Goal: Task Accomplishment & Management: Manage account settings

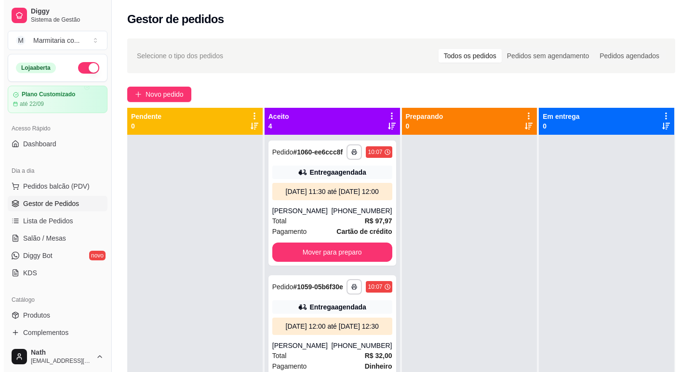
scroll to position [32, 0]
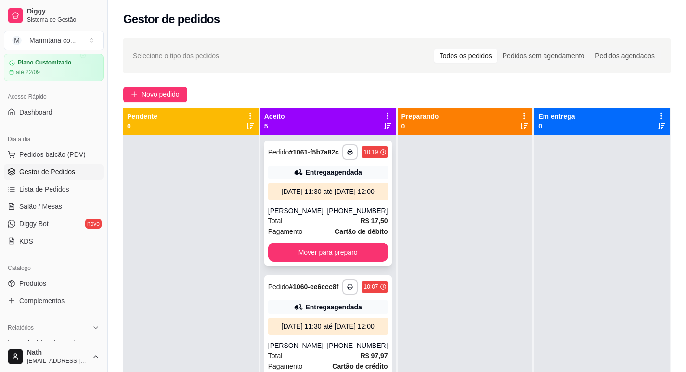
click at [321, 196] on div "[DATE] 11:30 até [DATE] 12:00" at bounding box center [328, 192] width 112 height 10
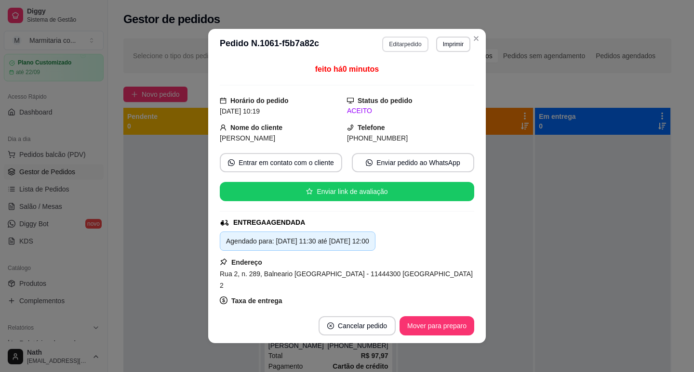
click at [410, 43] on button "Editar pedido" at bounding box center [405, 44] width 46 height 15
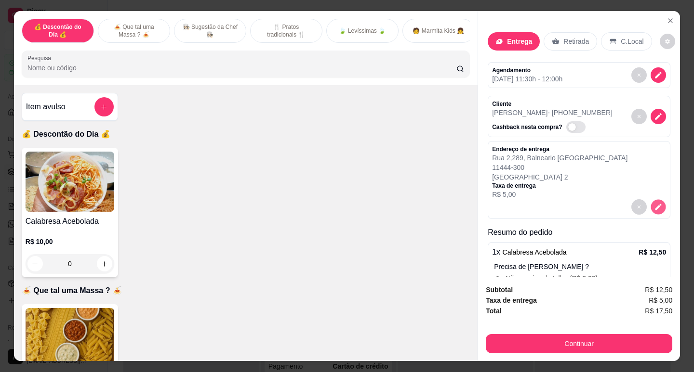
click at [655, 204] on icon "decrease-product-quantity" at bounding box center [658, 207] width 6 height 6
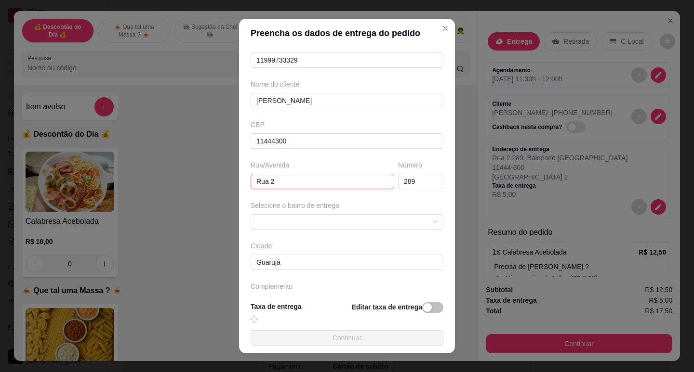
scroll to position [78, 0]
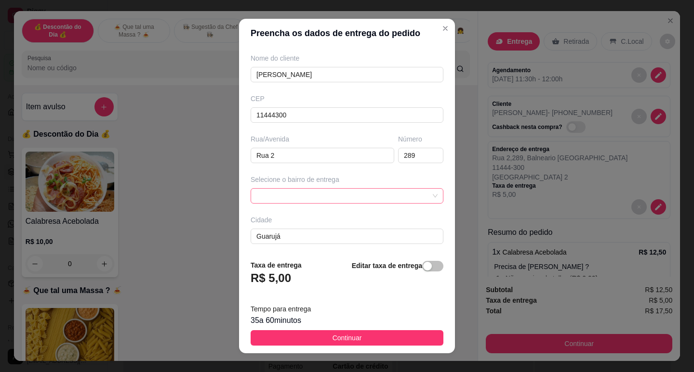
click at [330, 197] on span at bounding box center [346, 196] width 181 height 14
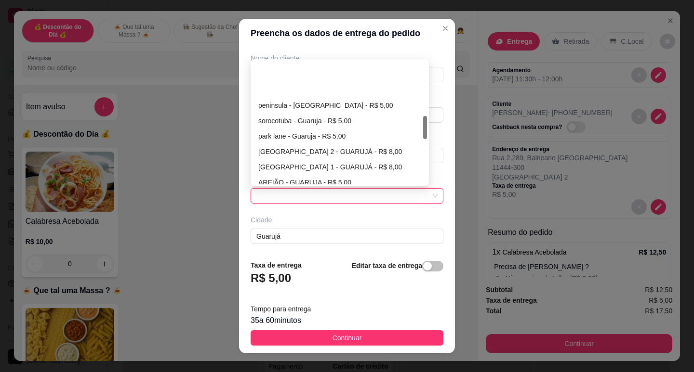
scroll to position [289, 0]
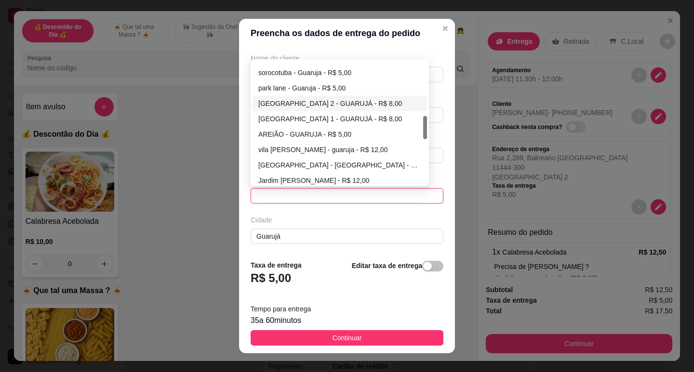
click at [322, 103] on div "[GEOGRAPHIC_DATA] 2 - GUARUJÁ - R$ 8,00" at bounding box center [339, 103] width 163 height 11
type input "GUARUJÁ"
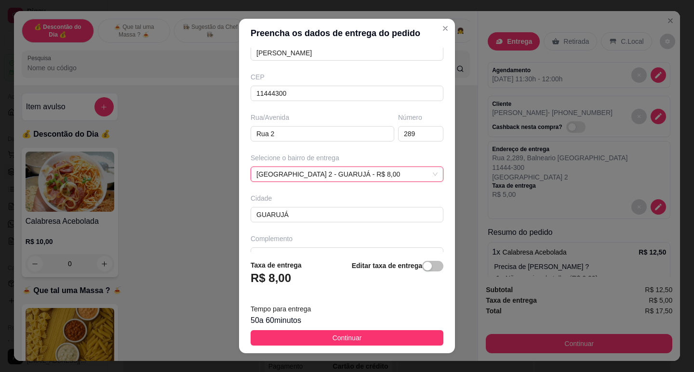
scroll to position [119, 0]
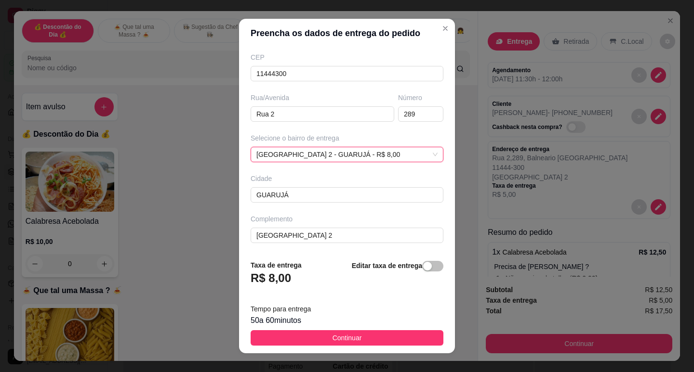
click at [307, 347] on footer "Taxa de entrega R$ 8,00 Editar taxa de entrega Tempo para entrega 50 a 60 minut…" at bounding box center [347, 302] width 216 height 101
click at [310, 347] on footer "Taxa de entrega R$ 8,00 Editar taxa de entrega Tempo para entrega 50 a 60 minut…" at bounding box center [347, 302] width 216 height 101
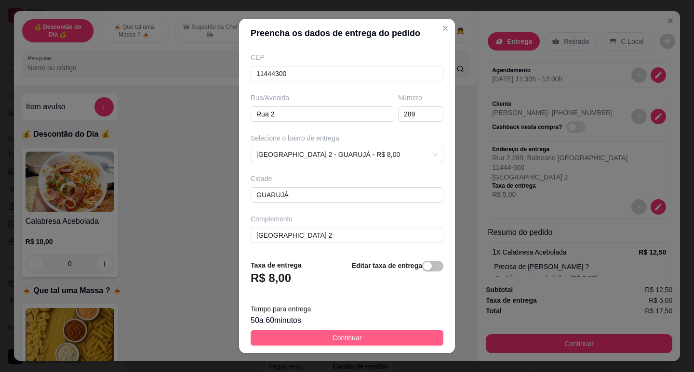
click at [346, 336] on span "Continuar" at bounding box center [346, 338] width 29 height 11
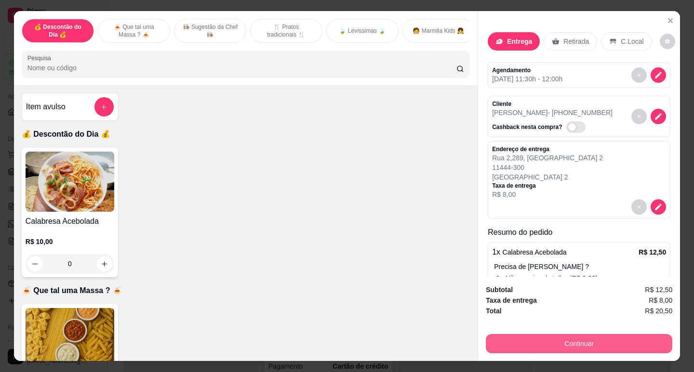
click at [564, 334] on button "Continuar" at bounding box center [579, 343] width 186 height 19
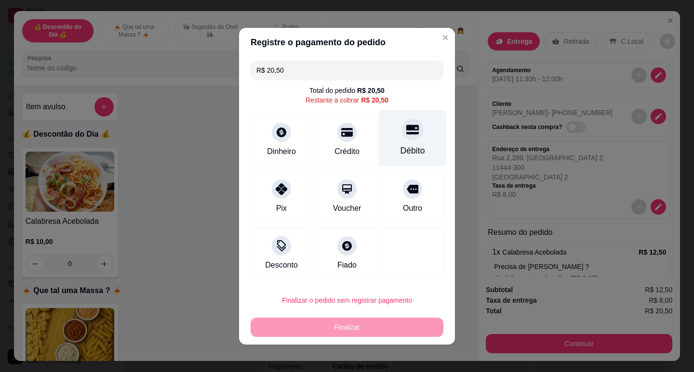
click at [402, 139] on div at bounding box center [412, 129] width 21 height 21
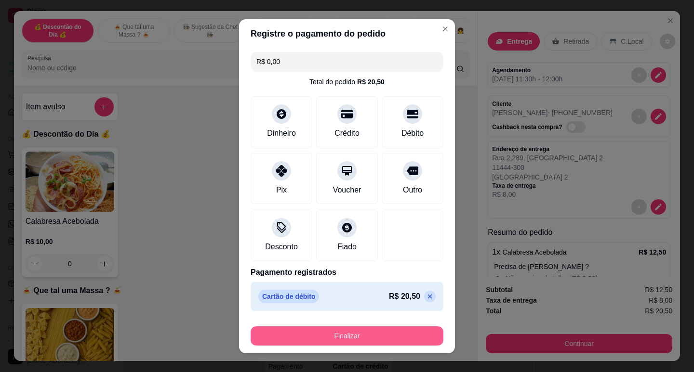
click at [374, 331] on button "Finalizar" at bounding box center [346, 336] width 193 height 19
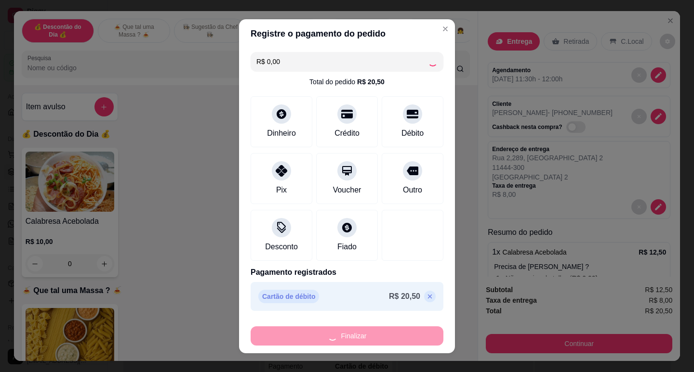
type input "-R$ 20,50"
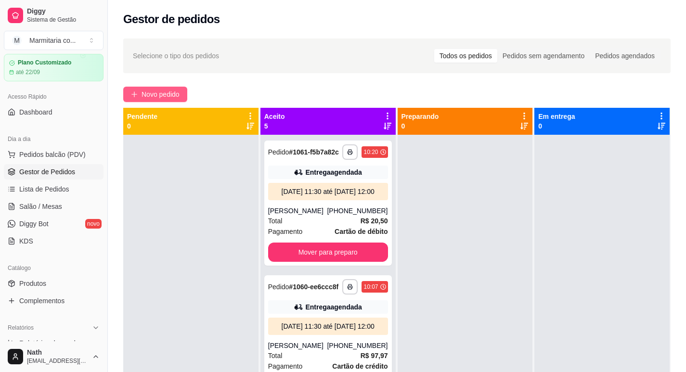
click at [181, 97] on button "Novo pedido" at bounding box center [155, 94] width 64 height 15
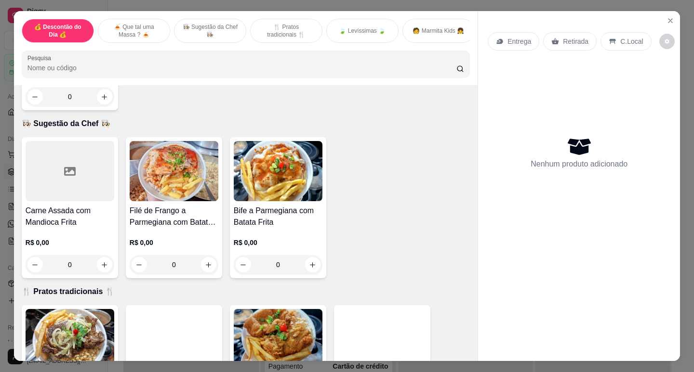
scroll to position [337, 0]
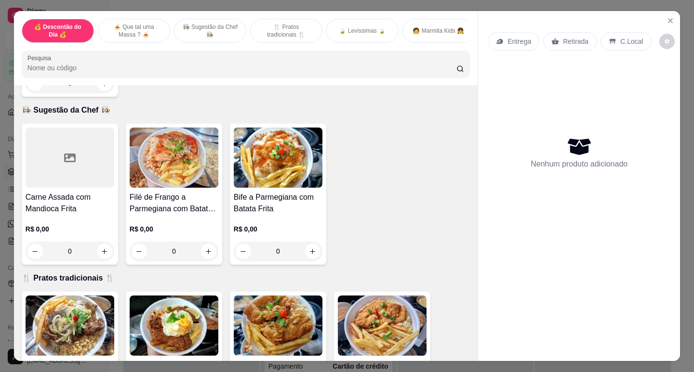
click at [82, 318] on img at bounding box center [70, 326] width 89 height 60
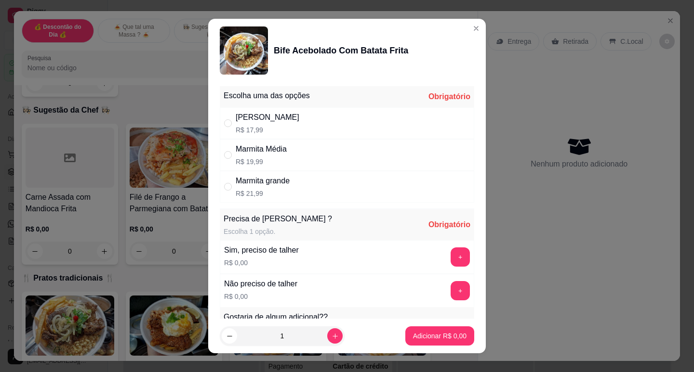
click at [250, 184] on div "Marmita grande" at bounding box center [263, 181] width 54 height 12
radio input "true"
click at [450, 257] on button "+" at bounding box center [459, 257] width 19 height 19
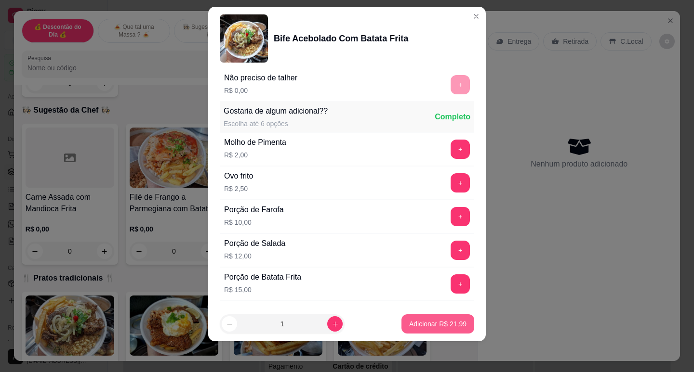
scroll to position [225, 0]
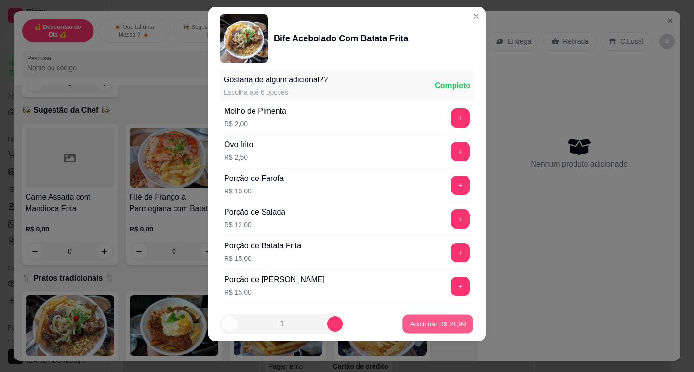
click at [451, 332] on button "Adicionar R$ 21,99" at bounding box center [437, 324] width 71 height 19
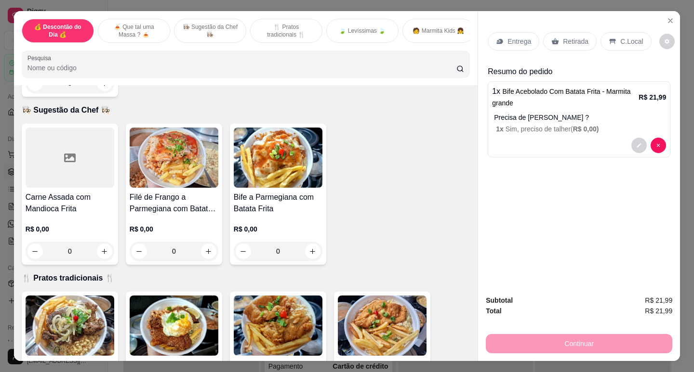
click at [522, 39] on p "Entrega" at bounding box center [519, 42] width 24 height 10
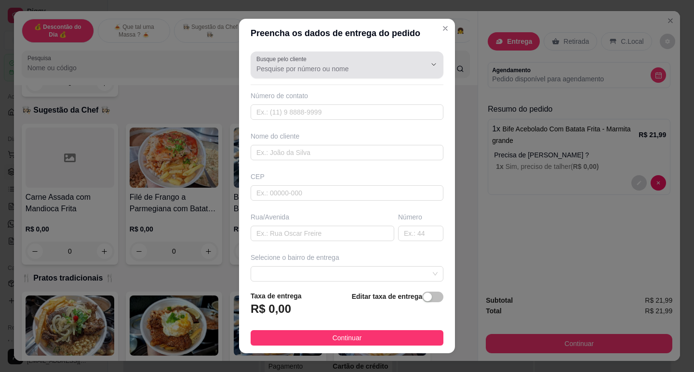
click at [287, 65] on input "Busque pelo cliente" at bounding box center [333, 69] width 154 height 10
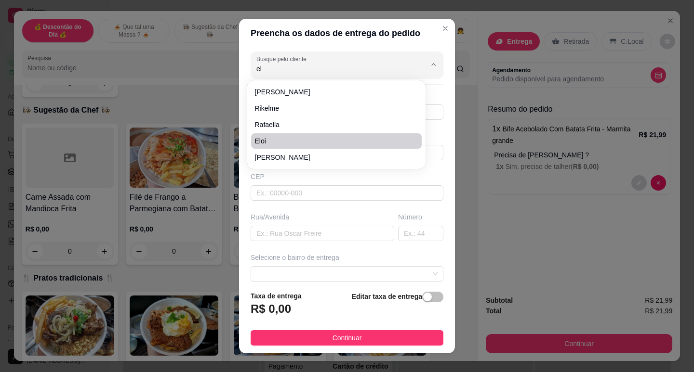
click at [325, 140] on span "Eloi" at bounding box center [331, 141] width 153 height 10
type input "Eloi"
type input "13988371992"
type input "Eloi"
type input "[GEOGRAPHIC_DATA]"
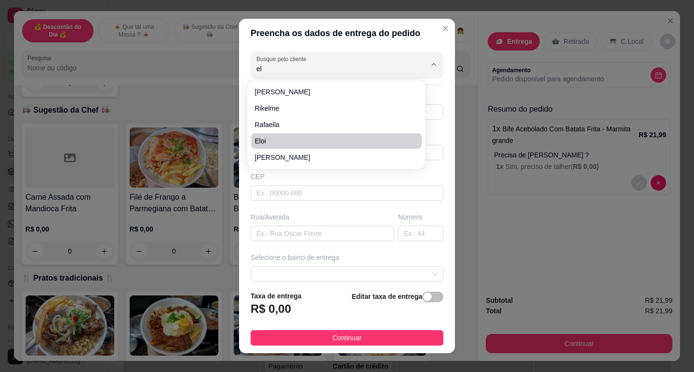
type input "170"
type input "Guarujá"
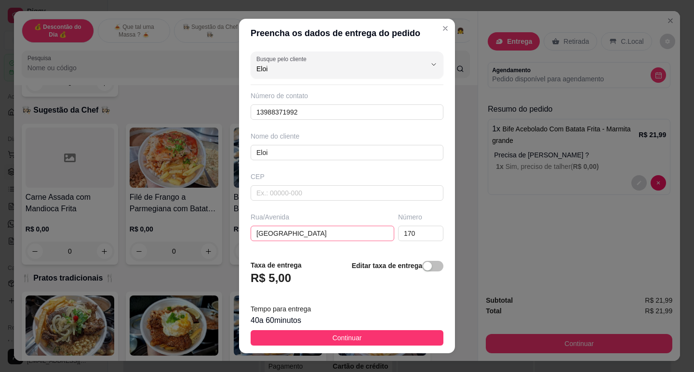
type input "Eloi"
drag, startPoint x: 314, startPoint y: 232, endPoint x: 234, endPoint y: 229, distance: 80.0
click at [234, 229] on div "Preencha os dados de entrega do pedido Busque pelo cliente Eloi Número de conta…" at bounding box center [347, 186] width 694 height 372
click at [250, 230] on input "rua 27" at bounding box center [322, 233] width 144 height 15
type input "Rua 27"
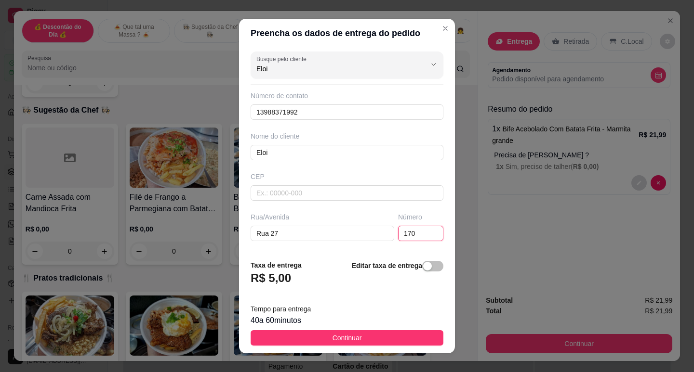
click at [398, 229] on input "170" at bounding box center [420, 233] width 45 height 15
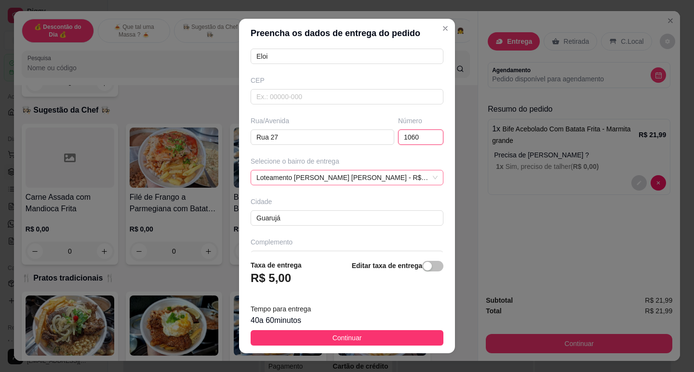
click at [405, 183] on span "Loteamento [PERSON_NAME] [PERSON_NAME] - R$ 5,00" at bounding box center [346, 178] width 181 height 14
type input "1060"
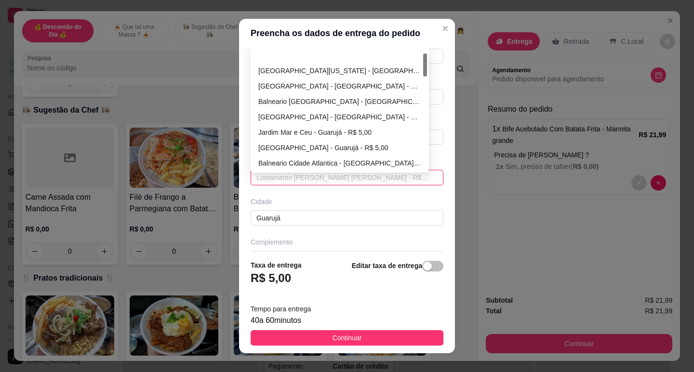
scroll to position [31, 0]
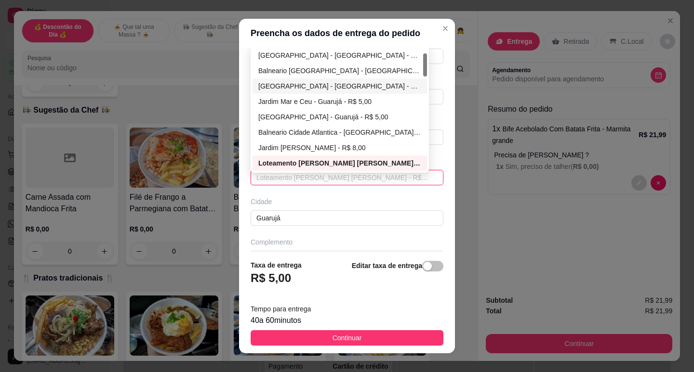
click at [309, 87] on div "[GEOGRAPHIC_DATA] - [GEOGRAPHIC_DATA] - R$ 5,00" at bounding box center [339, 86] width 163 height 11
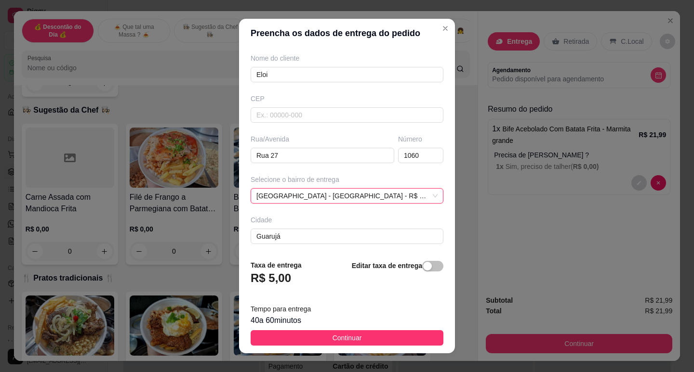
scroll to position [96, 0]
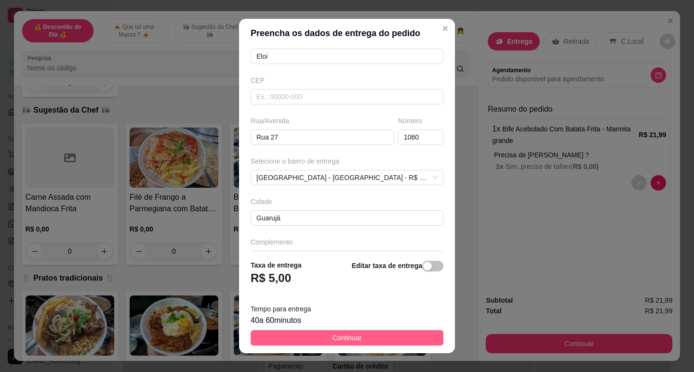
click at [332, 337] on span "Continuar" at bounding box center [346, 338] width 29 height 11
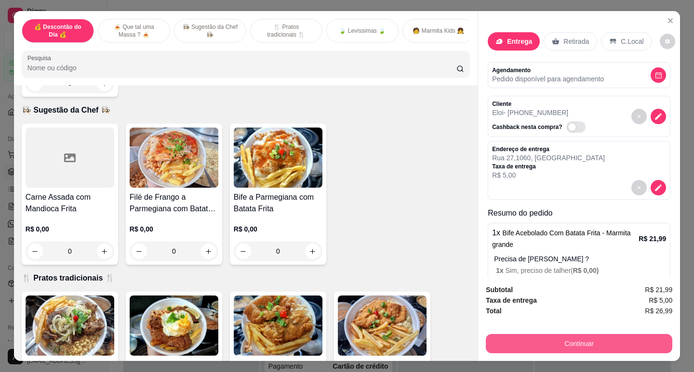
click at [540, 339] on button "Continuar" at bounding box center [579, 343] width 186 height 19
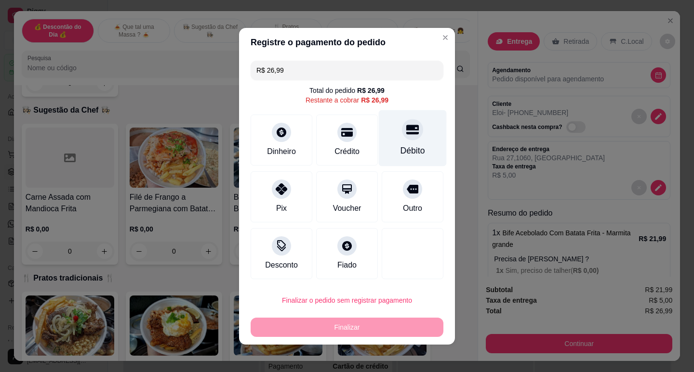
click at [399, 140] on div "Débito" at bounding box center [413, 138] width 68 height 56
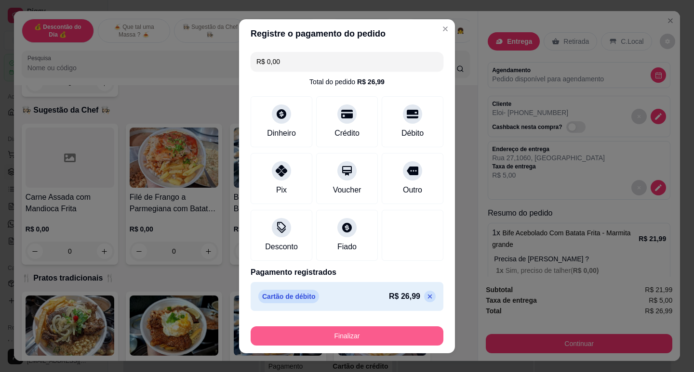
click at [363, 329] on button "Finalizar" at bounding box center [346, 336] width 193 height 19
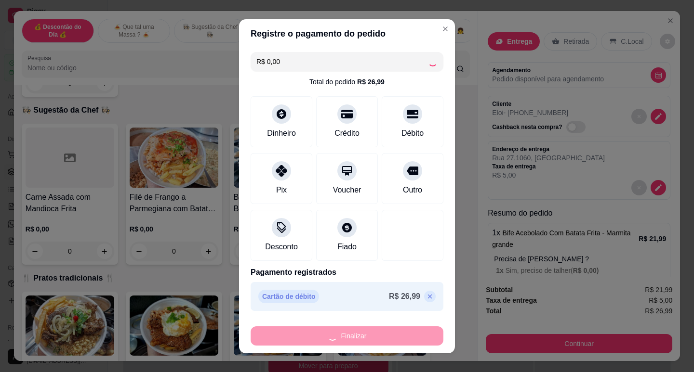
type input "-R$ 26,99"
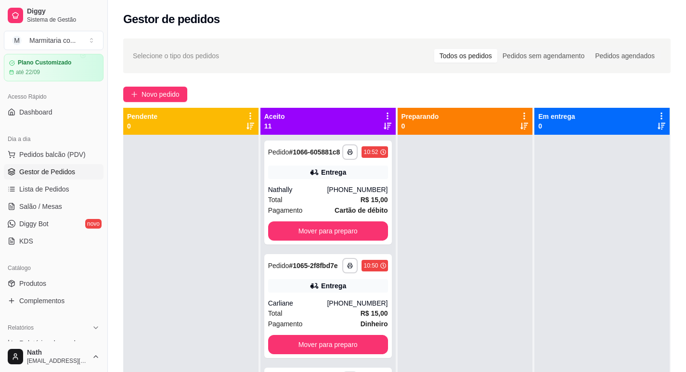
click at [153, 105] on div "**********" at bounding box center [397, 262] width 579 height 459
click at [153, 100] on button "Novo pedido" at bounding box center [155, 94] width 64 height 15
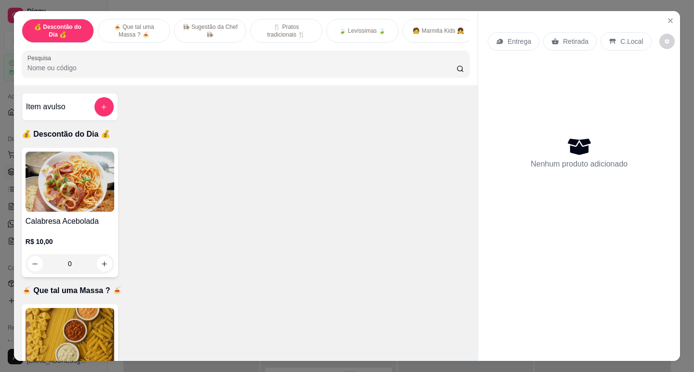
click at [104, 227] on h4 "Calabresa Acebolada" at bounding box center [70, 222] width 89 height 12
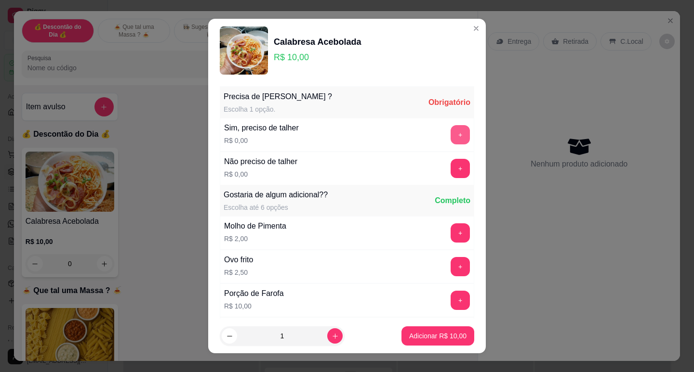
click at [450, 133] on button "+" at bounding box center [459, 134] width 19 height 19
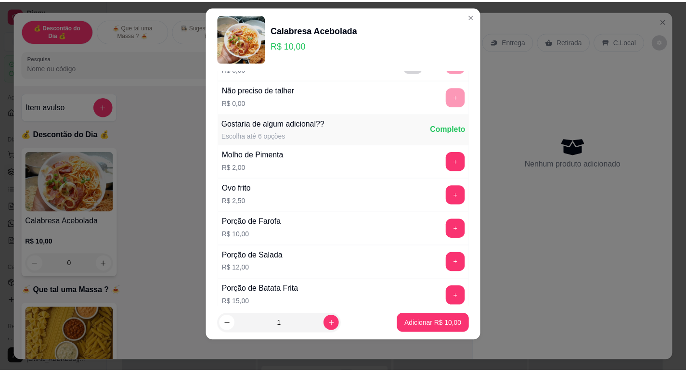
scroll to position [103, 0]
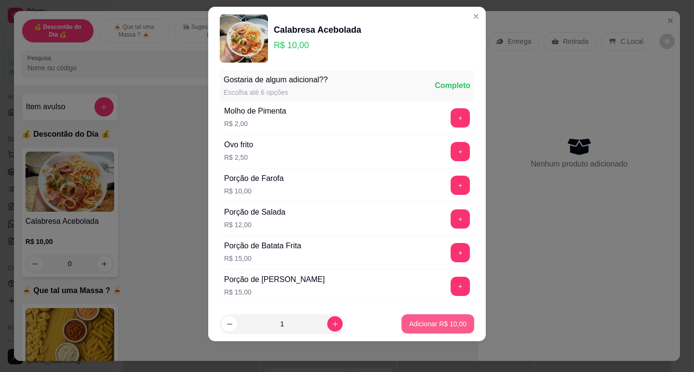
click at [436, 321] on p "Adicionar R$ 10,00" at bounding box center [437, 324] width 57 height 10
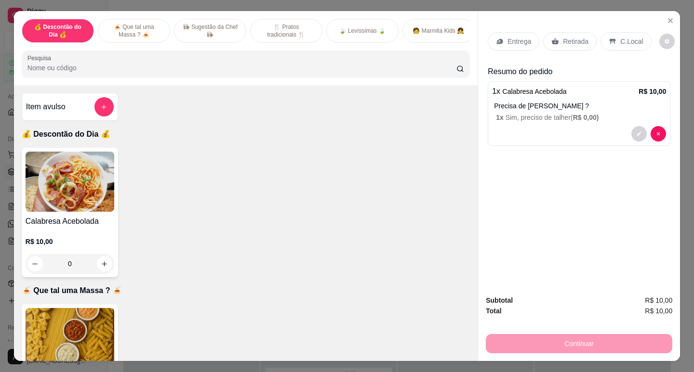
click at [554, 38] on icon at bounding box center [555, 42] width 8 height 8
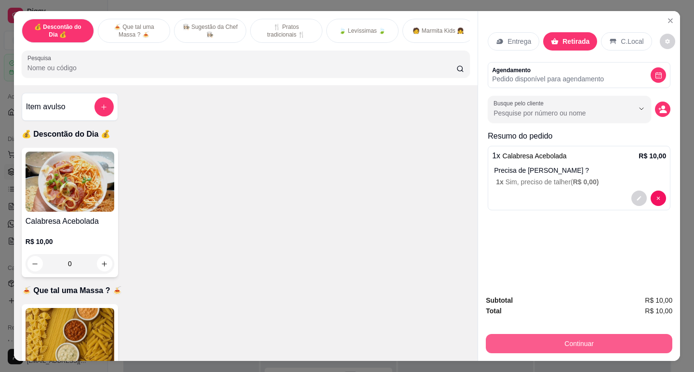
click at [556, 344] on button "Continuar" at bounding box center [579, 343] width 186 height 19
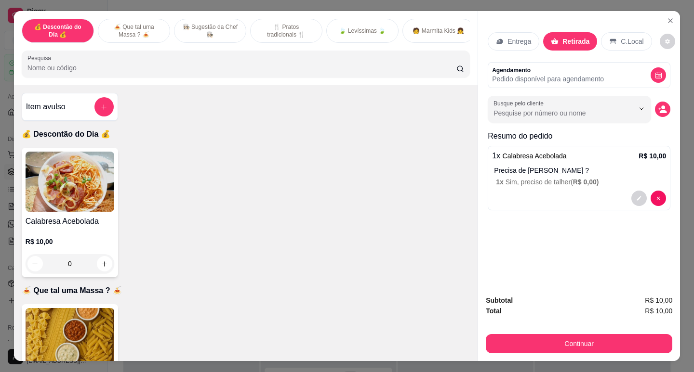
click at [524, 37] on p "Entrega" at bounding box center [519, 42] width 24 height 10
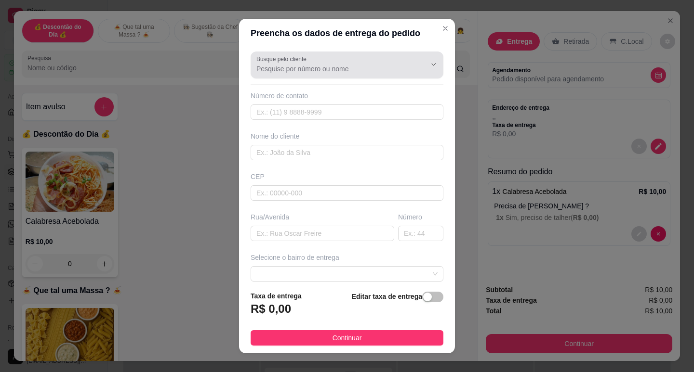
click at [351, 61] on div at bounding box center [346, 64] width 181 height 19
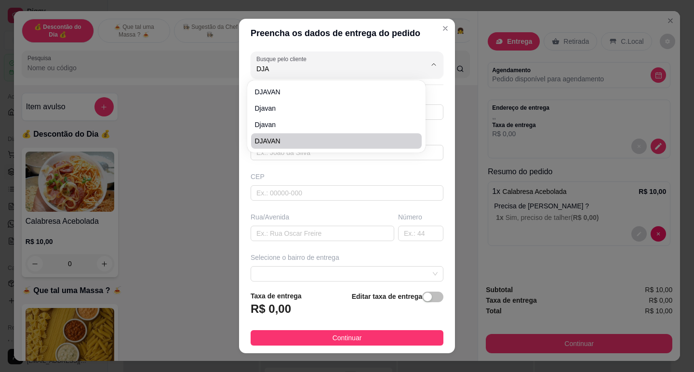
click at [315, 147] on li "DJAVAN" at bounding box center [336, 140] width 171 height 15
type input "DJAVAN"
type input "13981387850"
type input "DJAVAN"
type input "Av 09"
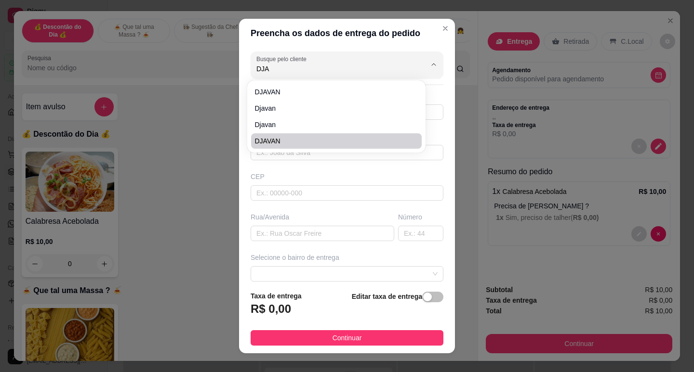
type input "128"
type input "Guarujá"
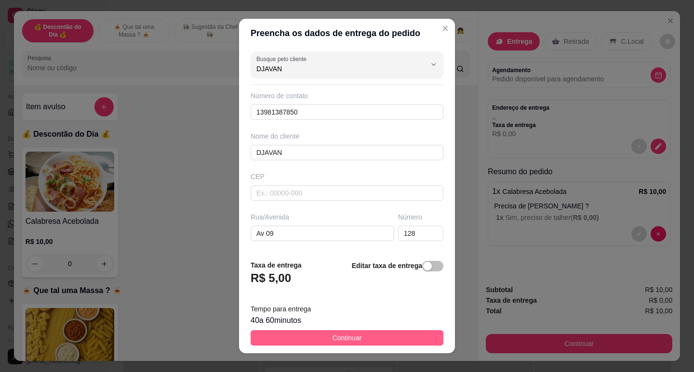
type input "DJAVAN"
click at [391, 340] on button "Continuar" at bounding box center [346, 337] width 193 height 15
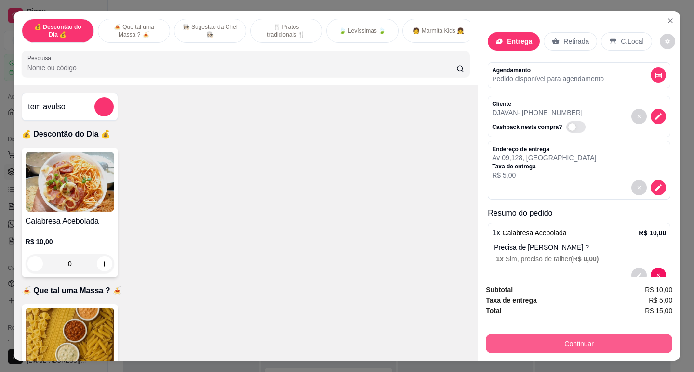
click at [598, 346] on button "Continuar" at bounding box center [579, 343] width 186 height 19
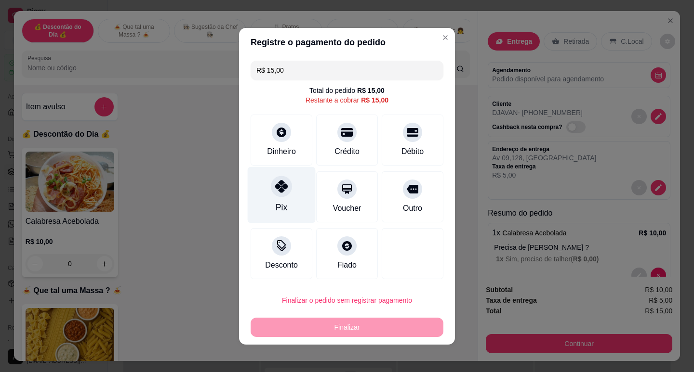
click at [266, 211] on div "Pix" at bounding box center [282, 195] width 68 height 56
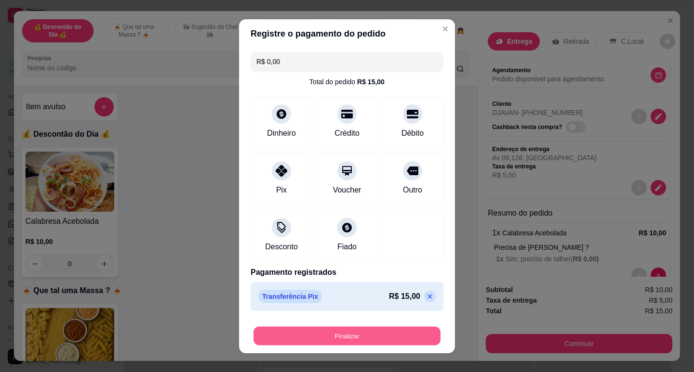
click at [357, 338] on button "Finalizar" at bounding box center [346, 336] width 187 height 19
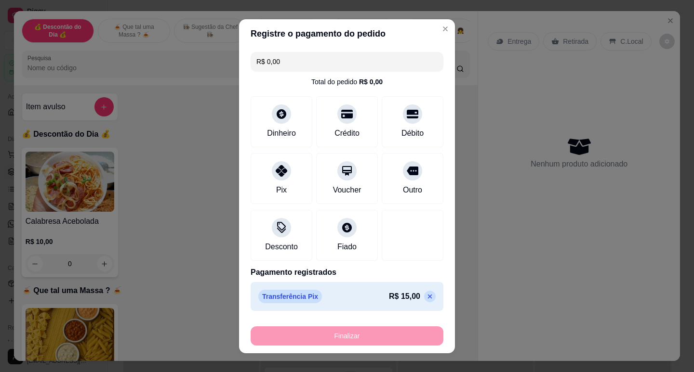
type input "-R$ 15,00"
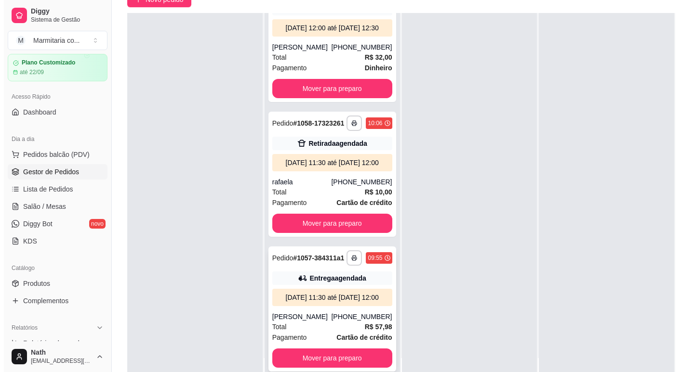
scroll to position [147, 0]
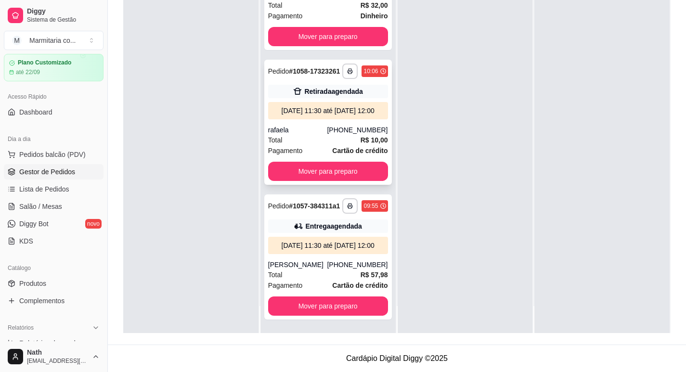
click at [332, 87] on div "Retirada agendada" at bounding box center [333, 92] width 58 height 10
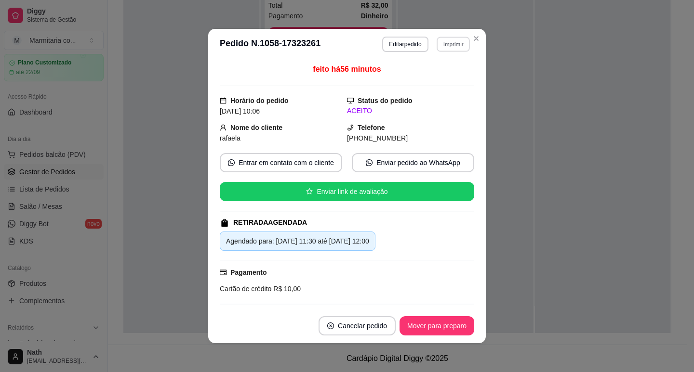
click at [455, 51] on button "Imprimir" at bounding box center [452, 44] width 33 height 15
click at [451, 76] on button "IMPRESSORA" at bounding box center [432, 77] width 67 height 15
click at [457, 324] on button "Mover para preparo" at bounding box center [436, 326] width 72 height 19
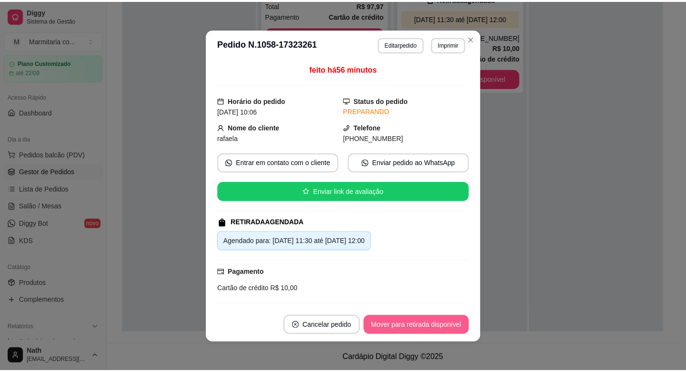
scroll to position [1102, 0]
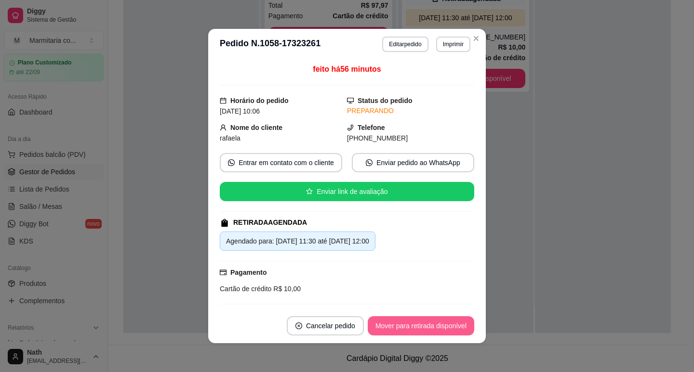
click at [457, 325] on button "Mover para retirada disponível" at bounding box center [421, 325] width 106 height 19
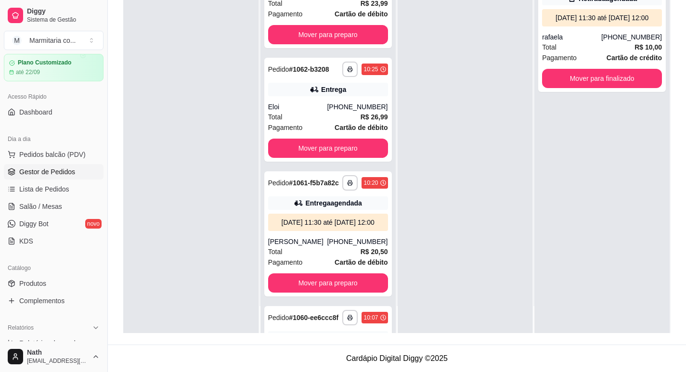
scroll to position [572, 0]
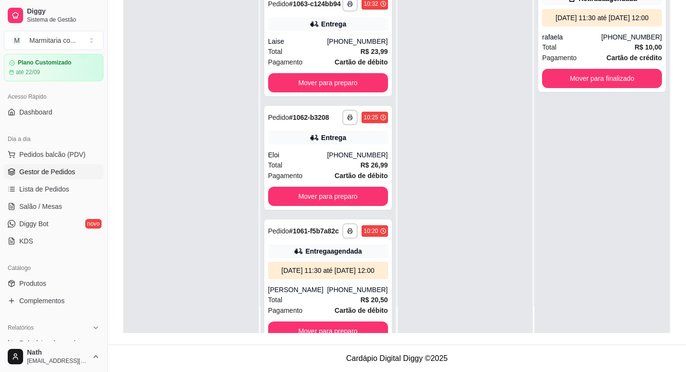
click at [315, 237] on div "Pedido # 1061-f5b7a82c" at bounding box center [303, 231] width 71 height 12
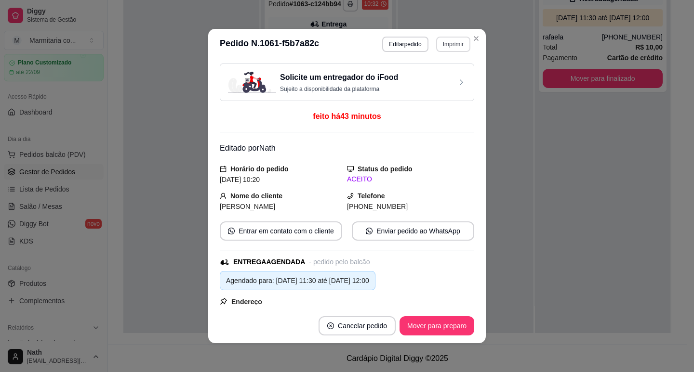
click at [464, 37] on div "**********" at bounding box center [426, 44] width 88 height 15
click at [456, 81] on button "IMPRESSORA" at bounding box center [433, 77] width 70 height 15
click at [448, 46] on button "Imprimir" at bounding box center [452, 44] width 33 height 15
click at [443, 74] on button "IMPRESSORA" at bounding box center [432, 77] width 67 height 15
click at [430, 322] on button "Mover para preparo" at bounding box center [436, 326] width 72 height 19
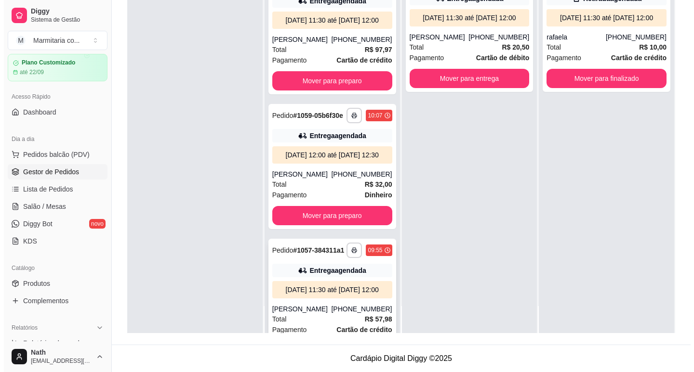
scroll to position [1048, 0]
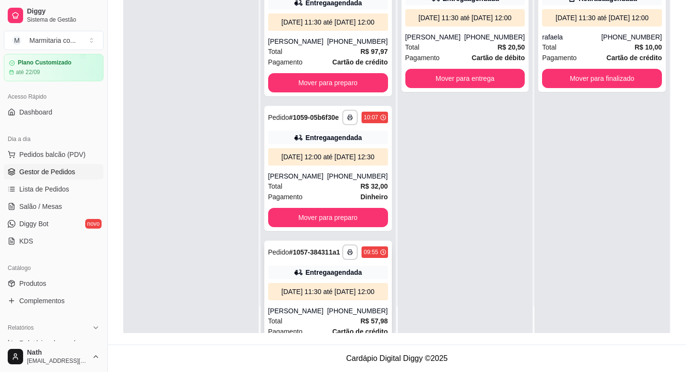
click at [346, 166] on div "[DATE] 12:00 até [DATE] 12:30" at bounding box center [328, 156] width 120 height 17
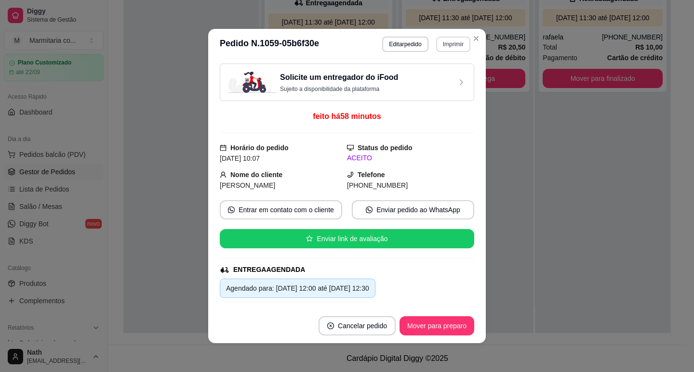
click at [456, 43] on button "Imprimir" at bounding box center [453, 44] width 34 height 15
click at [453, 75] on button "IMPRESSORA" at bounding box center [432, 77] width 67 height 15
click at [444, 323] on button "Mover para preparo" at bounding box center [436, 325] width 75 height 19
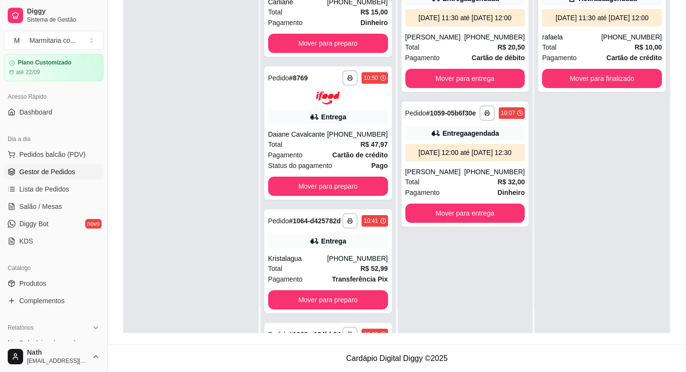
scroll to position [462, 0]
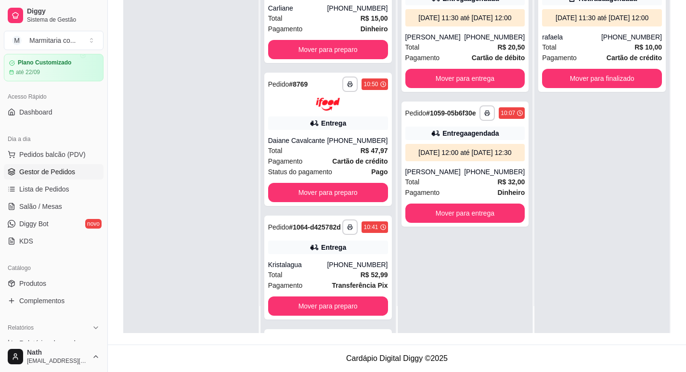
click at [349, 235] on div "**********" at bounding box center [364, 227] width 45 height 15
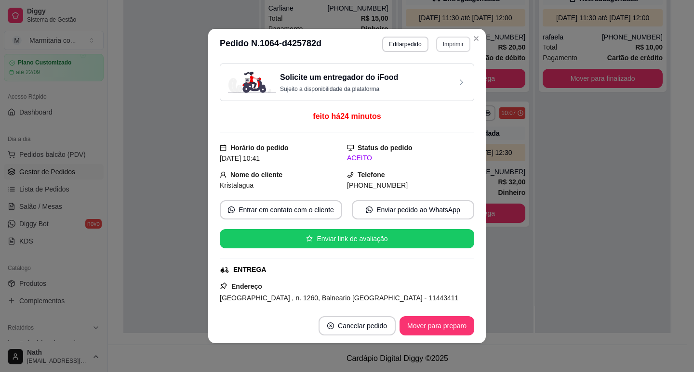
click at [447, 46] on button "Imprimir" at bounding box center [453, 44] width 34 height 15
click at [441, 78] on button "IMPRESSORA" at bounding box center [433, 77] width 70 height 15
click at [455, 330] on button "Mover para preparo" at bounding box center [436, 325] width 75 height 19
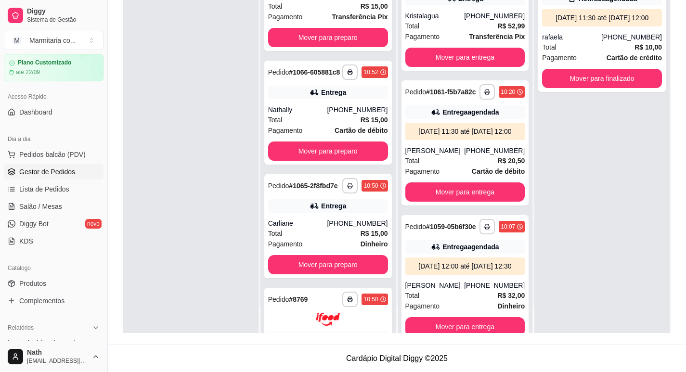
scroll to position [222, 0]
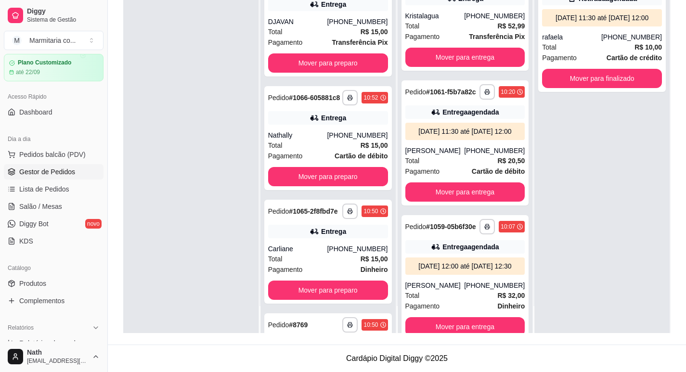
click at [342, 254] on div "[PHONE_NUMBER]" at bounding box center [357, 249] width 61 height 10
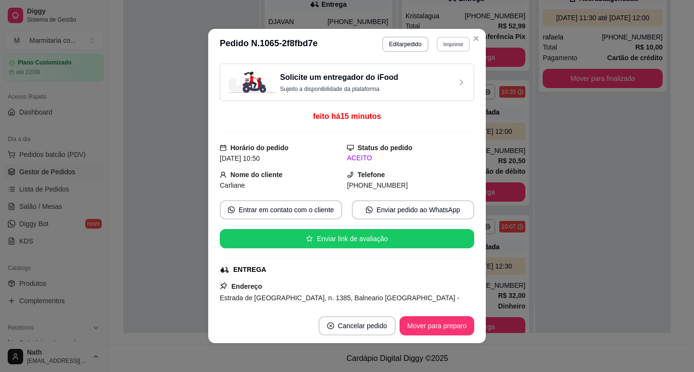
click at [440, 43] on button "Imprimir" at bounding box center [452, 44] width 33 height 15
click at [445, 89] on div "Solicite um entregador do iFood Sujeito a disponibilidade da plataforma" at bounding box center [347, 82] width 238 height 21
click at [440, 44] on button "Imprimir" at bounding box center [453, 44] width 34 height 15
click at [438, 83] on button "IMPRESSORA" at bounding box center [432, 77] width 67 height 15
click at [437, 328] on button "Mover para preparo" at bounding box center [436, 326] width 72 height 19
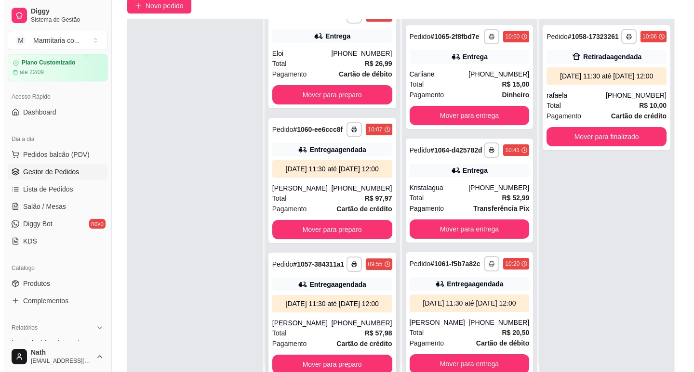
scroll to position [147, 0]
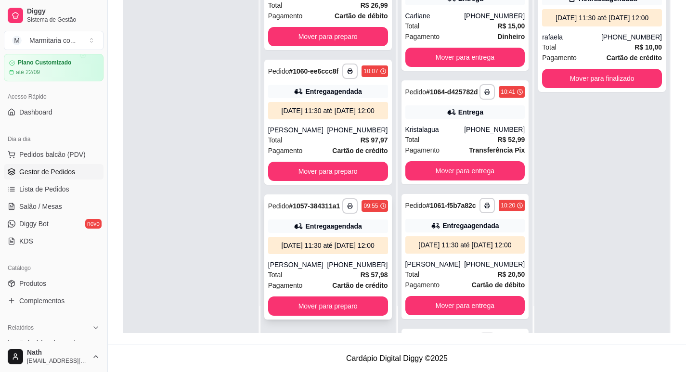
click at [319, 262] on div "[PERSON_NAME]" at bounding box center [297, 265] width 59 height 10
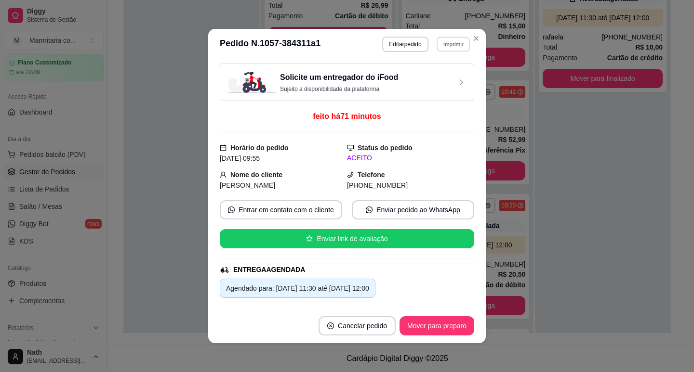
click at [440, 49] on button "Imprimir" at bounding box center [452, 44] width 33 height 15
click at [440, 75] on button "IMPRESSORA" at bounding box center [432, 77] width 70 height 15
click at [456, 44] on button "Imprimir" at bounding box center [452, 44] width 33 height 15
click at [446, 76] on button "IMPRESSORA" at bounding box center [432, 77] width 67 height 15
click at [445, 325] on button "Mover para preparo" at bounding box center [436, 325] width 75 height 19
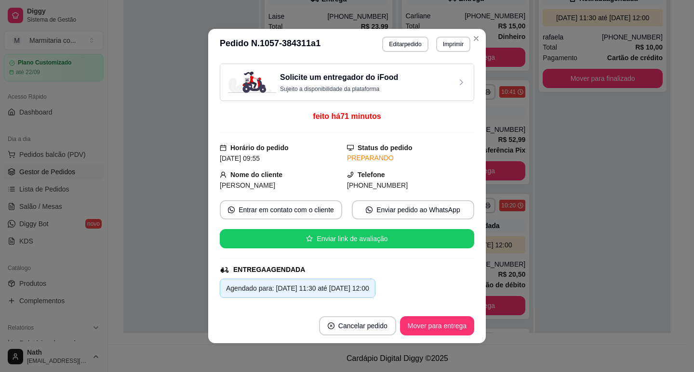
scroll to position [645, 0]
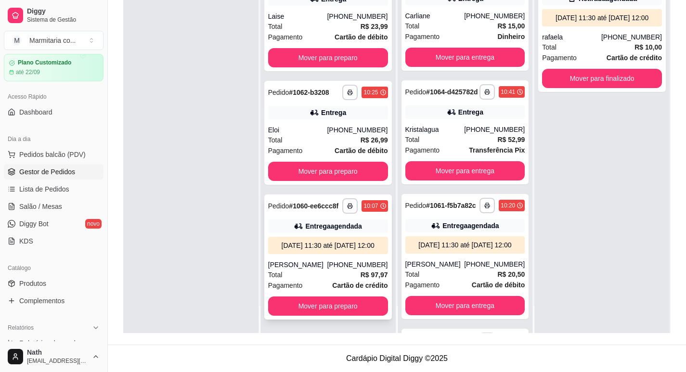
click at [340, 241] on div "[DATE] 11:30 até [DATE] 12:00" at bounding box center [328, 246] width 112 height 10
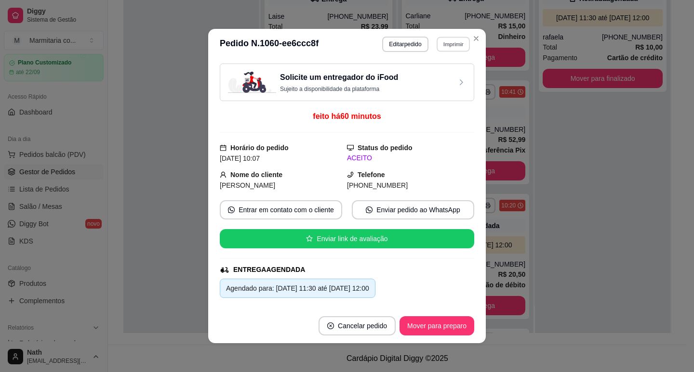
click at [457, 49] on button "Imprimir" at bounding box center [452, 44] width 33 height 15
click at [451, 73] on button "IMPRESSORA" at bounding box center [432, 77] width 67 height 15
click at [462, 48] on button "Imprimir" at bounding box center [452, 44] width 33 height 15
click at [441, 76] on button "IMPRESSORA" at bounding box center [432, 77] width 67 height 15
click at [447, 318] on button "Mover para preparo" at bounding box center [436, 326] width 72 height 19
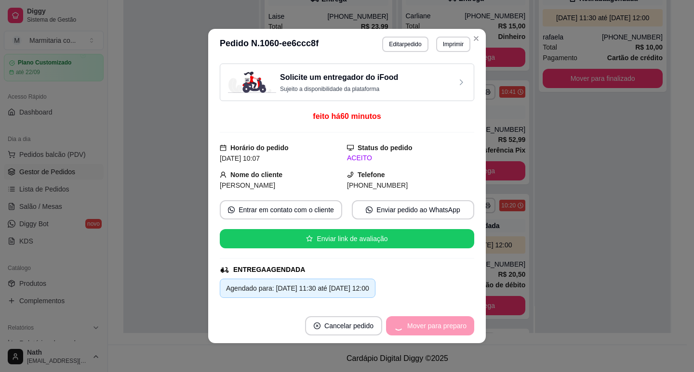
scroll to position [493, 0]
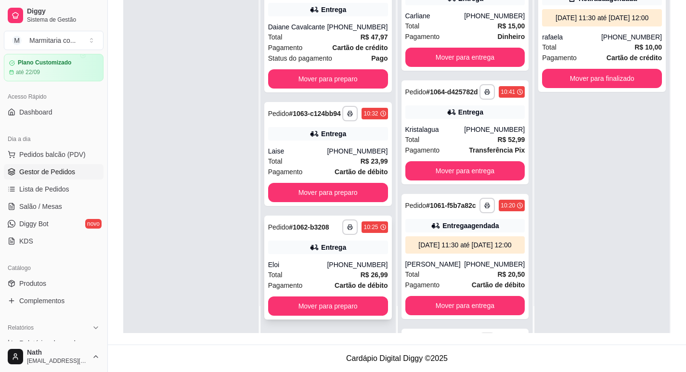
click at [345, 267] on div "[PHONE_NUMBER]" at bounding box center [357, 265] width 61 height 10
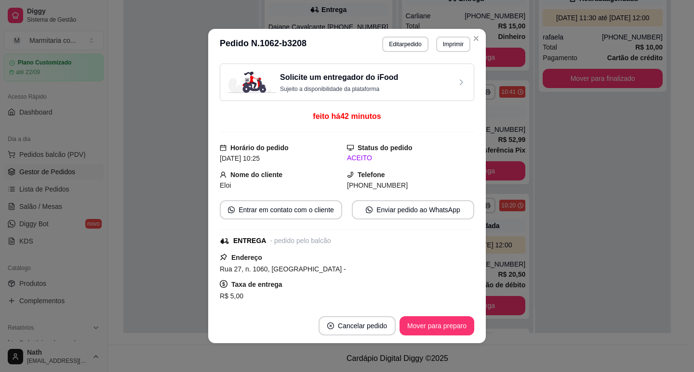
click at [446, 45] on button "Imprimir" at bounding box center [453, 44] width 34 height 15
click at [436, 78] on button "IMPRESSORA" at bounding box center [441, 73] width 56 height 13
click at [447, 46] on button "Imprimir" at bounding box center [453, 44] width 34 height 15
click at [436, 82] on button "IMPRESSORA" at bounding box center [433, 77] width 70 height 15
click at [421, 325] on button "Mover para preparo" at bounding box center [436, 325] width 75 height 19
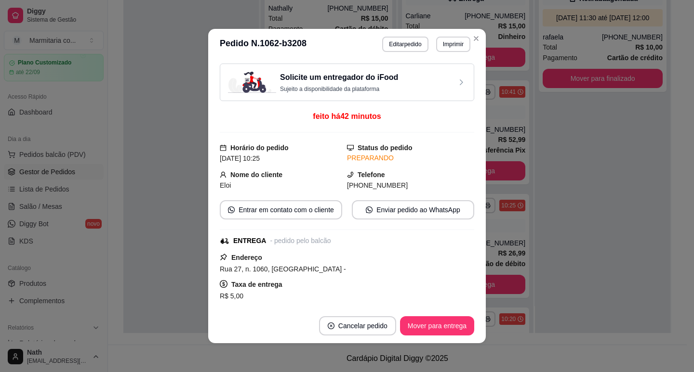
scroll to position [380, 0]
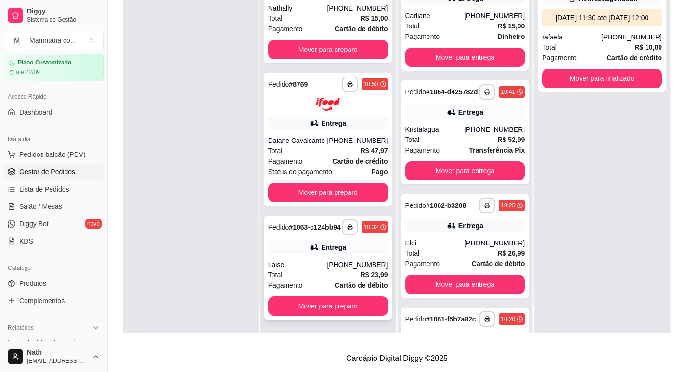
click at [333, 274] on div "Total R$ 23,99" at bounding box center [328, 275] width 120 height 11
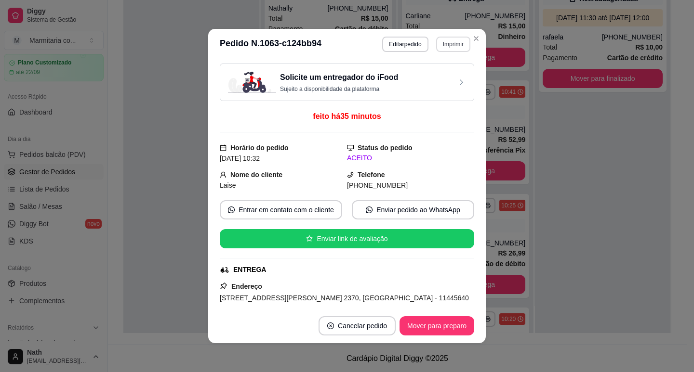
click at [444, 43] on button "Imprimir" at bounding box center [453, 44] width 34 height 15
click at [443, 78] on button "IMPRESSORA" at bounding box center [433, 77] width 70 height 15
click at [448, 48] on button "Imprimir" at bounding box center [453, 44] width 34 height 15
click at [435, 77] on button "IMPRESSORA" at bounding box center [433, 77] width 70 height 15
click at [432, 328] on button "Mover para preparo" at bounding box center [436, 325] width 75 height 19
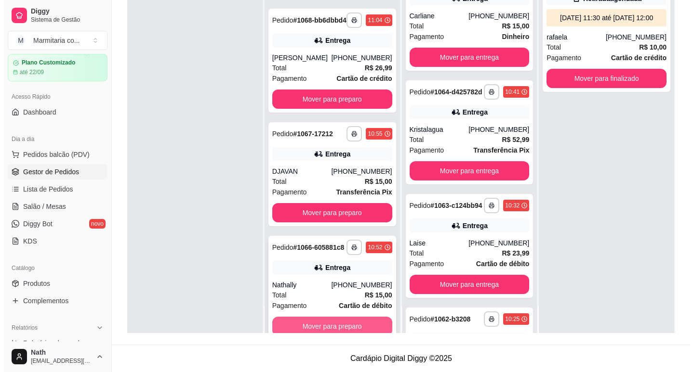
scroll to position [66, 0]
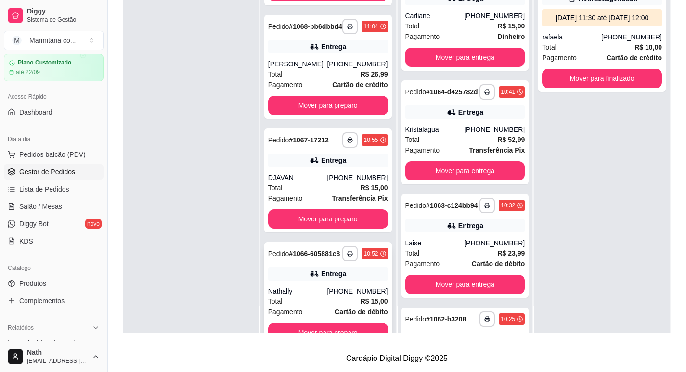
click at [337, 281] on div "Entrega" at bounding box center [328, 273] width 120 height 13
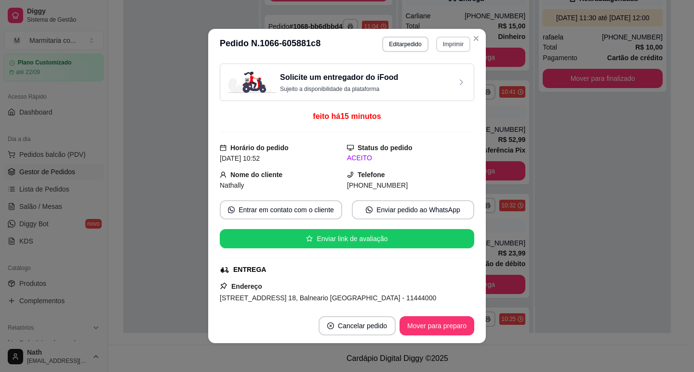
click at [445, 42] on button "Imprimir" at bounding box center [453, 44] width 34 height 15
click at [441, 76] on button "IMPRESSORA" at bounding box center [432, 77] width 67 height 15
click at [444, 50] on button "Imprimir" at bounding box center [453, 44] width 34 height 15
click at [440, 80] on button "IMPRESSORA" at bounding box center [441, 73] width 56 height 13
click at [435, 319] on button "Mover para preparo" at bounding box center [436, 326] width 72 height 19
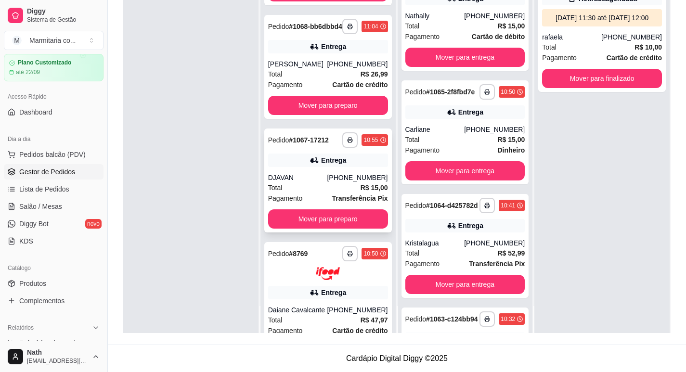
click at [342, 183] on div "[PHONE_NUMBER]" at bounding box center [357, 178] width 61 height 10
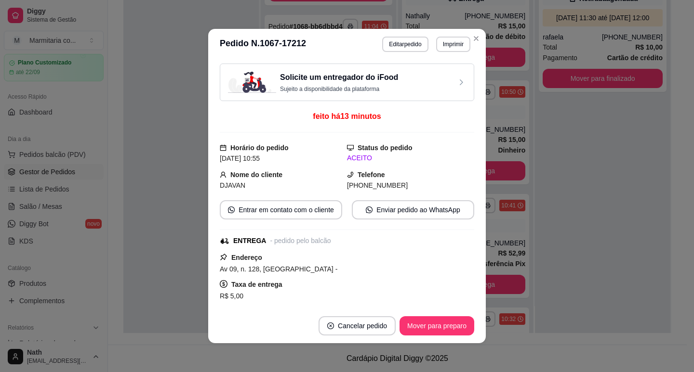
click at [456, 40] on button "Imprimir" at bounding box center [453, 44] width 34 height 15
click at [451, 83] on button "IMPRESSORA" at bounding box center [432, 77] width 67 height 15
click at [454, 45] on button "Imprimir" at bounding box center [452, 44] width 33 height 15
click at [443, 78] on button "IMPRESSORA" at bounding box center [433, 77] width 70 height 15
click at [410, 332] on button "Mover para preparo" at bounding box center [436, 326] width 72 height 19
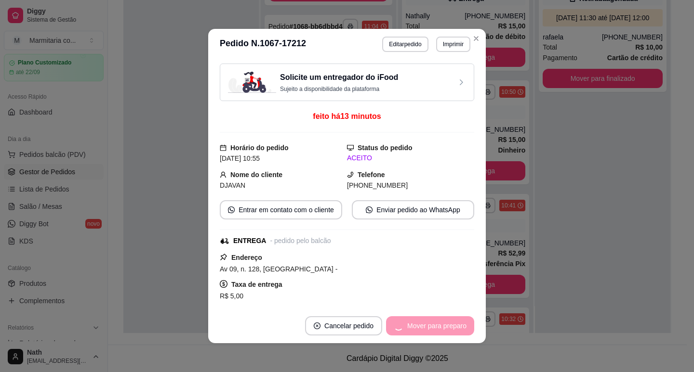
scroll to position [23, 0]
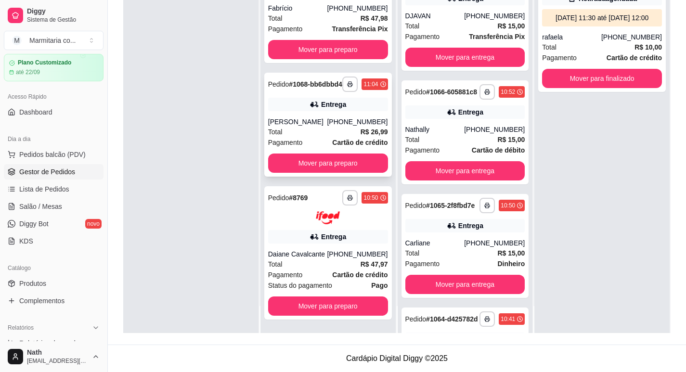
click at [314, 116] on div "**********" at bounding box center [328, 125] width 128 height 104
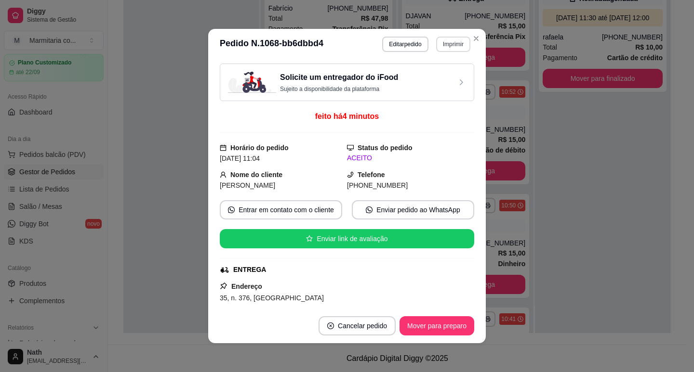
click at [460, 40] on button "Imprimir" at bounding box center [453, 44] width 34 height 15
click at [454, 77] on button "IMPRESSORA" at bounding box center [432, 77] width 67 height 15
click at [459, 45] on button "Imprimir" at bounding box center [453, 44] width 34 height 15
click at [446, 78] on button "IMPRESSORA" at bounding box center [433, 77] width 70 height 15
click at [442, 335] on button "Mover para preparo" at bounding box center [436, 325] width 75 height 19
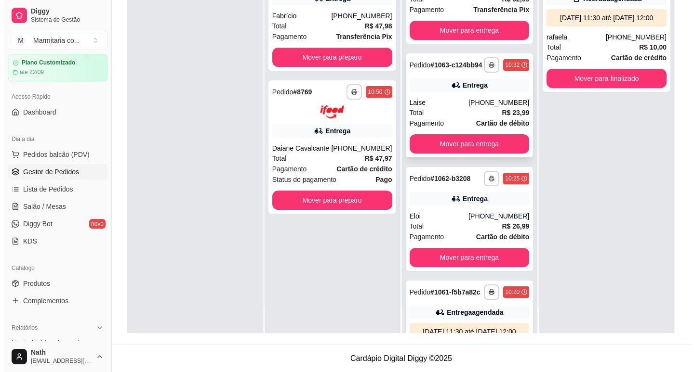
scroll to position [434, 0]
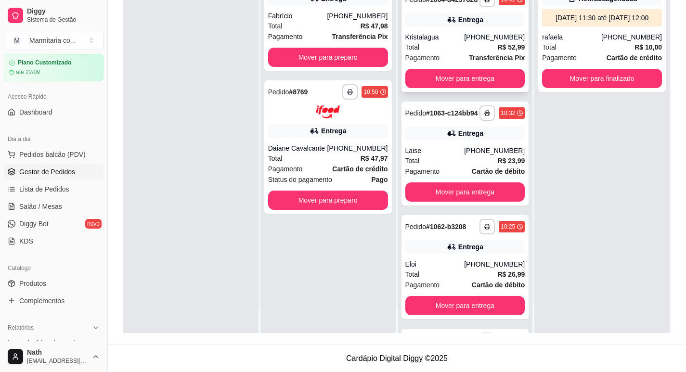
click at [444, 53] on div "Total R$ 52,99" at bounding box center [466, 47] width 120 height 11
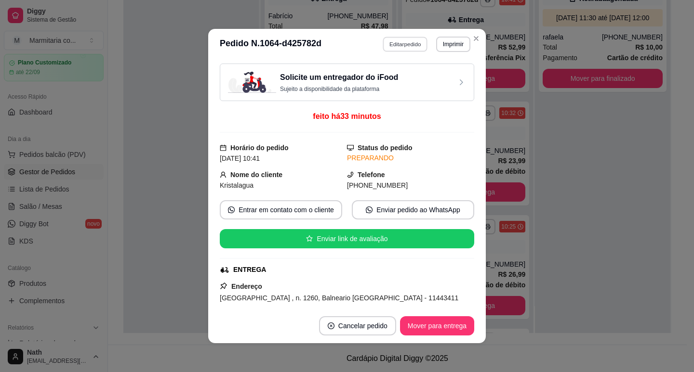
click at [413, 46] on button "Editar pedido" at bounding box center [405, 44] width 45 height 15
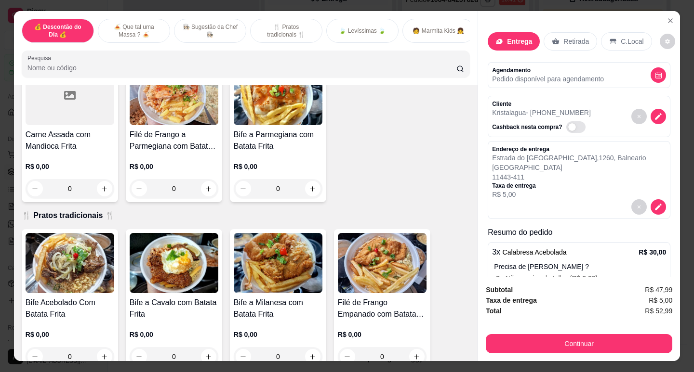
scroll to position [482, 0]
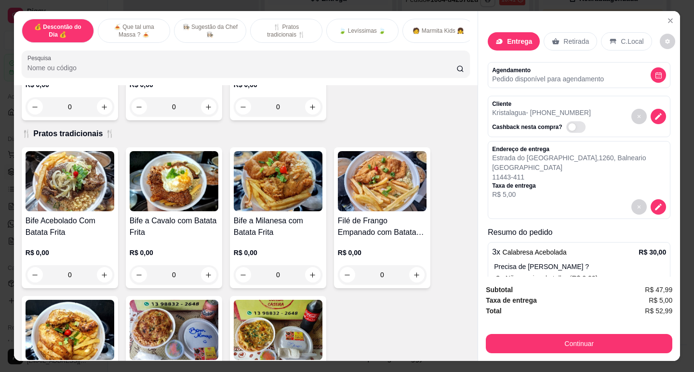
click at [271, 207] on img at bounding box center [278, 181] width 89 height 60
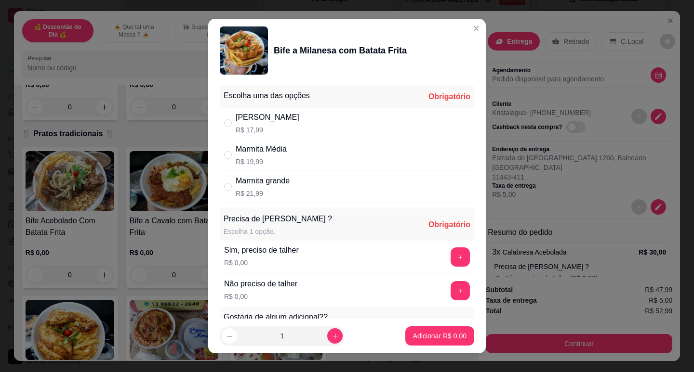
click at [279, 119] on div "[PERSON_NAME]" at bounding box center [268, 118] width 64 height 12
radio input "true"
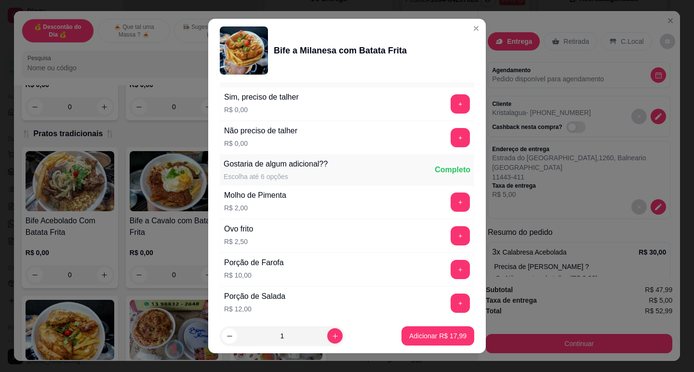
scroll to position [150, 0]
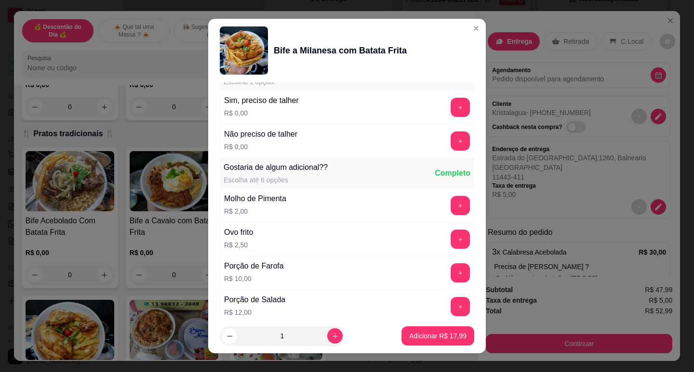
click at [453, 106] on div "+" at bounding box center [460, 107] width 27 height 19
click at [450, 114] on button "+" at bounding box center [459, 107] width 19 height 19
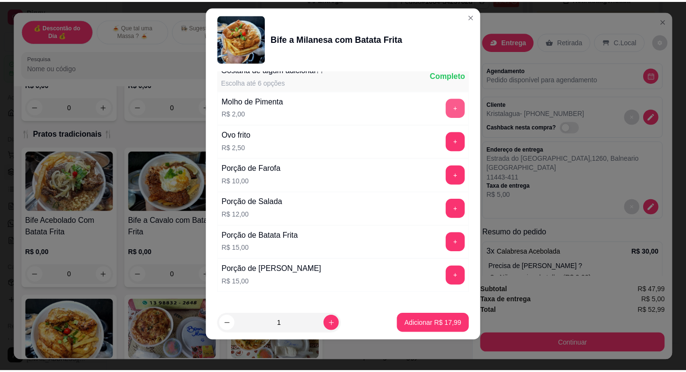
scroll to position [294, 0]
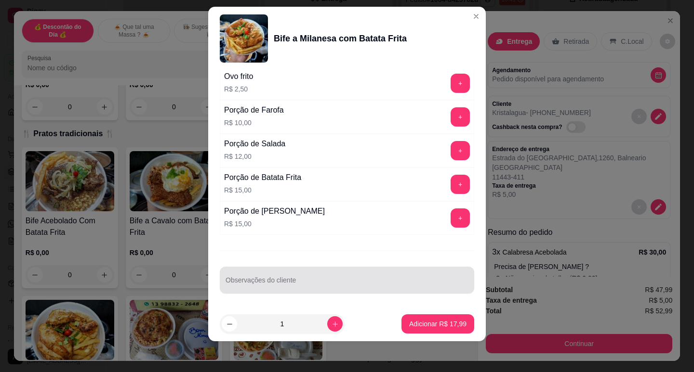
click at [339, 290] on div "Observações do cliente" at bounding box center [347, 280] width 254 height 27
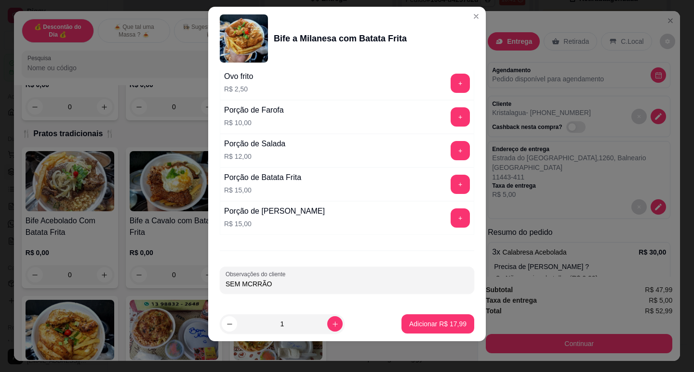
click at [250, 283] on input "SEM MCRRÃO" at bounding box center [346, 284] width 243 height 10
type input "SEM MACARRÃO"
click at [416, 321] on p "Adicionar R$ 17,99" at bounding box center [437, 324] width 57 height 10
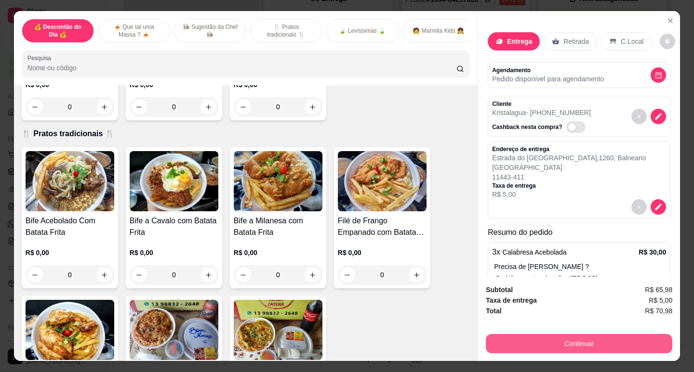
click at [564, 335] on button "Continuar" at bounding box center [579, 343] width 186 height 19
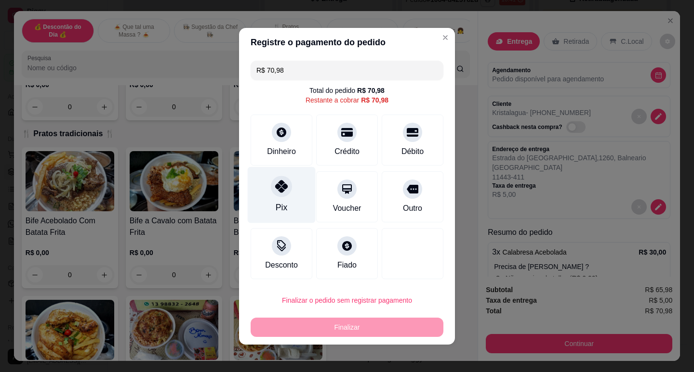
click at [289, 220] on div "Pix" at bounding box center [282, 195] width 68 height 56
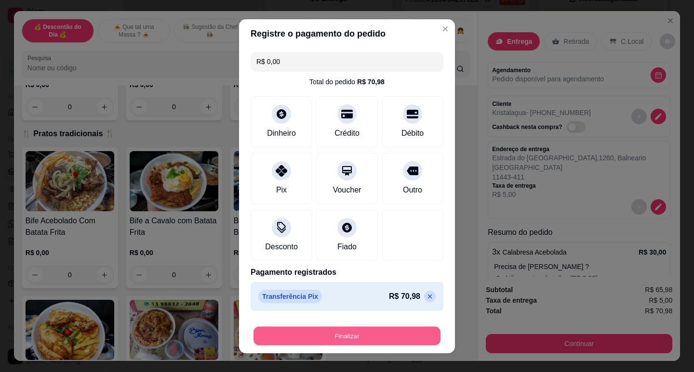
click at [329, 340] on button "Finalizar" at bounding box center [346, 336] width 187 height 19
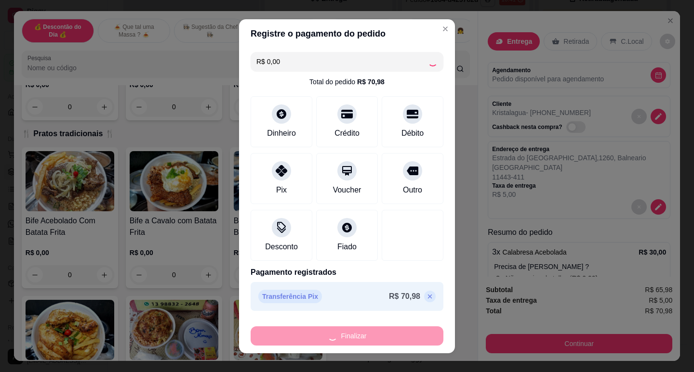
type input "-R$ 70,98"
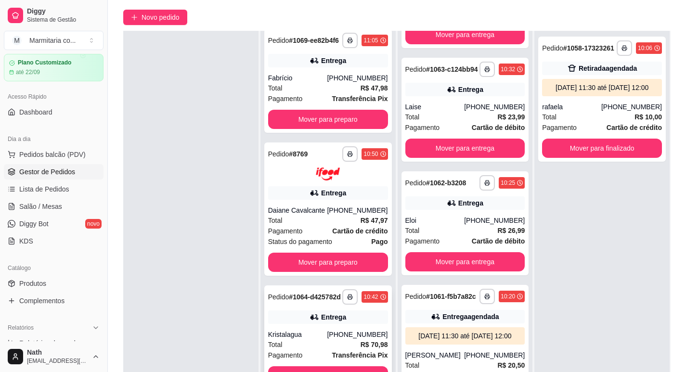
scroll to position [147, 0]
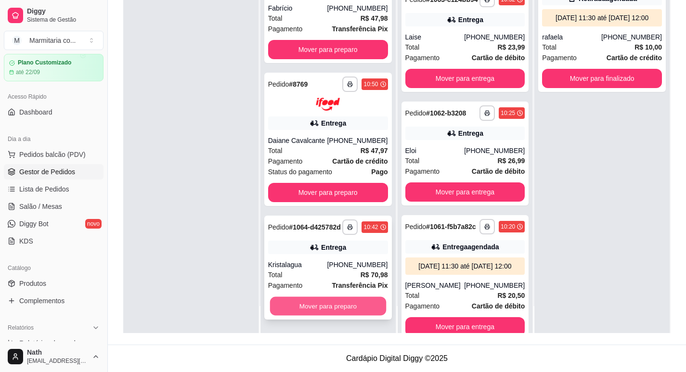
click at [320, 308] on button "Mover para preparo" at bounding box center [328, 306] width 116 height 19
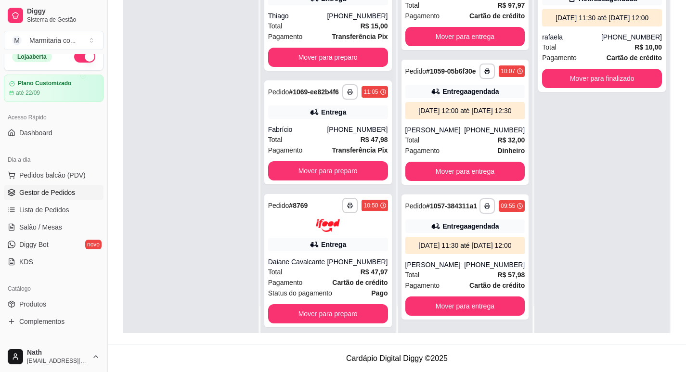
scroll to position [0, 0]
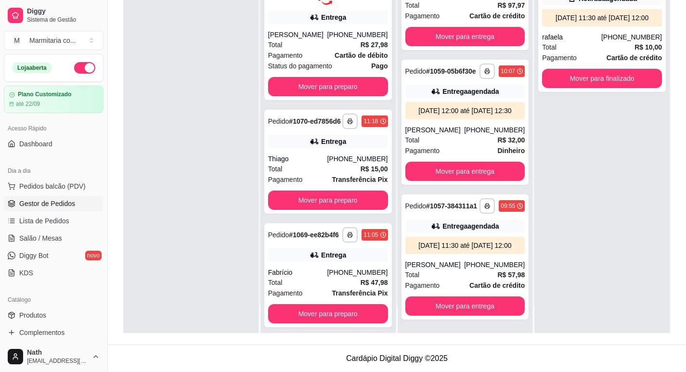
drag, startPoint x: 597, startPoint y: 278, endPoint x: 571, endPoint y: 283, distance: 26.5
click at [597, 278] on div "**********" at bounding box center [602, 147] width 135 height 372
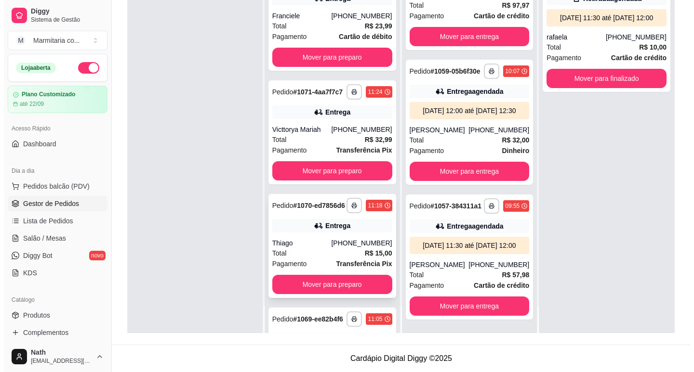
scroll to position [96, 0]
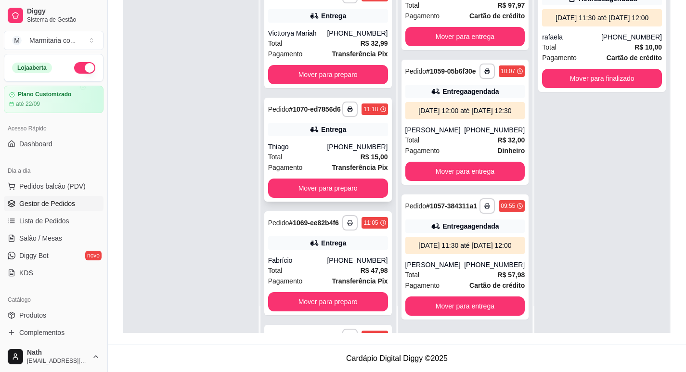
click at [310, 162] on div "Total R$ 15,00" at bounding box center [328, 157] width 120 height 11
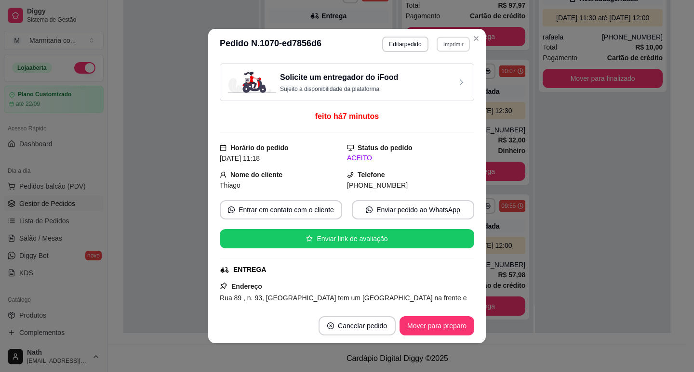
click at [455, 45] on button "Imprimir" at bounding box center [452, 44] width 33 height 15
click at [445, 74] on button "IMPRESSORA" at bounding box center [441, 73] width 56 height 13
click at [446, 39] on button "Imprimir" at bounding box center [453, 44] width 34 height 15
click at [436, 82] on button "IMPRESSORA" at bounding box center [431, 77] width 67 height 15
click at [450, 334] on button "Mover para preparo" at bounding box center [436, 325] width 75 height 19
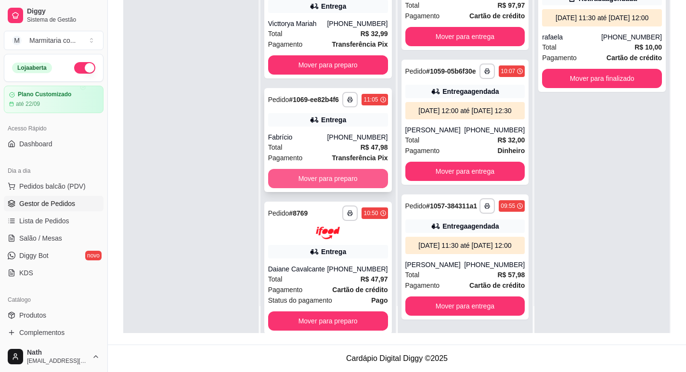
scroll to position [385, 0]
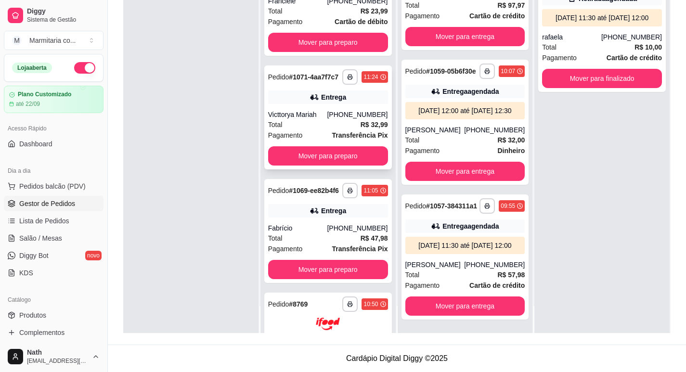
click at [361, 129] on strong "R$ 32,99" at bounding box center [374, 125] width 27 height 8
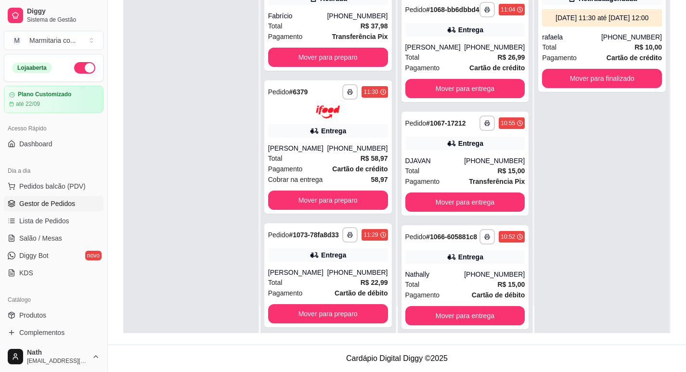
scroll to position [0, 0]
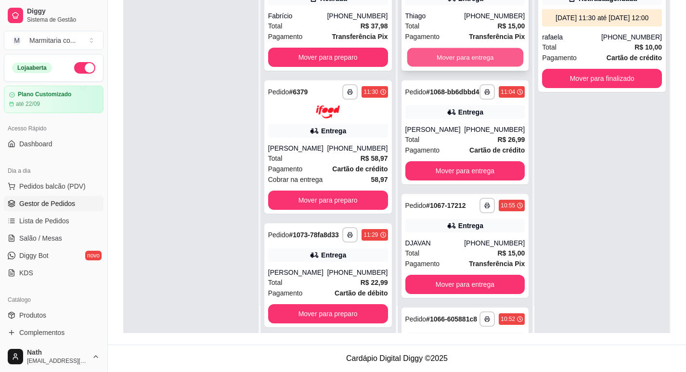
click at [486, 67] on button "Mover para entrega" at bounding box center [465, 57] width 116 height 19
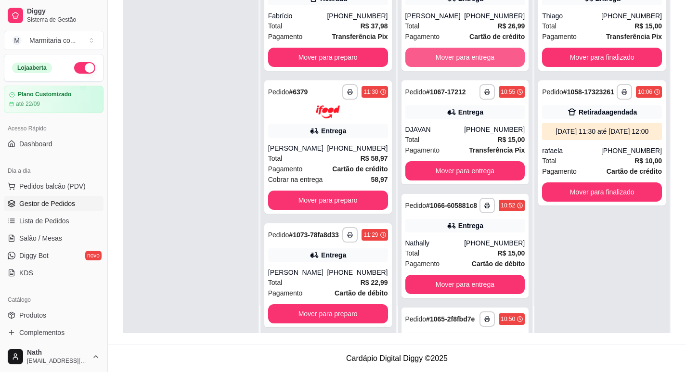
click at [486, 67] on button "Mover para entrega" at bounding box center [466, 57] width 120 height 19
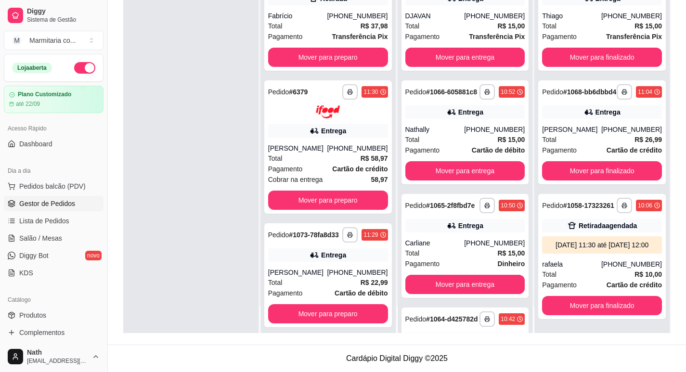
click at [486, 67] on div "**********" at bounding box center [466, 19] width 128 height 104
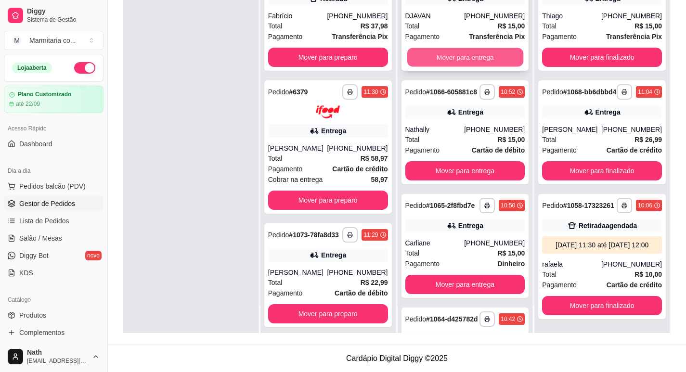
click at [493, 60] on button "Mover para entrega" at bounding box center [465, 57] width 116 height 19
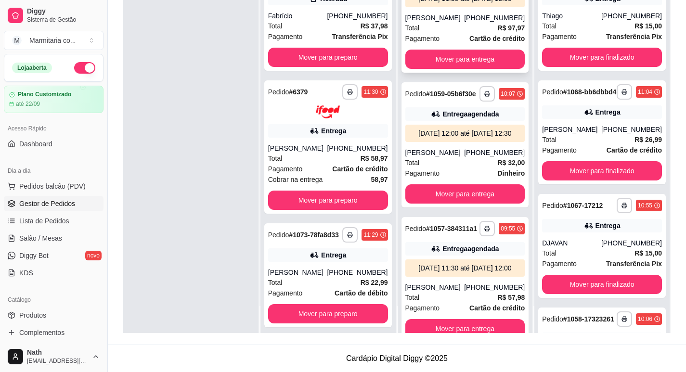
scroll to position [845, 0]
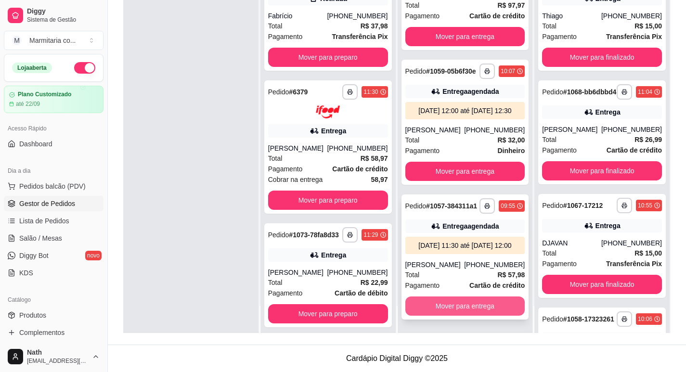
click at [461, 310] on button "Mover para entrega" at bounding box center [466, 306] width 120 height 19
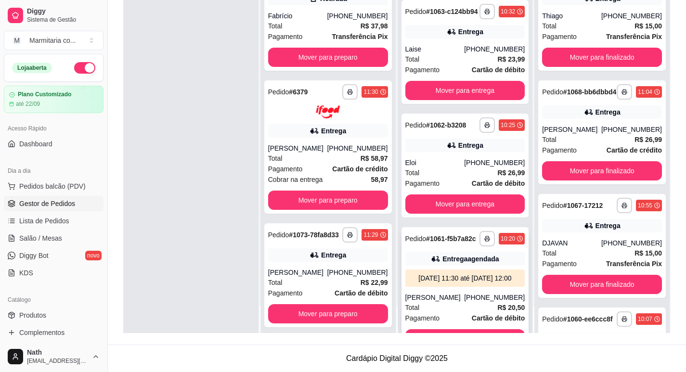
scroll to position [292, 0]
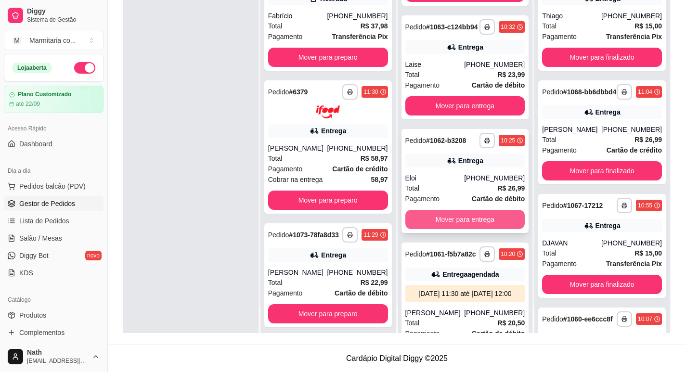
click at [478, 229] on button "Mover para entrega" at bounding box center [466, 219] width 120 height 19
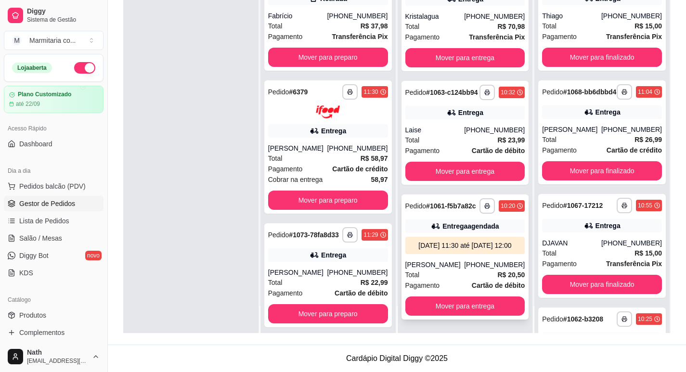
scroll to position [179, 0]
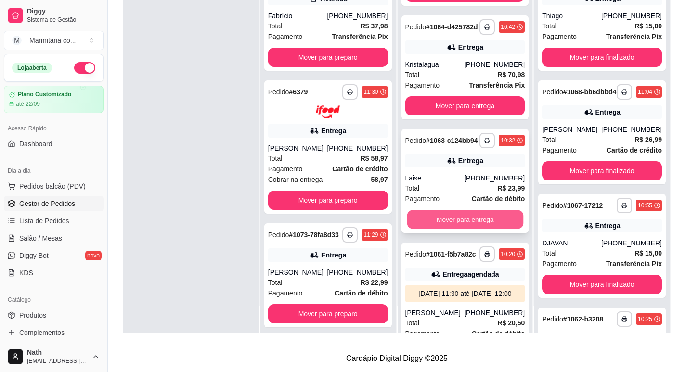
click at [477, 229] on button "Mover para entrega" at bounding box center [465, 220] width 116 height 19
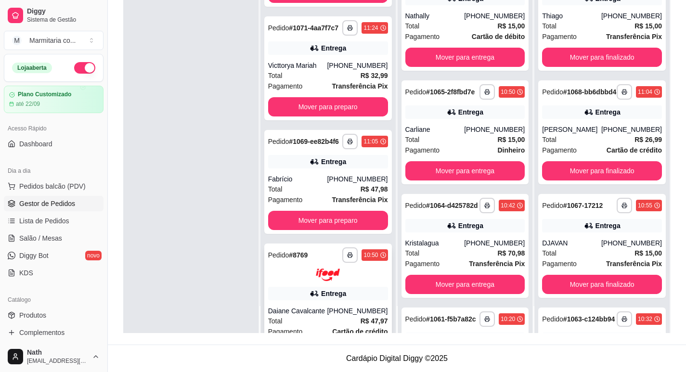
scroll to position [385, 0]
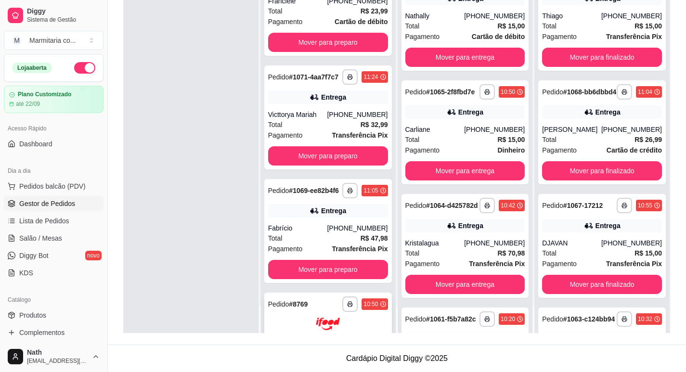
click at [314, 237] on div "**********" at bounding box center [328, 231] width 128 height 104
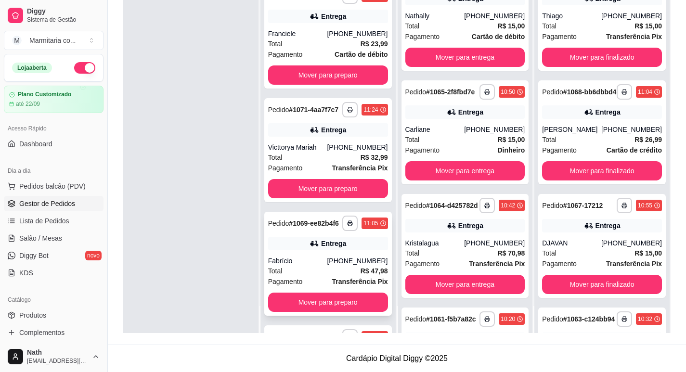
scroll to position [289, 0]
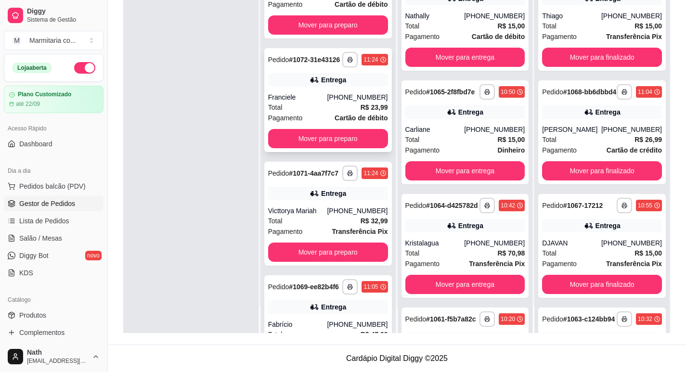
click at [308, 123] on div "Pagamento Cartão de débito" at bounding box center [328, 118] width 120 height 11
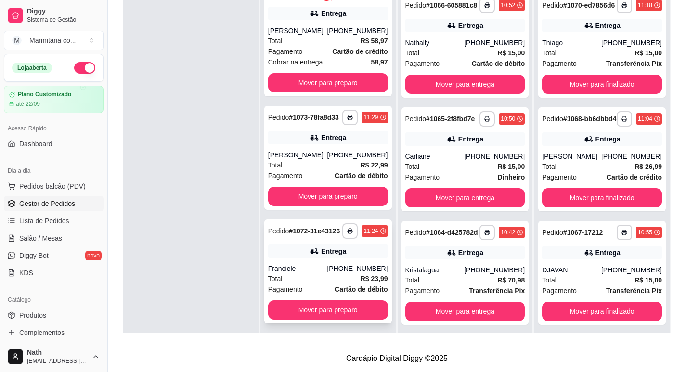
scroll to position [96, 0]
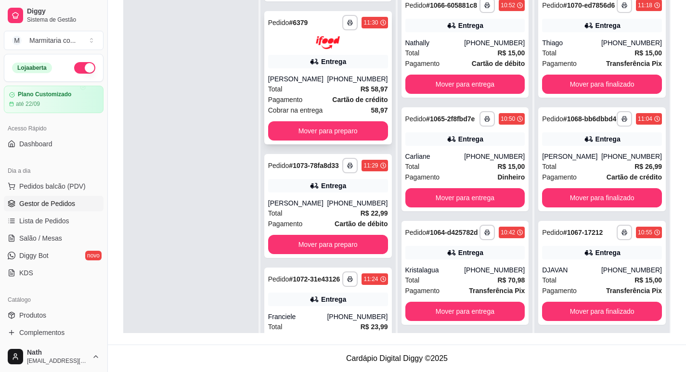
click at [313, 124] on div "**********" at bounding box center [328, 77] width 128 height 133
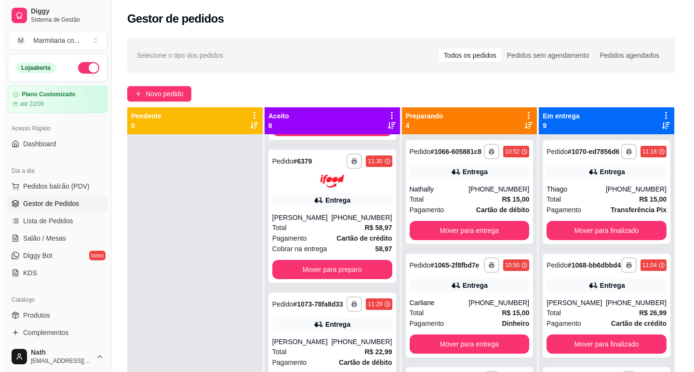
scroll to position [0, 0]
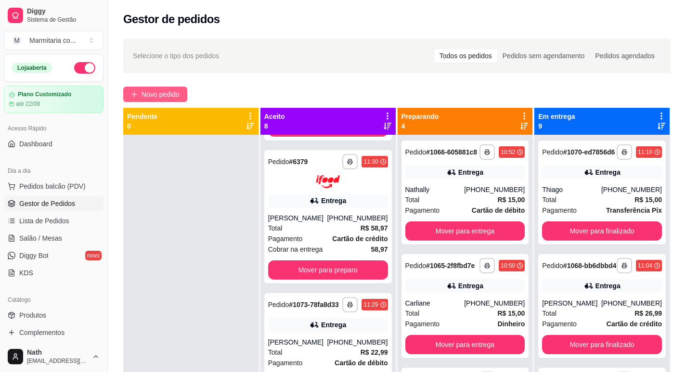
click at [160, 94] on span "Novo pedido" at bounding box center [161, 94] width 38 height 11
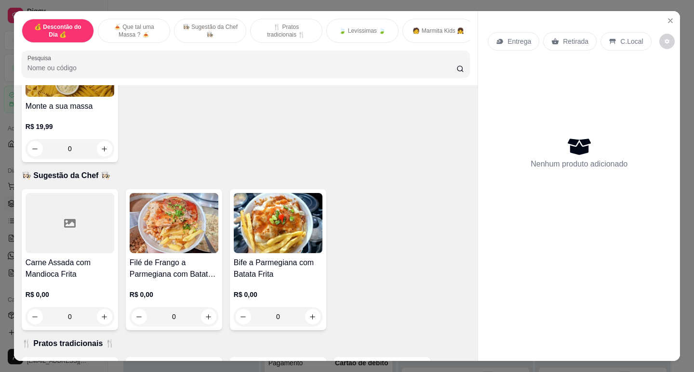
scroll to position [337, 0]
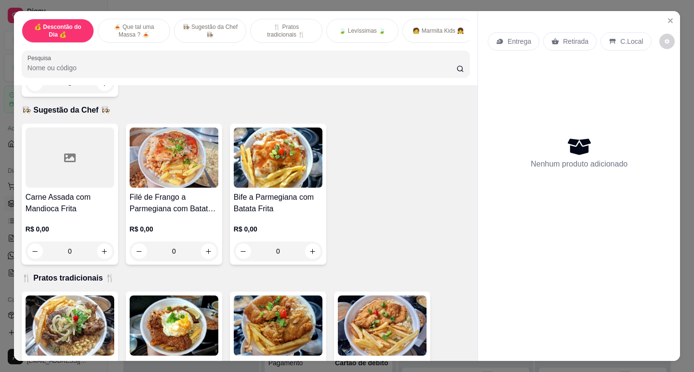
click at [90, 195] on h4 "Carne Assada com Mandioca Frita" at bounding box center [70, 203] width 89 height 23
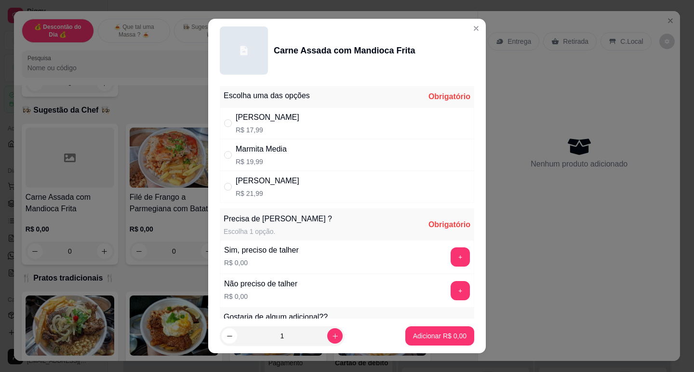
click at [257, 195] on p "R$ 21,99" at bounding box center [268, 194] width 64 height 10
radio input "true"
click at [450, 260] on button "+" at bounding box center [459, 257] width 19 height 19
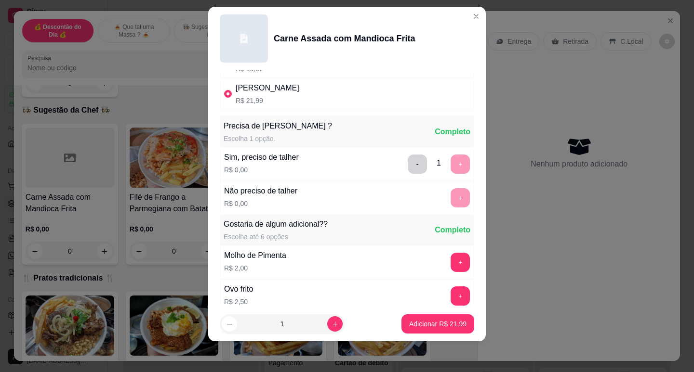
scroll to position [225, 0]
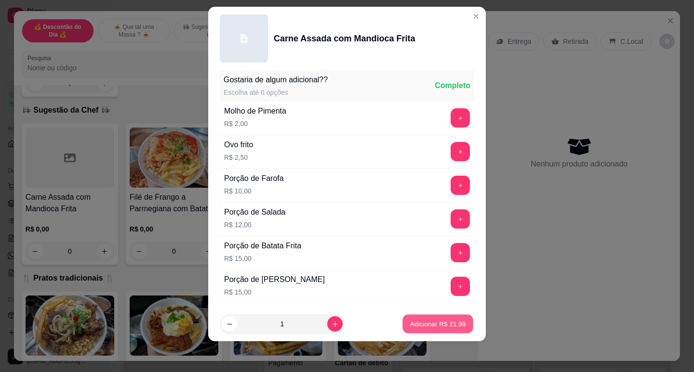
click at [425, 329] on button "Adicionar R$ 21,99" at bounding box center [437, 324] width 71 height 19
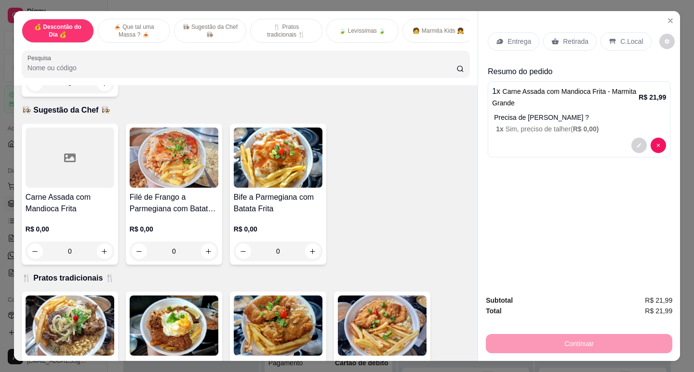
click at [93, 175] on div at bounding box center [70, 158] width 89 height 60
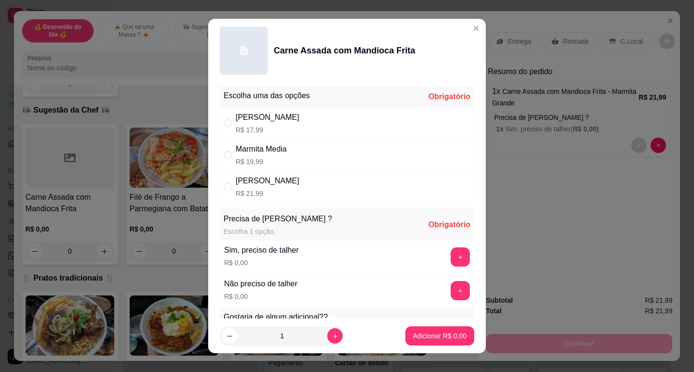
click at [268, 126] on p "R$ 17,99" at bounding box center [268, 130] width 64 height 10
radio input "true"
click at [450, 257] on button "+" at bounding box center [459, 257] width 19 height 19
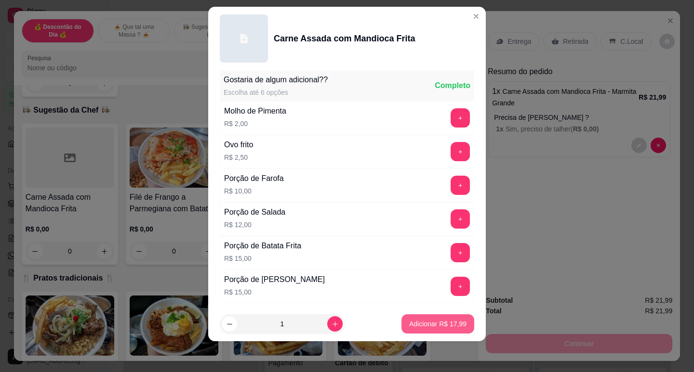
click at [444, 325] on p "Adicionar R$ 17,99" at bounding box center [437, 324] width 57 height 10
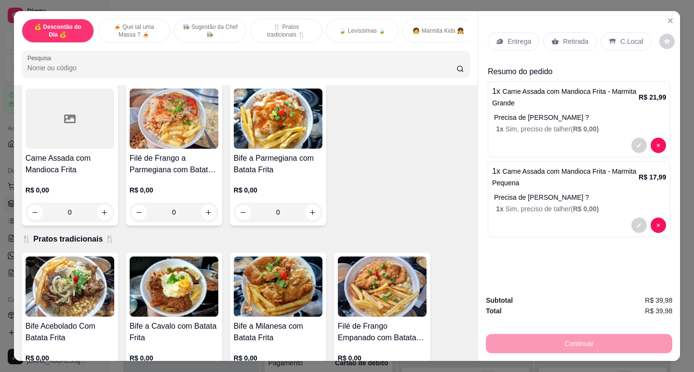
scroll to position [434, 0]
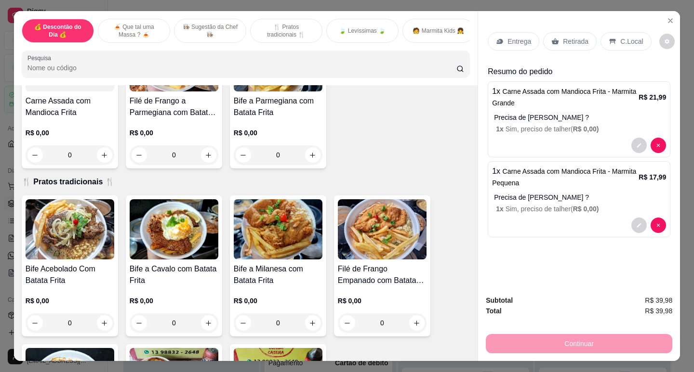
click at [378, 258] on img at bounding box center [382, 229] width 89 height 60
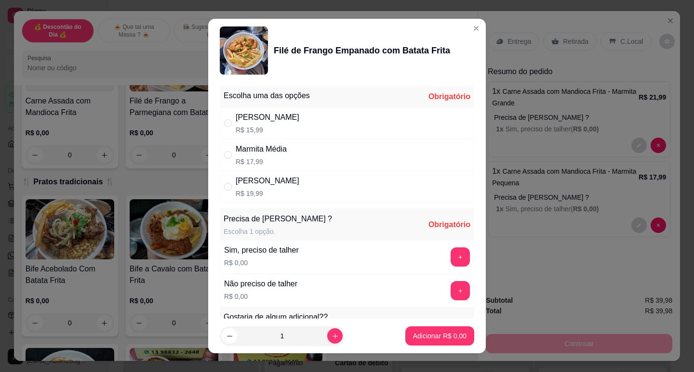
click at [269, 164] on p "R$ 17,99" at bounding box center [261, 162] width 51 height 10
radio input "true"
click at [450, 256] on button "+" at bounding box center [459, 257] width 19 height 19
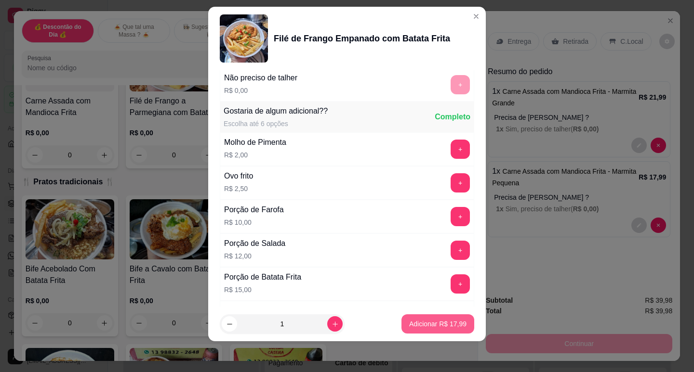
scroll to position [225, 0]
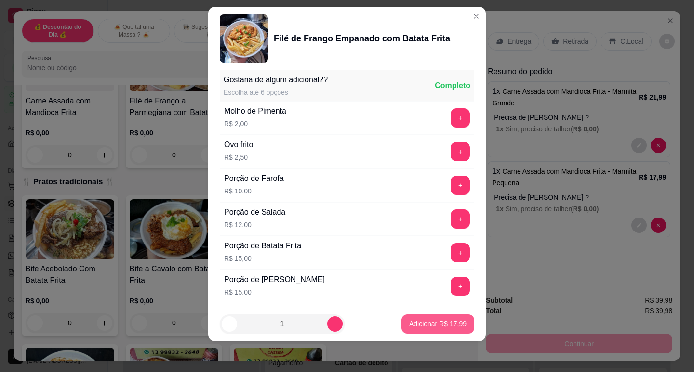
click at [452, 321] on p "Adicionar R$ 17,99" at bounding box center [437, 324] width 57 height 10
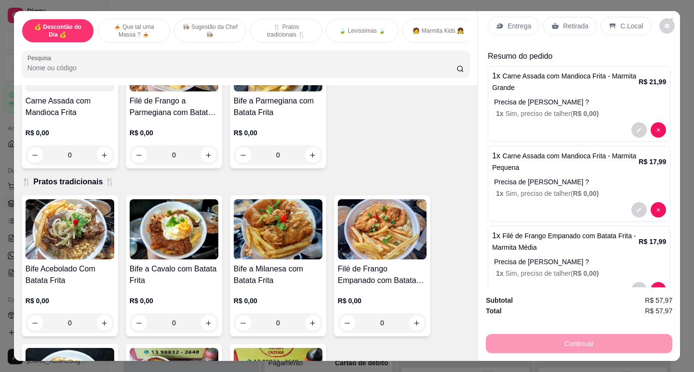
scroll to position [0, 0]
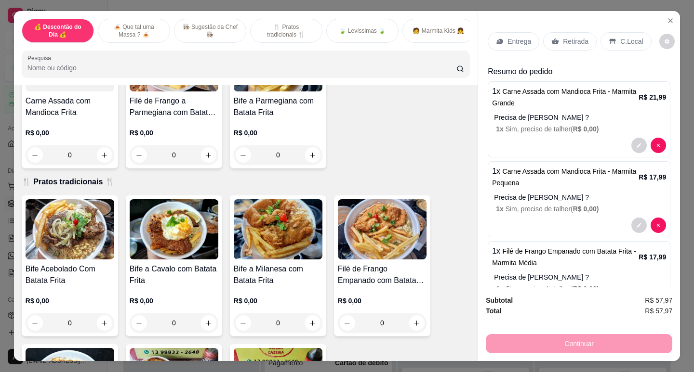
click at [518, 37] on p "Entrega" at bounding box center [519, 42] width 24 height 10
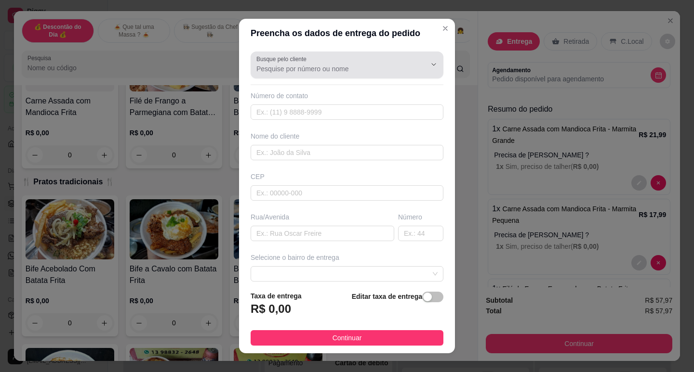
click at [251, 63] on div "Busque pelo cliente" at bounding box center [346, 65] width 193 height 27
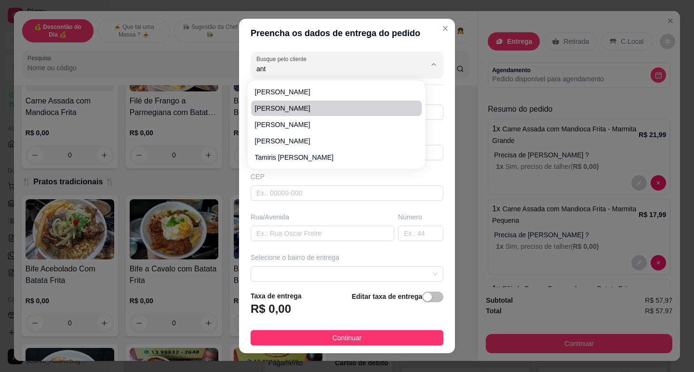
click at [291, 106] on span "[PERSON_NAME]" at bounding box center [331, 109] width 153 height 10
type input "[PERSON_NAME]"
type input "139884500484"
type input "[PERSON_NAME]"
type input "Av 06"
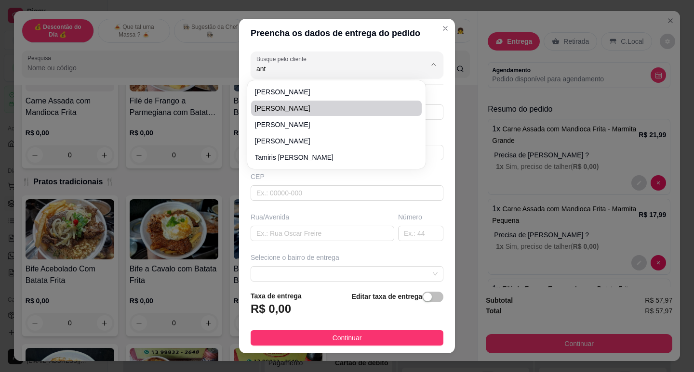
type input "2103"
type input "Guarujá"
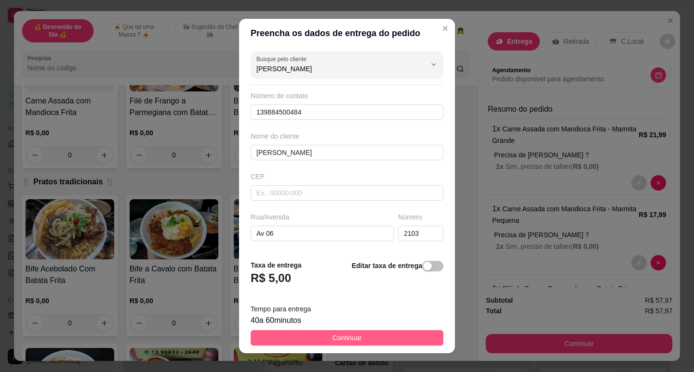
type input "[PERSON_NAME]"
click at [366, 337] on button "Continuar" at bounding box center [346, 337] width 193 height 15
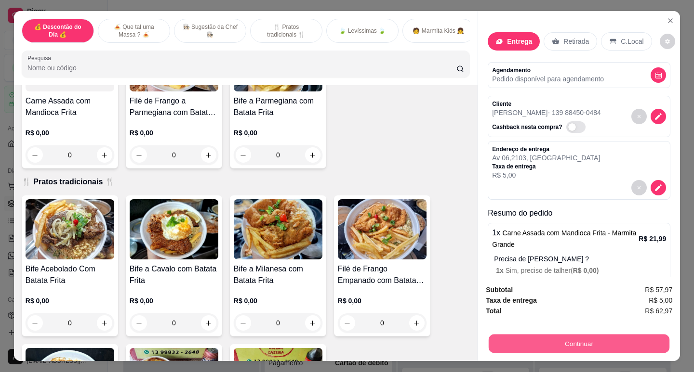
click at [570, 341] on button "Continuar" at bounding box center [578, 343] width 181 height 19
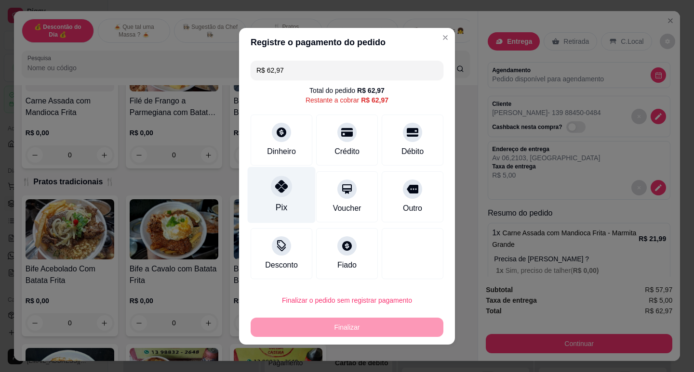
click at [282, 202] on div "Pix" at bounding box center [282, 195] width 68 height 56
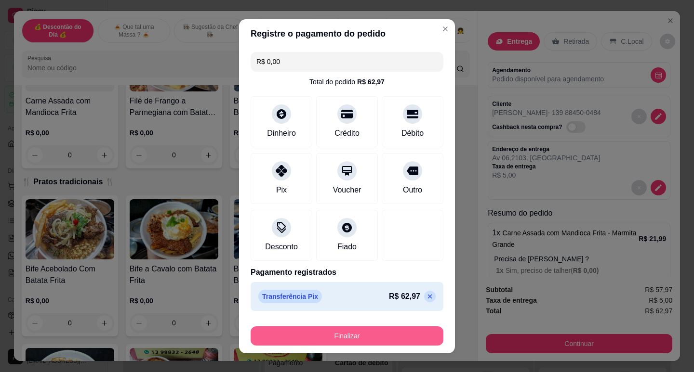
click at [342, 331] on button "Finalizar" at bounding box center [346, 336] width 193 height 19
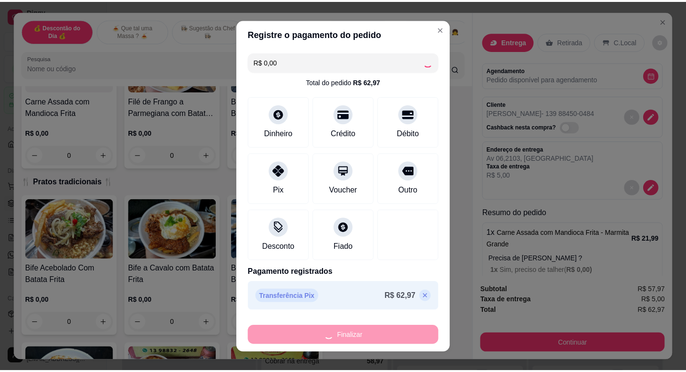
scroll to position [331, 0]
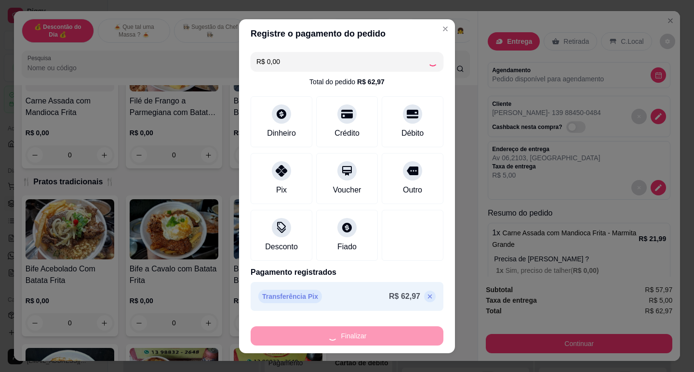
type input "-R$ 62,97"
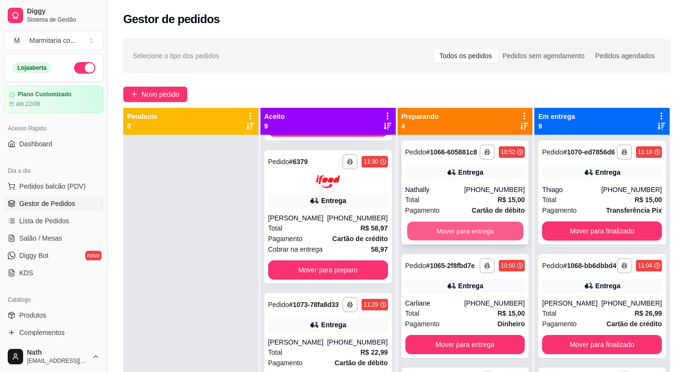
click at [461, 241] on button "Mover para entrega" at bounding box center [465, 231] width 116 height 19
click at [461, 241] on button "Mover para entrega" at bounding box center [466, 231] width 120 height 19
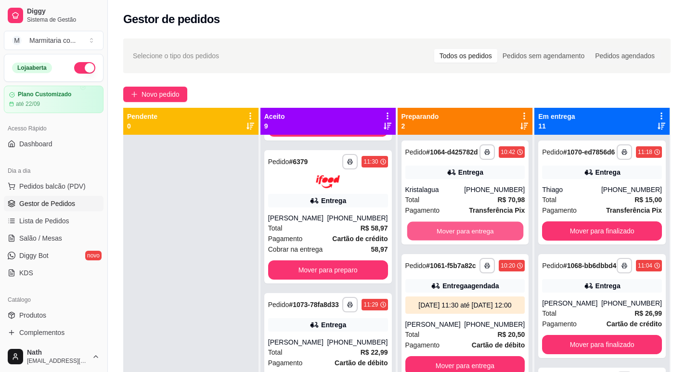
click at [461, 241] on button "Mover para entrega" at bounding box center [465, 231] width 116 height 19
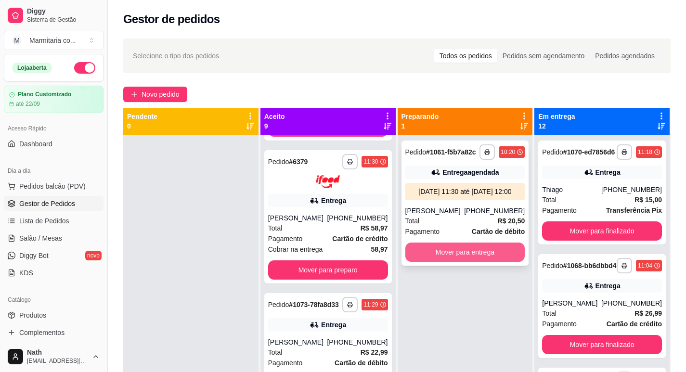
click at [462, 261] on button "Mover para entrega" at bounding box center [466, 252] width 120 height 19
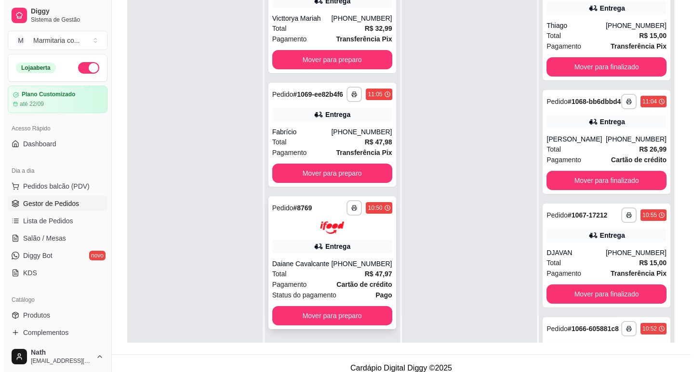
scroll to position [147, 0]
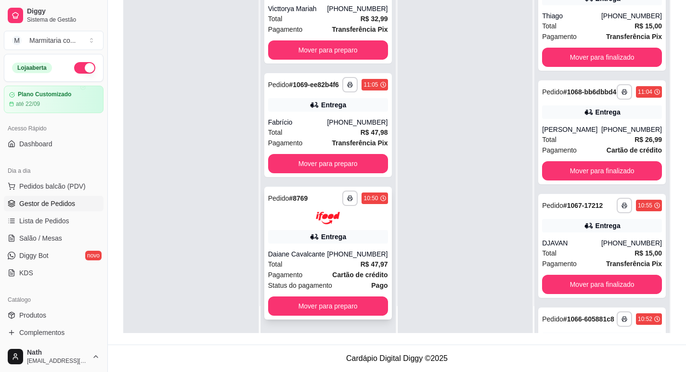
click at [344, 252] on div "[PHONE_NUMBER]" at bounding box center [357, 255] width 61 height 10
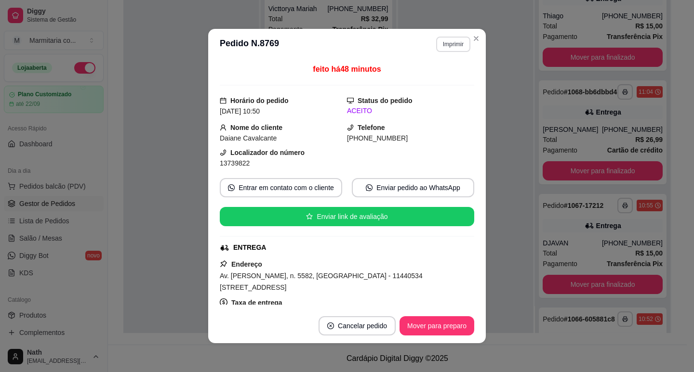
click at [456, 39] on button "Imprimir" at bounding box center [453, 44] width 34 height 15
click at [449, 70] on button "IMPRESSORA" at bounding box center [432, 77] width 67 height 15
click at [453, 43] on button "Imprimir" at bounding box center [452, 44] width 33 height 15
click at [447, 73] on button "IMPRESSORA" at bounding box center [432, 77] width 67 height 15
click at [443, 322] on button "Mover para preparo" at bounding box center [436, 326] width 72 height 19
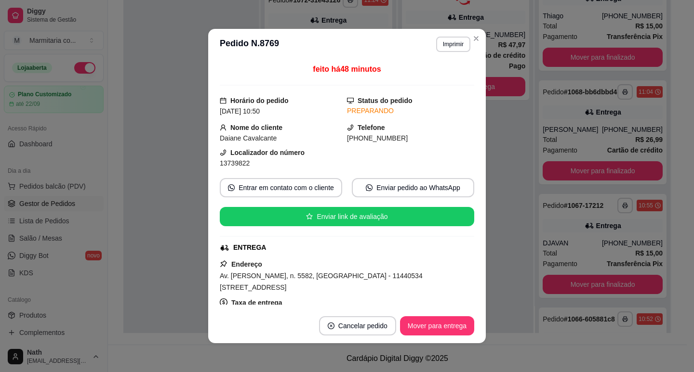
scroll to position [622, 0]
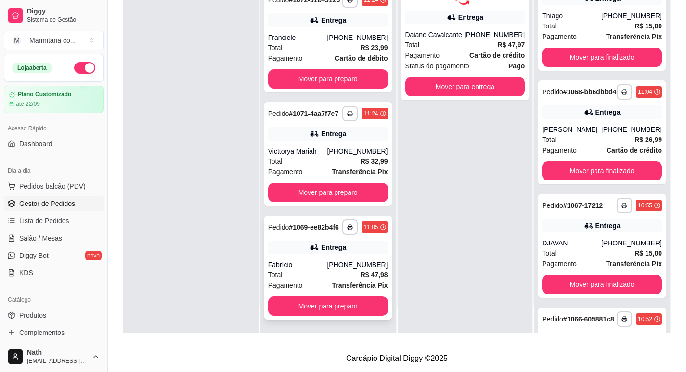
click at [322, 271] on div "Total R$ 47,98" at bounding box center [328, 275] width 120 height 11
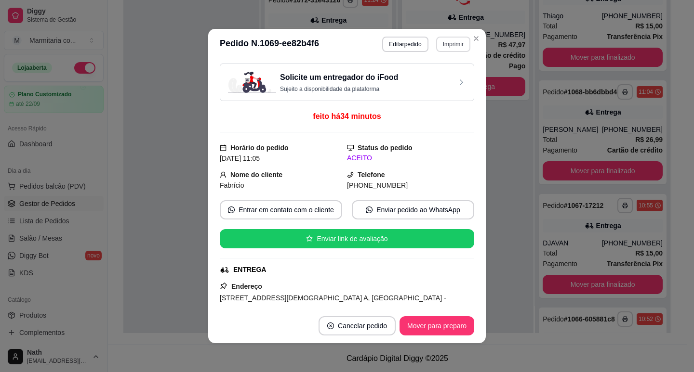
click at [444, 40] on button "Imprimir" at bounding box center [453, 44] width 34 height 15
click at [453, 75] on button "IMPRESSORA" at bounding box center [432, 77] width 70 height 15
click at [451, 43] on button "Imprimir" at bounding box center [453, 44] width 34 height 15
click at [448, 82] on button "IMPRESSORA" at bounding box center [433, 77] width 70 height 15
click at [461, 317] on button "Mover para preparo" at bounding box center [436, 325] width 75 height 19
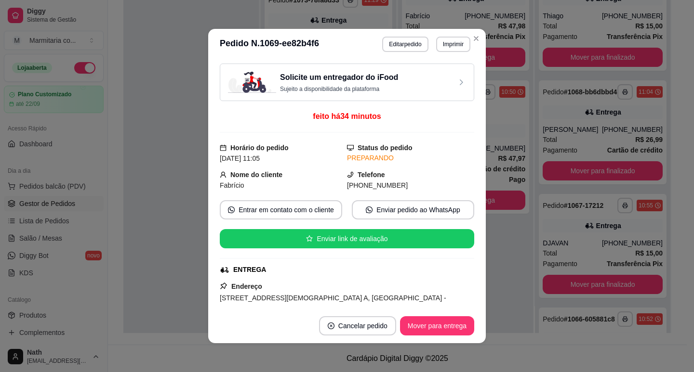
scroll to position [501, 0]
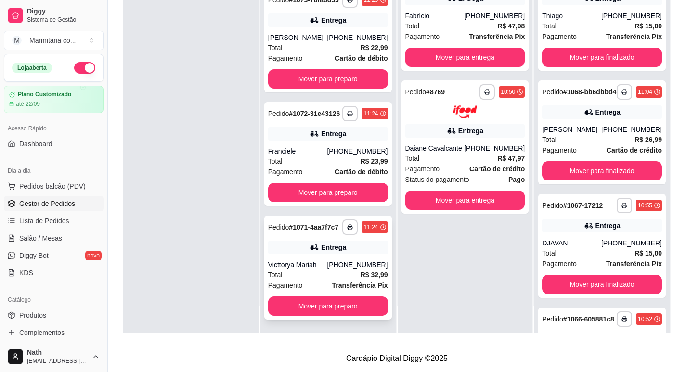
click at [316, 267] on div "Victtorya Mariah" at bounding box center [297, 265] width 59 height 10
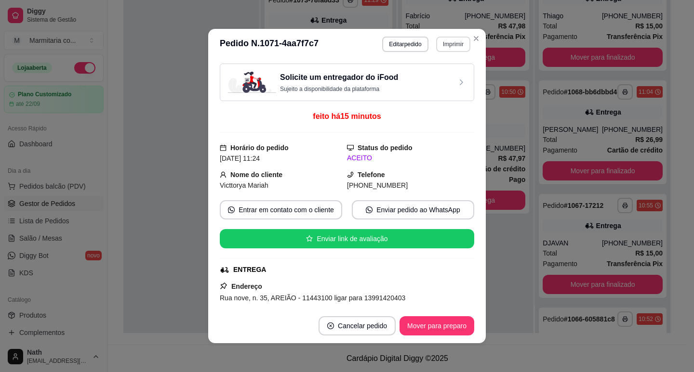
click at [456, 43] on button "Imprimir" at bounding box center [453, 44] width 34 height 15
click at [449, 80] on button "IMPRESSORA" at bounding box center [441, 73] width 56 height 13
click at [455, 42] on button "Imprimir" at bounding box center [453, 44] width 34 height 15
click at [451, 79] on button "IMPRESSORA" at bounding box center [432, 77] width 70 height 15
click at [456, 320] on button "Mover para preparo" at bounding box center [436, 325] width 75 height 19
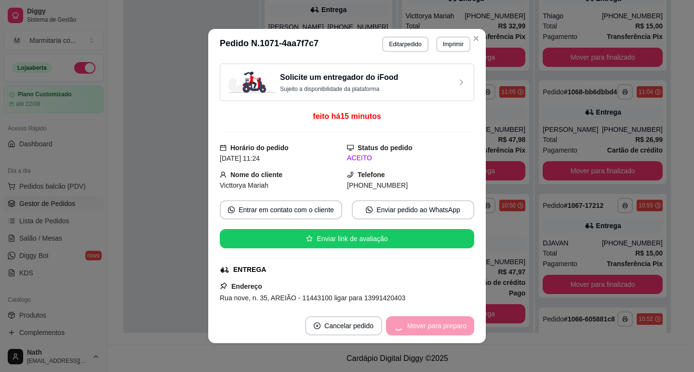
scroll to position [380, 0]
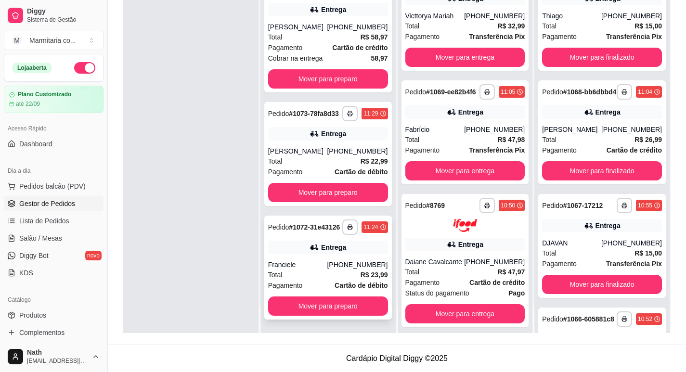
click at [317, 276] on div "Total R$ 23,99" at bounding box center [328, 275] width 120 height 11
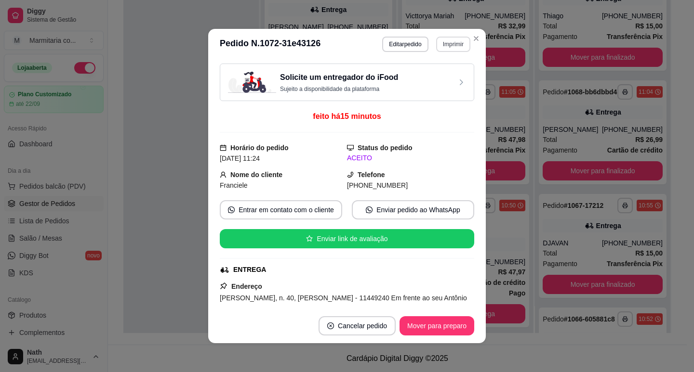
click at [450, 42] on button "Imprimir" at bounding box center [453, 44] width 34 height 15
click at [445, 78] on button "IMPRESSORA" at bounding box center [441, 73] width 56 height 13
click at [443, 323] on button "Mover para preparo" at bounding box center [436, 325] width 75 height 19
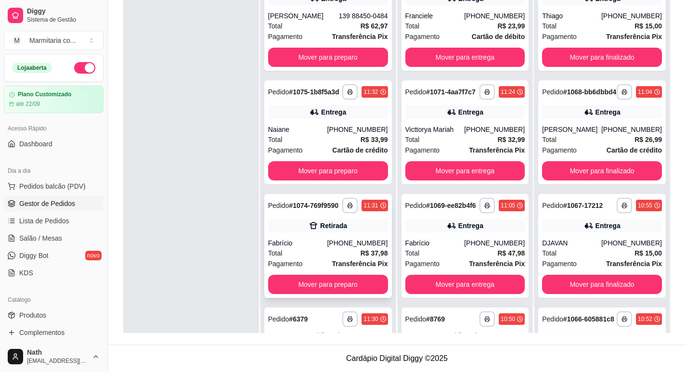
scroll to position [0, 0]
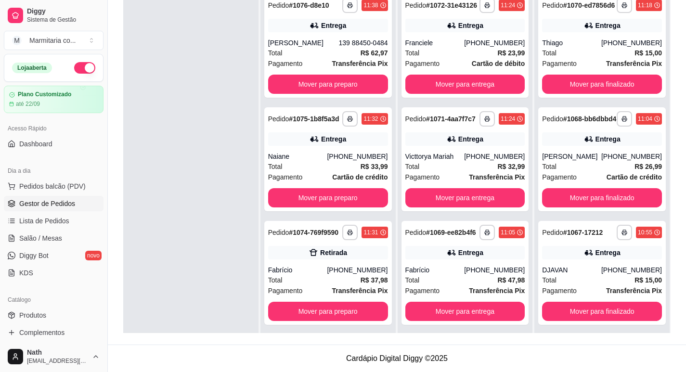
click at [197, 271] on div at bounding box center [190, 174] width 135 height 372
click at [335, 170] on div "Total R$ 33,99" at bounding box center [328, 166] width 120 height 11
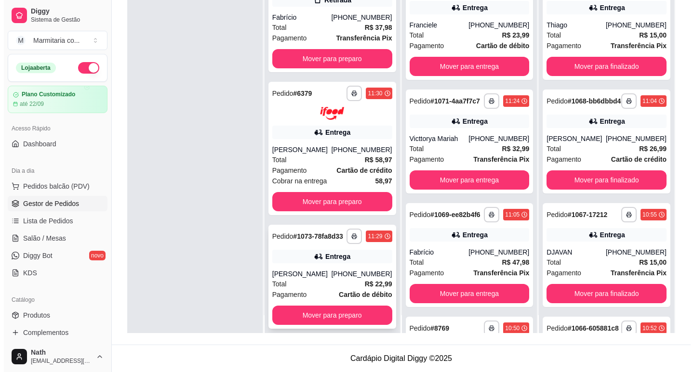
scroll to position [27, 0]
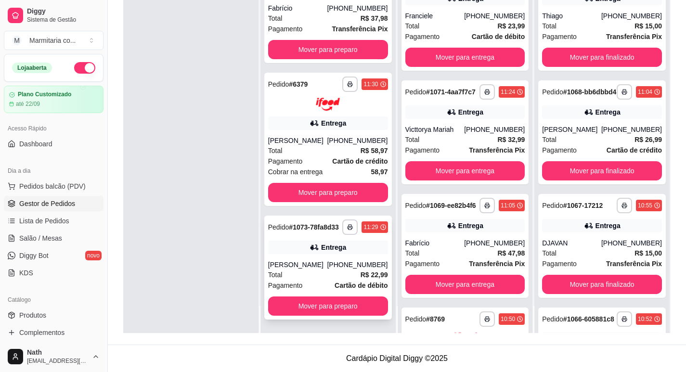
click at [344, 242] on div "Entrega" at bounding box center [328, 247] width 120 height 13
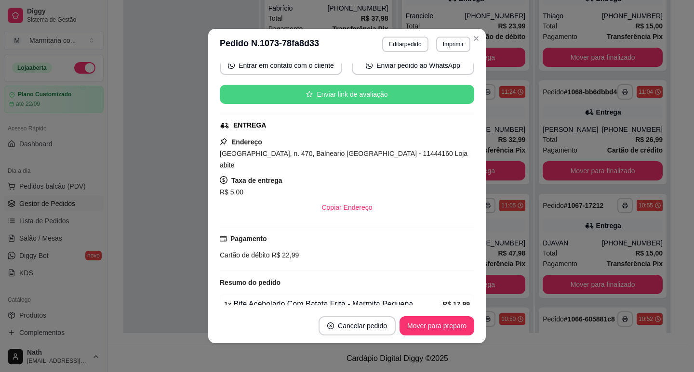
scroll to position [233, 0]
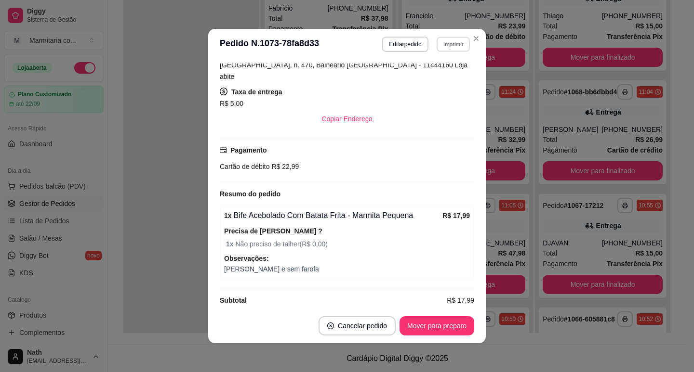
click at [448, 40] on button "Imprimir" at bounding box center [452, 44] width 33 height 15
click at [444, 77] on button "IMPRESSORA" at bounding box center [433, 77] width 70 height 15
click at [452, 45] on button "Imprimir" at bounding box center [453, 44] width 34 height 15
click at [442, 79] on button "IMPRESSORA" at bounding box center [432, 77] width 67 height 15
click at [426, 327] on button "Mover para preparo" at bounding box center [436, 326] width 72 height 19
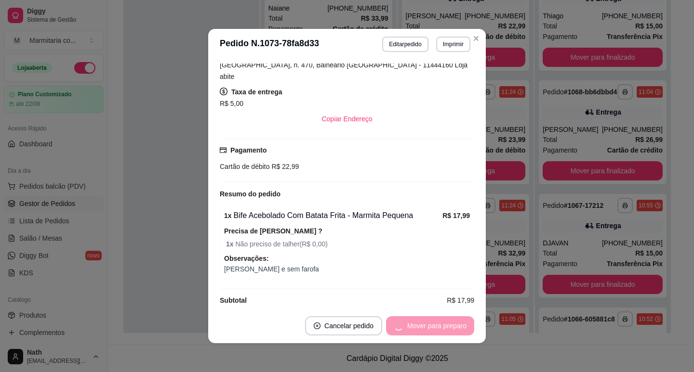
scroll to position [137, 0]
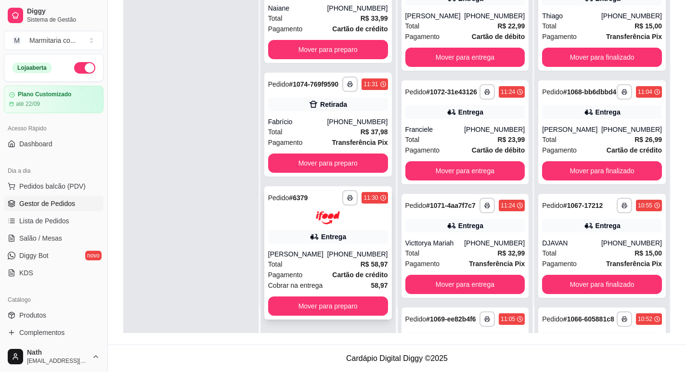
click at [294, 267] on div "Total R$ 58,97" at bounding box center [328, 264] width 120 height 11
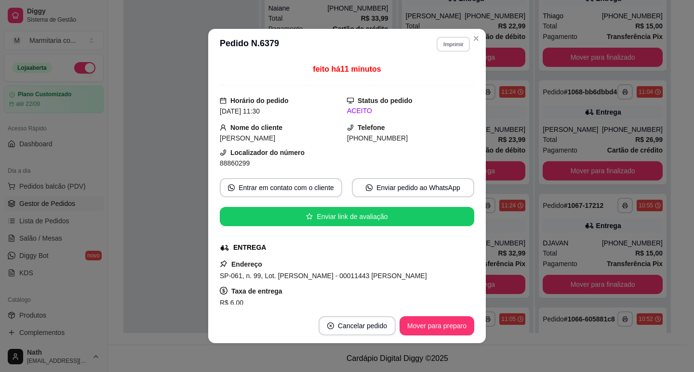
click at [449, 40] on button "Imprimir" at bounding box center [452, 44] width 33 height 15
click at [436, 79] on button "IMPRESSORA" at bounding box center [441, 73] width 56 height 13
click at [443, 46] on button "Imprimir" at bounding box center [453, 44] width 34 height 15
click at [438, 78] on button "IMPRESSORA" at bounding box center [440, 73] width 56 height 13
click at [436, 324] on button "Mover para preparo" at bounding box center [436, 325] width 75 height 19
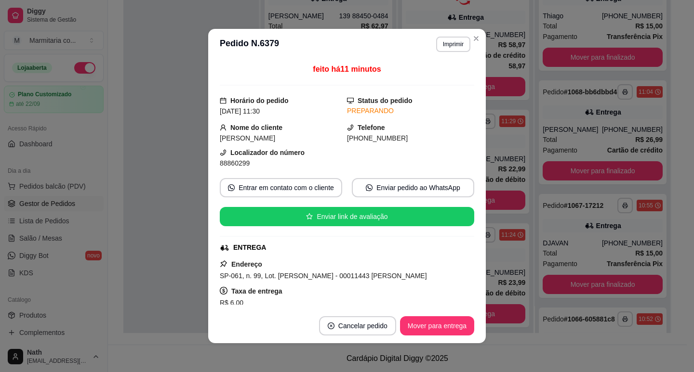
scroll to position [0, 0]
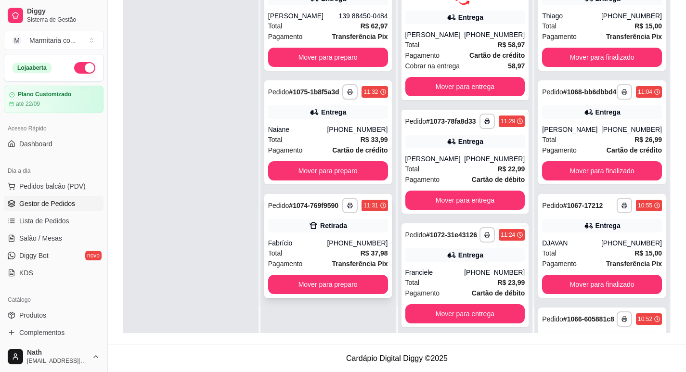
click at [357, 229] on div "Retirada" at bounding box center [328, 225] width 120 height 13
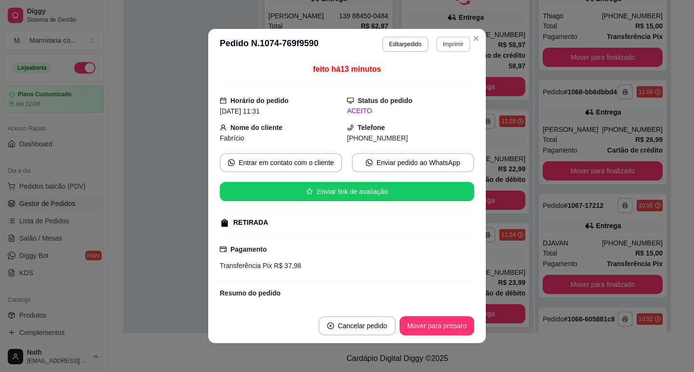
click at [441, 40] on button "Imprimir" at bounding box center [453, 44] width 34 height 15
click at [451, 71] on button "IMPRESSORA" at bounding box center [433, 77] width 70 height 15
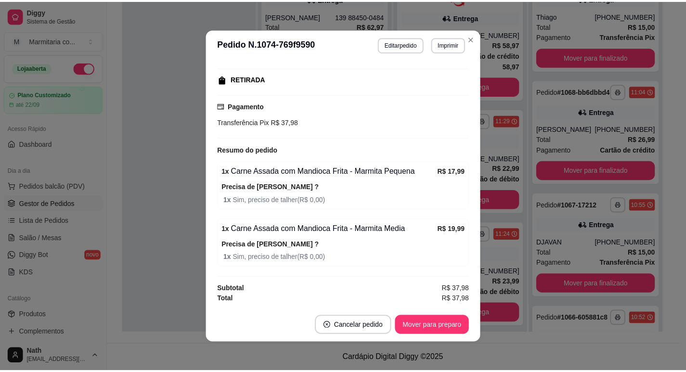
scroll to position [2, 0]
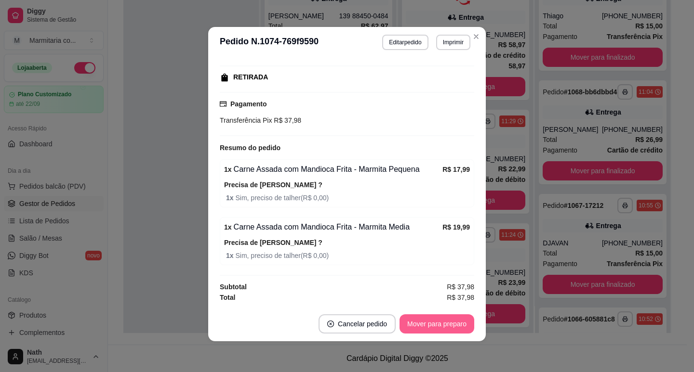
click at [427, 320] on button "Mover para preparo" at bounding box center [436, 324] width 75 height 19
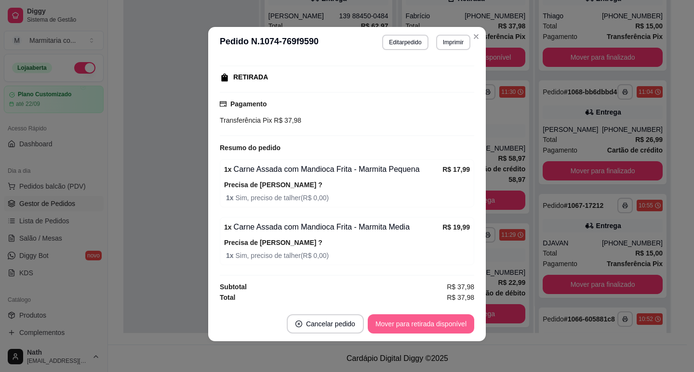
click at [427, 320] on button "Mover para retirada disponível" at bounding box center [421, 324] width 106 height 19
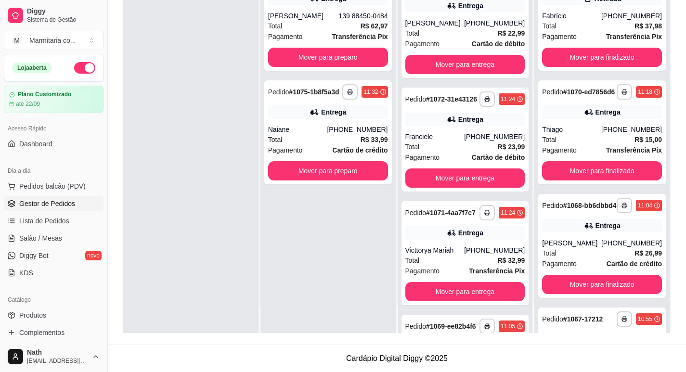
scroll to position [119, 0]
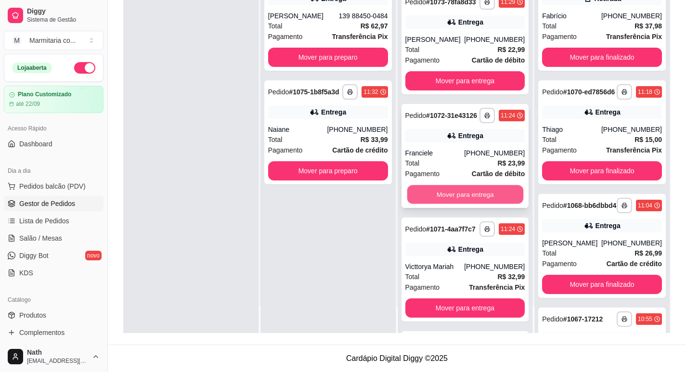
click at [479, 204] on button "Mover para entrega" at bounding box center [465, 194] width 116 height 19
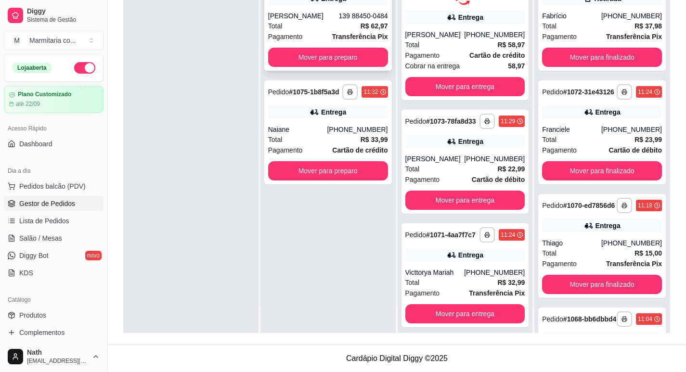
click at [312, 13] on div "[PERSON_NAME]" at bounding box center [303, 16] width 71 height 10
click at [292, 117] on div "Entrega" at bounding box center [328, 111] width 120 height 13
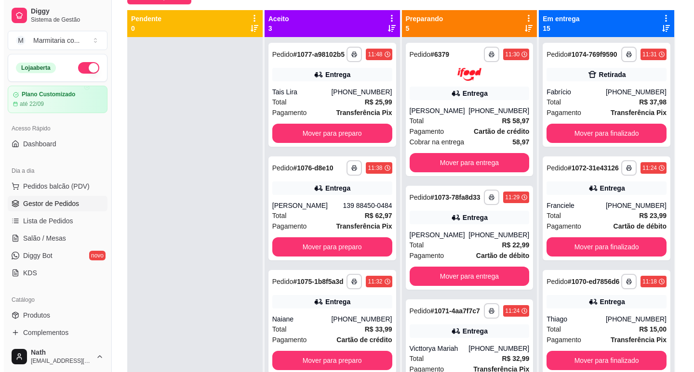
scroll to position [2, 0]
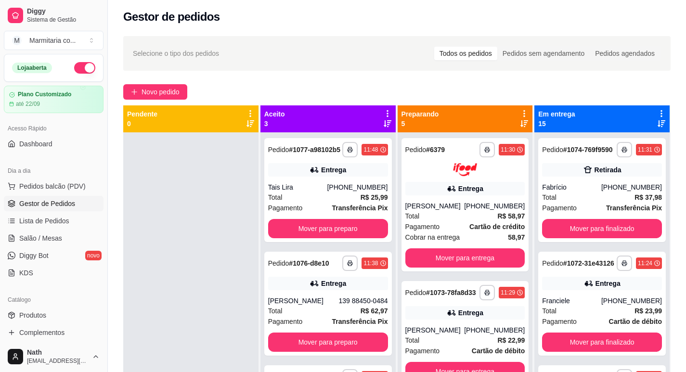
click at [157, 83] on div "**********" at bounding box center [397, 259] width 579 height 459
click at [158, 98] on button "Novo pedido" at bounding box center [155, 91] width 64 height 15
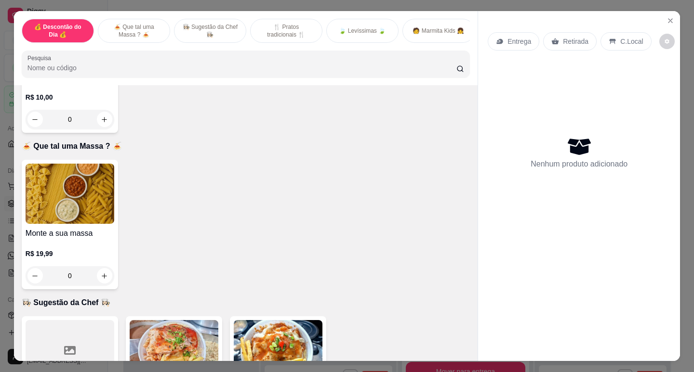
scroll to position [289, 0]
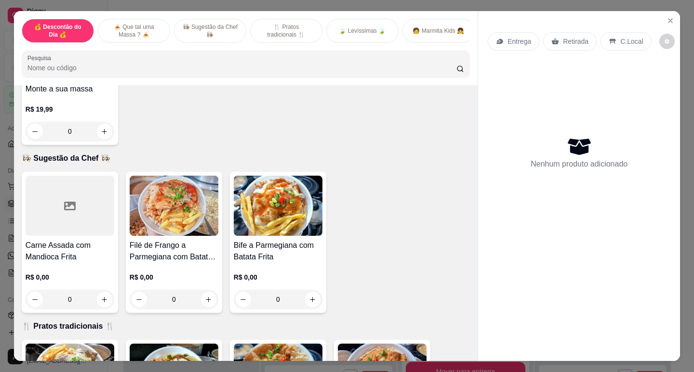
click at [187, 225] on img at bounding box center [174, 206] width 89 height 60
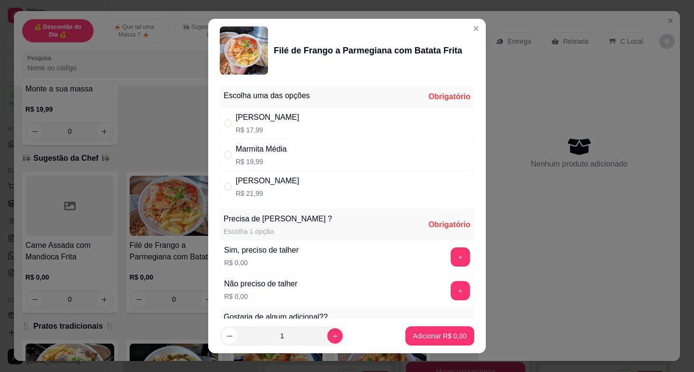
click at [274, 147] on div "Marmita Média" at bounding box center [261, 150] width 51 height 12
click at [268, 183] on div "[PERSON_NAME]" at bounding box center [268, 181] width 64 height 12
radio input "false"
radio input "true"
click at [450, 258] on button "+" at bounding box center [459, 257] width 19 height 19
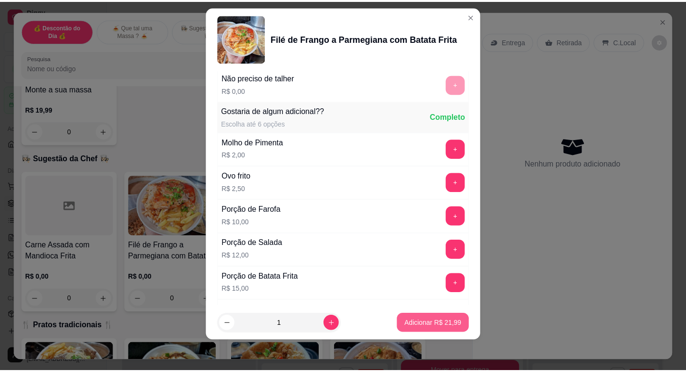
scroll to position [225, 0]
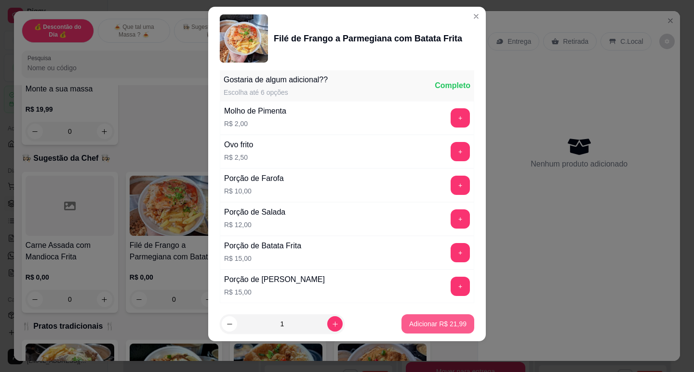
click at [446, 320] on p "Adicionar R$ 21,99" at bounding box center [437, 324] width 57 height 10
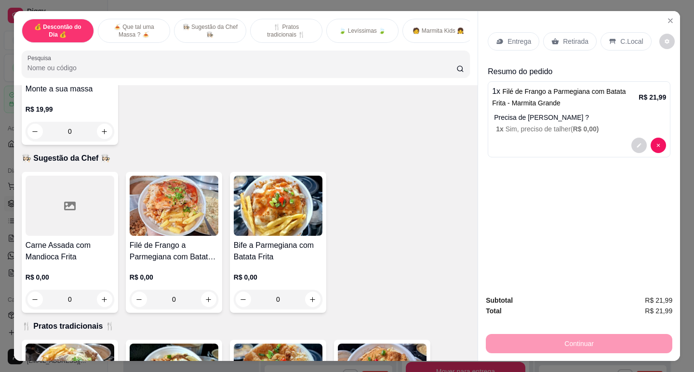
click at [510, 37] on p "Entrega" at bounding box center [519, 42] width 24 height 10
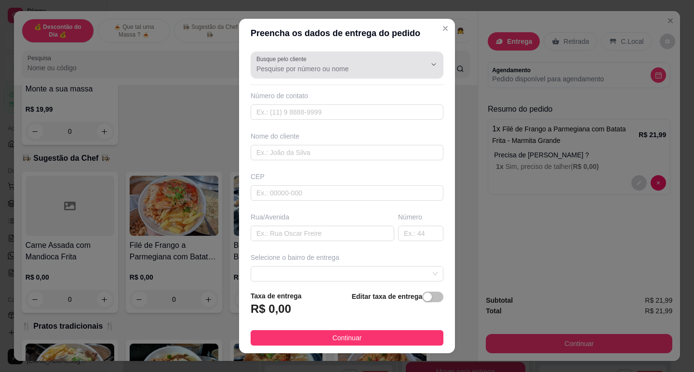
click at [298, 56] on label "Busque pelo cliente" at bounding box center [282, 59] width 53 height 8
click at [298, 64] on input "Busque pelo cliente" at bounding box center [333, 69] width 154 height 10
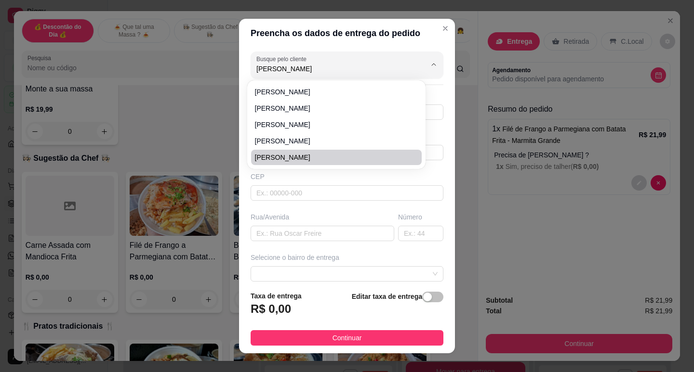
click at [273, 162] on li "[PERSON_NAME]" at bounding box center [336, 157] width 171 height 15
type input "[PERSON_NAME]"
type input "13997954420"
type input "[PERSON_NAME]"
type input "[GEOGRAPHIC_DATA][PERSON_NAME]"
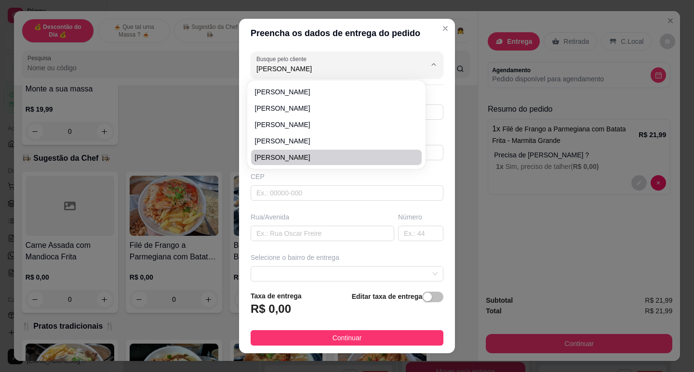
type input "Guarujá"
type input "OFICINA LC"
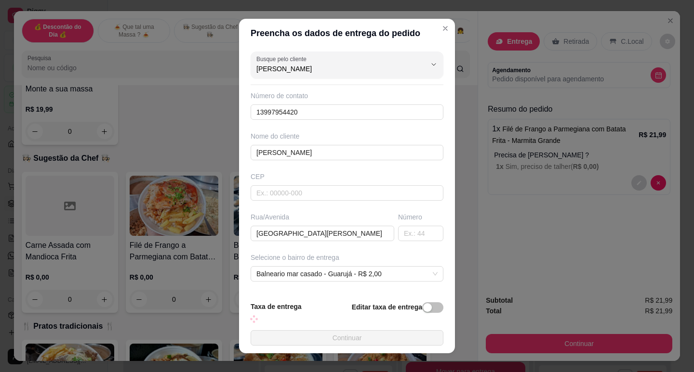
type input "[PERSON_NAME]"
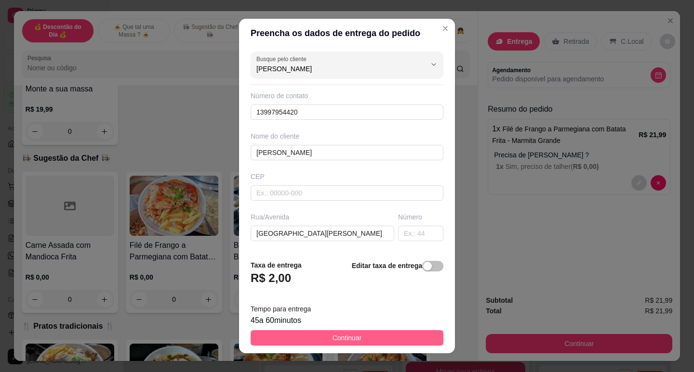
click at [415, 345] on button "Continuar" at bounding box center [346, 337] width 193 height 15
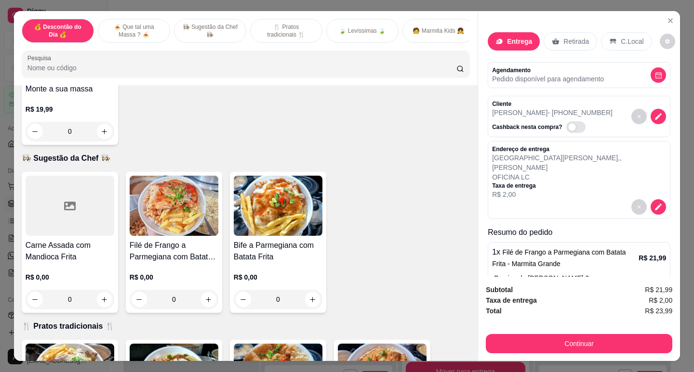
click at [527, 356] on div "Subtotal R$ 21,99 Taxa de entrega R$ 2,00 Total R$ 23,99 Continuar" at bounding box center [579, 319] width 202 height 84
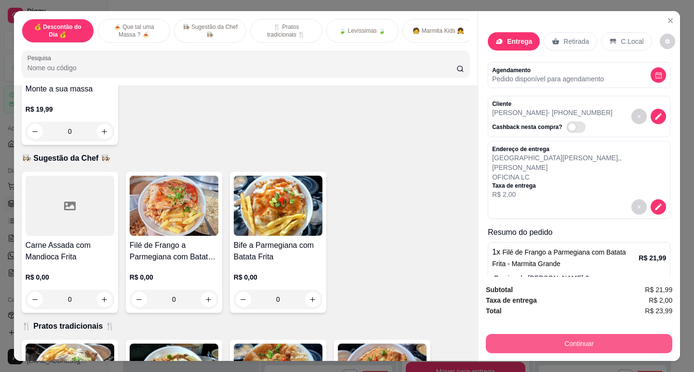
click at [523, 341] on button "Continuar" at bounding box center [579, 343] width 186 height 19
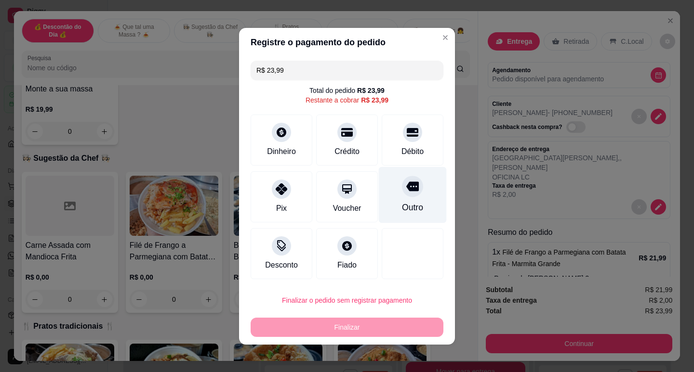
click at [408, 200] on div "Outro" at bounding box center [413, 195] width 68 height 56
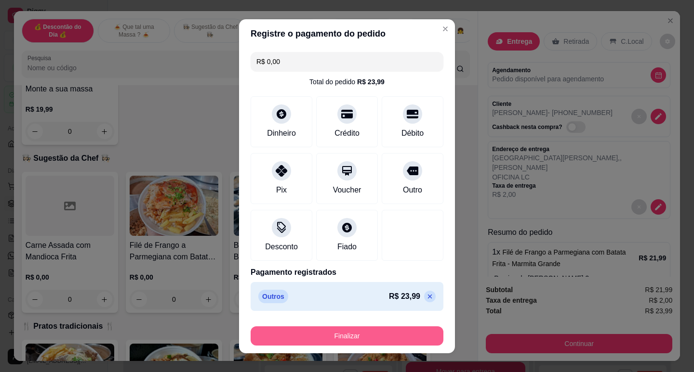
click at [315, 341] on button "Finalizar" at bounding box center [346, 336] width 193 height 19
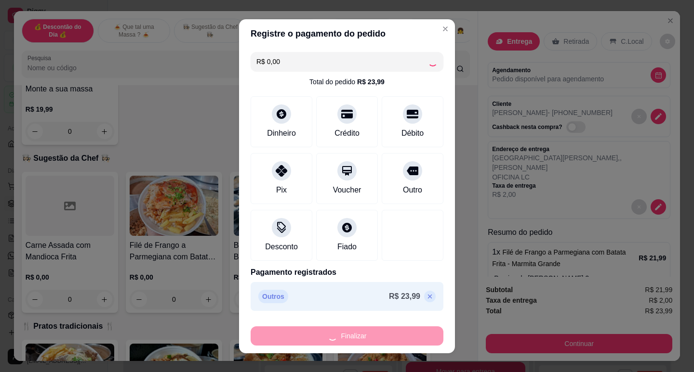
type input "-R$ 23,99"
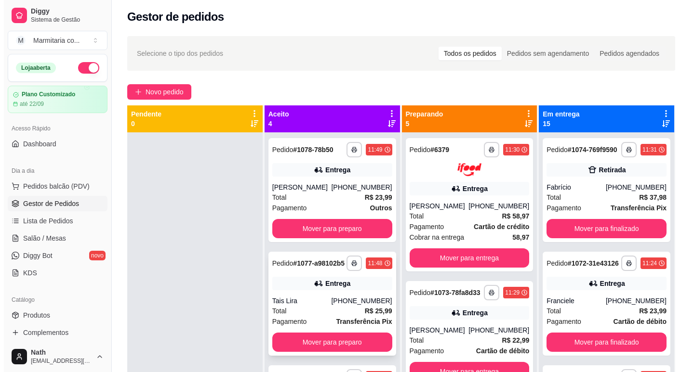
scroll to position [107, 0]
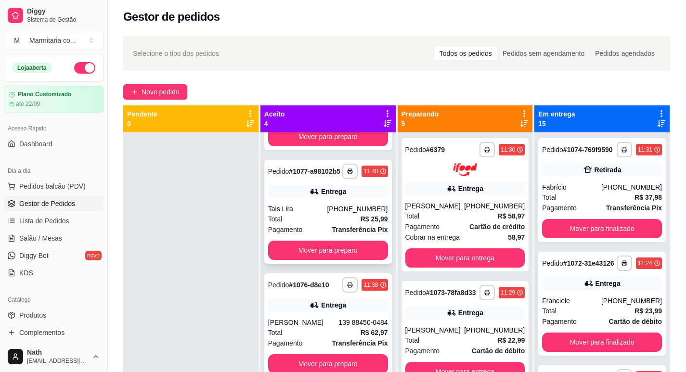
click at [357, 186] on div "Entrega" at bounding box center [328, 191] width 120 height 13
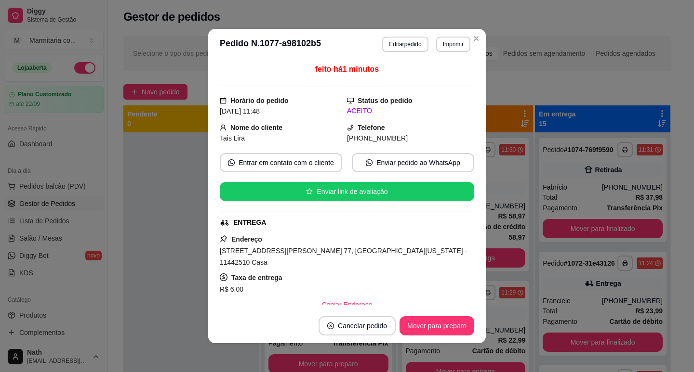
click at [448, 48] on button "Imprimir" at bounding box center [453, 44] width 34 height 15
click at [442, 64] on h4 "Escolha a impressora" at bounding box center [440, 60] width 56 height 8
click at [439, 77] on button "IMPRESSORA" at bounding box center [432, 77] width 70 height 15
click at [446, 41] on button "Imprimir" at bounding box center [452, 44] width 33 height 15
click at [443, 80] on button "IMPRESSORA" at bounding box center [440, 73] width 56 height 13
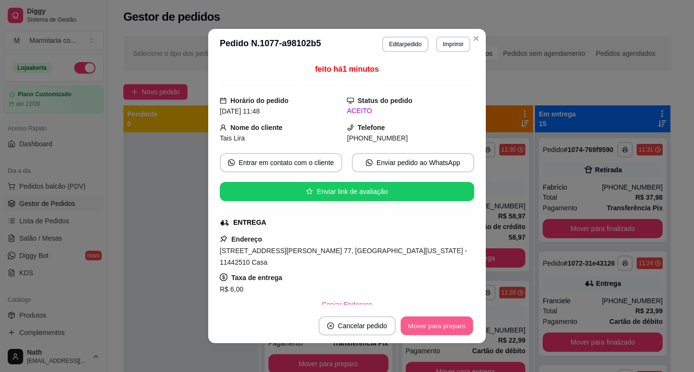
click at [445, 317] on button "Mover para preparo" at bounding box center [436, 326] width 72 height 19
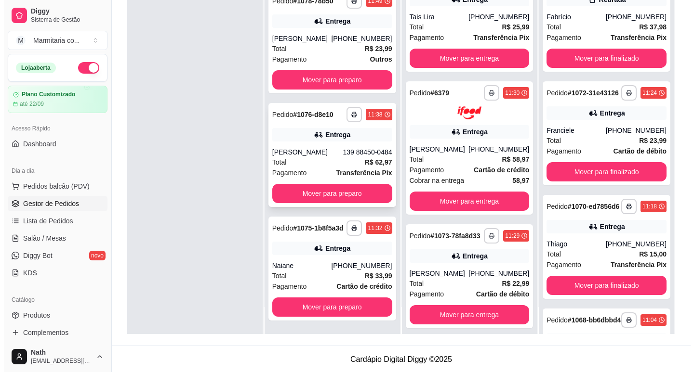
scroll to position [147, 0]
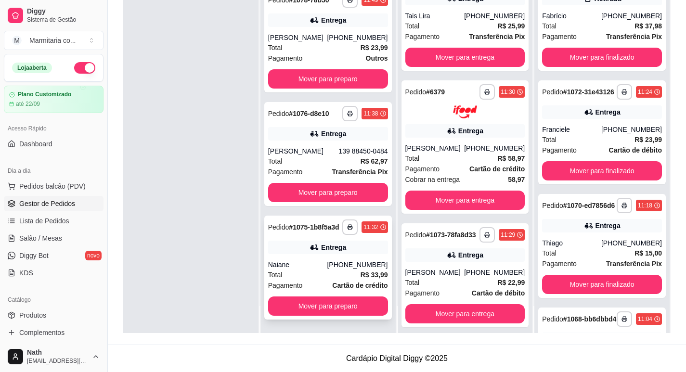
click at [348, 267] on div "[PHONE_NUMBER]" at bounding box center [357, 265] width 61 height 10
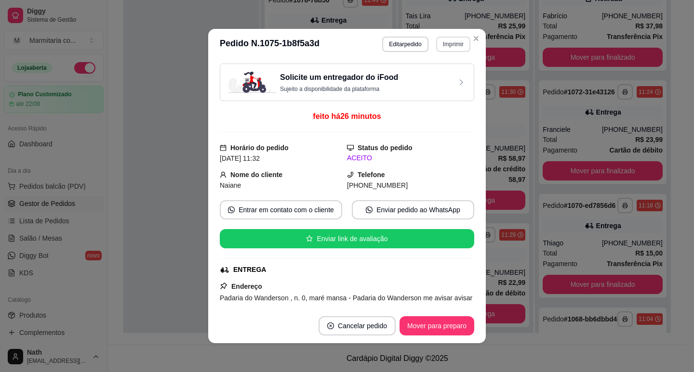
click at [444, 42] on button "Imprimir" at bounding box center [453, 44] width 34 height 15
click at [448, 75] on button "IMPRESSORA" at bounding box center [432, 77] width 70 height 15
click at [429, 328] on button "Mover para preparo" at bounding box center [436, 326] width 72 height 19
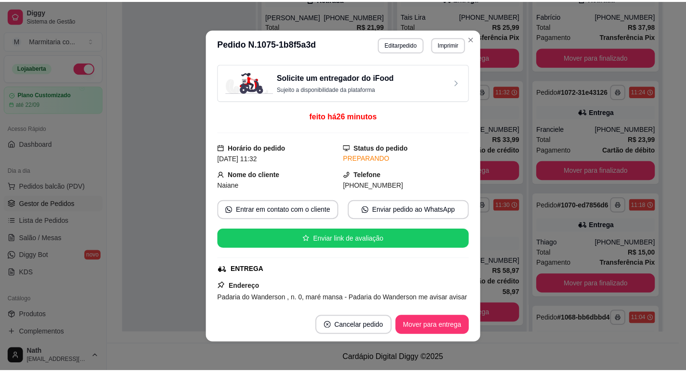
scroll to position [0, 0]
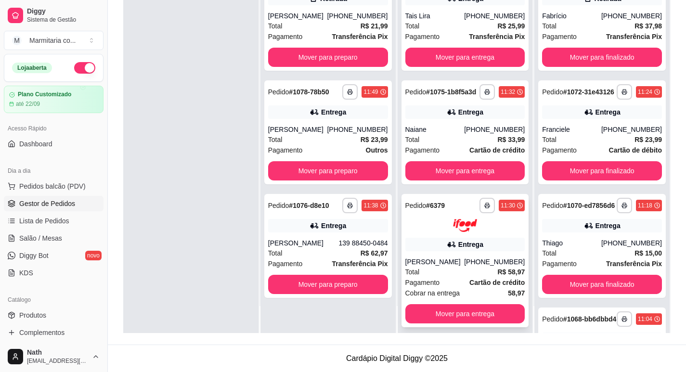
click at [461, 333] on div "**********" at bounding box center [397, 115] width 579 height 459
click at [461, 323] on button "Mover para entrega" at bounding box center [465, 313] width 116 height 19
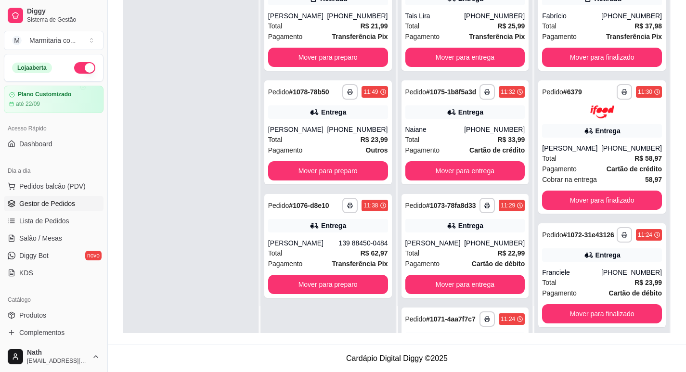
click at [459, 326] on div "**********" at bounding box center [465, 147] width 135 height 372
click at [447, 294] on button "Mover para entrega" at bounding box center [465, 285] width 116 height 19
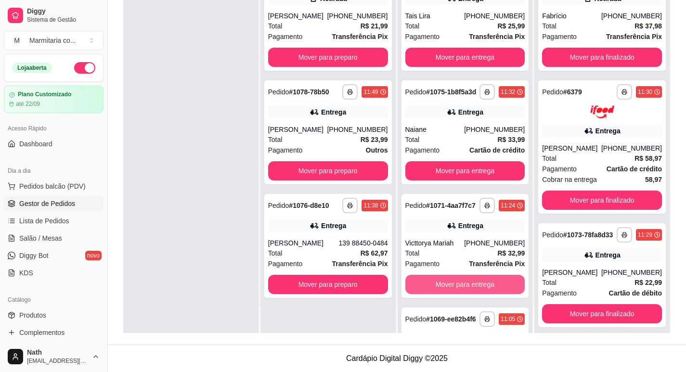
click at [446, 294] on button "Mover para entrega" at bounding box center [466, 284] width 120 height 19
click at [445, 294] on button "Mover para entrega" at bounding box center [466, 284] width 120 height 19
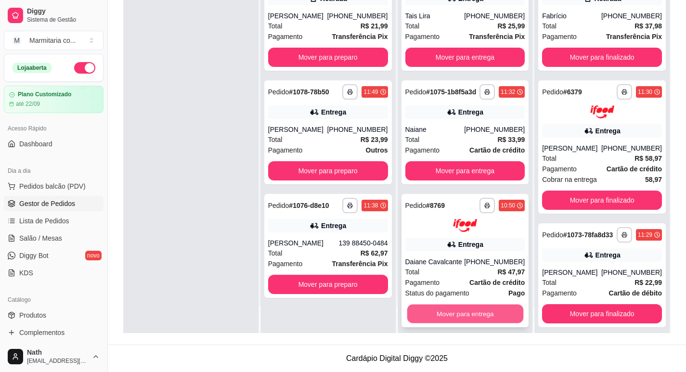
click at [449, 323] on button "Mover para entrega" at bounding box center [465, 313] width 116 height 19
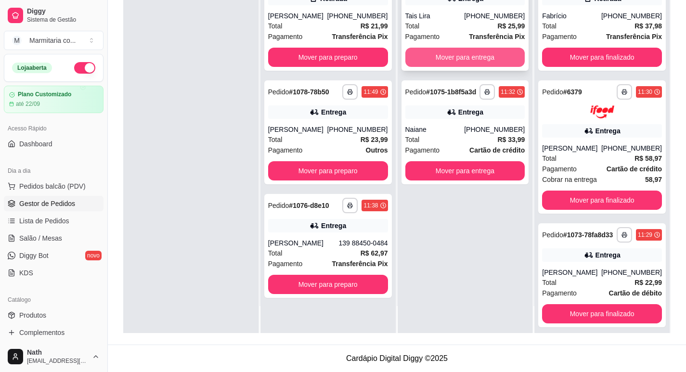
click at [447, 60] on button "Mover para entrega" at bounding box center [466, 57] width 120 height 19
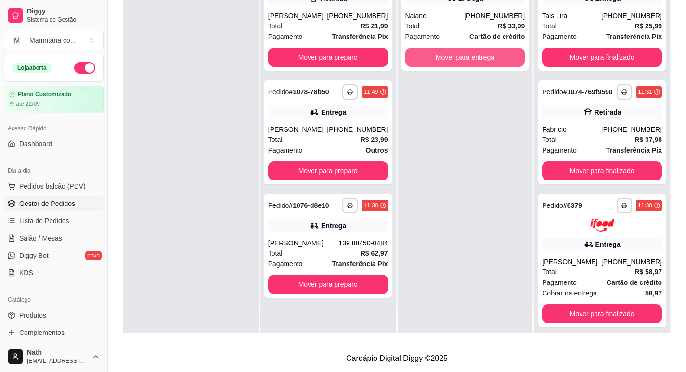
click at [447, 60] on button "Mover para entrega" at bounding box center [466, 57] width 120 height 19
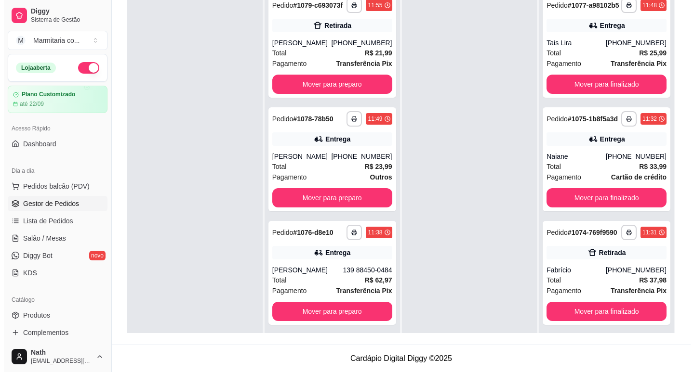
scroll to position [2, 0]
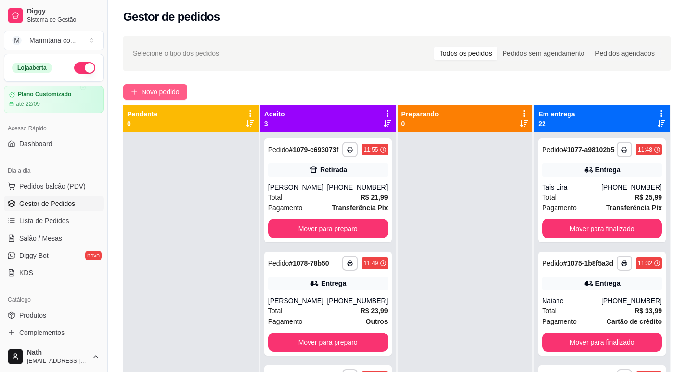
click at [153, 93] on span "Novo pedido" at bounding box center [161, 92] width 38 height 11
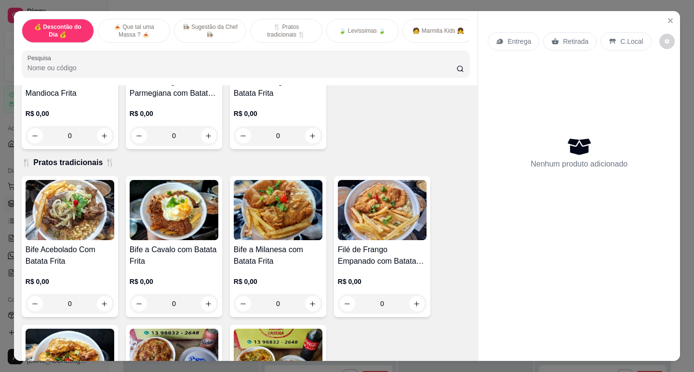
scroll to position [530, 0]
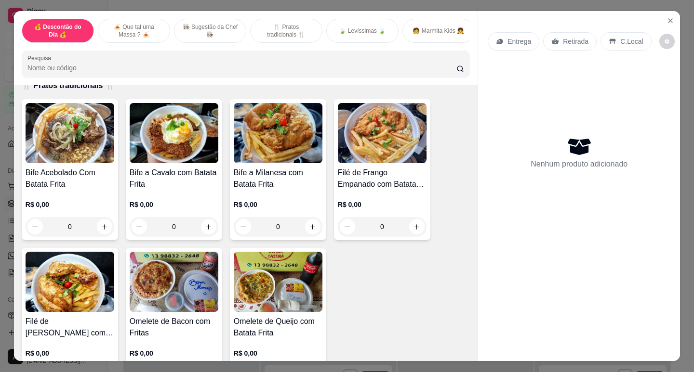
click at [80, 282] on img at bounding box center [70, 282] width 89 height 60
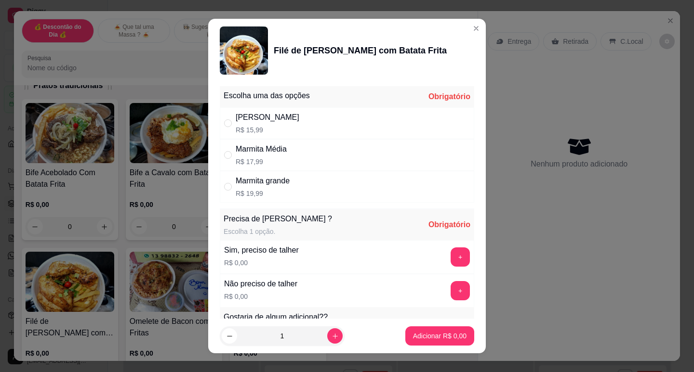
click at [256, 153] on div "Marmita Média" at bounding box center [261, 150] width 51 height 12
radio input "true"
click at [451, 250] on button "+" at bounding box center [460, 257] width 19 height 19
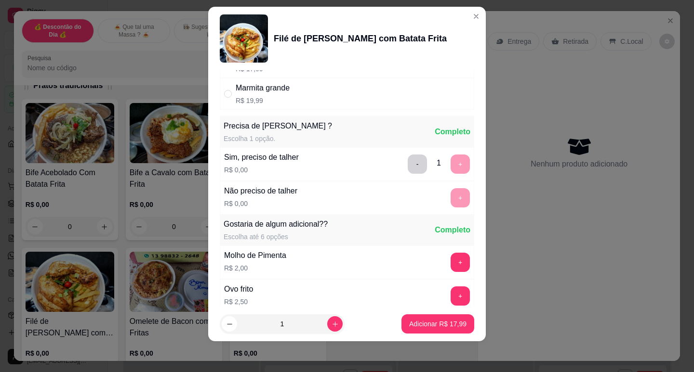
scroll to position [225, 0]
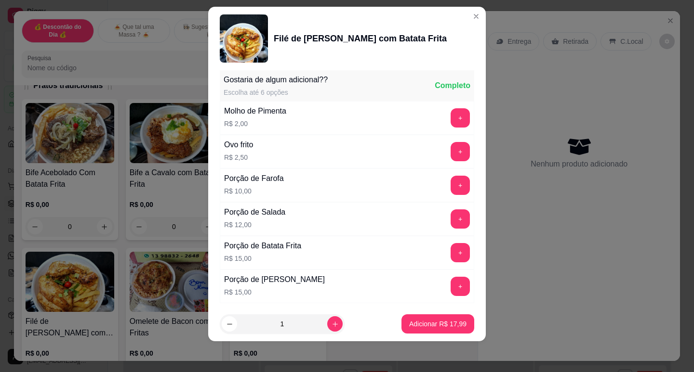
click at [425, 337] on footer "1 Adicionar R$ 17,99" at bounding box center [346, 324] width 277 height 35
click at [427, 325] on p "Adicionar R$ 17,99" at bounding box center [438, 324] width 56 height 9
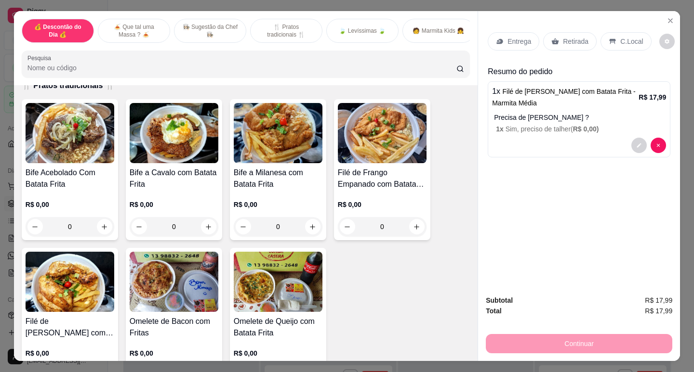
click at [580, 32] on div "Retirada" at bounding box center [569, 41] width 53 height 18
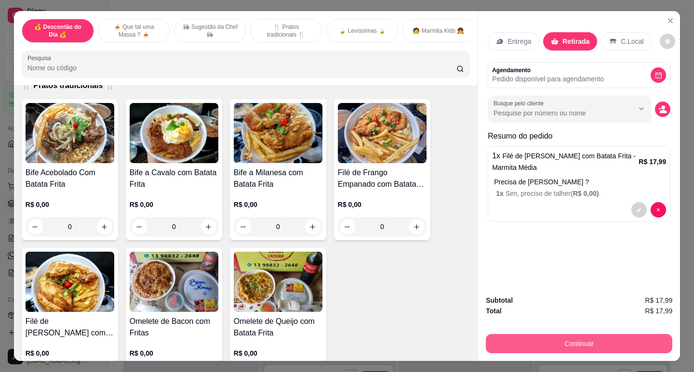
click at [577, 336] on button "Continuar" at bounding box center [579, 343] width 186 height 19
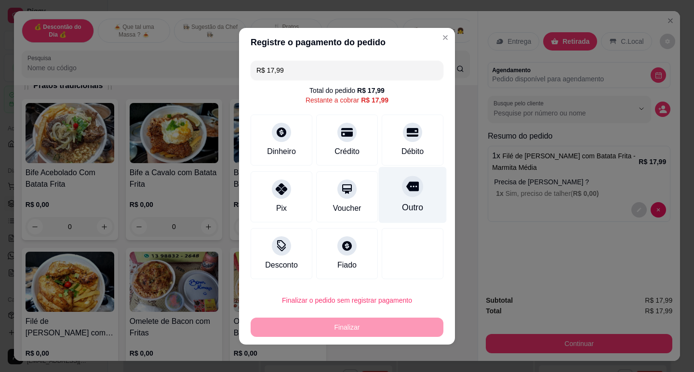
click at [402, 202] on div "Outro" at bounding box center [412, 207] width 21 height 13
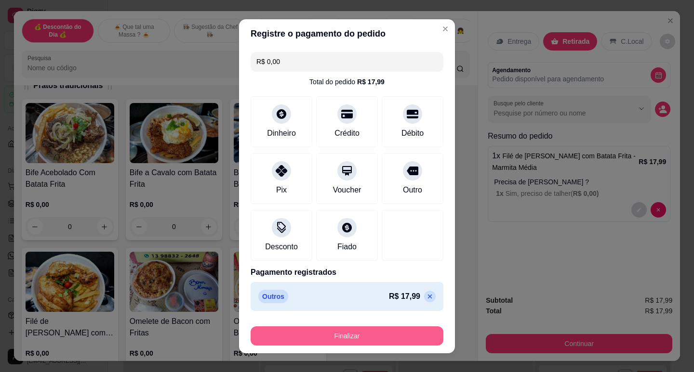
click at [333, 333] on button "Finalizar" at bounding box center [346, 336] width 193 height 19
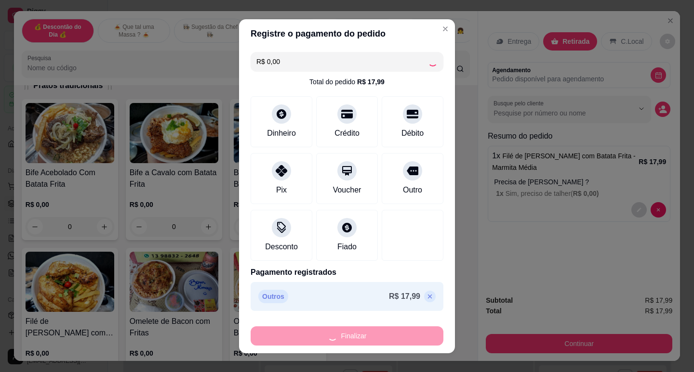
type input "-R$ 17,99"
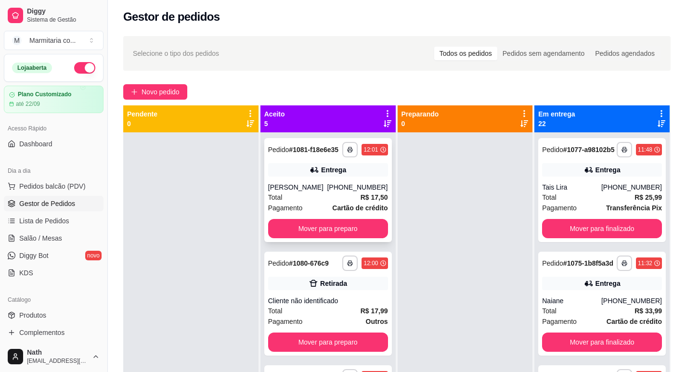
click at [305, 213] on div "Pagamento Cartão de crédito" at bounding box center [328, 208] width 120 height 11
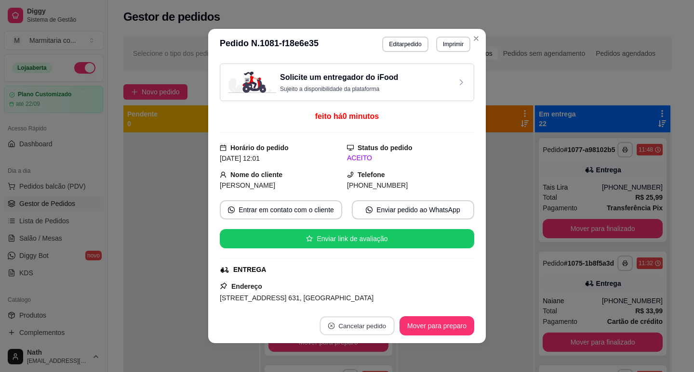
click at [328, 330] on button "Cancelar pedido" at bounding box center [356, 326] width 75 height 19
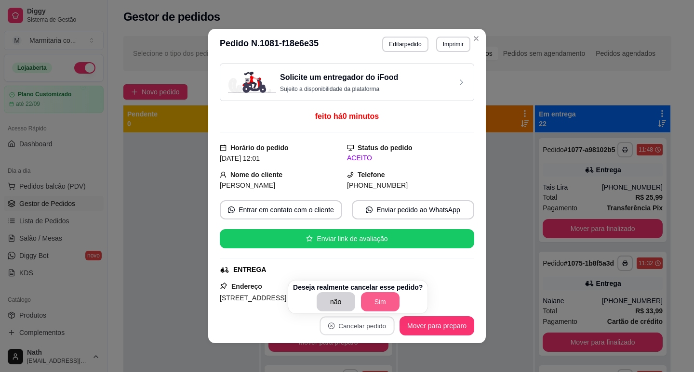
click at [374, 304] on button "Sim" at bounding box center [380, 301] width 39 height 19
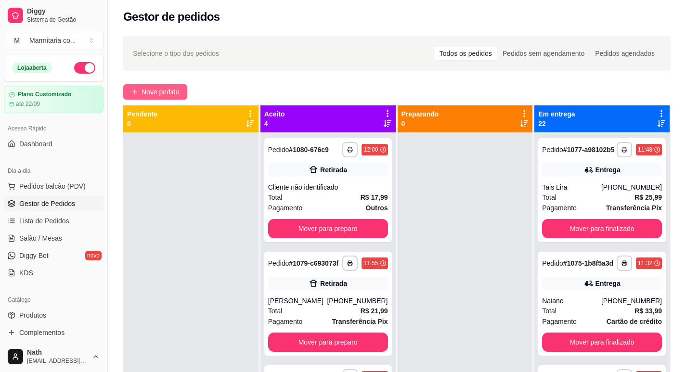
click at [160, 96] on span "Novo pedido" at bounding box center [161, 92] width 38 height 11
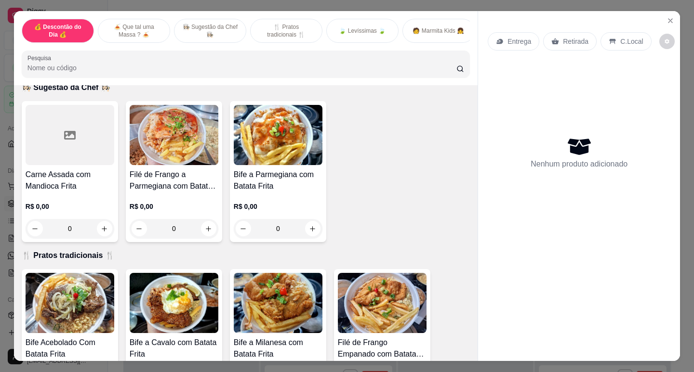
scroll to position [434, 0]
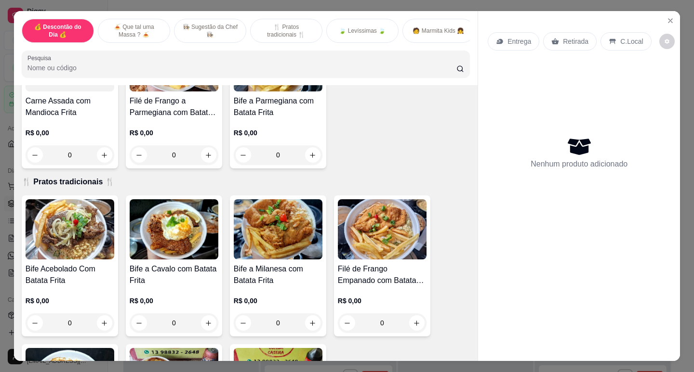
click at [176, 134] on p "R$ 0,00" at bounding box center [174, 133] width 89 height 10
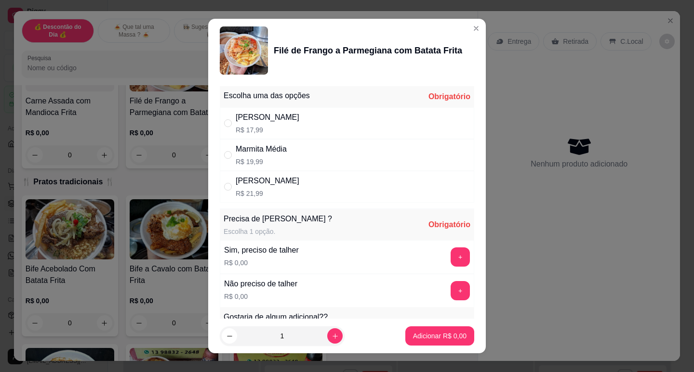
click at [393, 158] on div "Marmita Média R$ 19,99" at bounding box center [347, 155] width 254 height 32
radio input "true"
click at [450, 257] on button "+" at bounding box center [459, 257] width 19 height 19
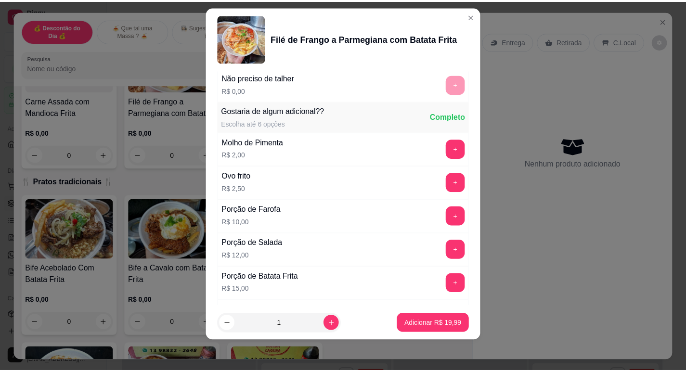
scroll to position [225, 0]
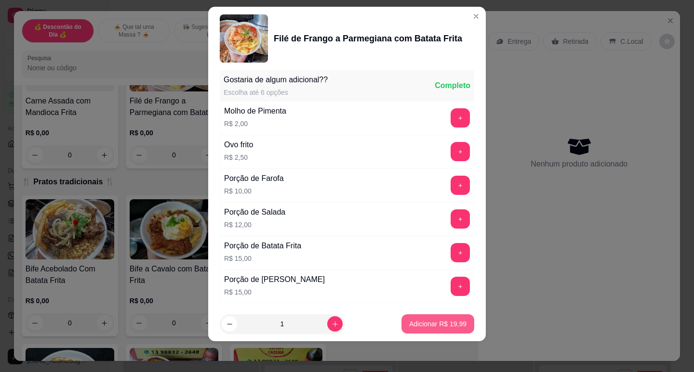
click at [435, 319] on p "Adicionar R$ 19,99" at bounding box center [437, 324] width 57 height 10
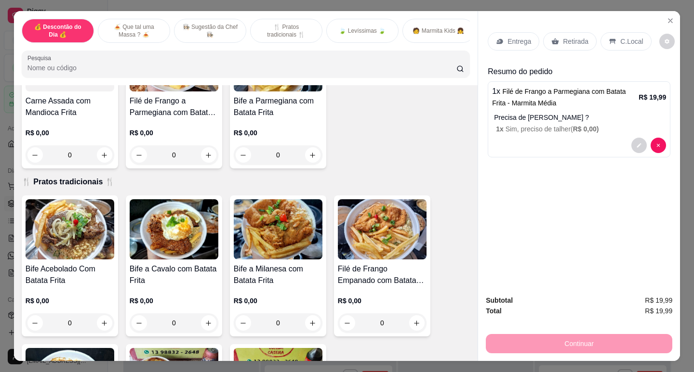
click at [572, 40] on p "Retirada" at bounding box center [576, 42] width 26 height 10
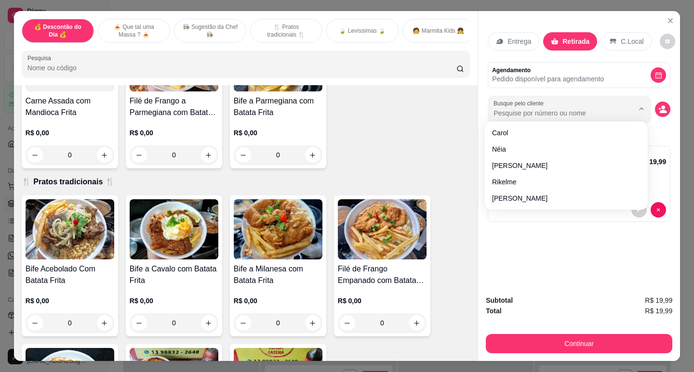
click at [568, 108] on input "Busque pelo cliente" at bounding box center [555, 113] width 125 height 10
type input "ind"
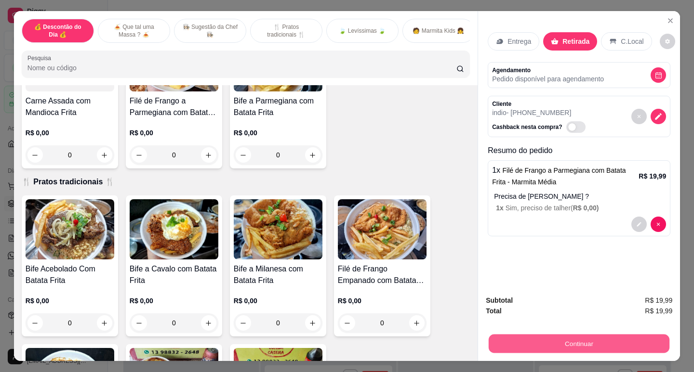
click at [594, 337] on button "Continuar" at bounding box center [578, 343] width 181 height 19
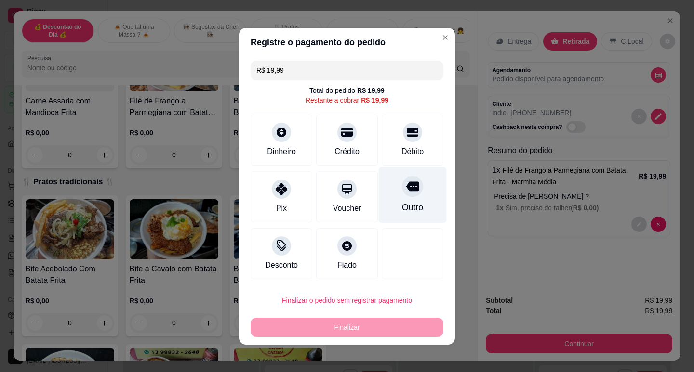
click at [409, 195] on div at bounding box center [412, 186] width 21 height 21
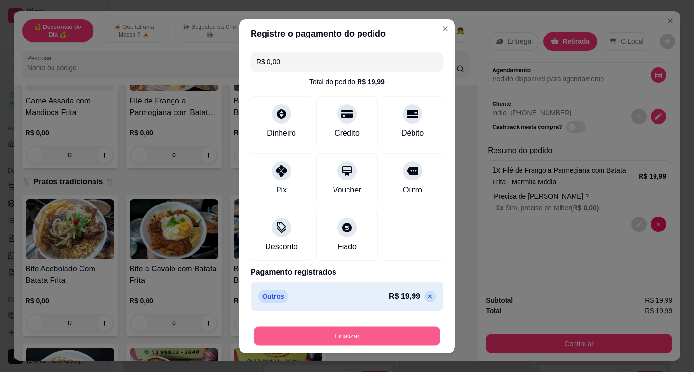
click at [376, 340] on button "Finalizar" at bounding box center [346, 336] width 187 height 19
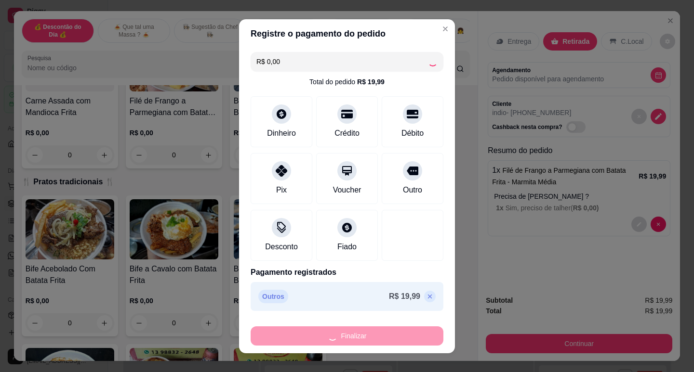
type input "-R$ 19,99"
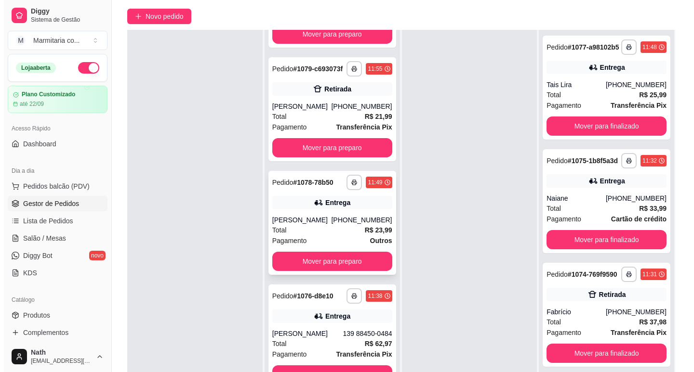
scroll to position [147, 0]
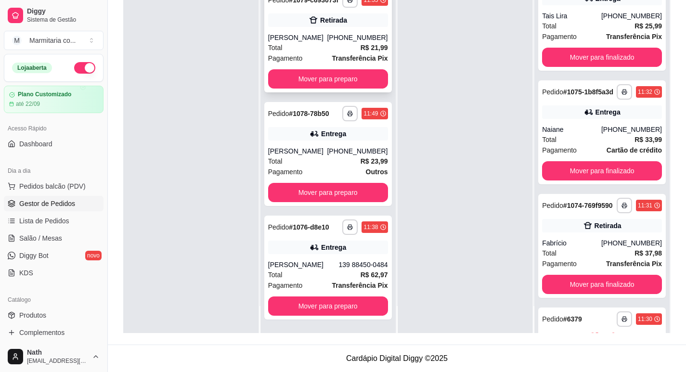
click at [316, 56] on div "Pagamento Transferência Pix" at bounding box center [328, 58] width 120 height 11
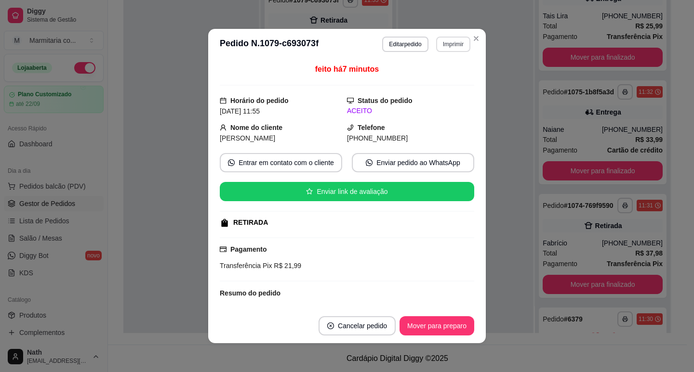
click at [456, 40] on button "Imprimir" at bounding box center [453, 44] width 34 height 15
click at [448, 82] on button "IMPRESSORA" at bounding box center [432, 77] width 70 height 15
click at [457, 329] on button "Mover para preparo" at bounding box center [436, 326] width 72 height 19
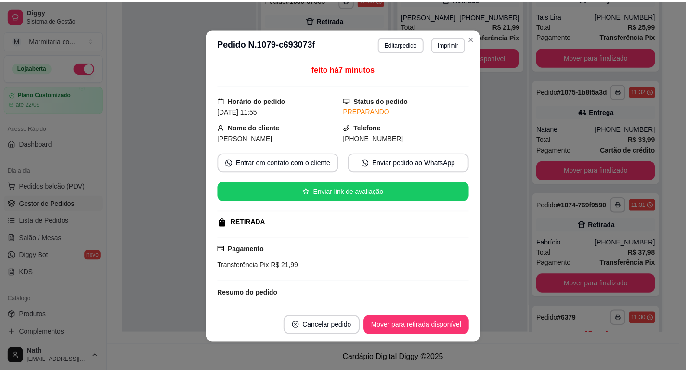
scroll to position [92, 0]
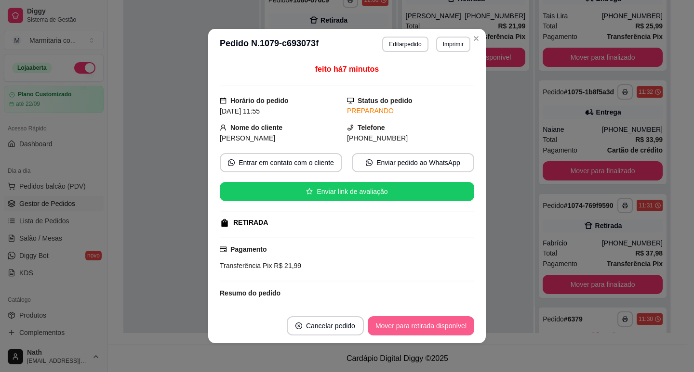
click at [456, 328] on button "Mover para retirada disponível" at bounding box center [421, 325] width 106 height 19
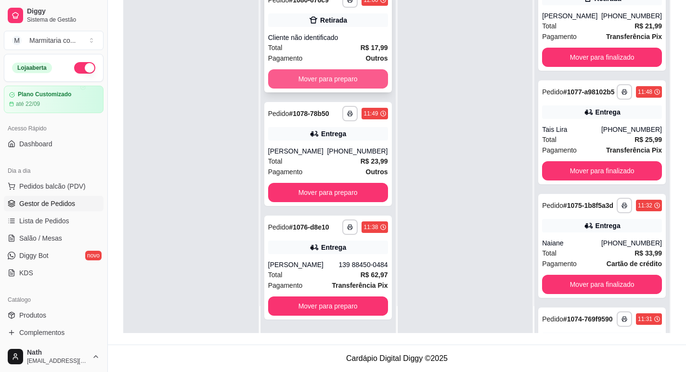
click at [343, 79] on button "Mover para preparo" at bounding box center [328, 78] width 120 height 19
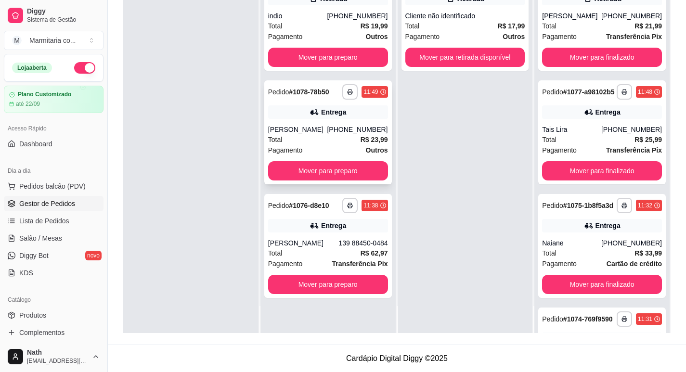
scroll to position [0, 0]
click at [282, 233] on div "**********" at bounding box center [328, 246] width 128 height 104
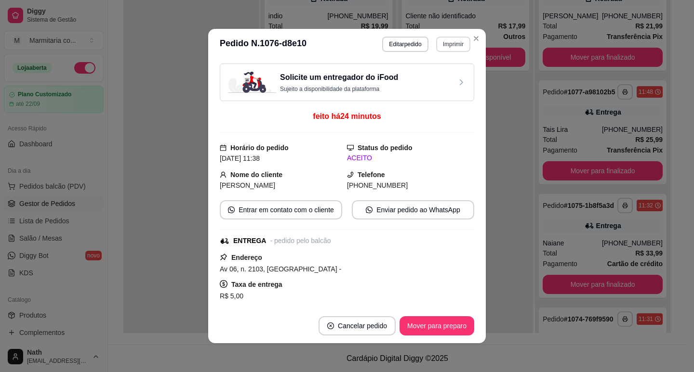
click at [437, 49] on button "Imprimir" at bounding box center [453, 44] width 34 height 15
click at [448, 78] on button "IMPRESSORA" at bounding box center [441, 73] width 56 height 13
click at [447, 44] on button "Imprimir" at bounding box center [453, 44] width 34 height 15
click at [449, 79] on button "IMPRESSORA" at bounding box center [432, 77] width 70 height 15
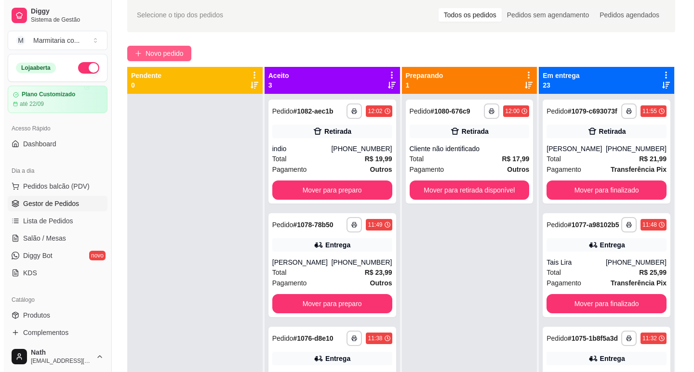
scroll to position [2, 0]
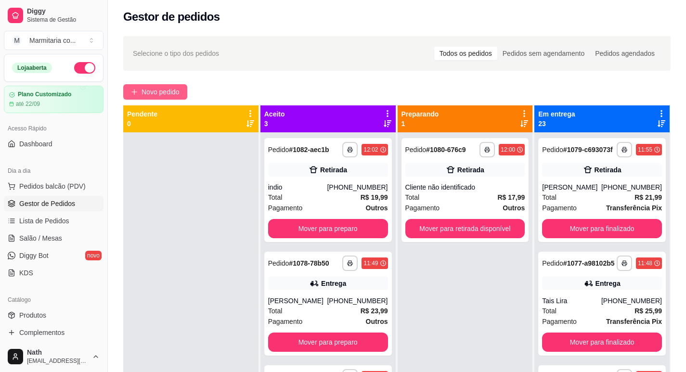
click at [166, 85] on button "Novo pedido" at bounding box center [155, 91] width 64 height 15
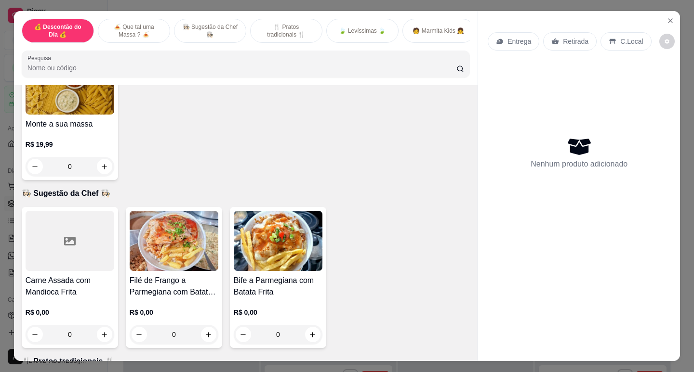
scroll to position [337, 0]
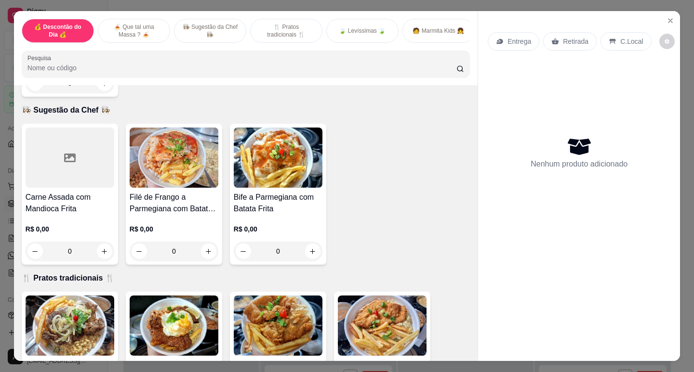
click at [204, 215] on h4 "Filé de Frango a Parmegiana com Batata Frita" at bounding box center [174, 203] width 89 height 23
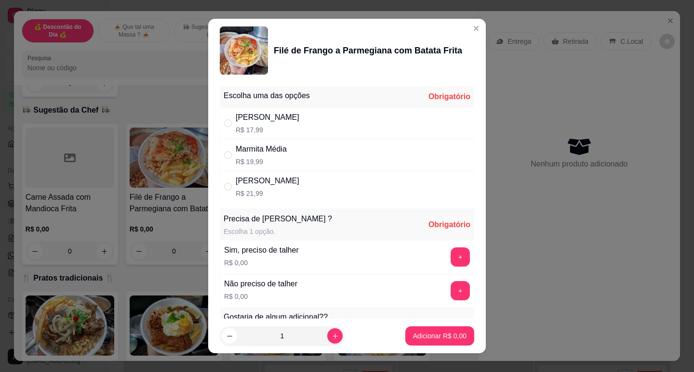
click at [260, 124] on div "Marmita Pequena R$ 17,99" at bounding box center [268, 123] width 64 height 23
radio input "true"
click at [450, 254] on button "+" at bounding box center [459, 257] width 19 height 19
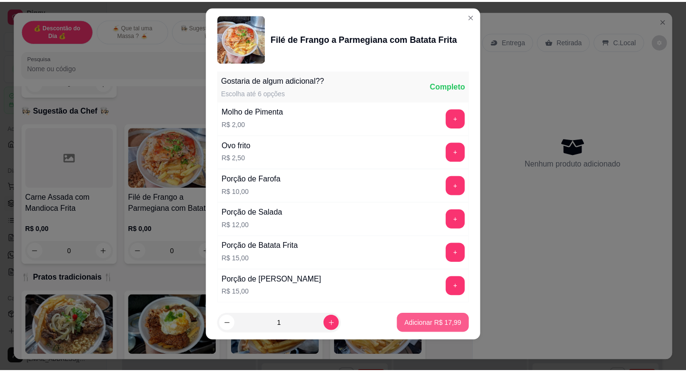
scroll to position [225, 0]
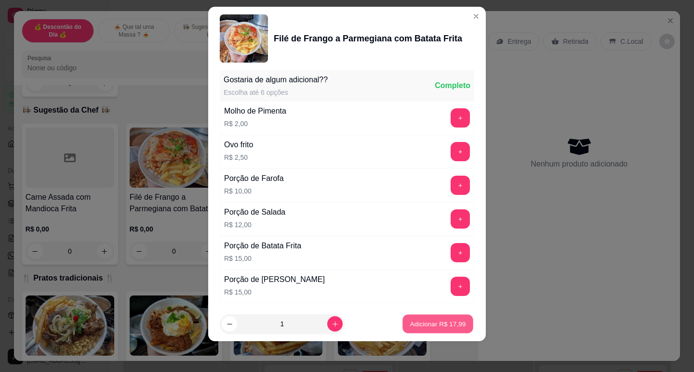
click at [431, 326] on p "Adicionar R$ 17,99" at bounding box center [438, 324] width 56 height 9
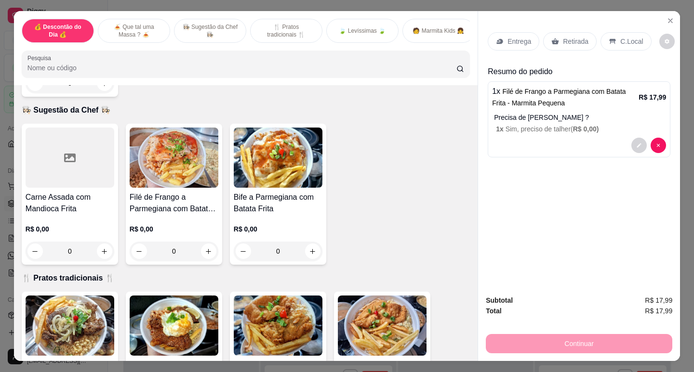
click at [556, 32] on div "Retirada" at bounding box center [569, 41] width 53 height 18
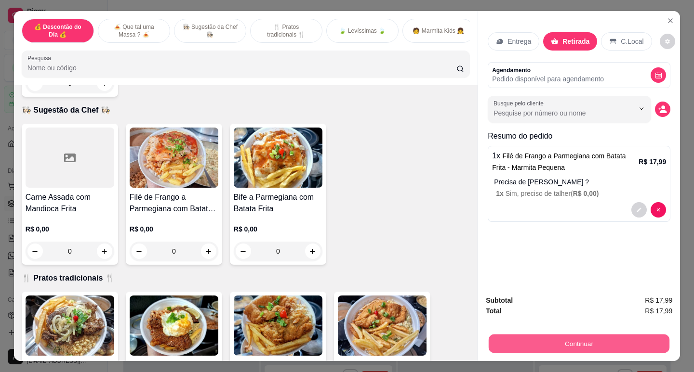
click at [547, 334] on button "Continuar" at bounding box center [578, 343] width 181 height 19
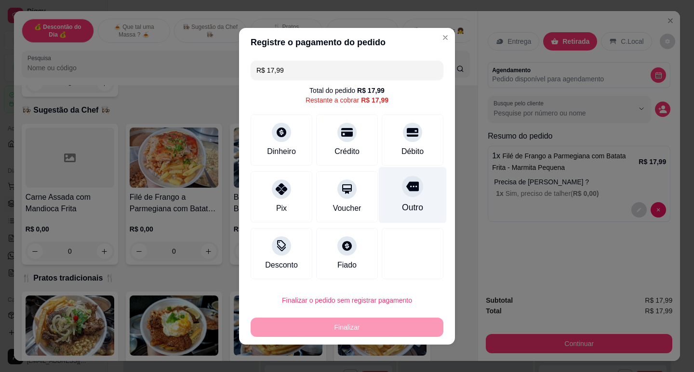
click at [413, 199] on div "Outro" at bounding box center [413, 195] width 68 height 56
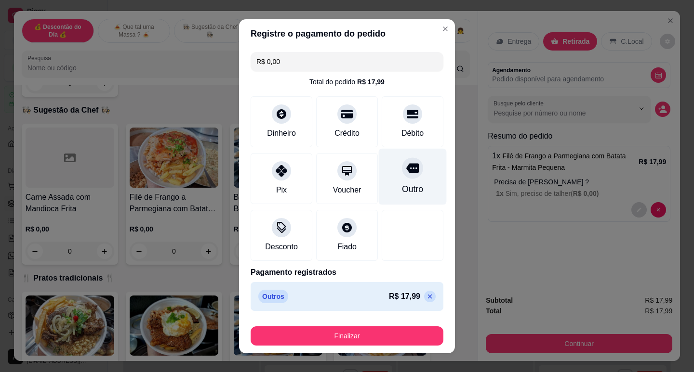
click at [413, 199] on div "Outro" at bounding box center [413, 176] width 68 height 56
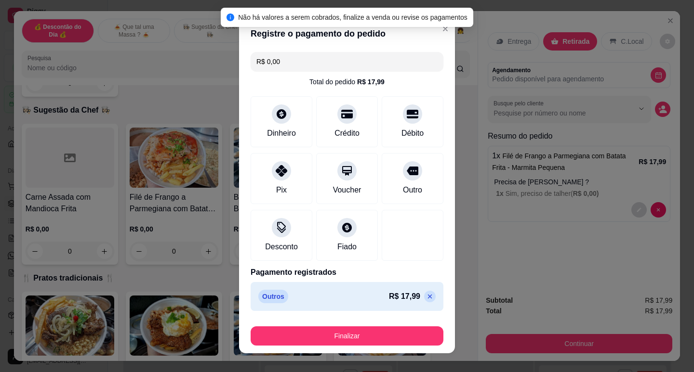
click at [373, 346] on footer "Finalizar" at bounding box center [347, 334] width 216 height 39
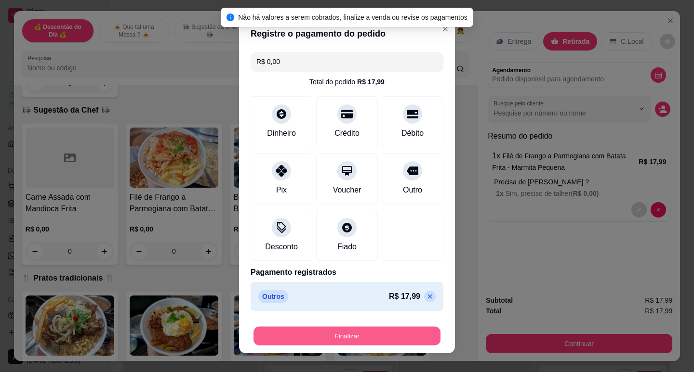
click at [371, 337] on button "Finalizar" at bounding box center [346, 336] width 187 height 19
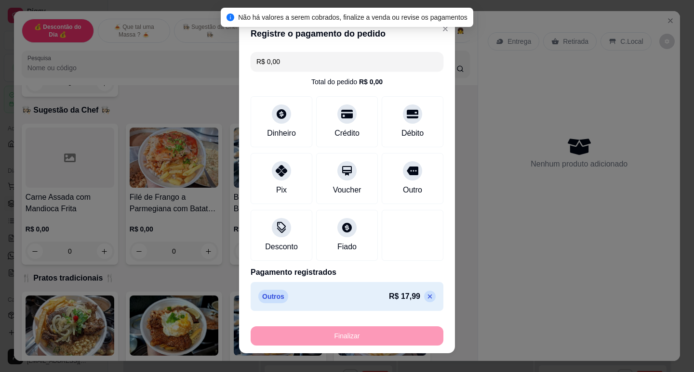
type input "-R$ 17,99"
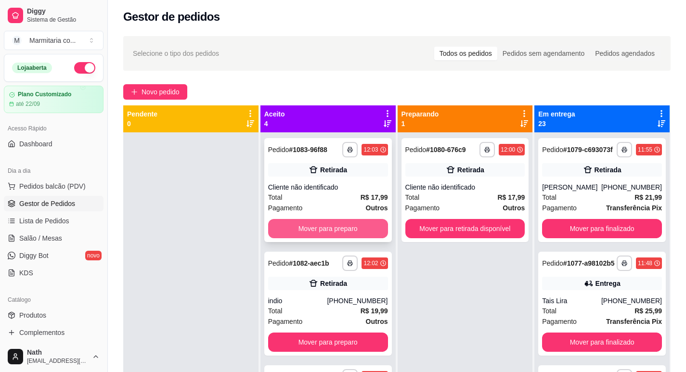
click at [334, 224] on button "Mover para preparo" at bounding box center [328, 228] width 120 height 19
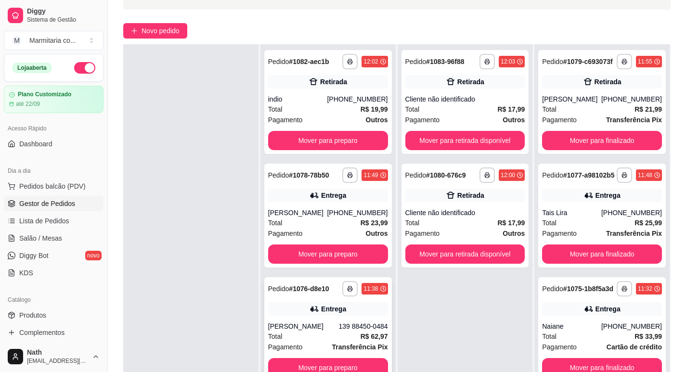
scroll to position [99, 0]
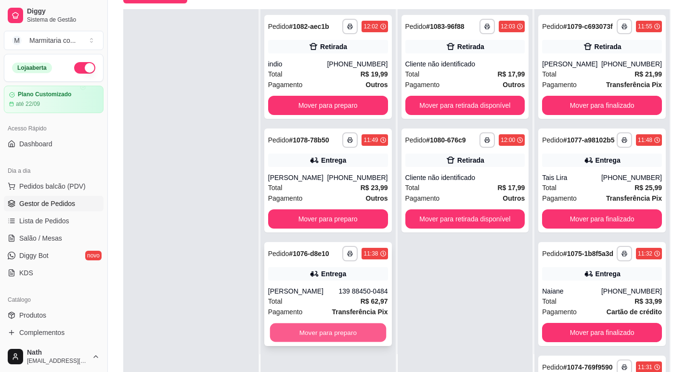
click at [339, 334] on button "Mover para preparo" at bounding box center [328, 333] width 116 height 19
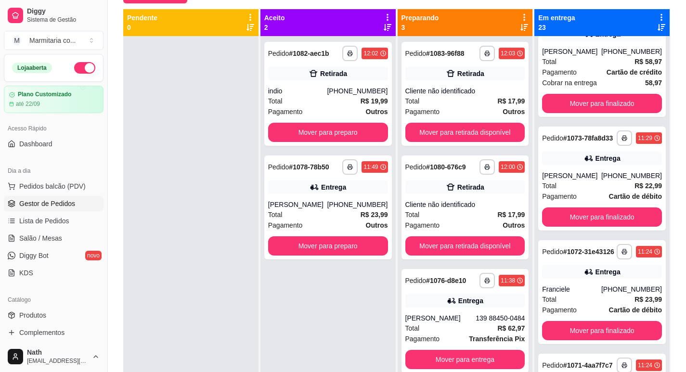
scroll to position [530, 0]
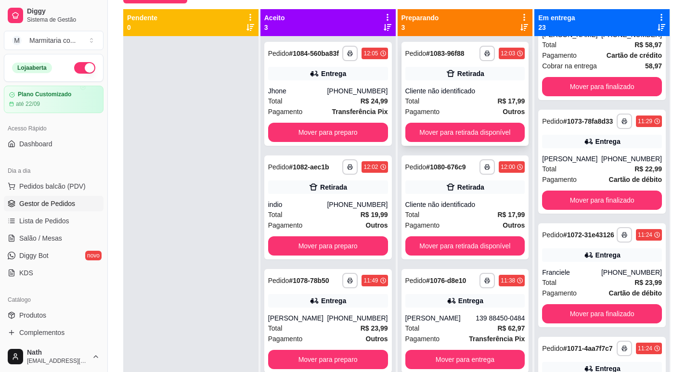
click at [450, 121] on div "**********" at bounding box center [466, 94] width 128 height 104
click at [488, 136] on button "Mover para retirada disponível" at bounding box center [466, 132] width 120 height 19
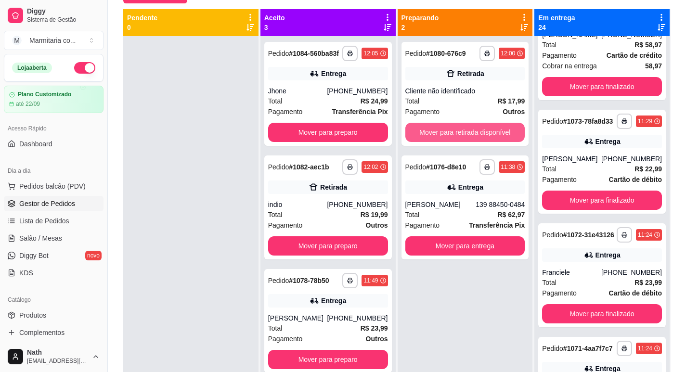
click at [488, 136] on button "Mover para retirada disponível" at bounding box center [466, 132] width 120 height 19
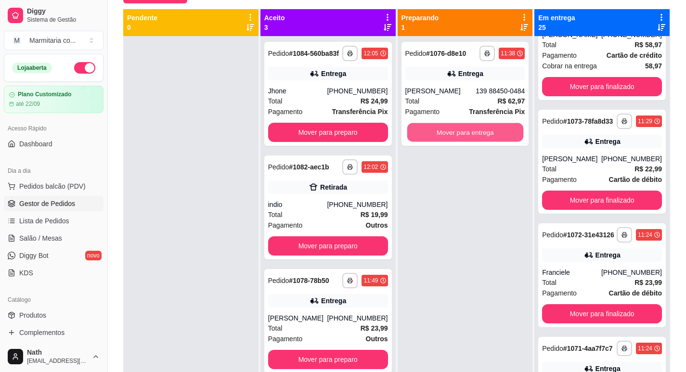
click at [488, 136] on button "Mover para entrega" at bounding box center [465, 132] width 116 height 19
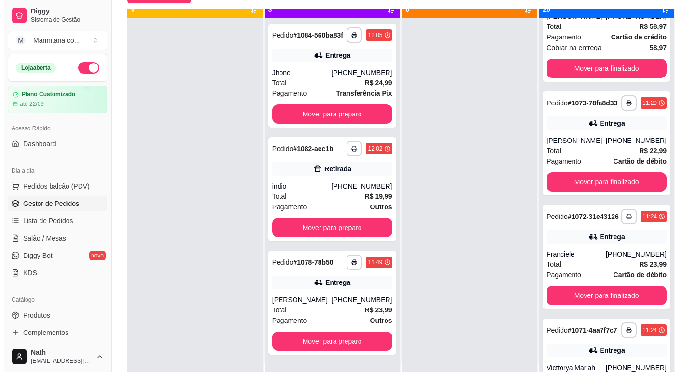
scroll to position [27, 0]
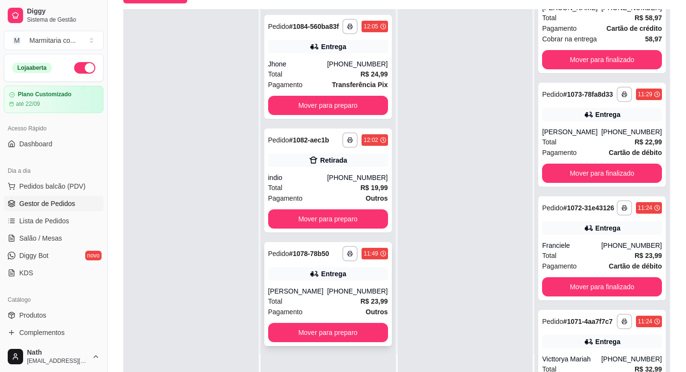
click at [327, 304] on div "Total R$ 23,99" at bounding box center [328, 301] width 120 height 11
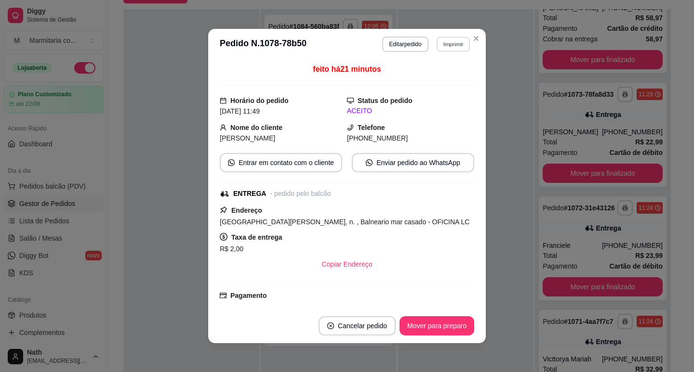
click at [450, 44] on button "Imprimir" at bounding box center [452, 44] width 33 height 15
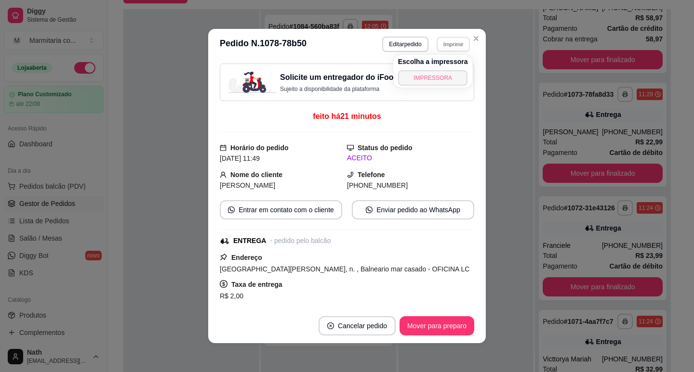
click at [422, 81] on button "IMPRESSORA" at bounding box center [433, 77] width 70 height 15
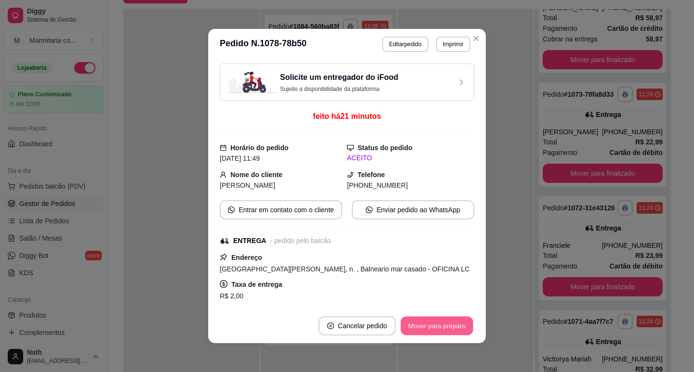
click at [462, 331] on button "Mover para preparo" at bounding box center [436, 326] width 72 height 19
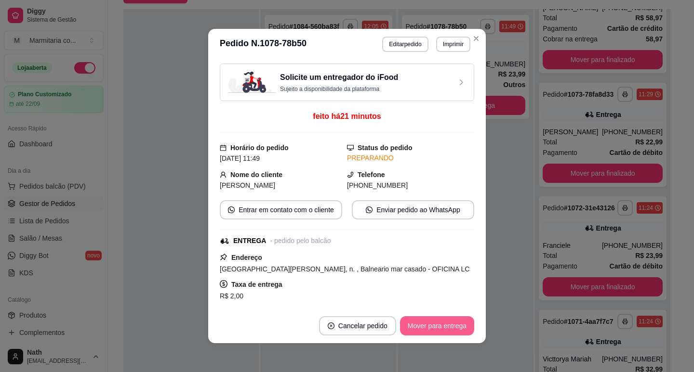
click at [457, 329] on button "Mover para entrega" at bounding box center [437, 325] width 74 height 19
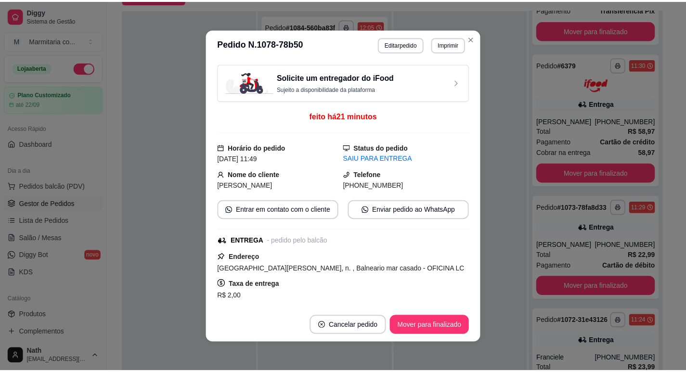
scroll to position [985, 0]
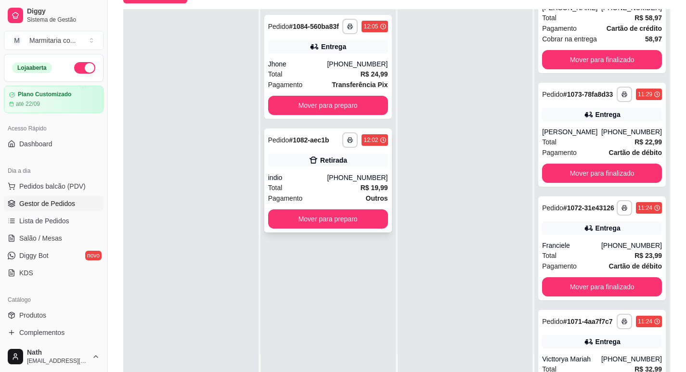
click at [332, 200] on div "Pagamento Outros" at bounding box center [328, 198] width 120 height 11
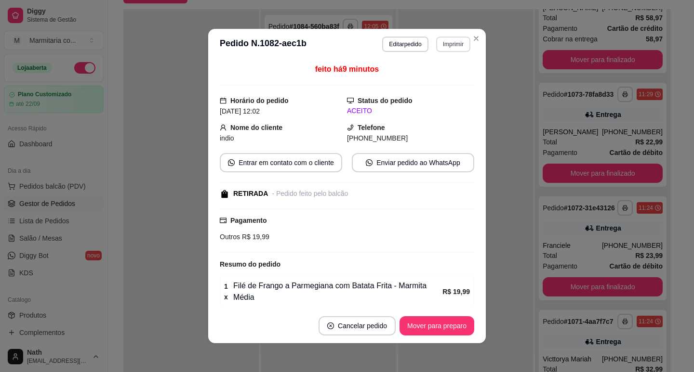
click at [444, 44] on button "Imprimir" at bounding box center [453, 44] width 34 height 15
click at [441, 79] on button "IMPRESSORA" at bounding box center [432, 77] width 67 height 15
click at [457, 333] on button "Mover para preparo" at bounding box center [436, 326] width 72 height 19
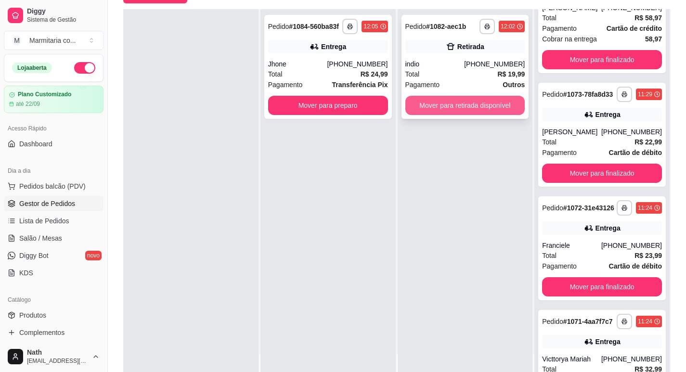
click at [444, 105] on button "Mover para retirada disponível" at bounding box center [466, 105] width 120 height 19
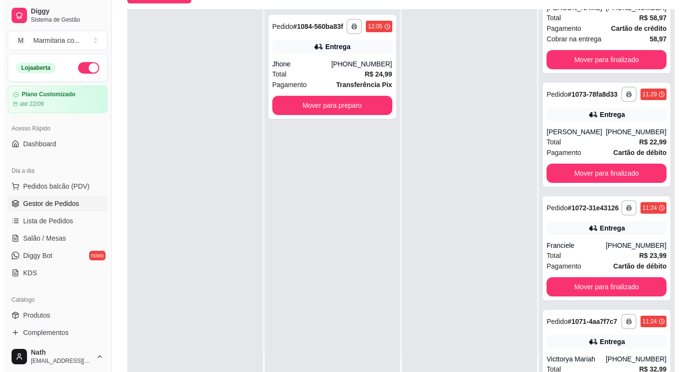
scroll to position [0, 0]
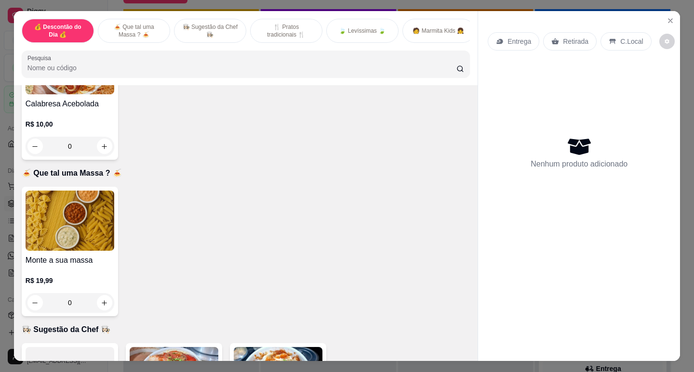
scroll to position [48, 0]
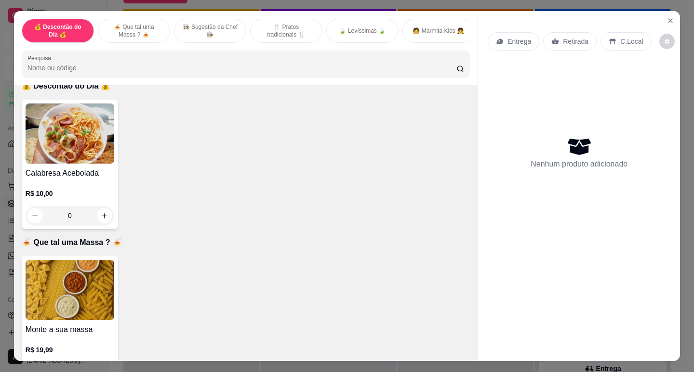
click at [97, 169] on div "Calabresa Acebolada R$ 10,00 0" at bounding box center [70, 165] width 96 height 130
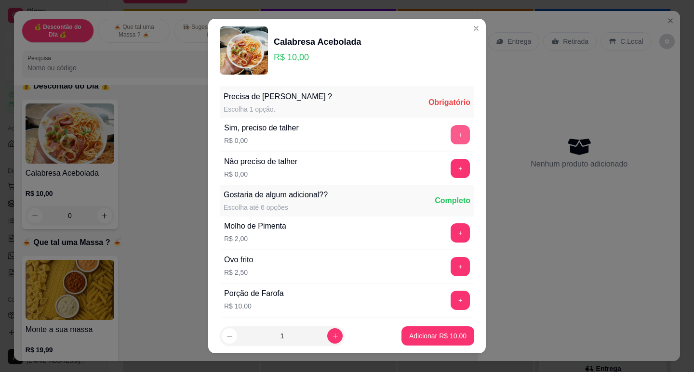
click at [450, 137] on button "+" at bounding box center [459, 134] width 19 height 19
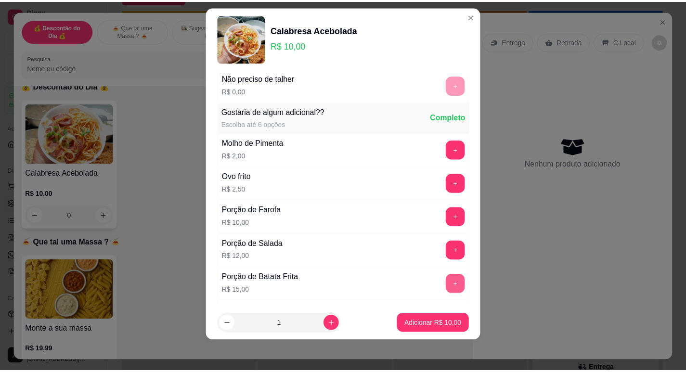
scroll to position [103, 0]
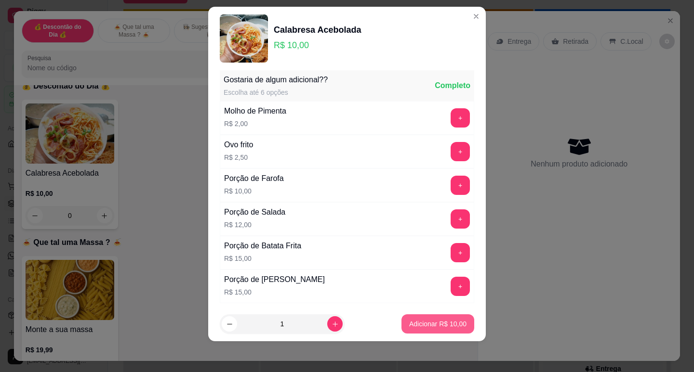
click at [429, 327] on p "Adicionar R$ 10,00" at bounding box center [437, 324] width 57 height 10
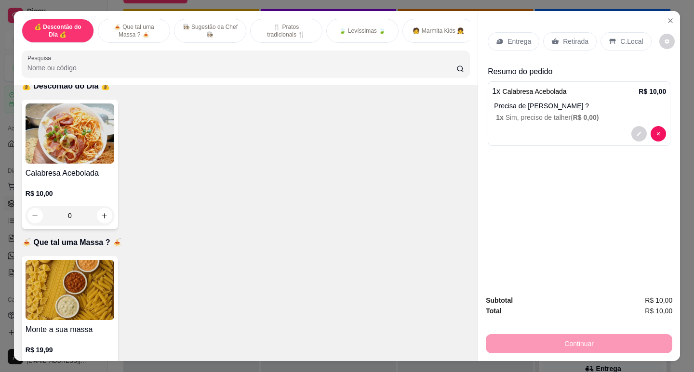
click at [576, 42] on p "Retirada" at bounding box center [576, 42] width 26 height 10
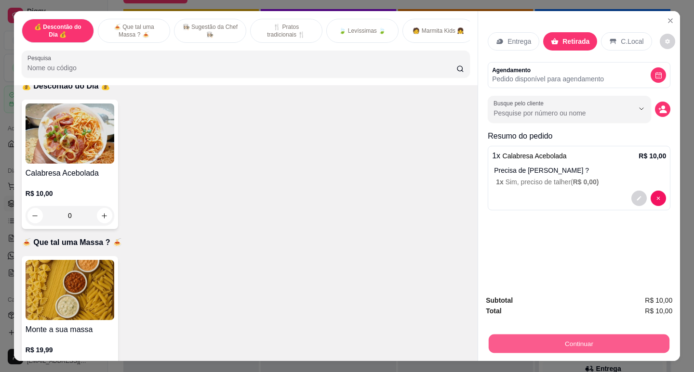
click at [551, 339] on button "Continuar" at bounding box center [578, 343] width 181 height 19
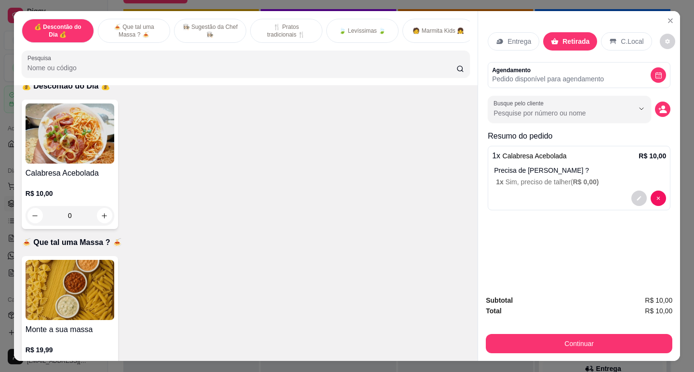
click at [402, 181] on div at bounding box center [412, 186] width 21 height 21
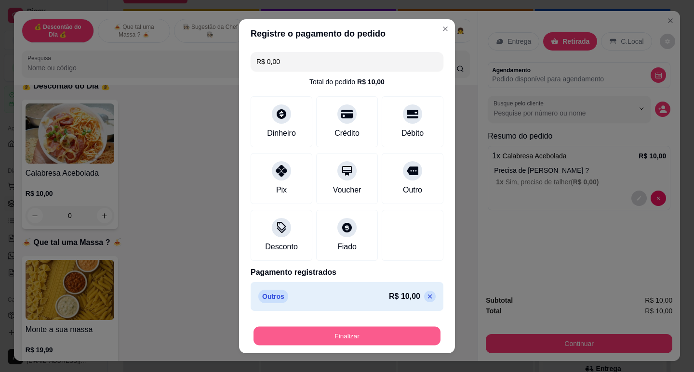
click at [376, 336] on button "Finalizar" at bounding box center [346, 336] width 187 height 19
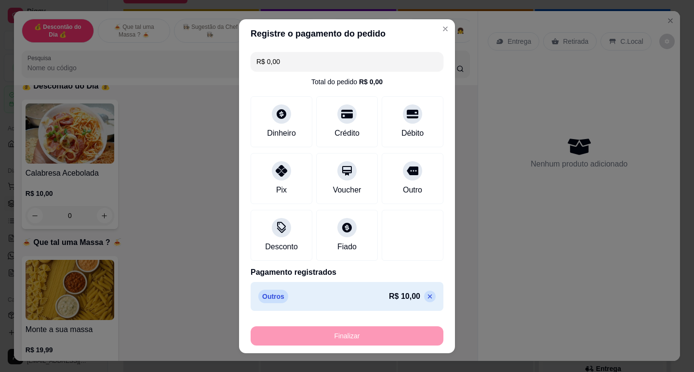
type input "-R$ 10,00"
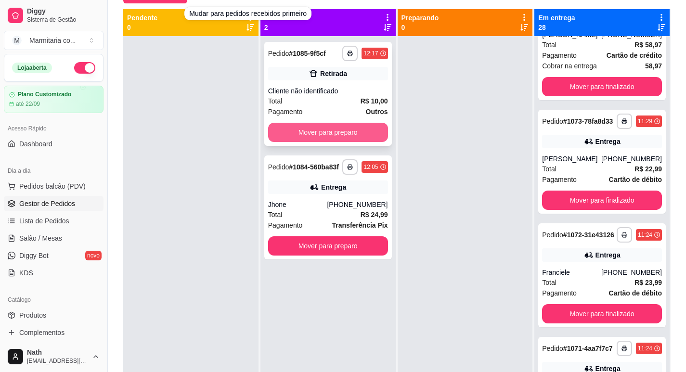
click at [337, 128] on button "Mover para preparo" at bounding box center [328, 132] width 120 height 19
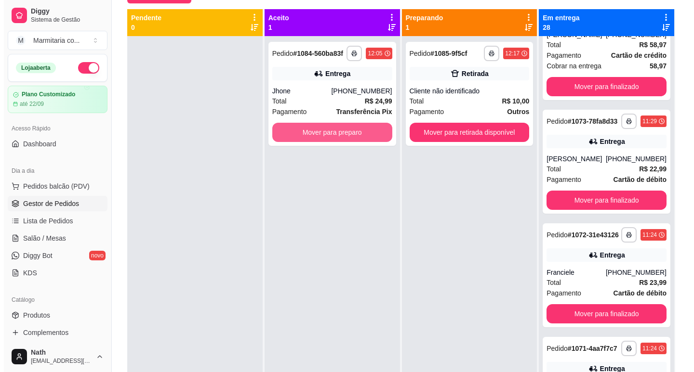
scroll to position [51, 0]
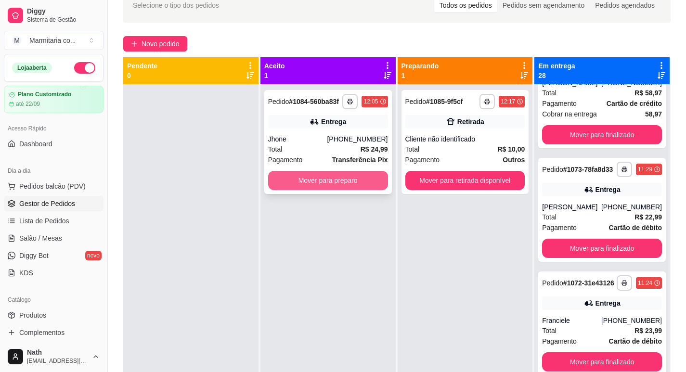
click at [336, 139] on div "[PHONE_NUMBER]" at bounding box center [357, 139] width 61 height 10
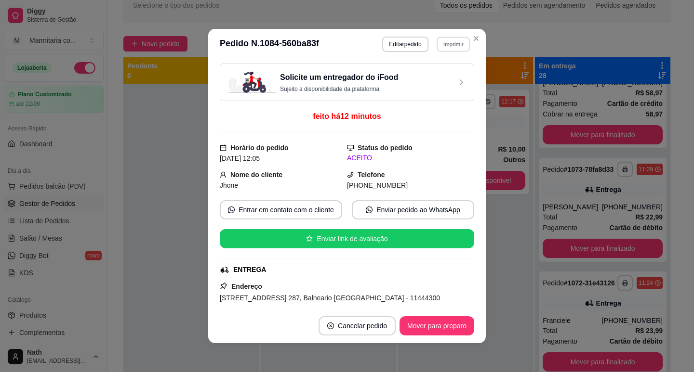
click at [453, 48] on button "Imprimir" at bounding box center [452, 44] width 33 height 15
click at [446, 78] on button "IMPRESSORA" at bounding box center [432, 77] width 67 height 15
click at [447, 40] on button "Imprimir" at bounding box center [453, 44] width 34 height 15
click at [442, 82] on button "IMPRESSORA" at bounding box center [432, 77] width 70 height 15
click at [423, 328] on button "Mover para preparo" at bounding box center [436, 325] width 75 height 19
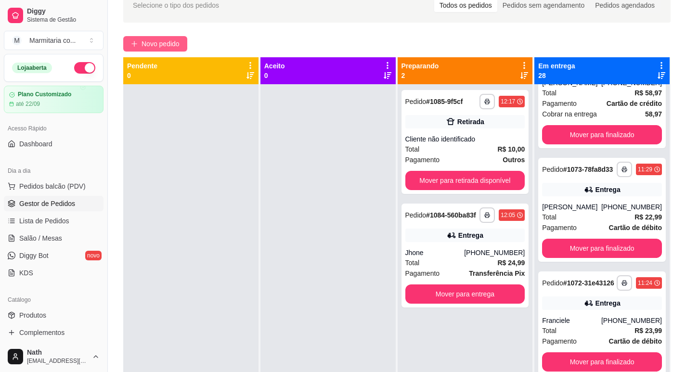
click at [178, 44] on span "Novo pedido" at bounding box center [161, 44] width 38 height 11
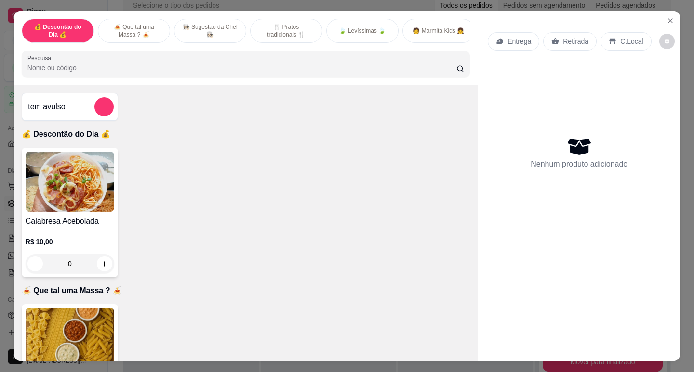
click at [107, 186] on img at bounding box center [70, 182] width 89 height 60
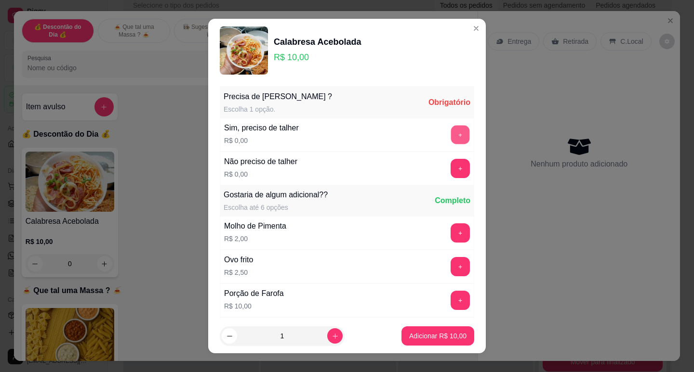
click at [451, 129] on button "+" at bounding box center [460, 134] width 19 height 19
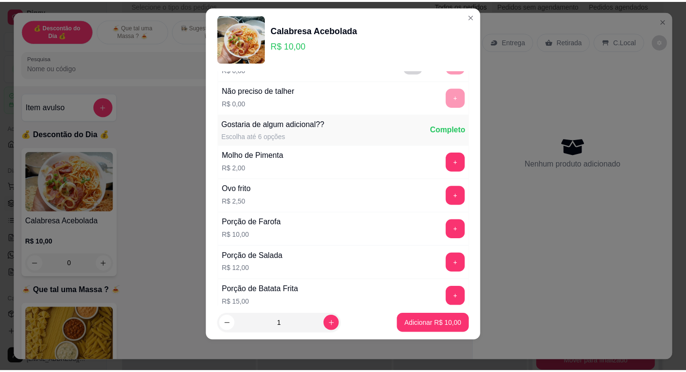
scroll to position [103, 0]
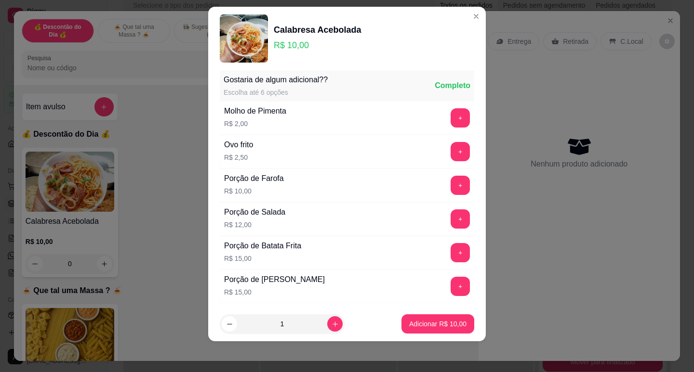
click at [439, 313] on footer "1 Adicionar R$ 10,00" at bounding box center [346, 324] width 277 height 35
click at [440, 321] on p "Adicionar R$ 10,00" at bounding box center [437, 324] width 57 height 10
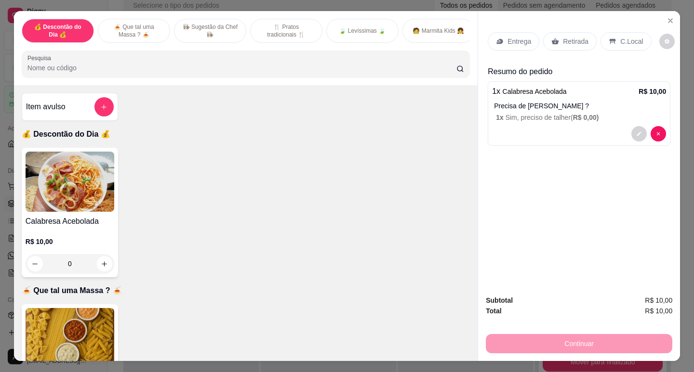
click at [567, 47] on div "Entrega Retirada C.Local" at bounding box center [578, 42] width 183 height 34
click at [566, 48] on div "Entrega Retirada C.Local" at bounding box center [578, 42] width 183 height 34
click at [566, 44] on div "Retirada" at bounding box center [569, 41] width 53 height 18
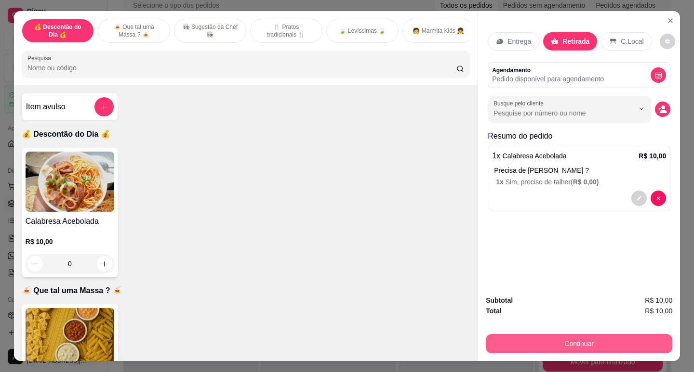
click at [519, 347] on button "Continuar" at bounding box center [579, 343] width 186 height 19
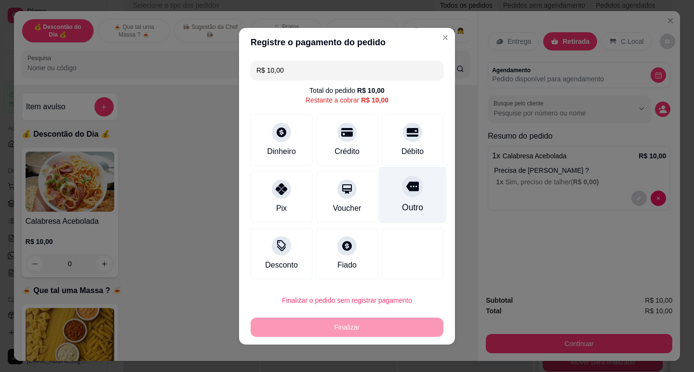
click at [412, 197] on div "Outro" at bounding box center [413, 195] width 68 height 56
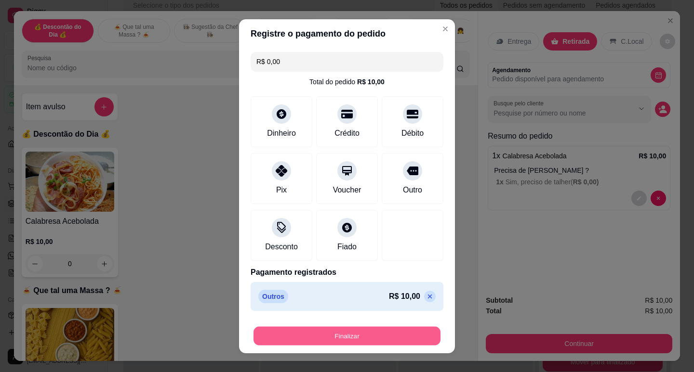
click at [368, 332] on button "Finalizar" at bounding box center [346, 336] width 187 height 19
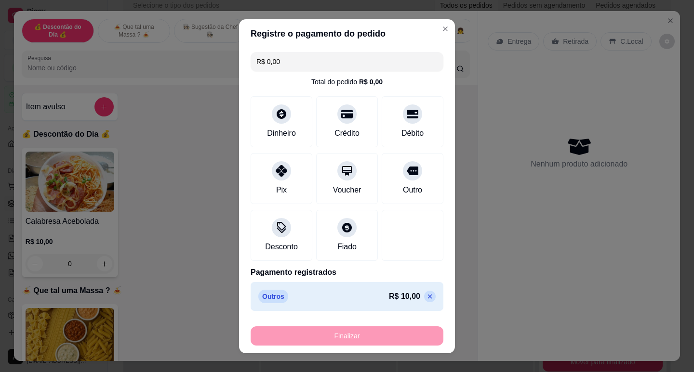
type input "-R$ 10,00"
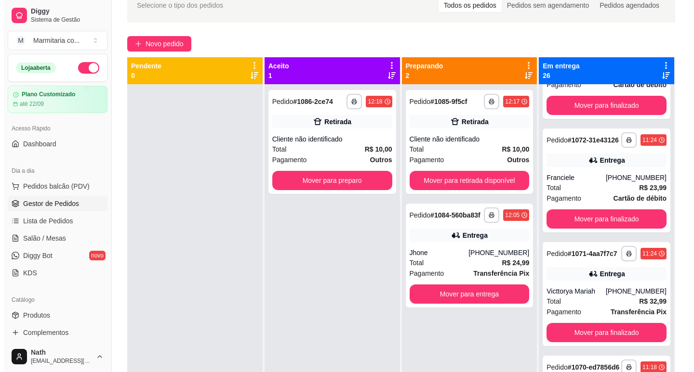
scroll to position [955, 0]
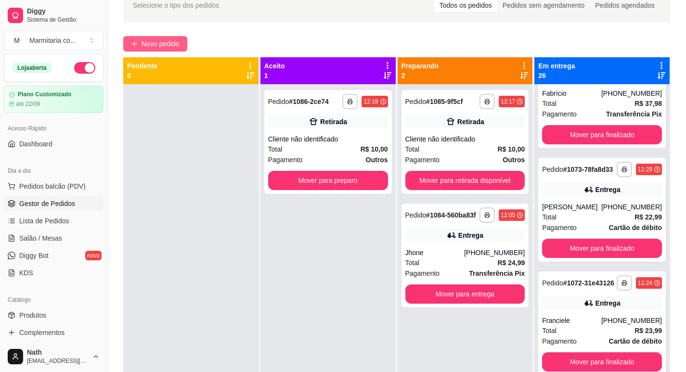
click at [148, 51] on button "Novo pedido" at bounding box center [155, 43] width 64 height 15
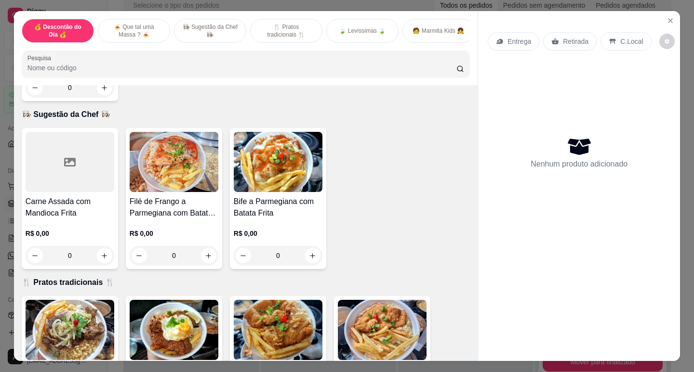
scroll to position [337, 0]
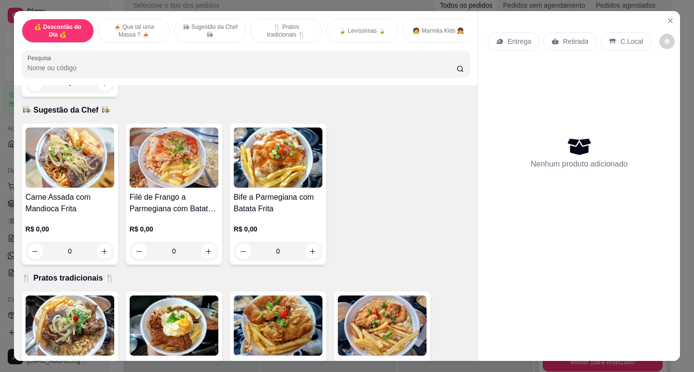
click at [369, 308] on img at bounding box center [382, 326] width 89 height 60
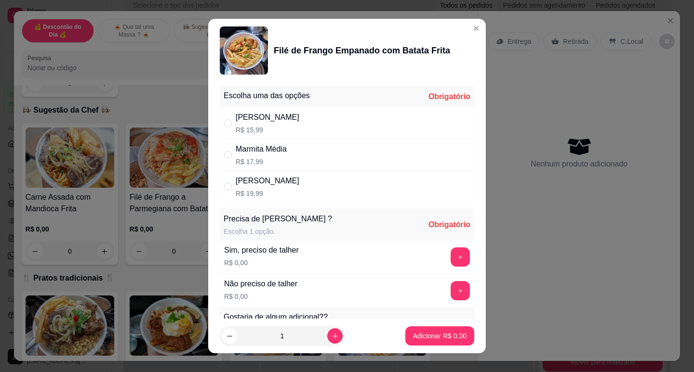
click at [280, 147] on div "Marmita Média" at bounding box center [261, 150] width 51 height 12
click at [451, 255] on button "+" at bounding box center [460, 257] width 19 height 19
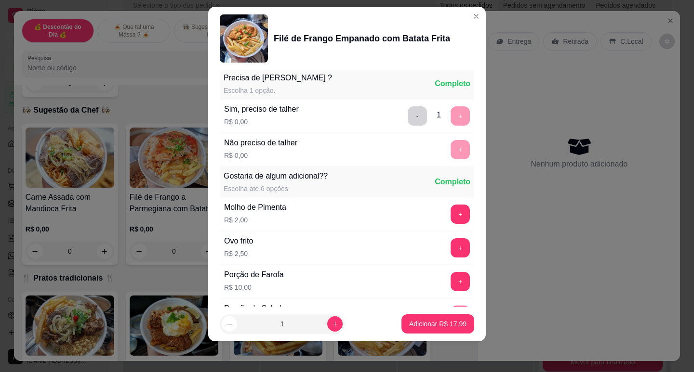
scroll to position [33, 0]
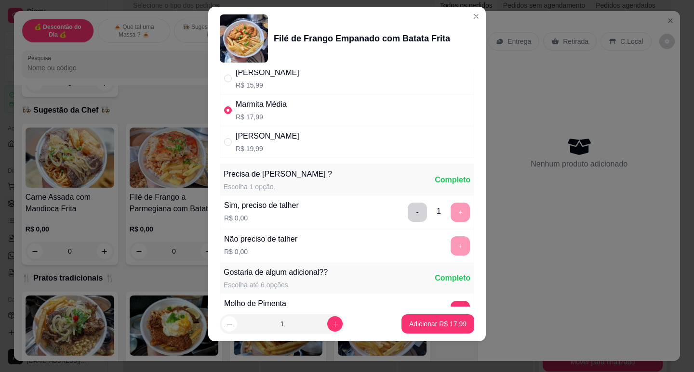
click at [263, 145] on p "R$ 19,99" at bounding box center [268, 149] width 64 height 10
radio input "false"
radio input "true"
click at [441, 330] on button "Adicionar R$ 19,99" at bounding box center [437, 324] width 71 height 19
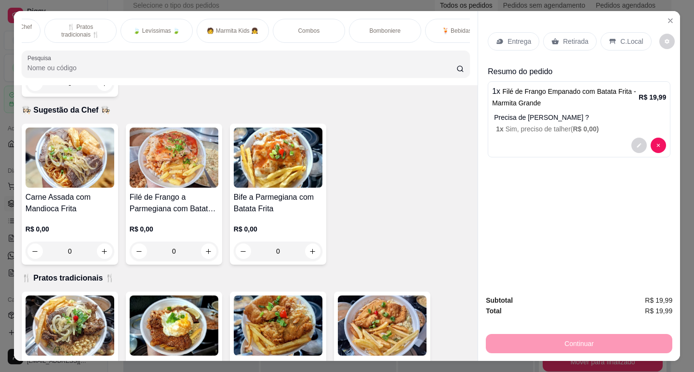
scroll to position [0, 214]
click at [434, 27] on p "🍹 Bebidas 🍹" at bounding box center [453, 31] width 39 height 8
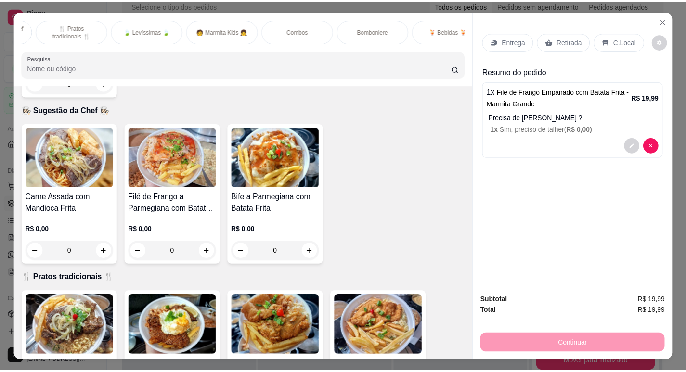
scroll to position [23, 0]
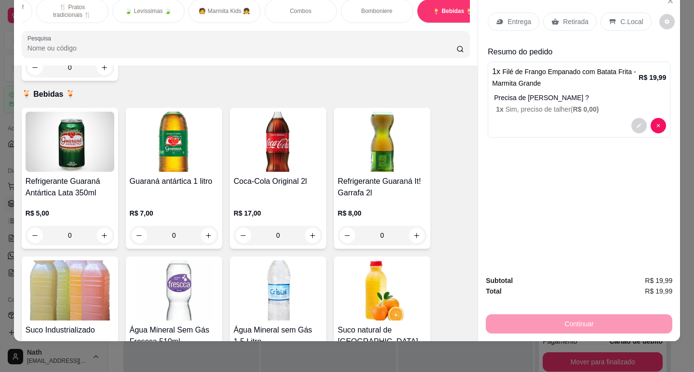
click at [170, 125] on img at bounding box center [174, 142] width 89 height 60
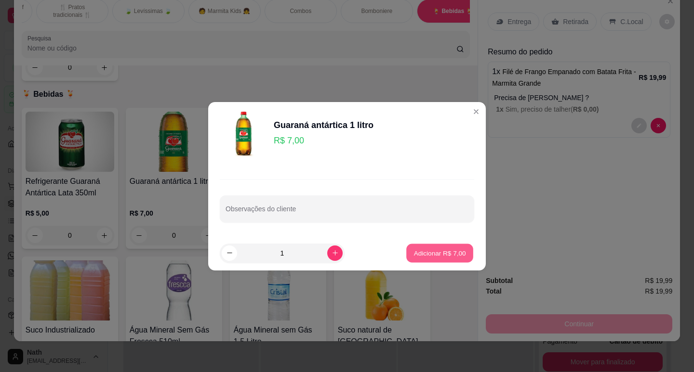
click at [415, 246] on button "Adicionar R$ 7,00" at bounding box center [439, 253] width 67 height 19
type input "1"
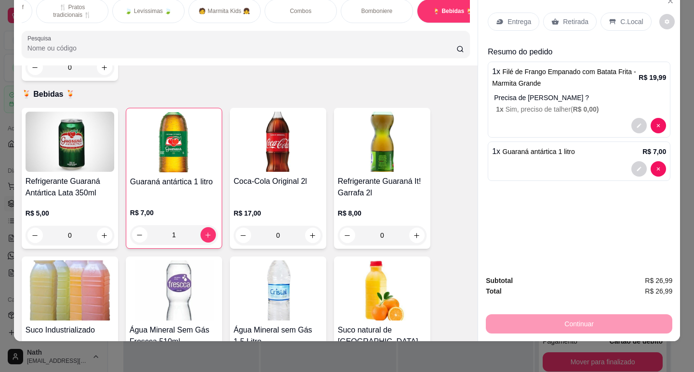
click at [523, 17] on p "Entrega" at bounding box center [519, 22] width 24 height 10
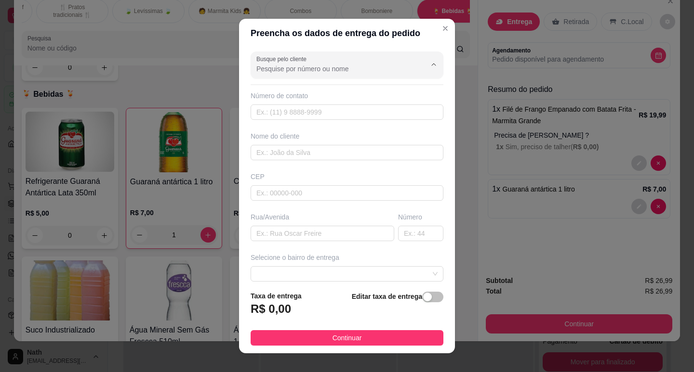
click at [355, 71] on input "Busque pelo cliente" at bounding box center [333, 69] width 154 height 10
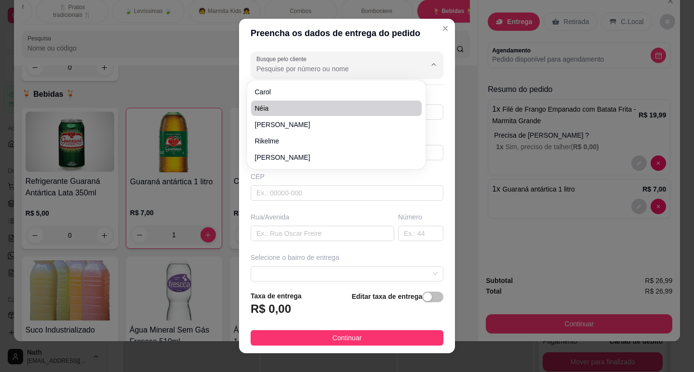
click at [293, 106] on span "Néia" at bounding box center [331, 109] width 153 height 10
type input "Néia"
type input "13991581136"
type input "Néia"
type input "Rua 73"
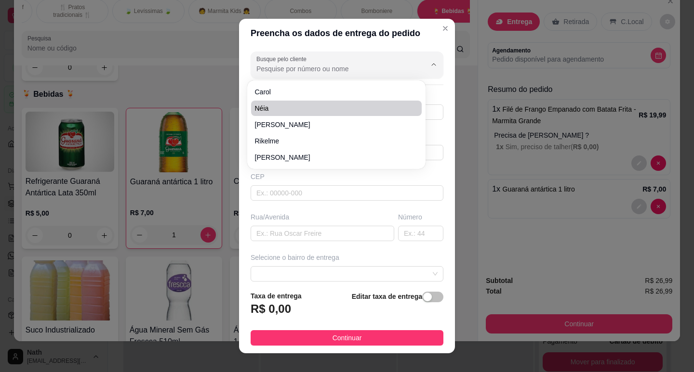
type input "29"
type input "Guarujá"
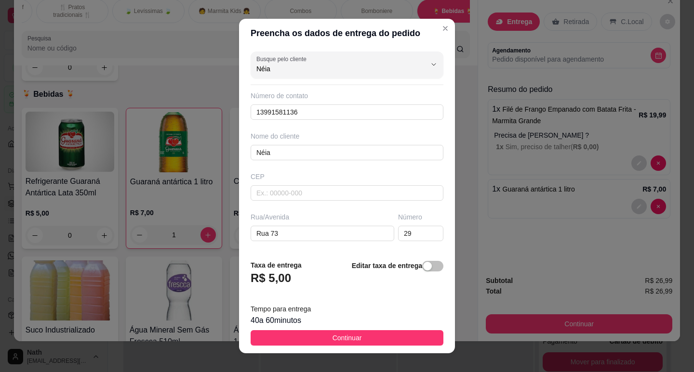
click at [331, 223] on div "Rua/[GEOGRAPHIC_DATA]" at bounding box center [322, 226] width 147 height 29
click at [332, 227] on input "Rua 73" at bounding box center [322, 233] width 144 height 15
type input "Rua 34"
click at [402, 237] on input "29" at bounding box center [420, 233] width 45 height 15
type input "2"
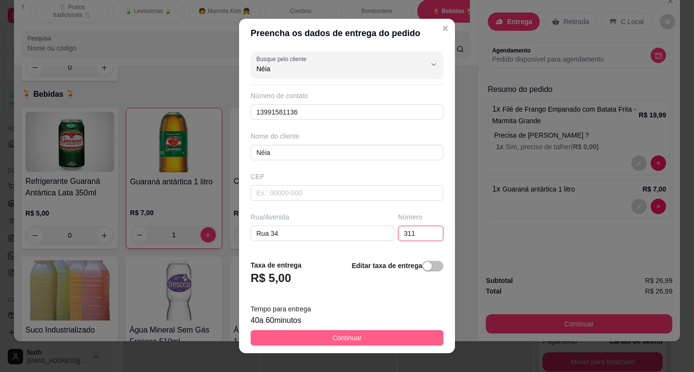
type input "311"
click at [350, 340] on span "Continuar" at bounding box center [346, 338] width 29 height 11
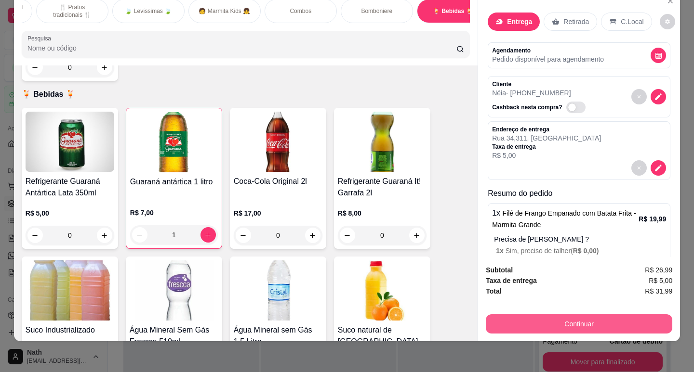
click at [561, 321] on button "Continuar" at bounding box center [579, 324] width 186 height 19
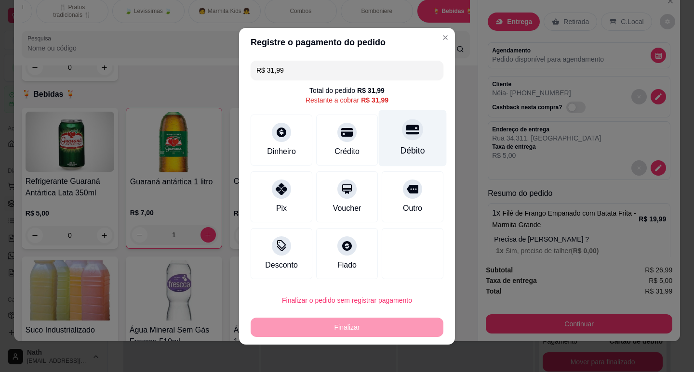
click at [400, 145] on div "Débito" at bounding box center [412, 151] width 25 height 13
type input "R$ 0,00"
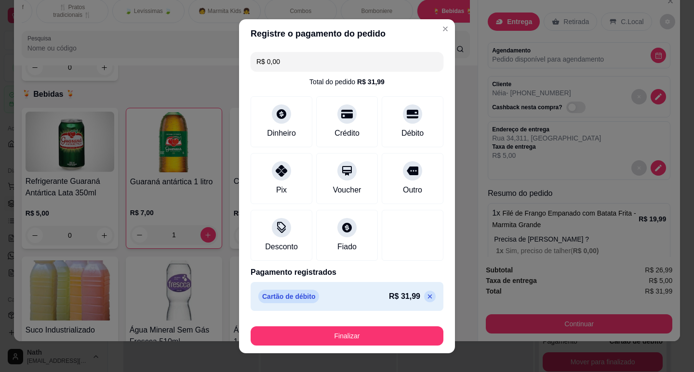
click at [342, 352] on footer "Finalizar" at bounding box center [347, 334] width 216 height 39
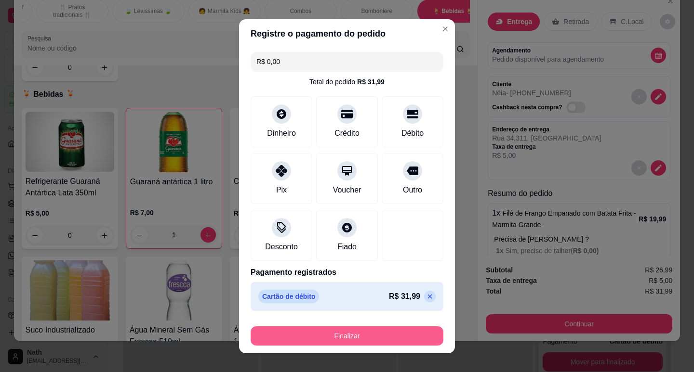
click at [349, 331] on button "Finalizar" at bounding box center [346, 336] width 193 height 19
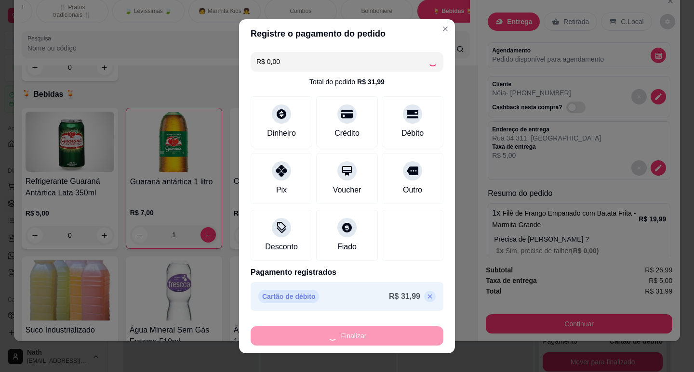
type input "0"
type input "-R$ 31,99"
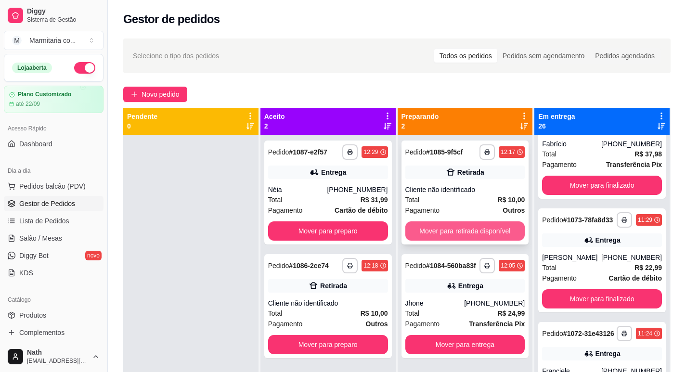
click at [446, 230] on button "Mover para retirada disponível" at bounding box center [466, 231] width 120 height 19
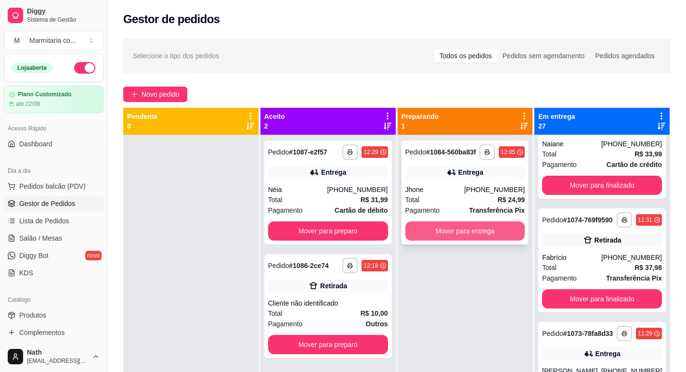
scroll to position [1069, 0]
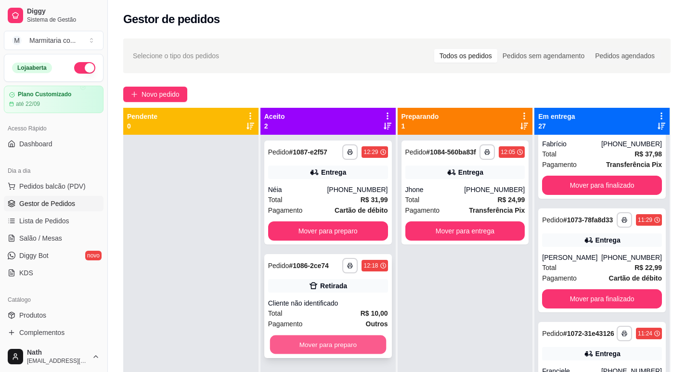
click at [347, 350] on button "Mover para preparo" at bounding box center [328, 345] width 116 height 19
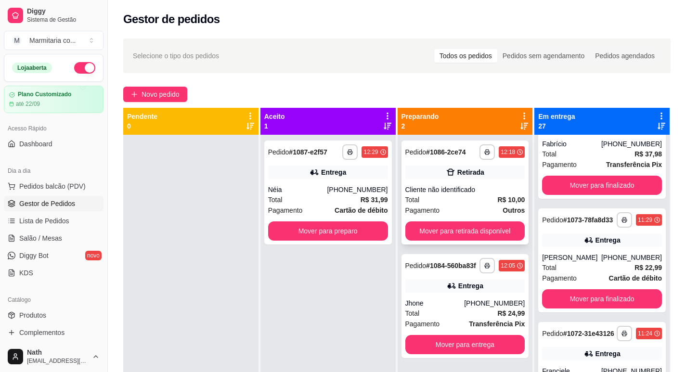
click at [474, 241] on div "**********" at bounding box center [466, 193] width 128 height 104
click at [498, 236] on button "Mover para retirada disponível" at bounding box center [465, 231] width 116 height 19
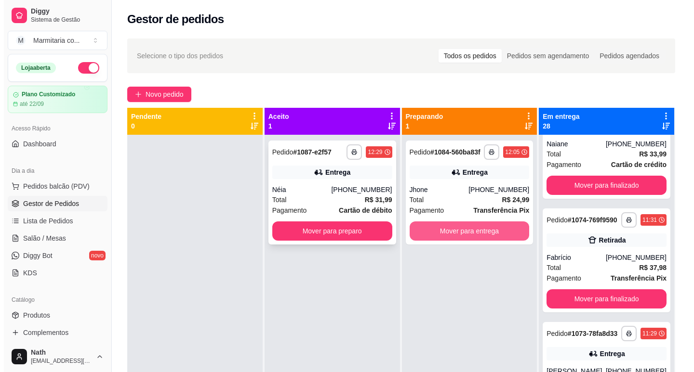
scroll to position [1183, 0]
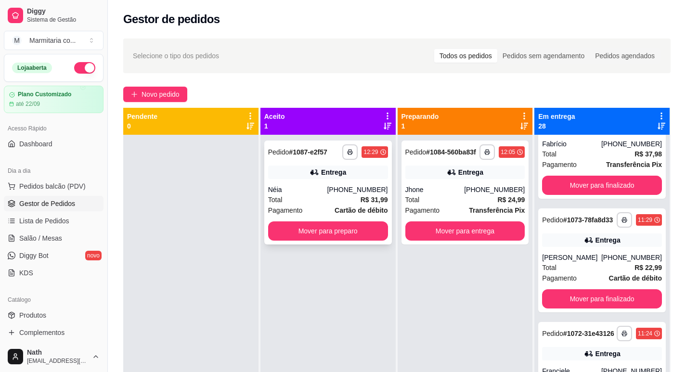
click at [336, 198] on div "Total R$ 31,99" at bounding box center [328, 200] width 120 height 11
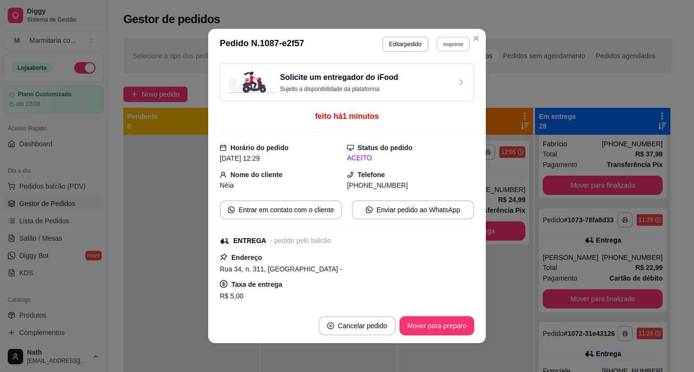
click at [441, 42] on button "Imprimir" at bounding box center [452, 44] width 33 height 15
click at [428, 72] on button "IMPRESSORA" at bounding box center [432, 77] width 67 height 15
click at [443, 44] on button "Imprimir" at bounding box center [452, 44] width 33 height 15
click at [438, 74] on button "IMPRESSORA" at bounding box center [432, 77] width 70 height 15
click at [449, 323] on button "Mover para preparo" at bounding box center [436, 326] width 72 height 19
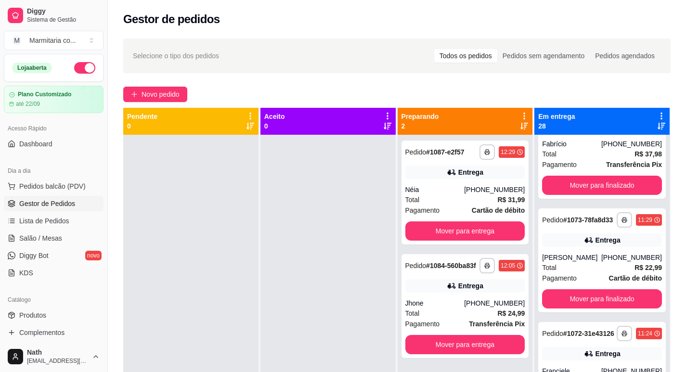
click at [171, 85] on div "**********" at bounding box center [397, 262] width 579 height 459
click at [162, 96] on span "Novo pedido" at bounding box center [161, 94] width 38 height 11
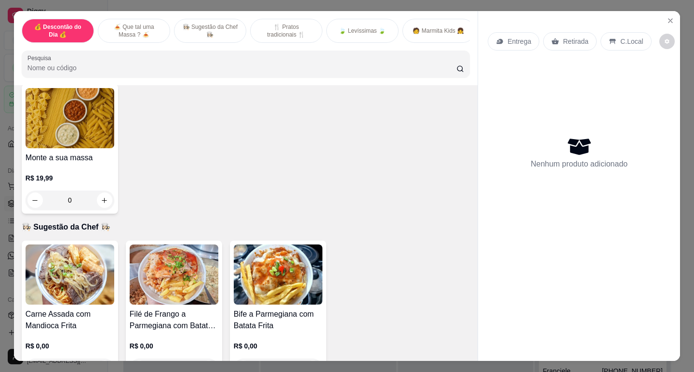
scroll to position [289, 0]
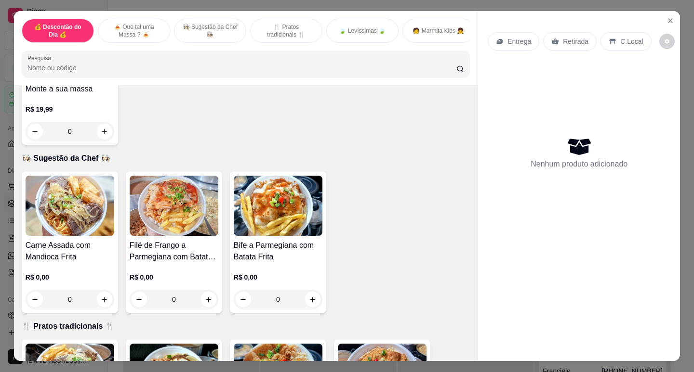
click at [90, 220] on img at bounding box center [70, 206] width 89 height 60
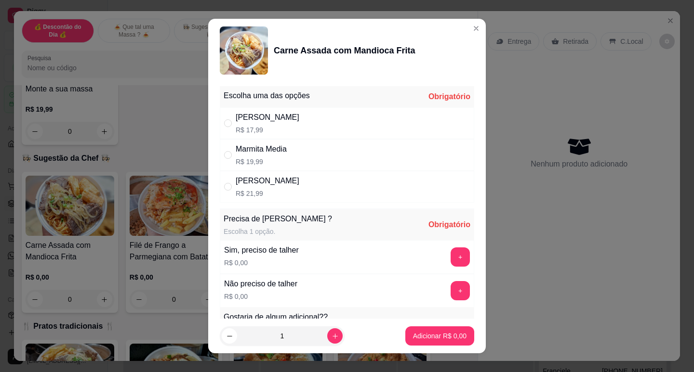
click at [246, 147] on div "Marmita Media" at bounding box center [261, 150] width 51 height 12
radio input "true"
click at [450, 253] on button "+" at bounding box center [459, 257] width 19 height 19
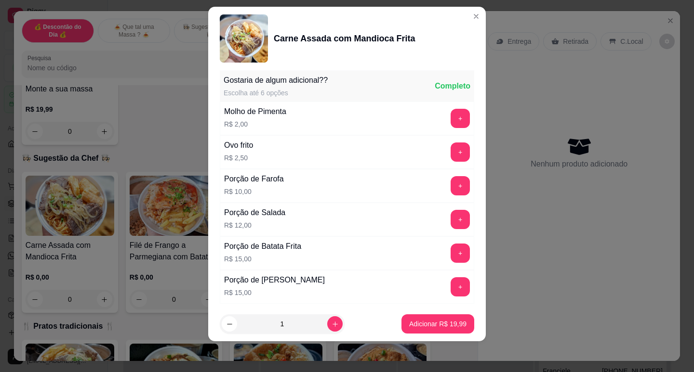
scroll to position [225, 0]
click at [430, 326] on p "Adicionar R$ 19,99" at bounding box center [437, 324] width 57 height 10
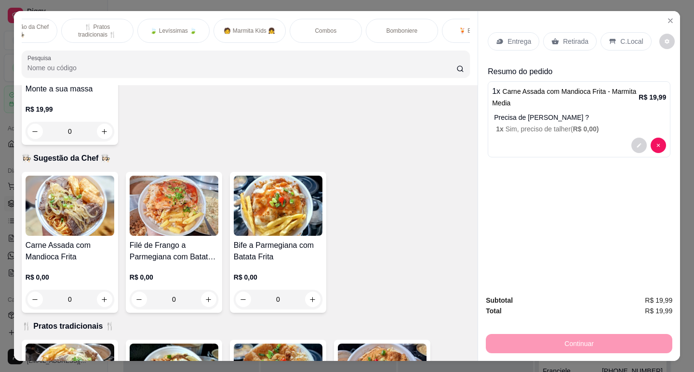
scroll to position [0, 233]
click at [441, 30] on p "🍹 Bebidas 🍹" at bounding box center [434, 31] width 39 height 8
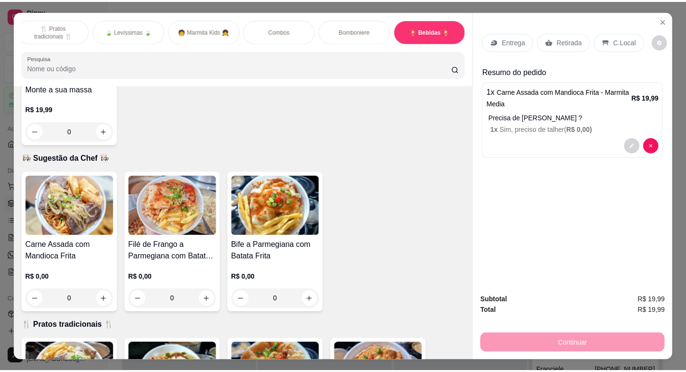
scroll to position [23, 0]
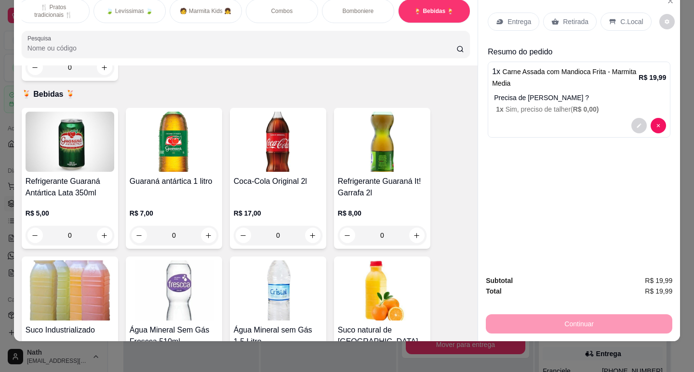
click at [95, 119] on img at bounding box center [70, 142] width 89 height 60
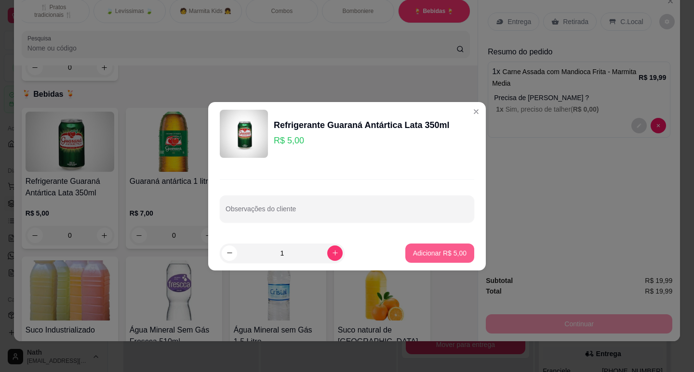
click at [424, 256] on p "Adicionar R$ 5,00" at bounding box center [439, 254] width 53 height 10
type input "1"
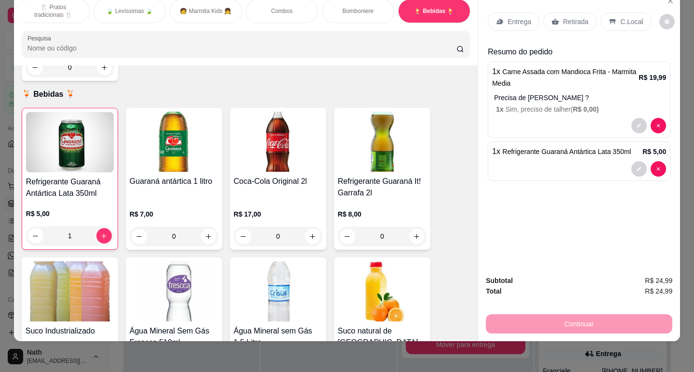
drag, startPoint x: 568, startPoint y: 13, endPoint x: 575, endPoint y: 24, distance: 12.8
click at [568, 17] on p "Retirada" at bounding box center [576, 22] width 26 height 10
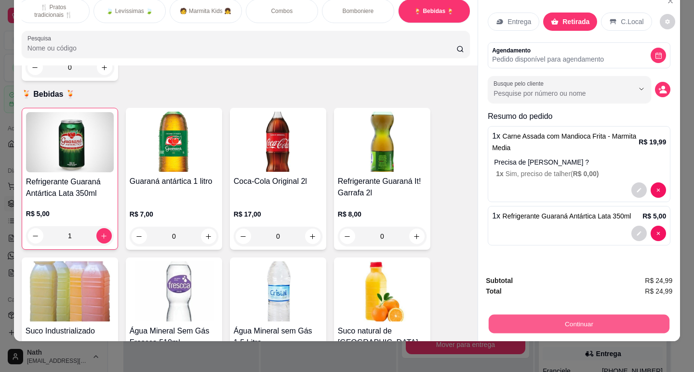
click at [600, 315] on button "Continuar" at bounding box center [578, 324] width 181 height 19
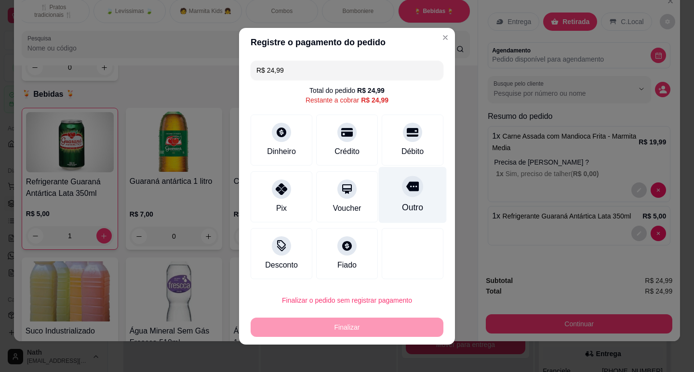
click at [391, 185] on div "Outro" at bounding box center [413, 195] width 68 height 56
type input "R$ 0,00"
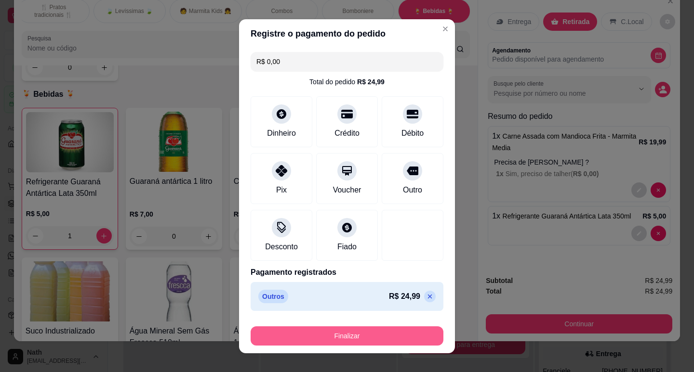
click at [340, 330] on button "Finalizar" at bounding box center [346, 336] width 193 height 19
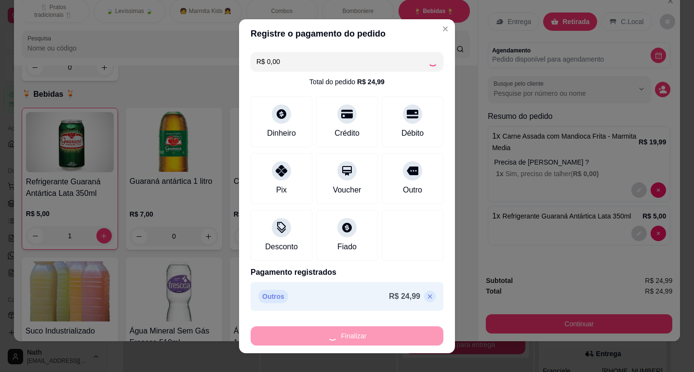
type input "0"
type input "-R$ 24,99"
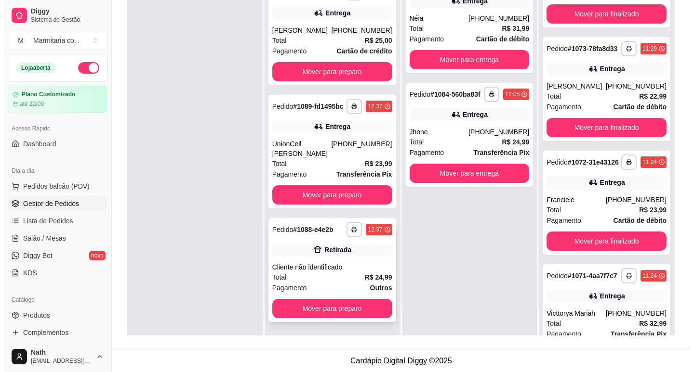
scroll to position [147, 0]
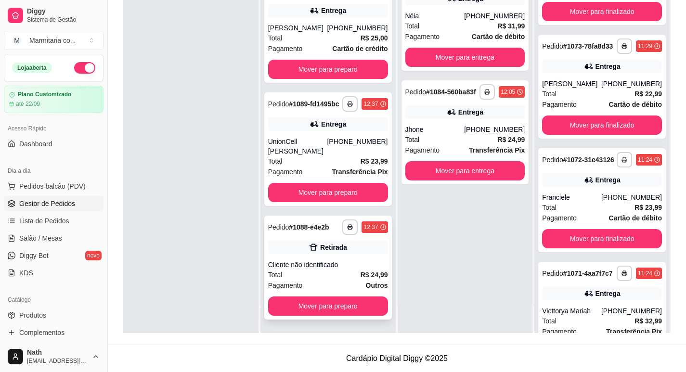
click at [336, 273] on div "Total R$ 24,99" at bounding box center [328, 275] width 120 height 11
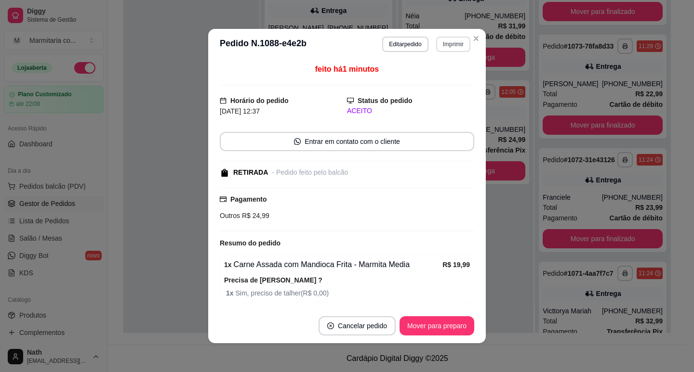
click at [449, 44] on button "Imprimir" at bounding box center [453, 44] width 34 height 15
click at [442, 76] on button "IMPRESSORA" at bounding box center [440, 73] width 56 height 13
click at [436, 331] on button "Mover para preparo" at bounding box center [436, 325] width 75 height 19
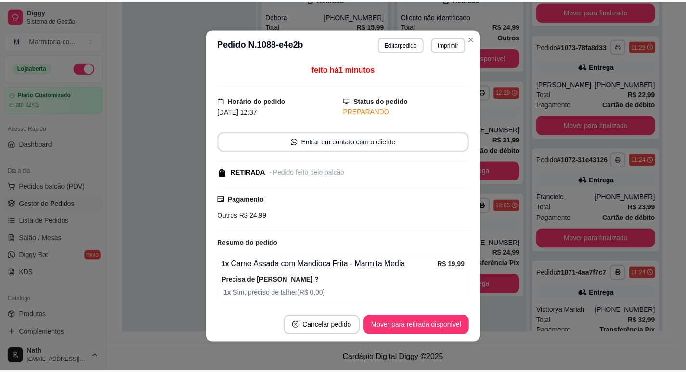
scroll to position [1, 0]
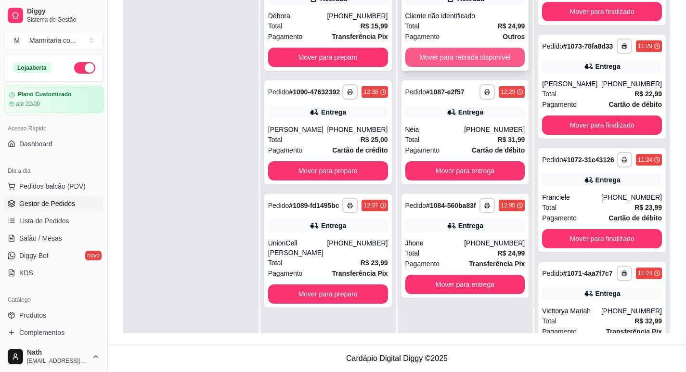
click at [466, 59] on button "Mover para retirada disponível" at bounding box center [466, 57] width 120 height 19
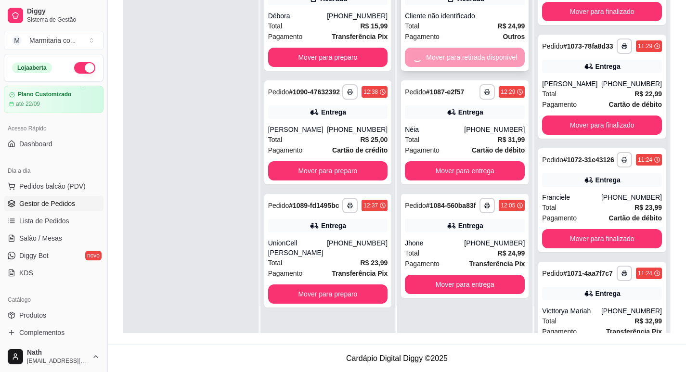
scroll to position [1296, 0]
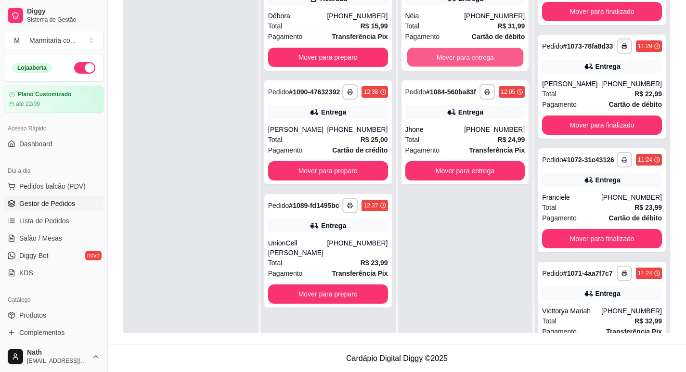
click at [466, 59] on button "Mover para entrega" at bounding box center [465, 57] width 116 height 19
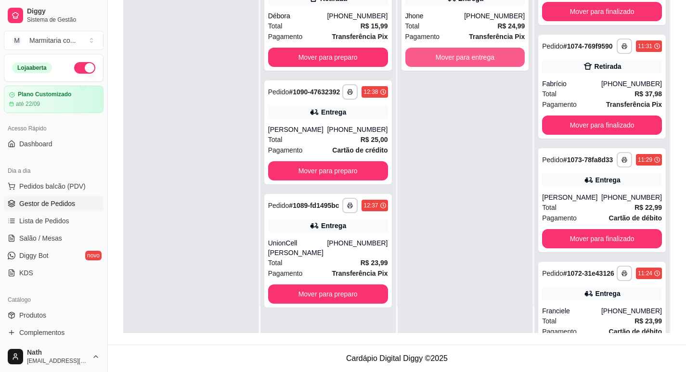
scroll to position [1410, 0]
click at [466, 59] on button "Mover para entrega" at bounding box center [465, 57] width 116 height 19
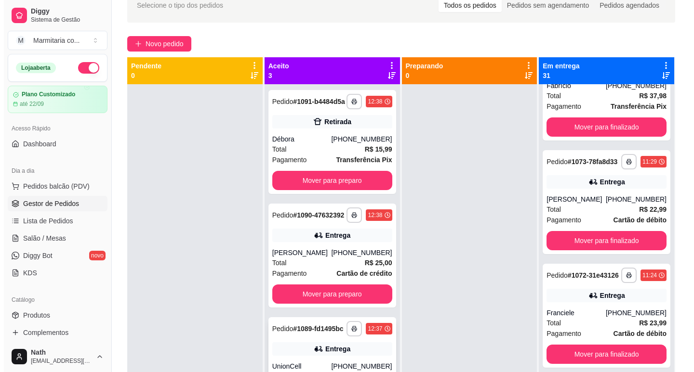
scroll to position [27, 0]
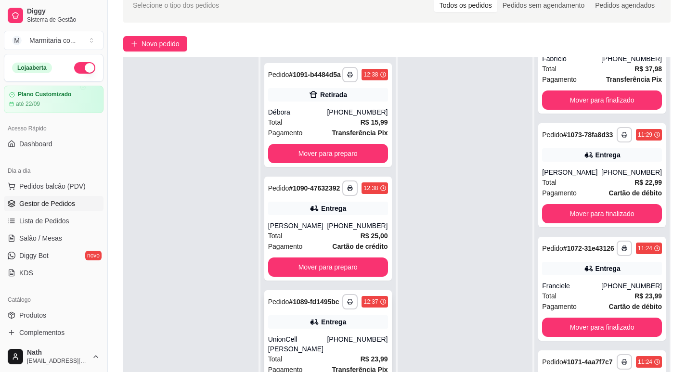
click at [298, 332] on div "**********" at bounding box center [328, 347] width 128 height 114
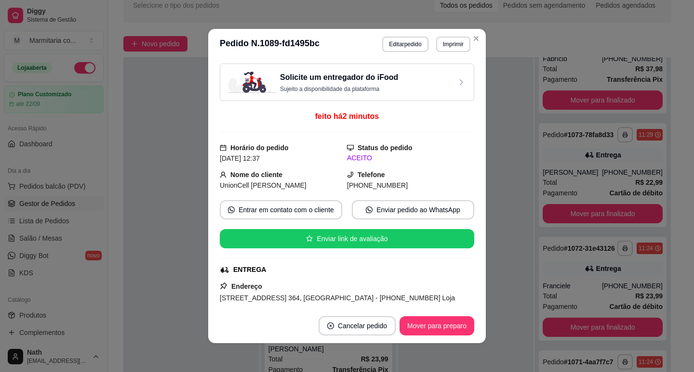
click at [458, 34] on div "**********" at bounding box center [347, 186] width 694 height 372
click at [445, 43] on button "Imprimir" at bounding box center [453, 44] width 34 height 15
click at [435, 74] on button "IMPRESSORA" at bounding box center [433, 77] width 70 height 15
click at [421, 332] on button "Mover para preparo" at bounding box center [436, 325] width 75 height 19
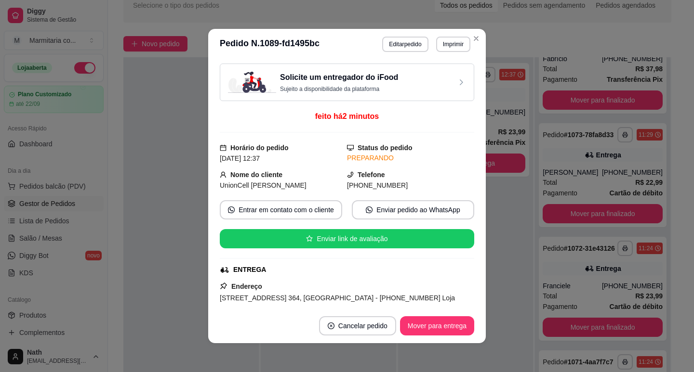
scroll to position [0, 0]
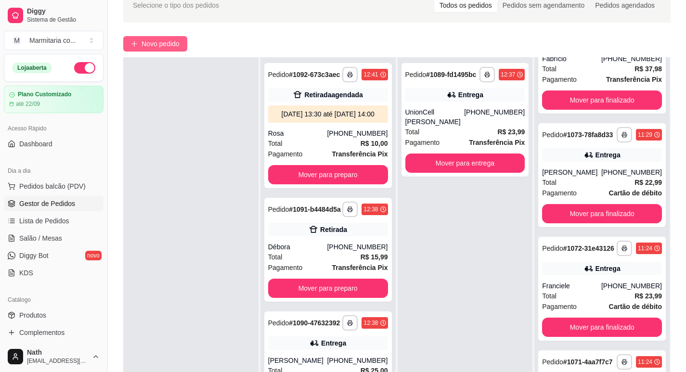
click at [156, 45] on span "Novo pedido" at bounding box center [161, 44] width 38 height 11
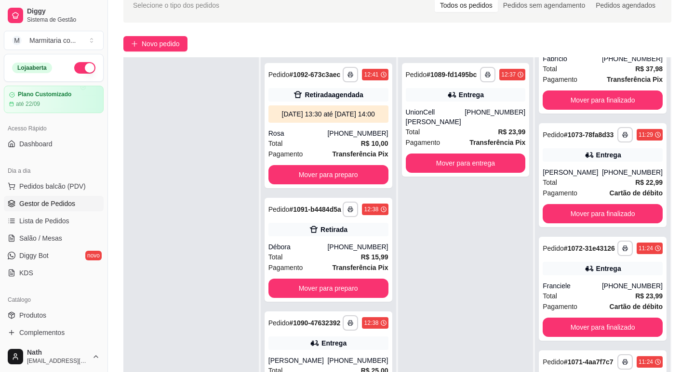
click at [94, 185] on img at bounding box center [70, 182] width 89 height 60
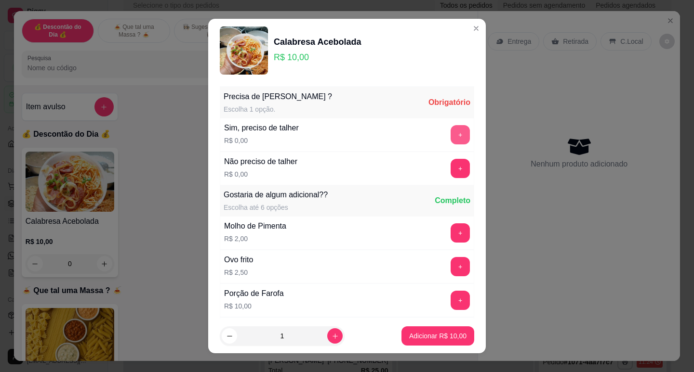
click at [450, 141] on button "+" at bounding box center [459, 134] width 19 height 19
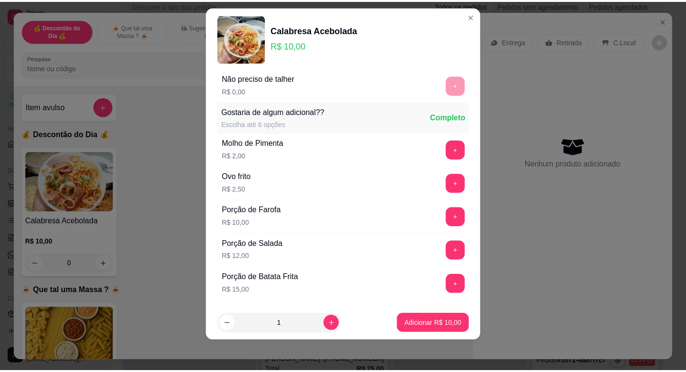
scroll to position [103, 0]
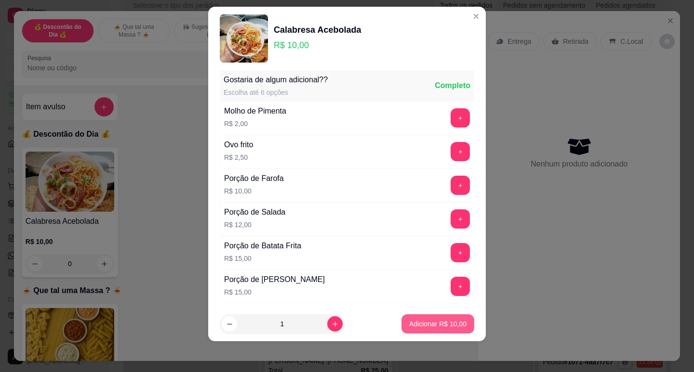
click at [416, 322] on p "Adicionar R$ 10,00" at bounding box center [437, 324] width 57 height 10
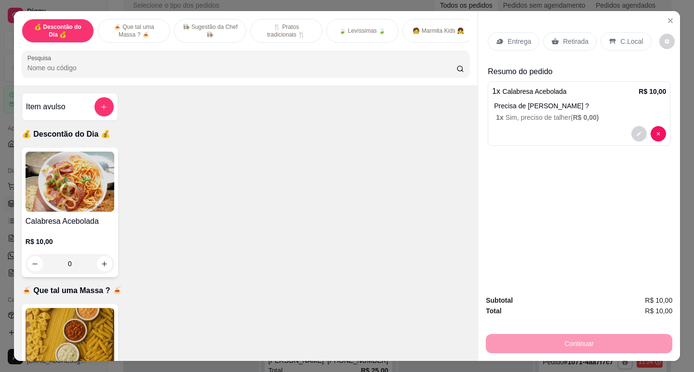
click at [502, 37] on div "Entrega" at bounding box center [513, 41] width 52 height 18
click at [565, 40] on p "Retirada" at bounding box center [576, 42] width 26 height 10
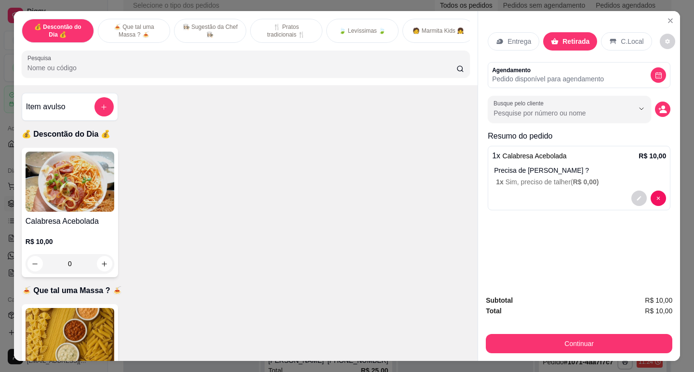
click at [658, 111] on button "decrease-product-quantity" at bounding box center [662, 109] width 15 height 15
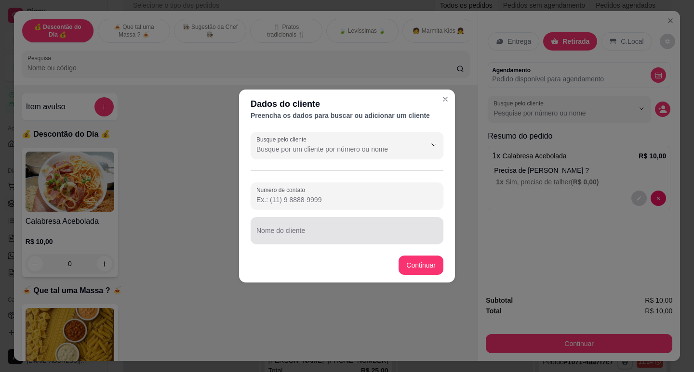
click at [321, 234] on input "Nome do cliente" at bounding box center [346, 235] width 181 height 10
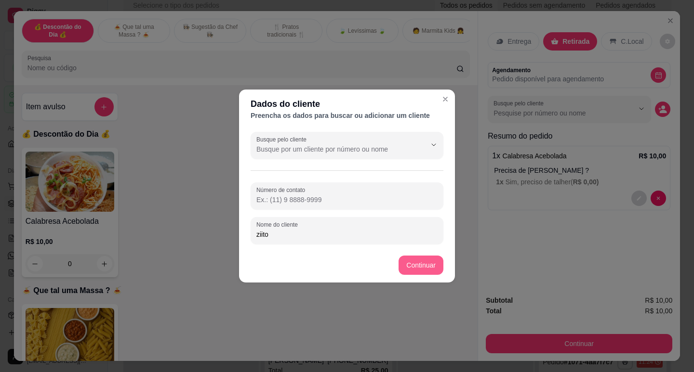
type input "ziito"
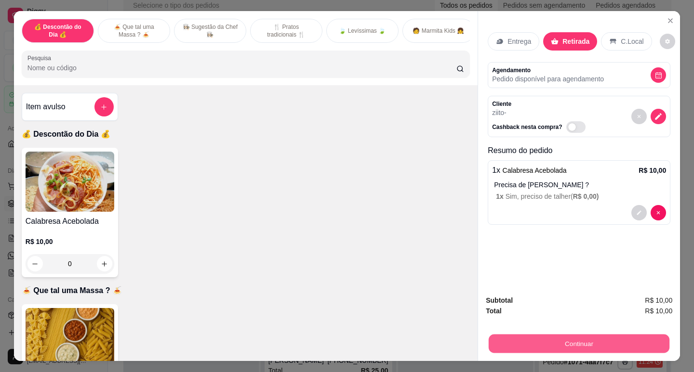
click at [537, 342] on button "Continuar" at bounding box center [578, 343] width 181 height 19
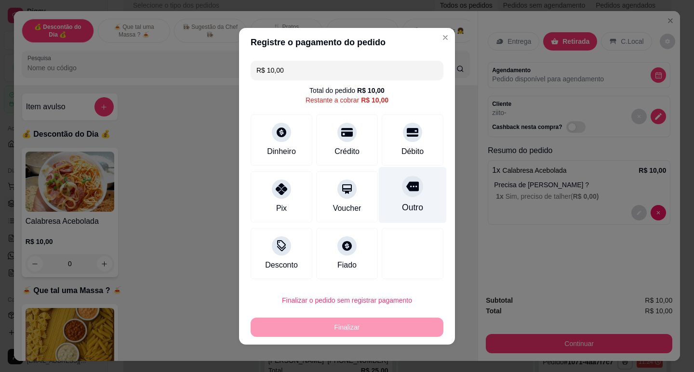
click at [413, 199] on div "Outro" at bounding box center [413, 195] width 68 height 56
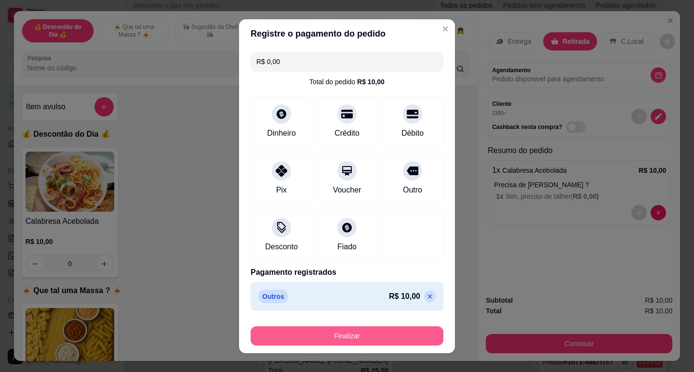
click at [378, 332] on button "Finalizar" at bounding box center [346, 336] width 193 height 19
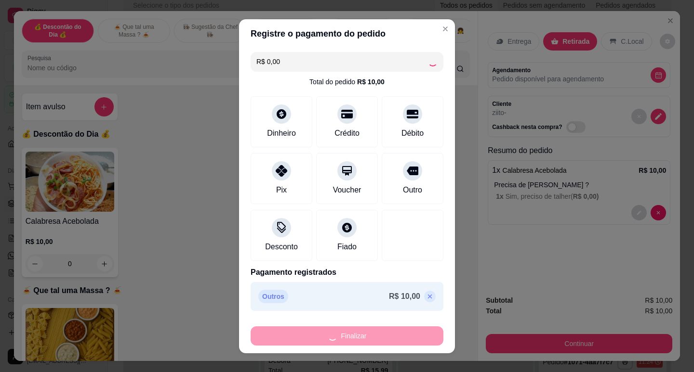
type input "-R$ 10,00"
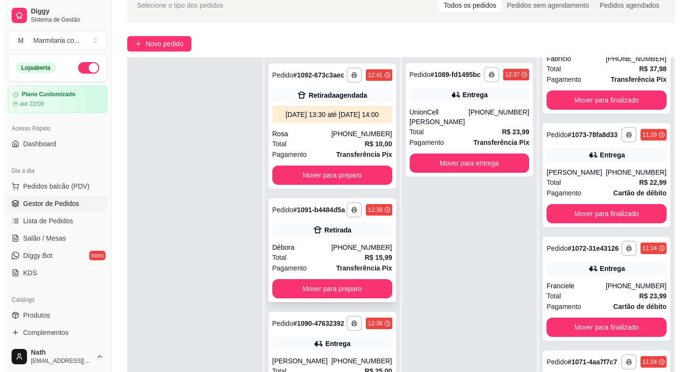
scroll to position [146, 0]
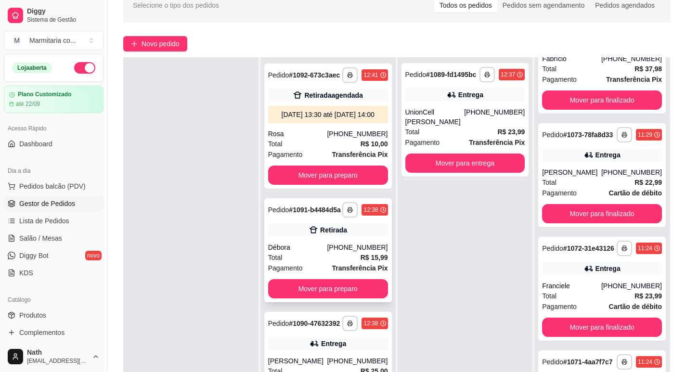
click at [311, 243] on div "Débora" at bounding box center [297, 248] width 59 height 10
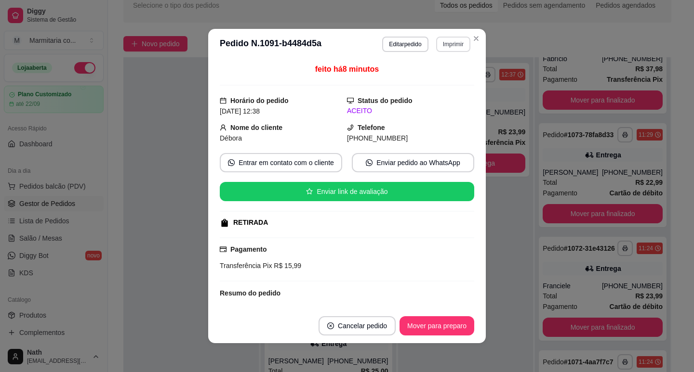
click at [447, 46] on button "Imprimir" at bounding box center [453, 44] width 34 height 15
drag, startPoint x: 442, startPoint y: 86, endPoint x: 440, endPoint y: 96, distance: 9.7
click at [441, 87] on div "Escolha a impressora IMPRESSORA" at bounding box center [432, 71] width 79 height 33
click at [440, 77] on button "IMPRESSORA" at bounding box center [433, 77] width 70 height 15
click at [466, 322] on button "Mover para preparo" at bounding box center [436, 325] width 75 height 19
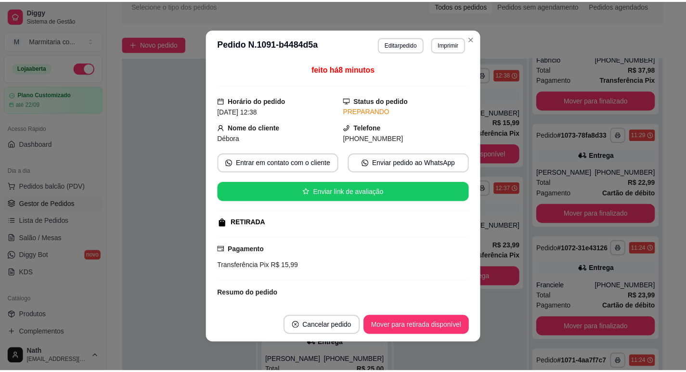
scroll to position [25, 0]
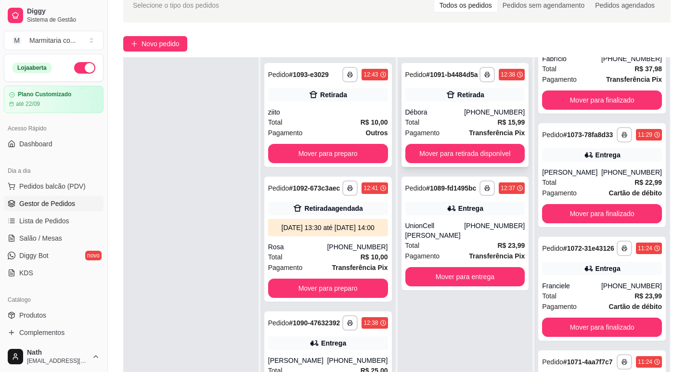
click at [447, 141] on div "**********" at bounding box center [466, 115] width 128 height 104
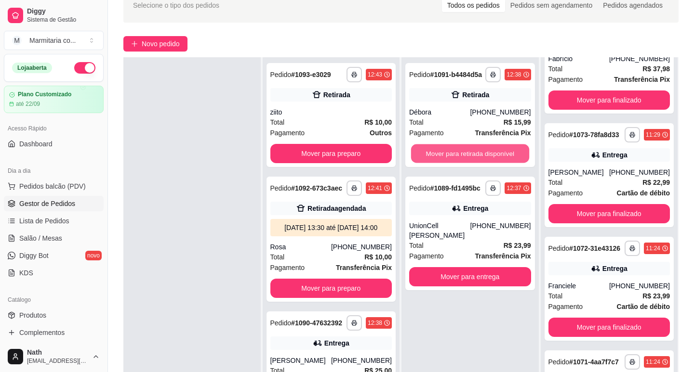
click at [487, 151] on button "Mover para retirada disponível" at bounding box center [470, 154] width 118 height 19
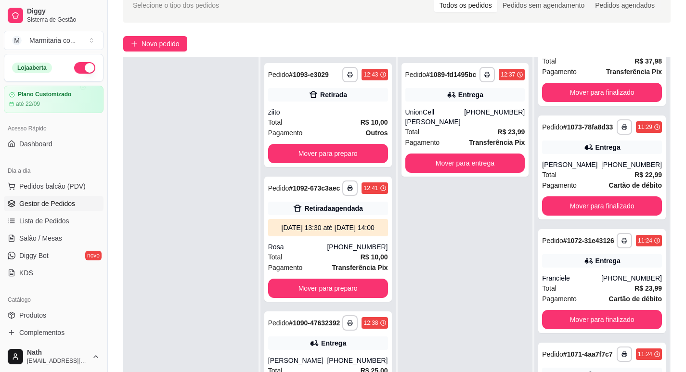
scroll to position [0, 0]
drag, startPoint x: 405, startPoint y: 194, endPoint x: 414, endPoint y: 302, distance: 108.3
click at [414, 302] on div "**********" at bounding box center [465, 243] width 135 height 372
click at [451, 245] on div "**********" at bounding box center [465, 243] width 135 height 372
click at [327, 226] on div "**********" at bounding box center [328, 239] width 128 height 125
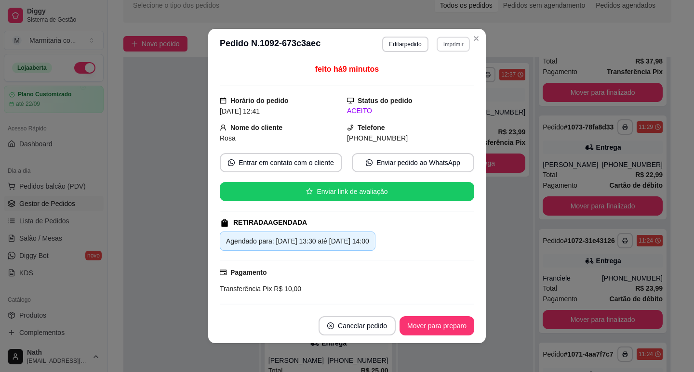
click at [452, 45] on button "Imprimir" at bounding box center [452, 44] width 33 height 15
click at [457, 77] on button "IMPRESSORA" at bounding box center [432, 77] width 70 height 15
click at [448, 337] on footer "Cancelar pedido Mover para preparo" at bounding box center [346, 326] width 277 height 35
click at [449, 331] on button "Mover para preparo" at bounding box center [436, 325] width 75 height 19
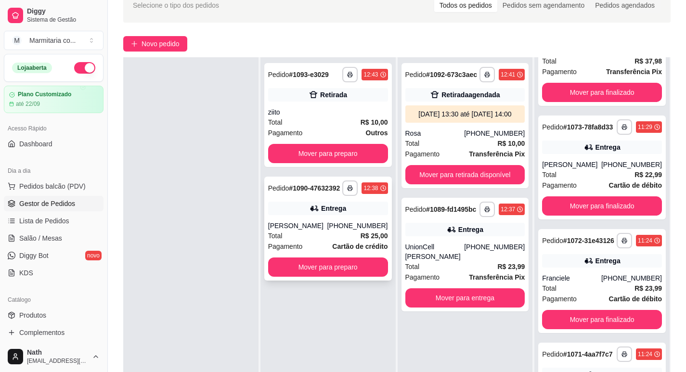
click at [288, 220] on div "**********" at bounding box center [328, 229] width 128 height 104
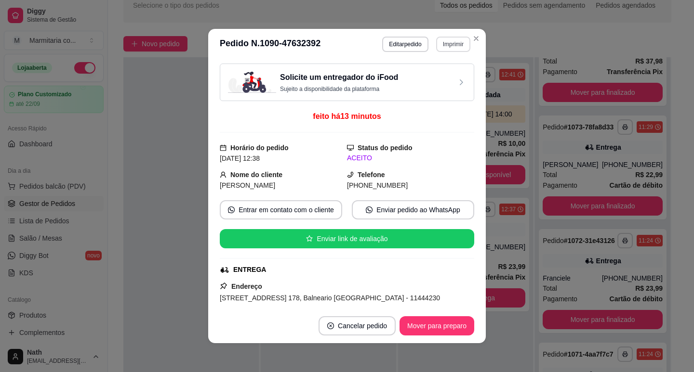
click at [449, 46] on button "Imprimir" at bounding box center [453, 44] width 34 height 15
click at [444, 70] on button "IMPRESSORA" at bounding box center [441, 73] width 56 height 13
click at [452, 49] on button "Imprimir" at bounding box center [452, 44] width 33 height 15
click at [446, 77] on button "IMPRESSORA" at bounding box center [432, 77] width 70 height 15
click at [441, 331] on button "Mover para preparo" at bounding box center [436, 325] width 75 height 19
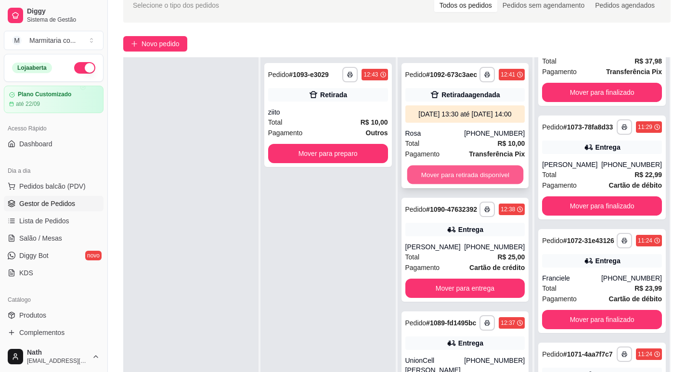
click at [432, 184] on button "Mover para retirada disponível" at bounding box center [465, 175] width 116 height 19
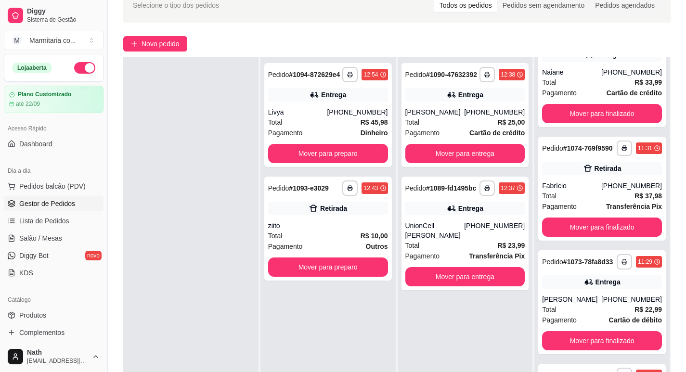
scroll to position [1805, 0]
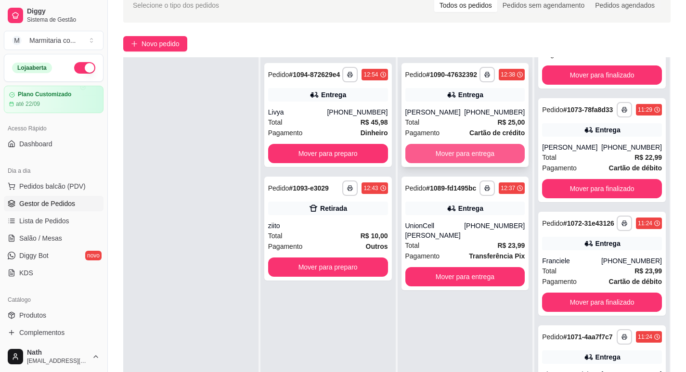
click at [441, 153] on button "Mover para entrega" at bounding box center [466, 153] width 120 height 19
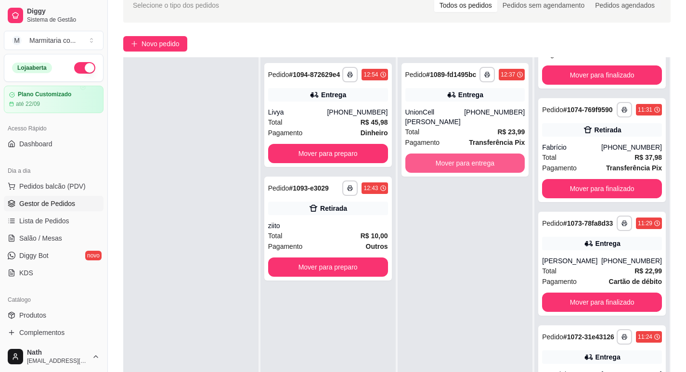
scroll to position [1926, 0]
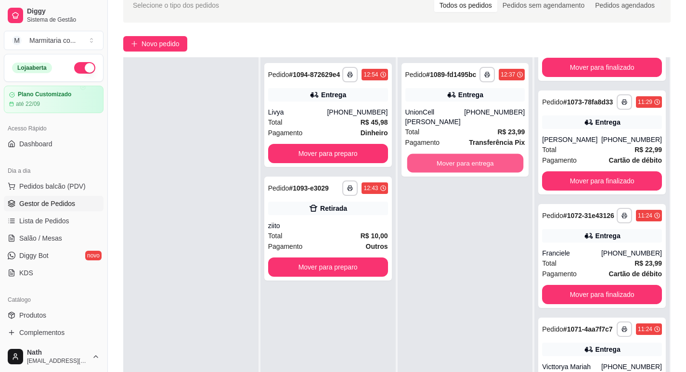
click at [441, 154] on button "Mover para entrega" at bounding box center [465, 163] width 116 height 19
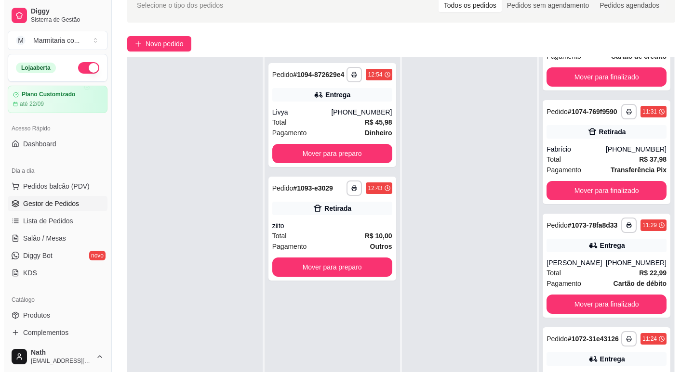
scroll to position [2048, 0]
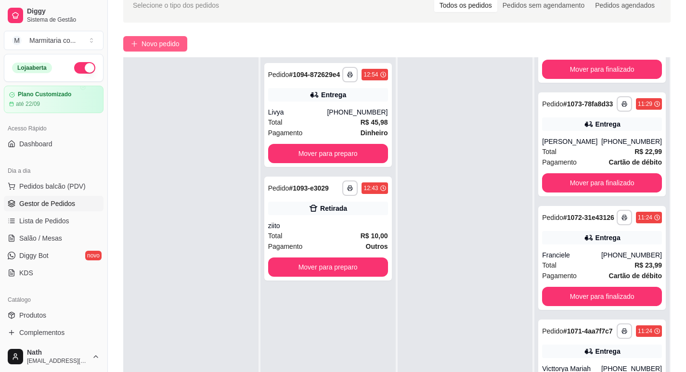
click at [180, 43] on span "Novo pedido" at bounding box center [161, 44] width 38 height 11
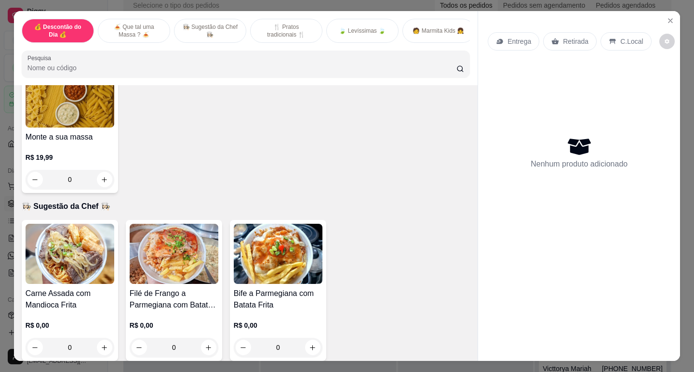
scroll to position [385, 0]
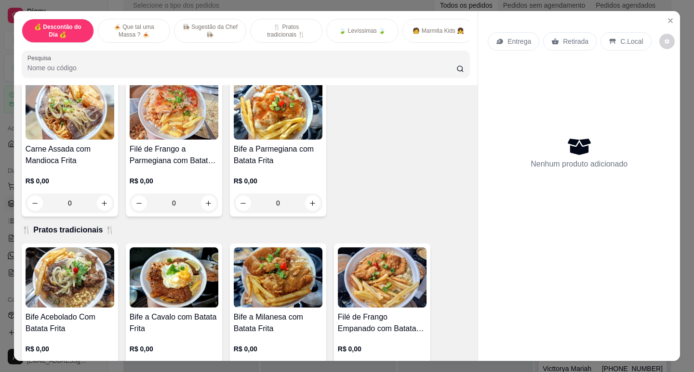
click at [68, 145] on div "Carne Assada com Mandioca Frita R$ 0,00 0" at bounding box center [70, 146] width 96 height 141
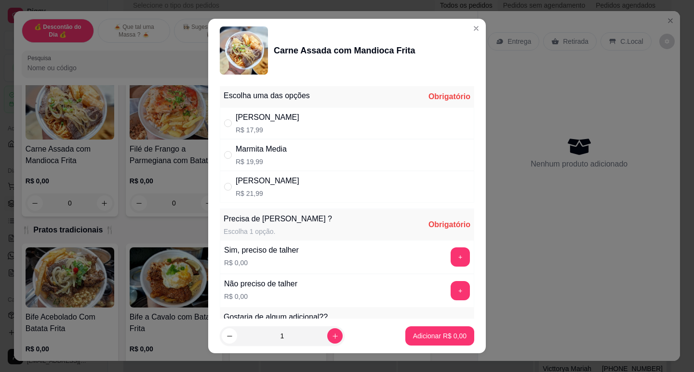
click at [288, 173] on div "Marmita Grande R$ 21,99" at bounding box center [347, 187] width 254 height 32
radio input "true"
click at [450, 254] on button "+" at bounding box center [459, 257] width 19 height 19
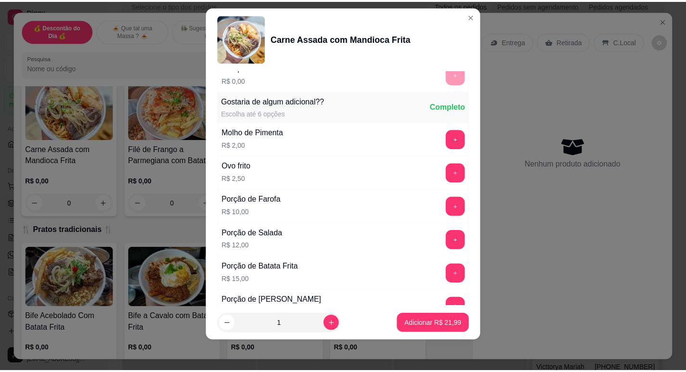
scroll to position [225, 0]
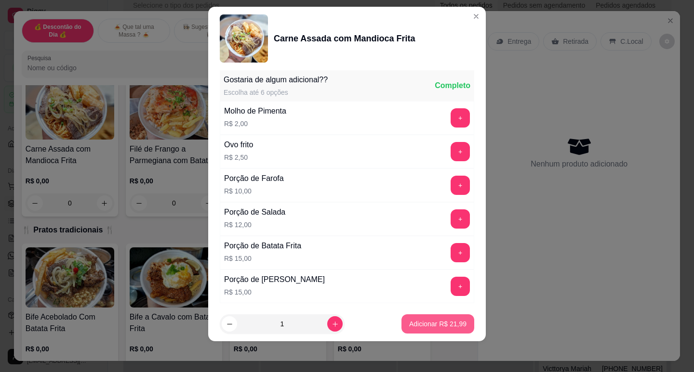
click at [449, 327] on p "Adicionar R$ 21,99" at bounding box center [437, 324] width 57 height 10
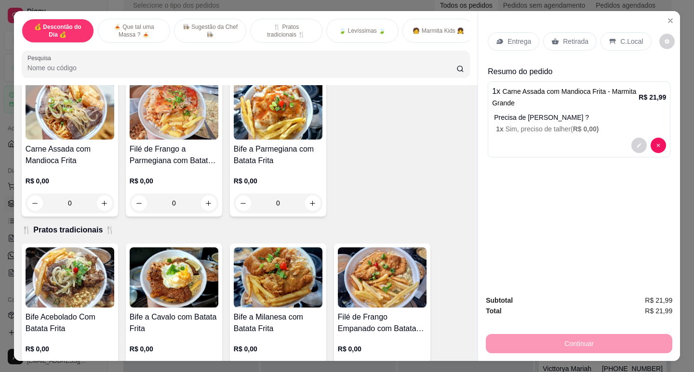
click at [565, 42] on p "Retirada" at bounding box center [576, 42] width 26 height 10
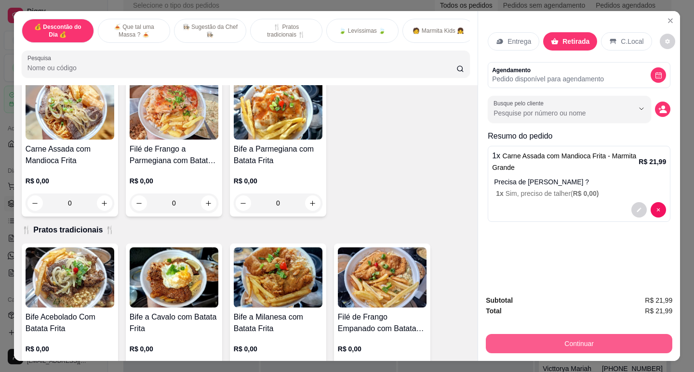
click at [499, 344] on button "Continuar" at bounding box center [579, 343] width 186 height 19
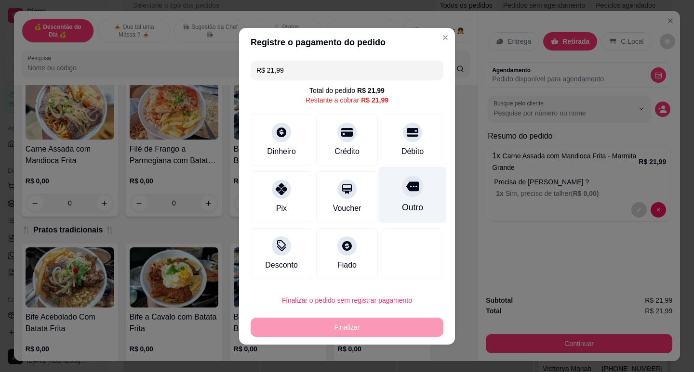
click at [411, 191] on div at bounding box center [412, 186] width 21 height 21
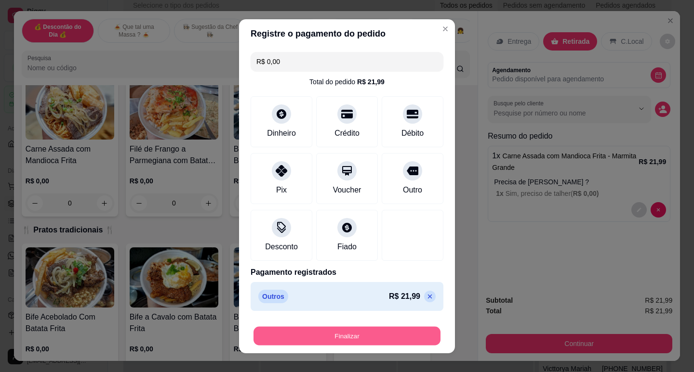
click at [357, 339] on button "Finalizar" at bounding box center [346, 336] width 187 height 19
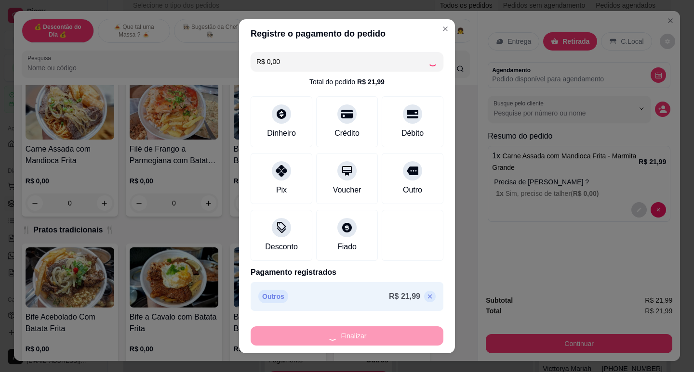
type input "-R$ 21,99"
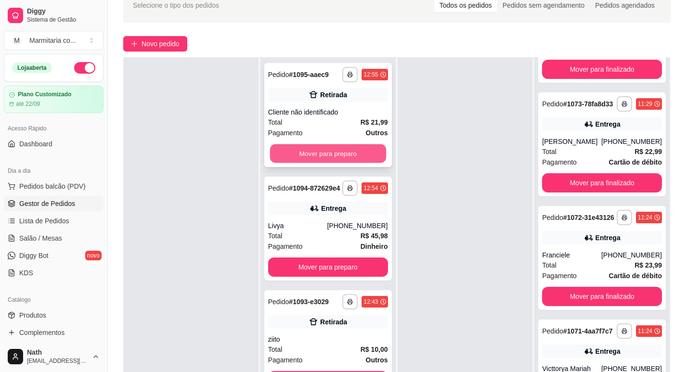
click at [329, 155] on button "Mover para preparo" at bounding box center [328, 154] width 116 height 19
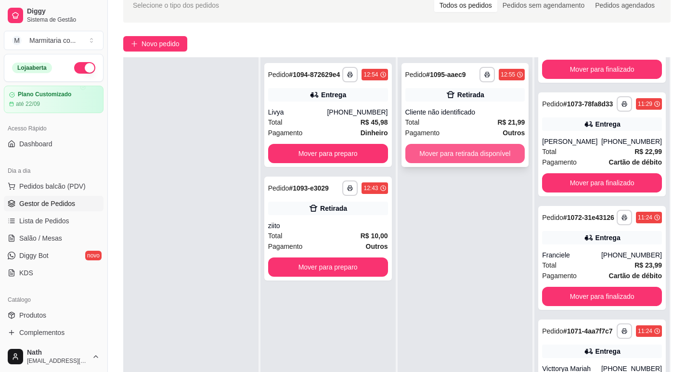
click at [460, 149] on button "Mover para retirada disponível" at bounding box center [466, 153] width 120 height 19
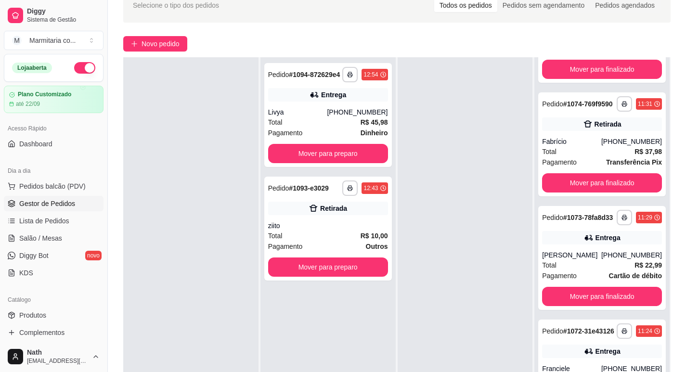
scroll to position [2161, 0]
click at [333, 118] on div "Total R$ 45,98" at bounding box center [328, 122] width 120 height 11
click at [345, 224] on div "ziito" at bounding box center [328, 226] width 120 height 10
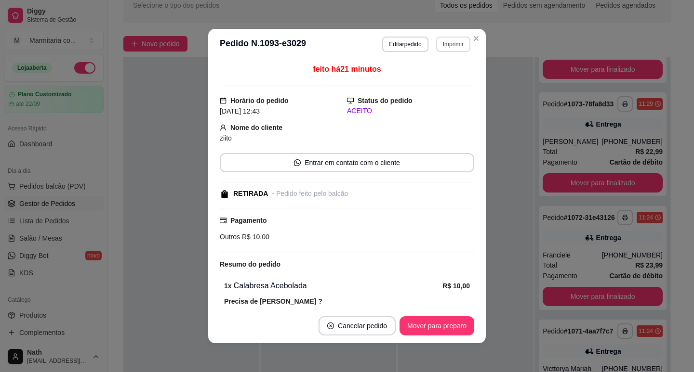
click at [457, 46] on button "Imprimir" at bounding box center [453, 44] width 34 height 15
click at [454, 77] on button "IMPRESSORA" at bounding box center [433, 77] width 70 height 15
click at [438, 332] on button "Mover para preparo" at bounding box center [436, 325] width 75 height 19
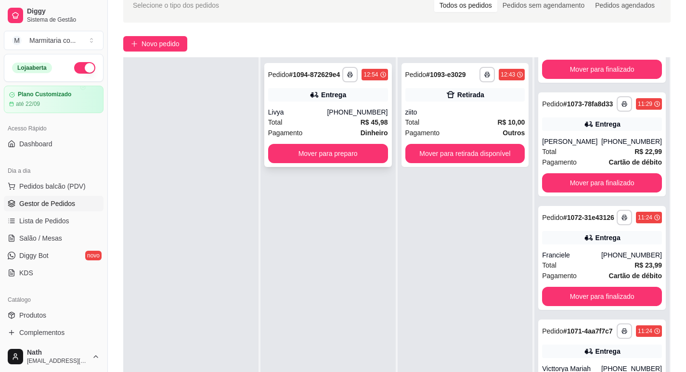
click at [334, 128] on div "Pagamento Dinheiro" at bounding box center [328, 133] width 120 height 11
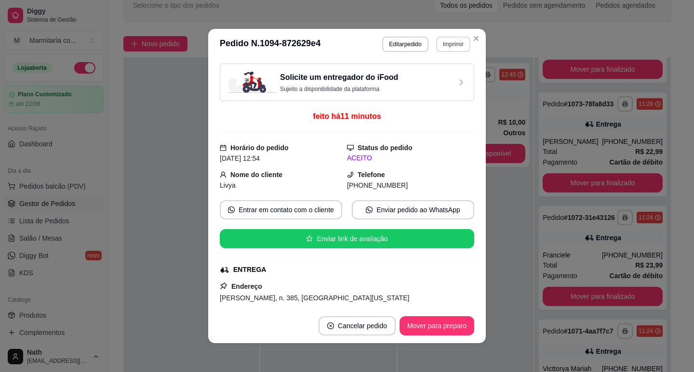
click at [445, 49] on button "Imprimir" at bounding box center [453, 44] width 34 height 15
click at [448, 80] on button "IMPRESSORA" at bounding box center [432, 77] width 67 height 15
click at [450, 38] on button "Imprimir" at bounding box center [453, 44] width 34 height 15
click at [445, 80] on button "IMPRESSORA" at bounding box center [440, 73] width 56 height 13
click at [431, 328] on button "Mover para preparo" at bounding box center [436, 326] width 72 height 19
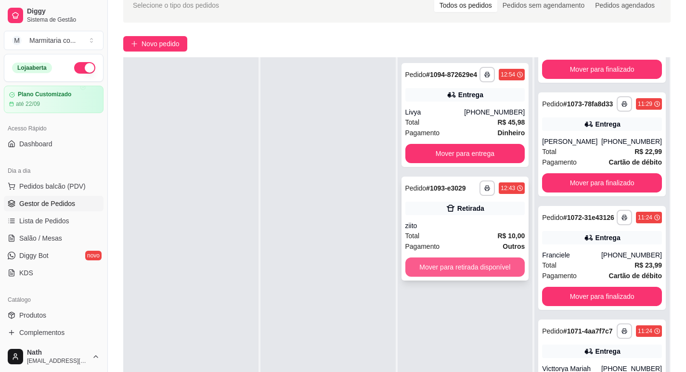
click at [485, 256] on div "**********" at bounding box center [466, 229] width 128 height 104
click at [504, 276] on button "Mover para retirada disponível" at bounding box center [465, 267] width 116 height 19
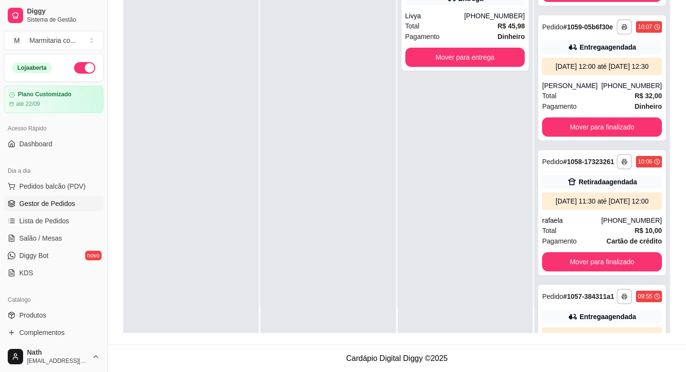
scroll to position [4214, 0]
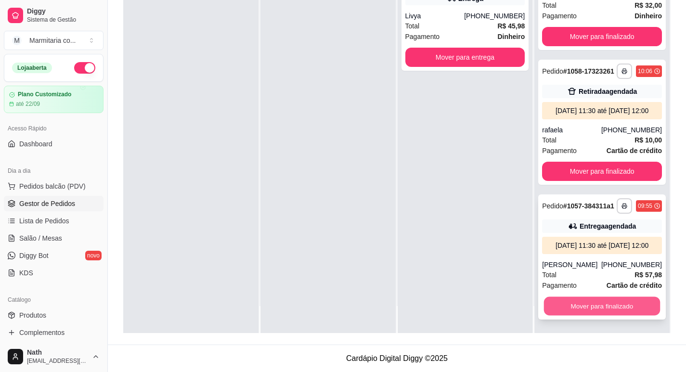
click at [576, 303] on button "Mover para finalizado" at bounding box center [602, 306] width 116 height 19
click at [577, 305] on button "Mover para finalizado" at bounding box center [602, 306] width 120 height 19
click at [579, 309] on button "Mover para finalizado" at bounding box center [602, 306] width 116 height 19
click at [579, 309] on button "Mover para finalizado" at bounding box center [602, 306] width 120 height 19
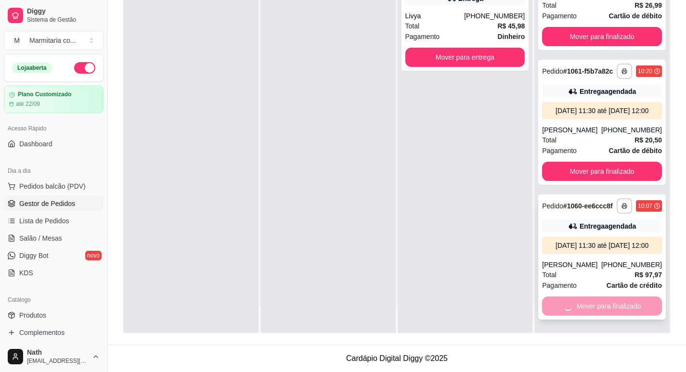
scroll to position [3605, 0]
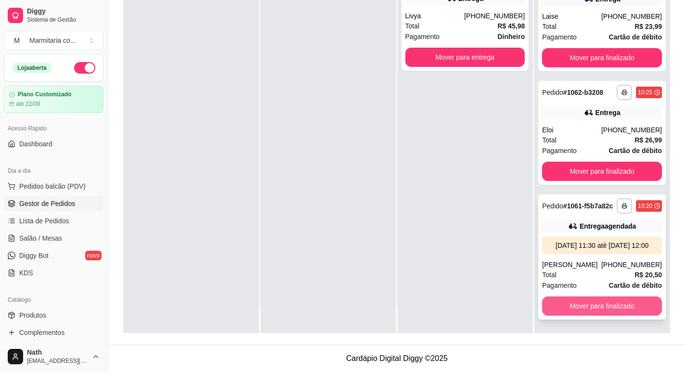
click at [575, 305] on button "Mover para finalizado" at bounding box center [602, 306] width 120 height 19
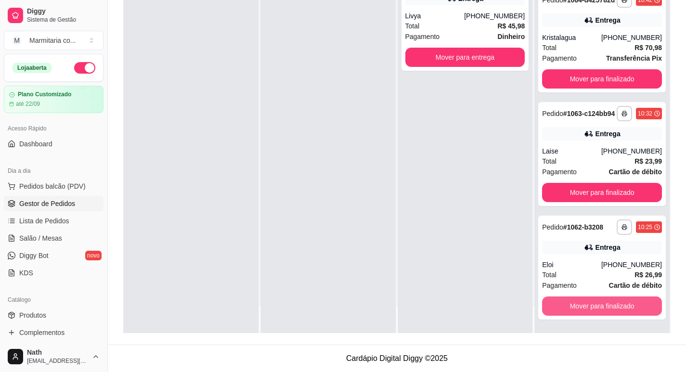
click at [575, 305] on button "Mover para finalizado" at bounding box center [602, 306] width 120 height 19
click at [575, 305] on button "Mover para finalizado" at bounding box center [602, 306] width 116 height 19
click at [575, 305] on button "Mover para finalizado" at bounding box center [602, 306] width 120 height 19
click at [577, 305] on button "Mover para finalizado" at bounding box center [602, 306] width 120 height 19
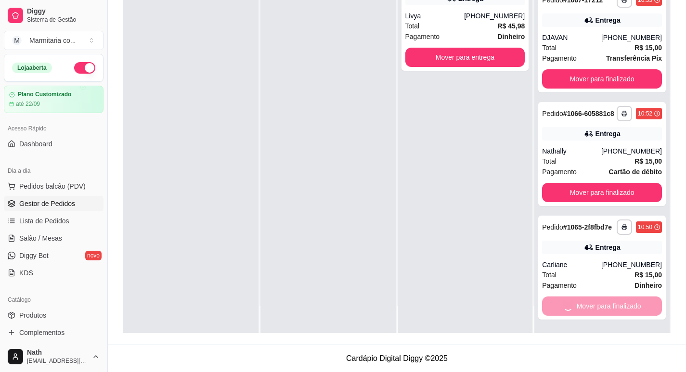
click at [577, 202] on button "Mover para finalizado" at bounding box center [602, 192] width 120 height 19
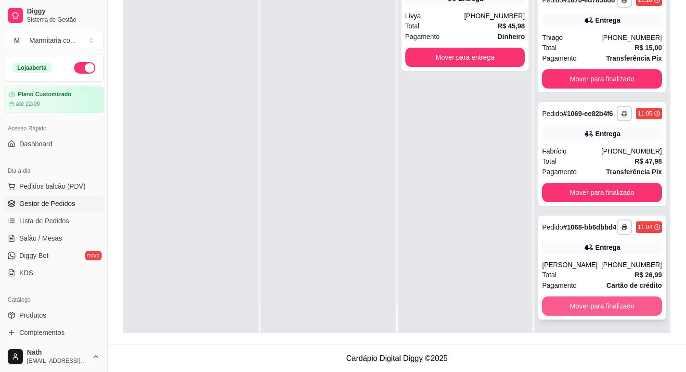
click at [581, 304] on button "Mover para finalizado" at bounding box center [602, 306] width 120 height 19
click at [582, 304] on button "Mover para finalizado" at bounding box center [602, 306] width 116 height 19
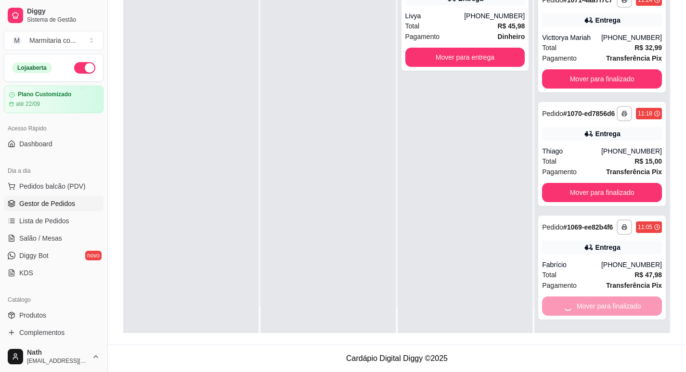
click at [582, 202] on button "Mover para finalizado" at bounding box center [602, 192] width 120 height 19
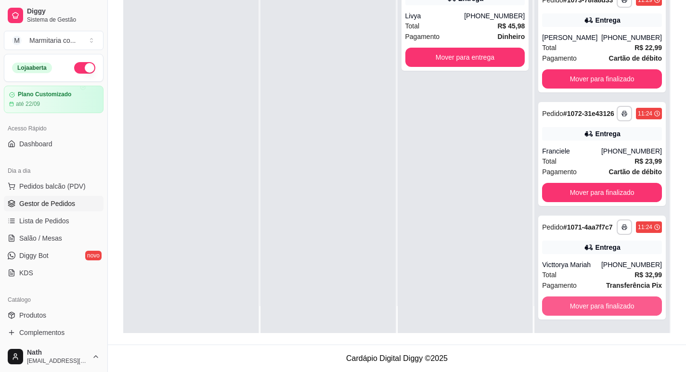
click at [582, 304] on button "Mover para finalizado" at bounding box center [602, 306] width 120 height 19
click at [582, 304] on button "Mover para finalizado" at bounding box center [602, 306] width 116 height 19
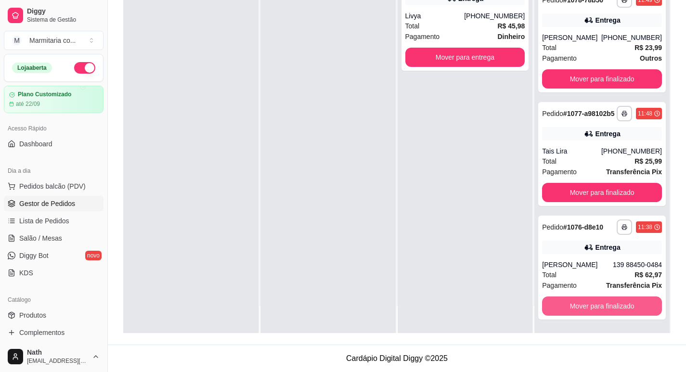
click at [582, 304] on button "Mover para finalizado" at bounding box center [602, 306] width 120 height 19
click at [582, 304] on button "Mover para finalizado" at bounding box center [602, 306] width 116 height 19
click at [582, 304] on button "Mover para finalizado" at bounding box center [602, 306] width 120 height 19
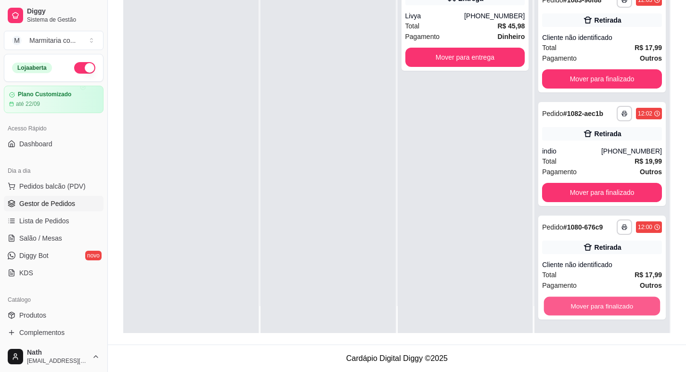
click at [582, 304] on button "Mover para finalizado" at bounding box center [602, 306] width 116 height 19
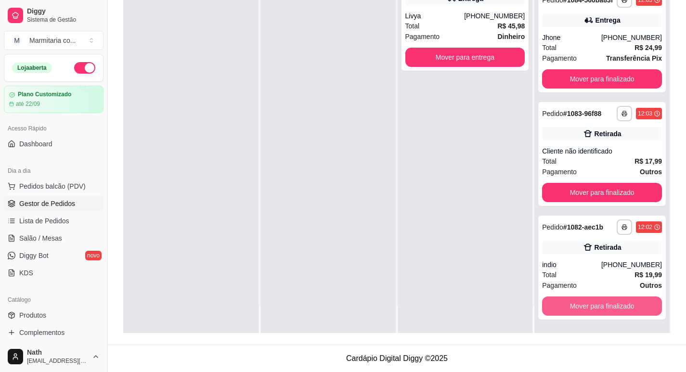
click at [582, 304] on button "Mover para finalizado" at bounding box center [602, 306] width 120 height 19
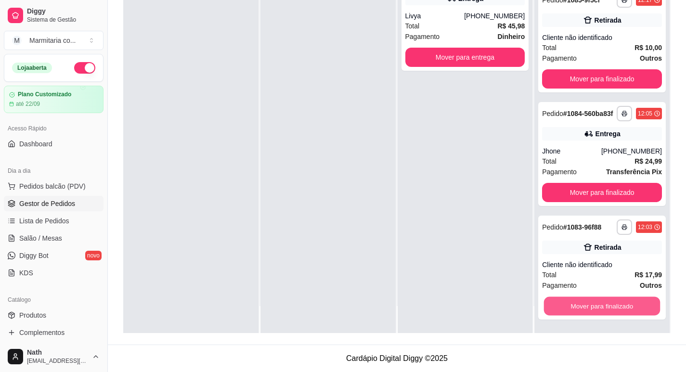
click at [582, 304] on button "Mover para finalizado" at bounding box center [602, 306] width 116 height 19
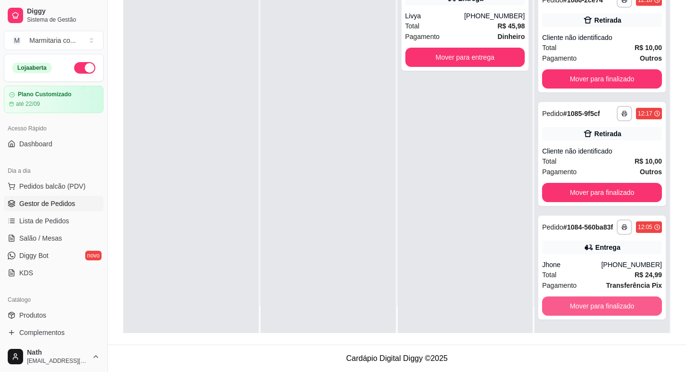
click at [582, 304] on button "Mover para finalizado" at bounding box center [602, 306] width 120 height 19
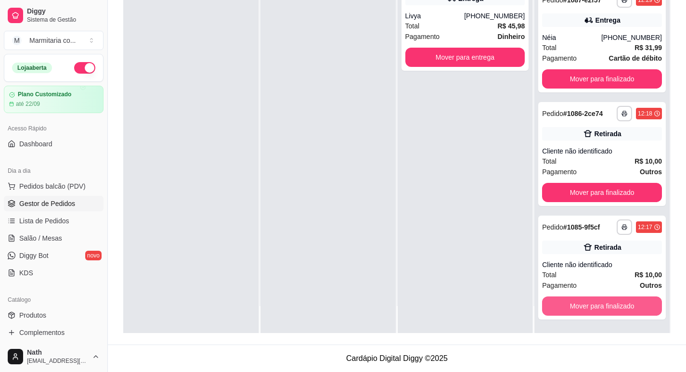
click at [582, 304] on button "Mover para finalizado" at bounding box center [602, 306] width 120 height 19
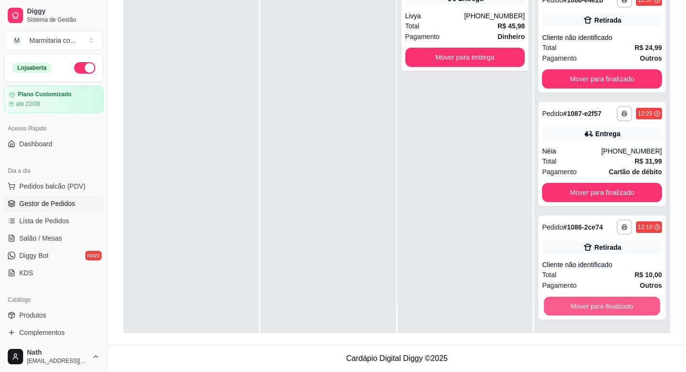
click at [582, 304] on button "Mover para finalizado" at bounding box center [602, 306] width 116 height 19
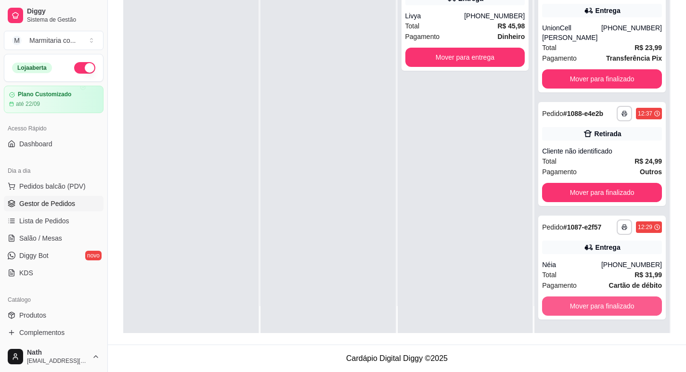
click at [582, 304] on button "Mover para finalizado" at bounding box center [602, 306] width 120 height 19
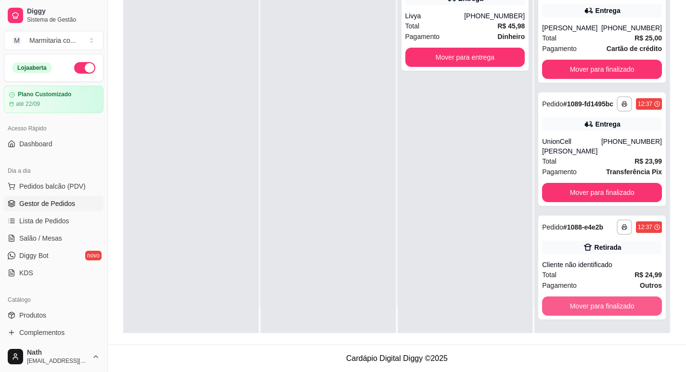
click at [582, 304] on button "Mover para finalizado" at bounding box center [602, 306] width 120 height 19
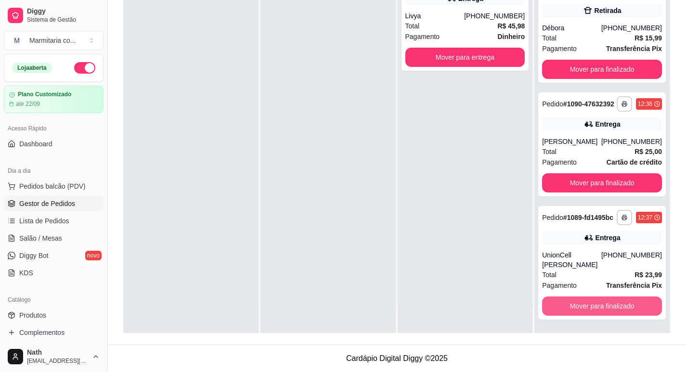
click at [582, 304] on button "Mover para finalizado" at bounding box center [602, 306] width 120 height 19
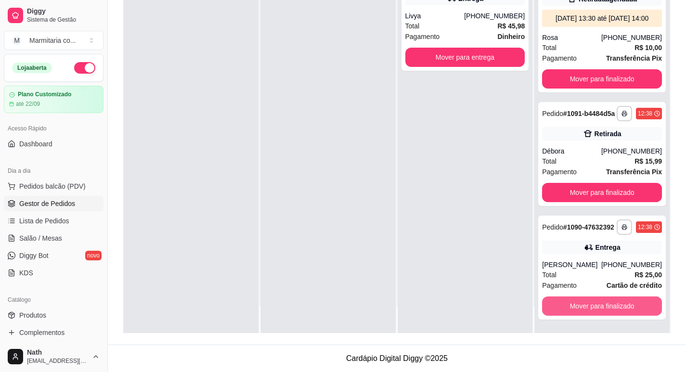
click at [582, 304] on button "Mover para finalizado" at bounding box center [602, 306] width 120 height 19
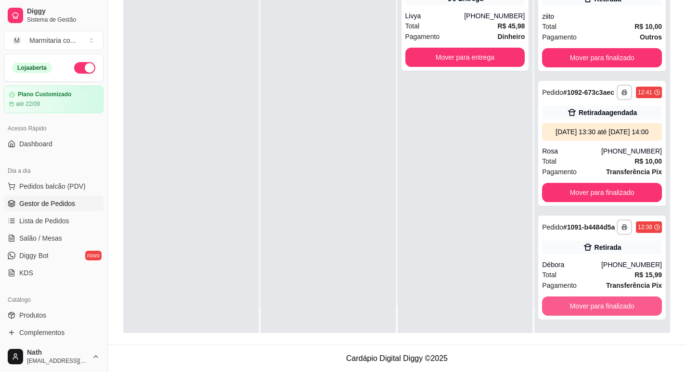
click at [582, 304] on button "Mover para finalizado" at bounding box center [602, 306] width 120 height 19
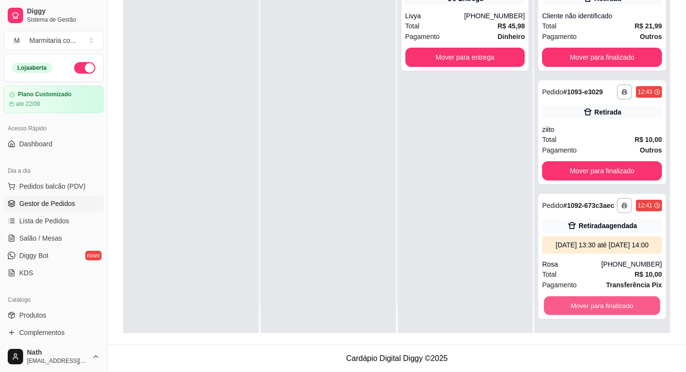
click at [582, 304] on button "Mover para finalizado" at bounding box center [602, 306] width 116 height 19
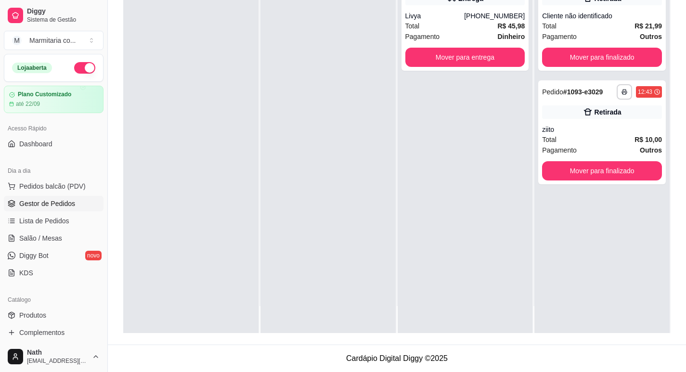
scroll to position [0, 0]
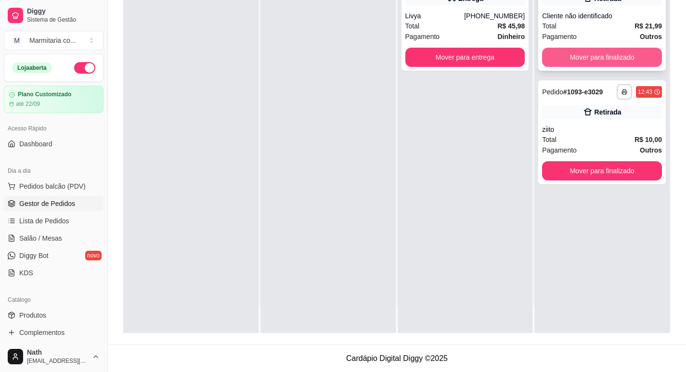
click at [590, 49] on button "Mover para finalizado" at bounding box center [602, 57] width 120 height 19
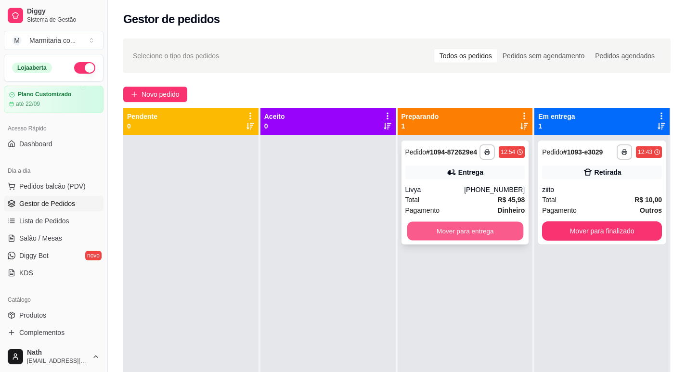
click at [464, 232] on button "Mover para entrega" at bounding box center [465, 231] width 116 height 19
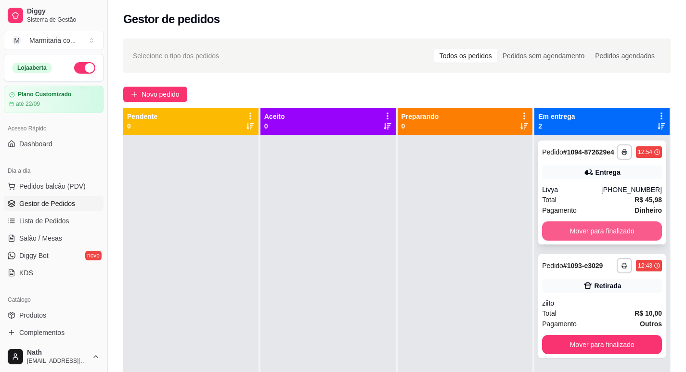
click at [606, 227] on button "Mover para finalizado" at bounding box center [602, 231] width 120 height 19
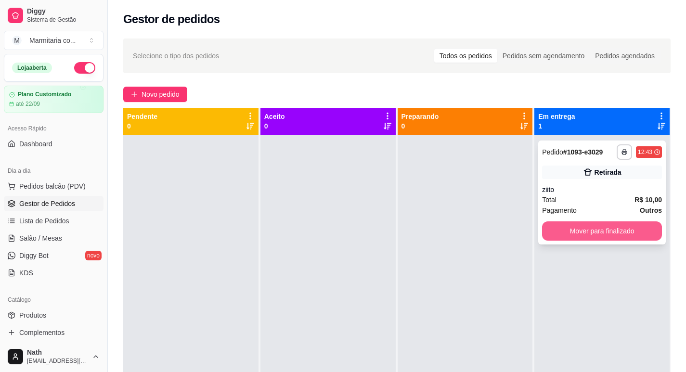
click at [637, 233] on button "Mover para finalizado" at bounding box center [602, 231] width 120 height 19
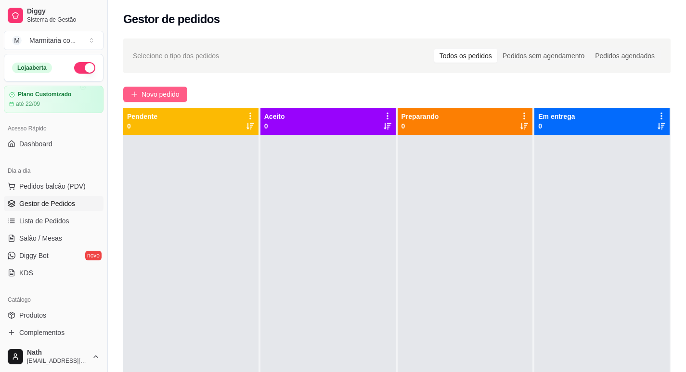
click at [155, 91] on span "Novo pedido" at bounding box center [161, 94] width 38 height 11
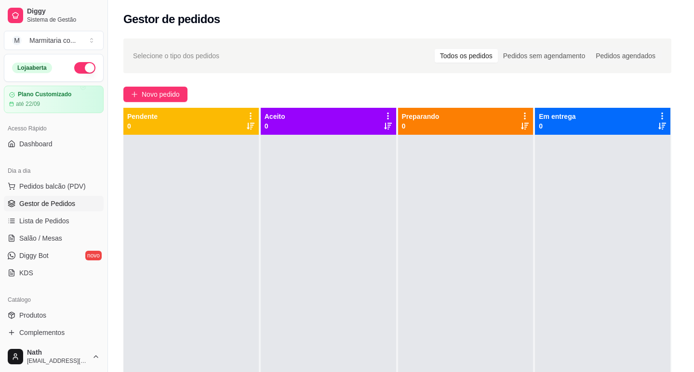
click at [74, 179] on img at bounding box center [70, 182] width 89 height 60
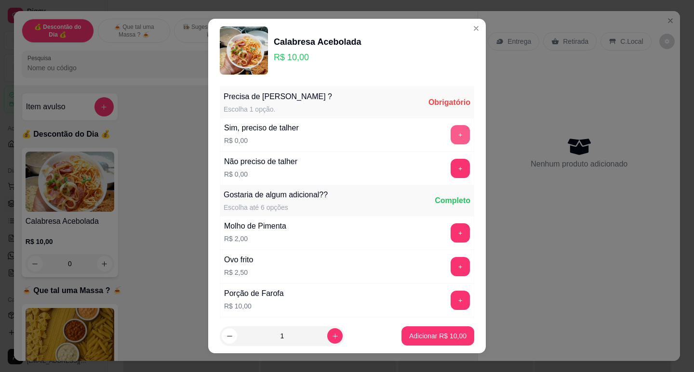
click at [450, 135] on button "+" at bounding box center [459, 134] width 19 height 19
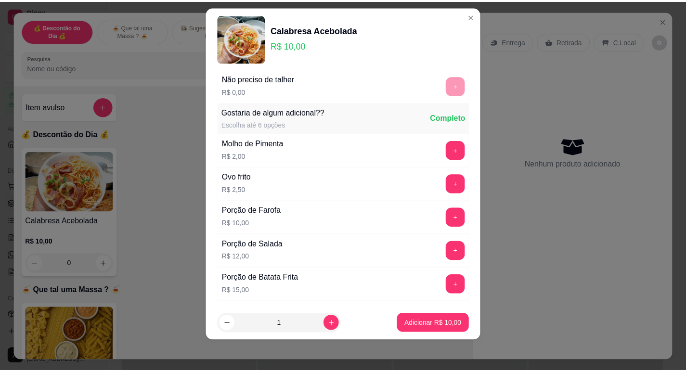
scroll to position [103, 0]
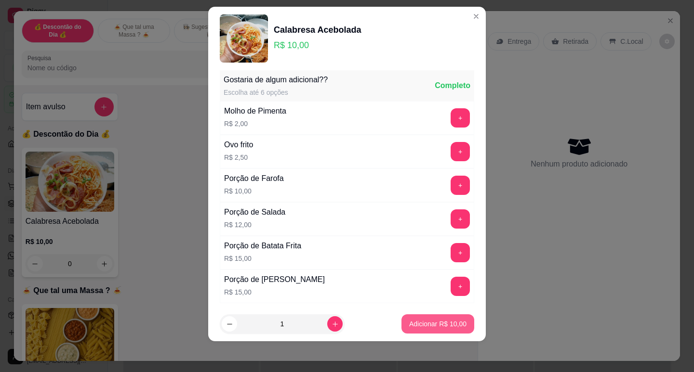
click at [435, 331] on button "Adicionar R$ 10,00" at bounding box center [437, 324] width 73 height 19
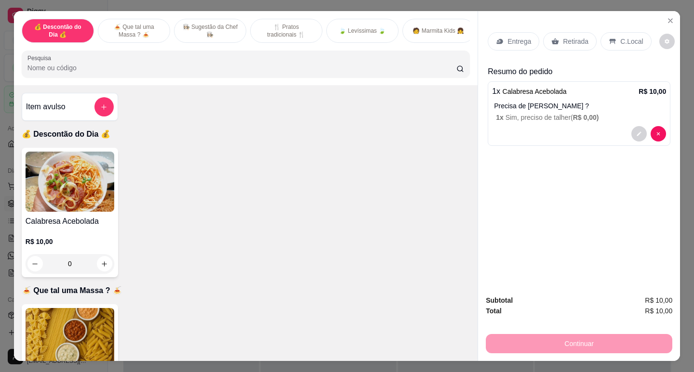
click at [519, 37] on p "Entrega" at bounding box center [519, 42] width 24 height 10
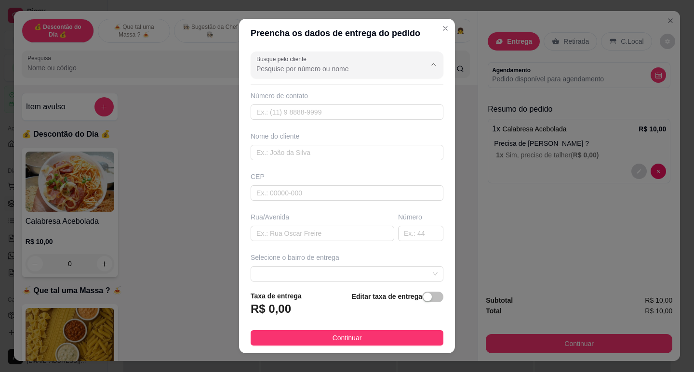
click at [314, 69] on input "Busque pelo cliente" at bounding box center [333, 69] width 154 height 10
type input "ele"
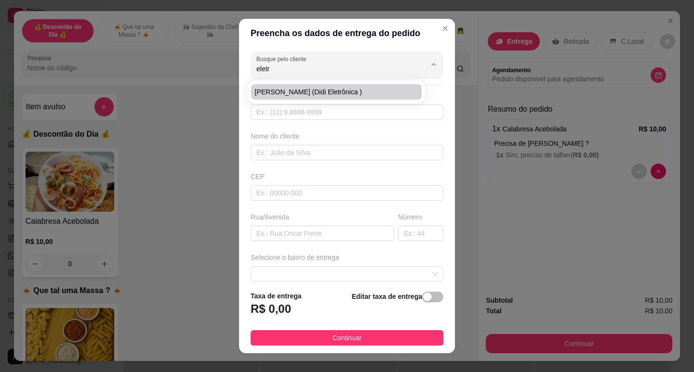
click at [321, 97] on li "[PERSON_NAME] (Didi Eletrônica )" at bounding box center [336, 91] width 171 height 15
type input "[PERSON_NAME] (Didi Eletrônica )"
type input "13997588905"
type input "[PERSON_NAME] (Didi Eletrônica )"
type input "Rua [PERSON_NAME]"
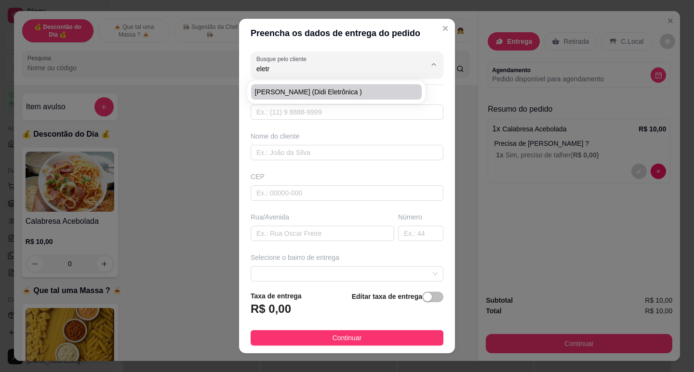
type input "14"
type input "guaruja"
type input "Casa dos Fundos"
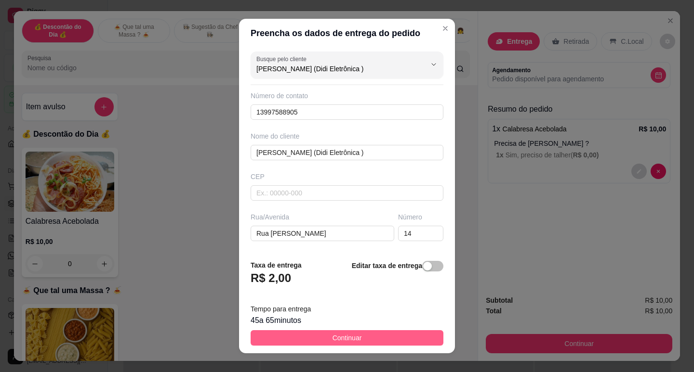
type input "[PERSON_NAME] (Didi Eletrônica )"
click at [355, 342] on button "Continuar" at bounding box center [346, 337] width 193 height 15
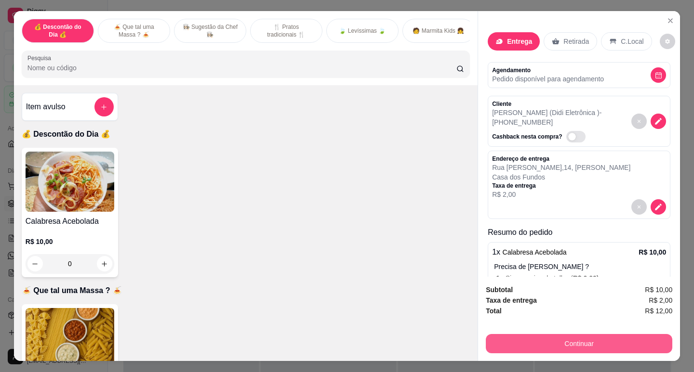
click at [540, 346] on button "Continuar" at bounding box center [579, 343] width 186 height 19
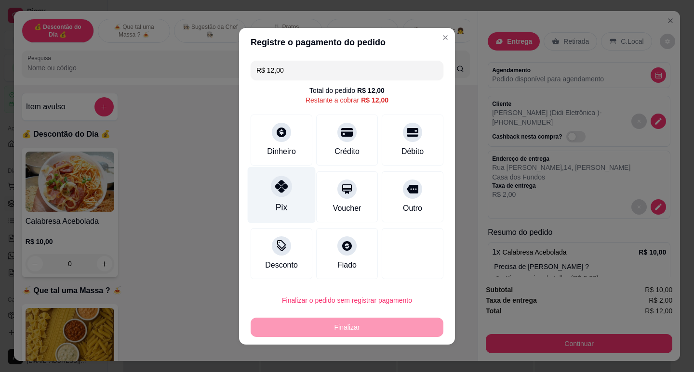
click at [276, 190] on icon at bounding box center [281, 186] width 13 height 13
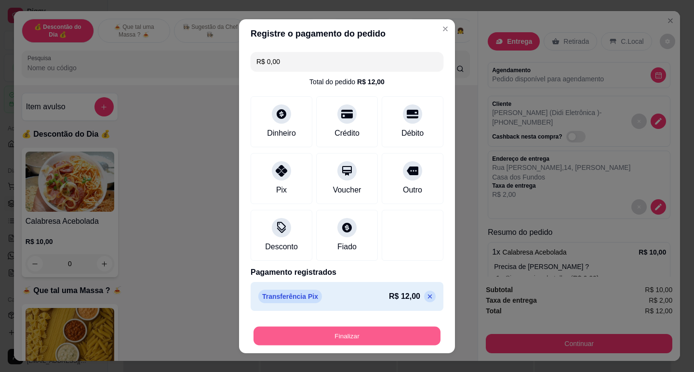
click at [336, 339] on button "Finalizar" at bounding box center [346, 336] width 187 height 19
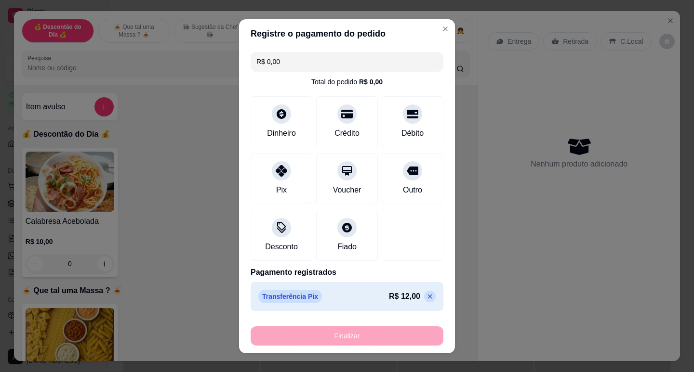
type input "-R$ 12,00"
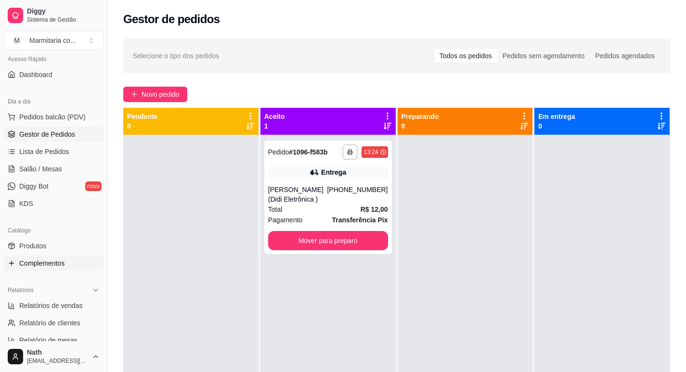
scroll to position [145, 0]
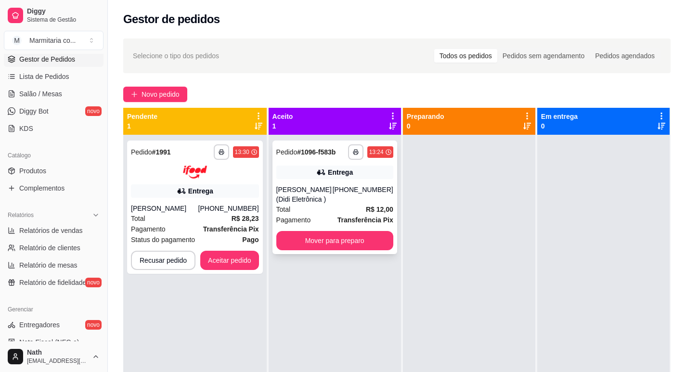
click at [333, 195] on div "[PERSON_NAME] (Didi Eletrônica )" at bounding box center [305, 194] width 56 height 19
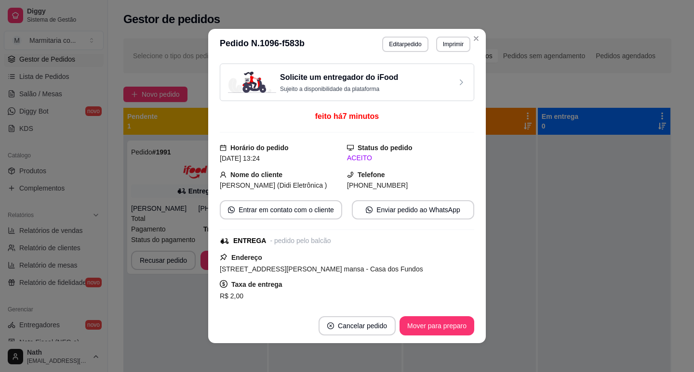
click at [443, 42] on button "Imprimir" at bounding box center [453, 44] width 34 height 15
click at [450, 75] on button "IMPRESSORA" at bounding box center [441, 73] width 56 height 13
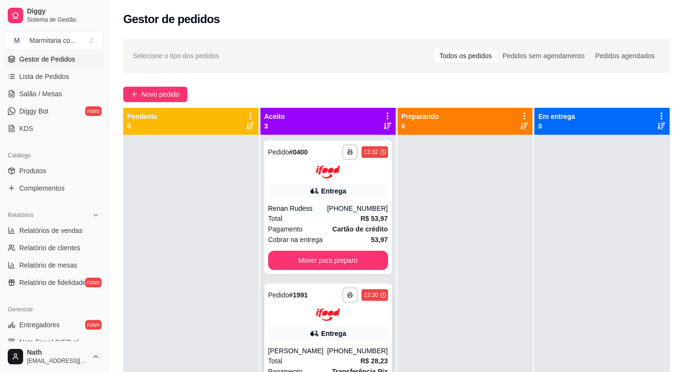
click at [336, 311] on div "**********" at bounding box center [328, 305] width 120 height 34
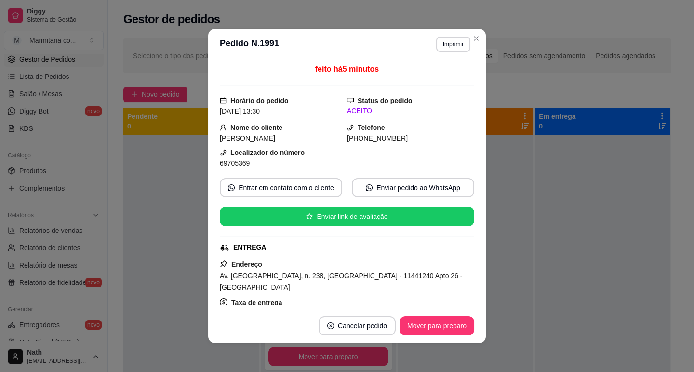
click at [336, 312] on footer "Cancelar pedido Mover para preparo" at bounding box center [346, 326] width 277 height 35
click at [454, 40] on button "Imprimir" at bounding box center [452, 44] width 33 height 15
click at [454, 74] on button "IMPRESSORA" at bounding box center [433, 77] width 70 height 15
click at [447, 49] on button "Imprimir" at bounding box center [452, 44] width 33 height 15
click at [441, 80] on button "IMPRESSORA" at bounding box center [432, 77] width 67 height 15
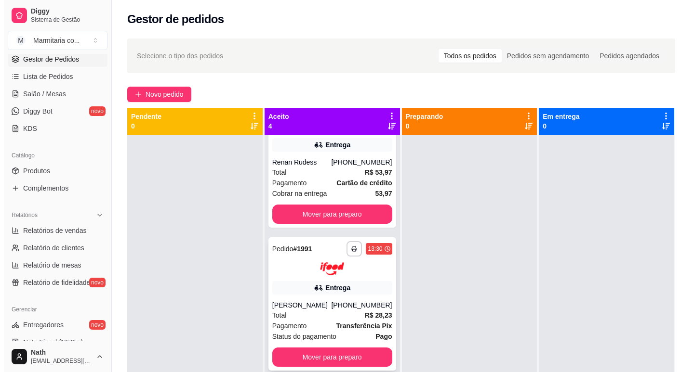
scroll to position [189, 0]
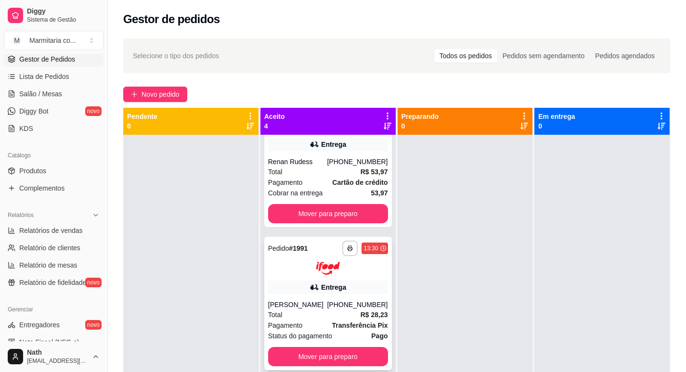
click at [368, 302] on div "[PHONE_NUMBER]" at bounding box center [357, 305] width 61 height 10
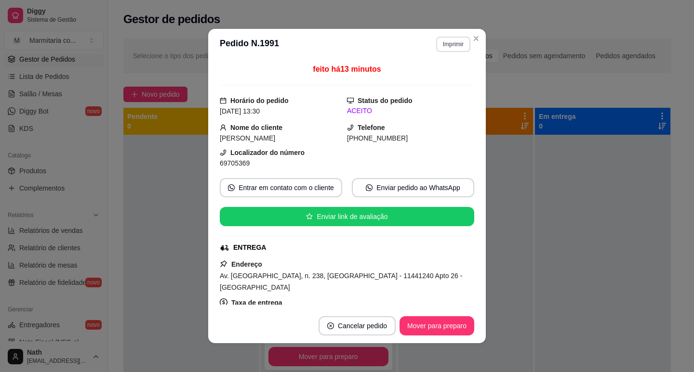
click at [444, 41] on button "Imprimir" at bounding box center [453, 44] width 34 height 15
click at [449, 78] on button "IMPRESSORA" at bounding box center [432, 77] width 70 height 15
click at [454, 46] on button "Imprimir" at bounding box center [453, 44] width 34 height 15
click at [444, 80] on button "IMPRESSORA" at bounding box center [441, 73] width 56 height 13
click at [410, 333] on button "Mover para preparo" at bounding box center [436, 326] width 72 height 19
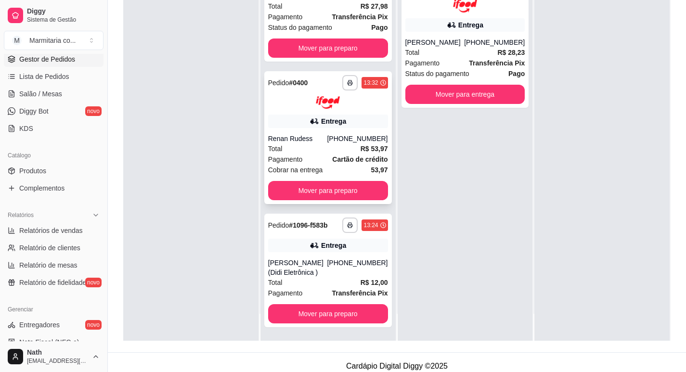
scroll to position [145, 0]
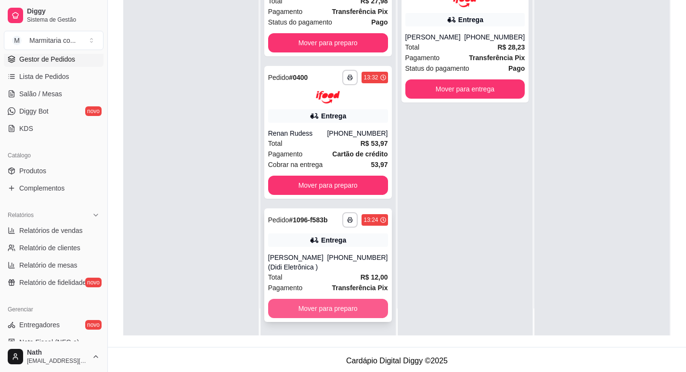
click at [346, 316] on button "Mover para preparo" at bounding box center [328, 308] width 120 height 19
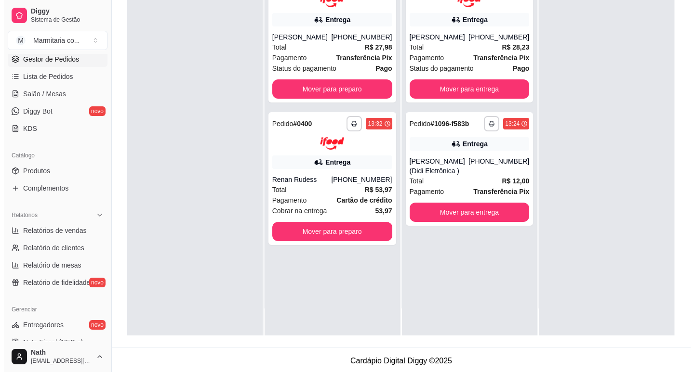
scroll to position [0, 0]
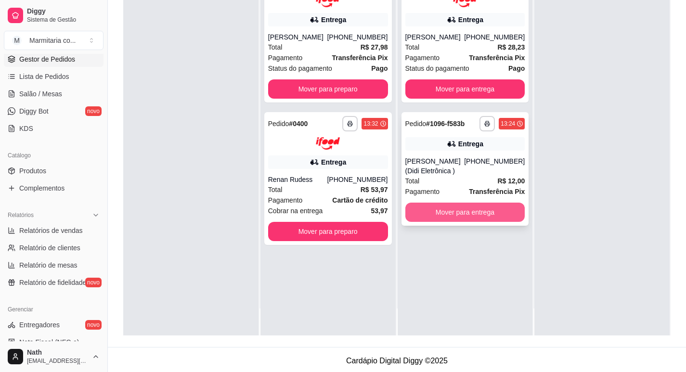
click at [477, 219] on button "Mover para entrega" at bounding box center [466, 212] width 120 height 19
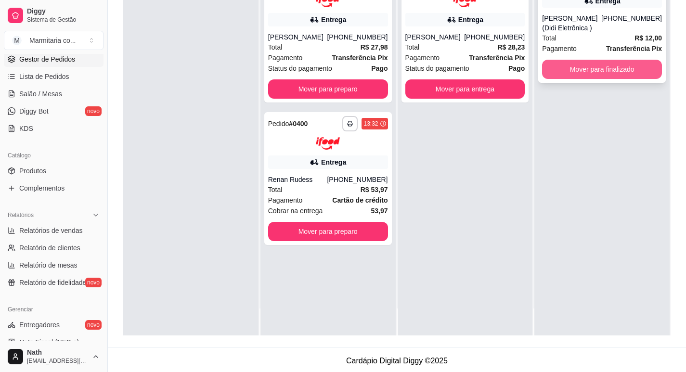
click at [573, 67] on button "Mover para finalizado" at bounding box center [602, 69] width 120 height 19
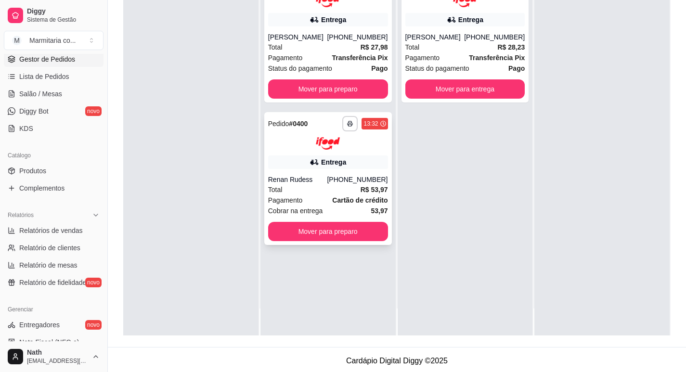
click at [316, 168] on div "Entrega" at bounding box center [328, 162] width 120 height 13
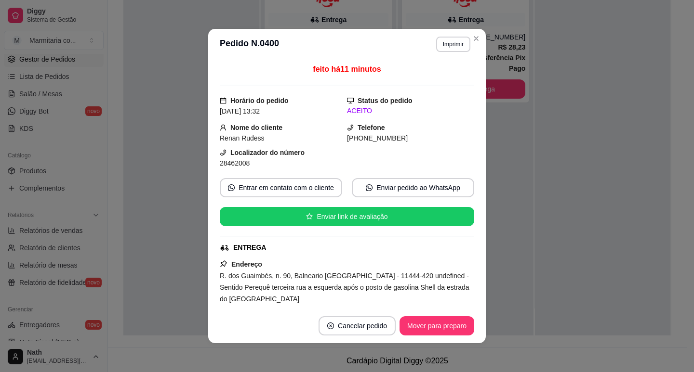
click at [451, 36] on header "**********" at bounding box center [346, 44] width 277 height 31
click at [447, 43] on button "Imprimir" at bounding box center [453, 44] width 34 height 15
click at [446, 74] on button "IMPRESSORA" at bounding box center [433, 77] width 70 height 15
click at [449, 48] on button "Imprimir" at bounding box center [453, 44] width 34 height 15
click at [450, 72] on button "IMPRESSORA" at bounding box center [441, 73] width 56 height 13
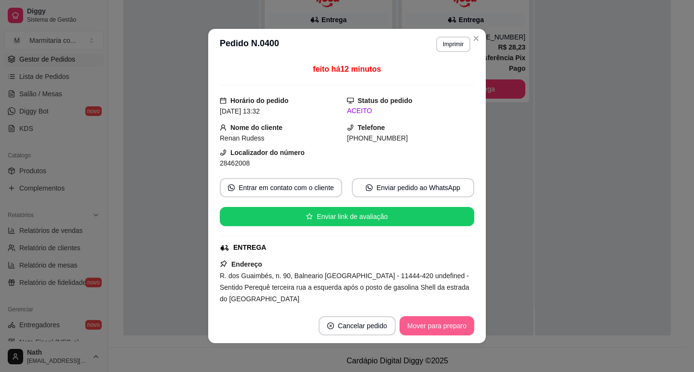
click at [460, 332] on button "Mover para preparo" at bounding box center [436, 325] width 75 height 19
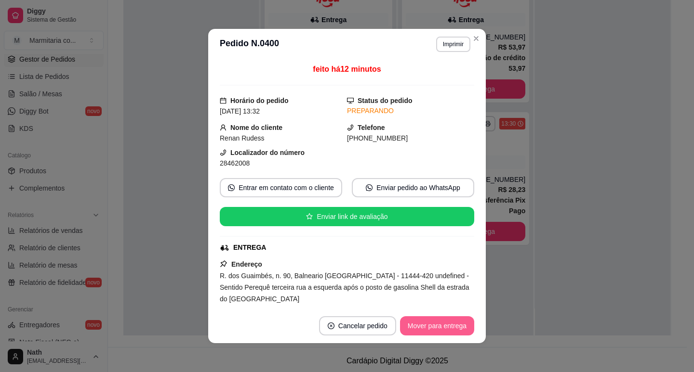
click at [460, 331] on button "Mover para entrega" at bounding box center [437, 325] width 74 height 19
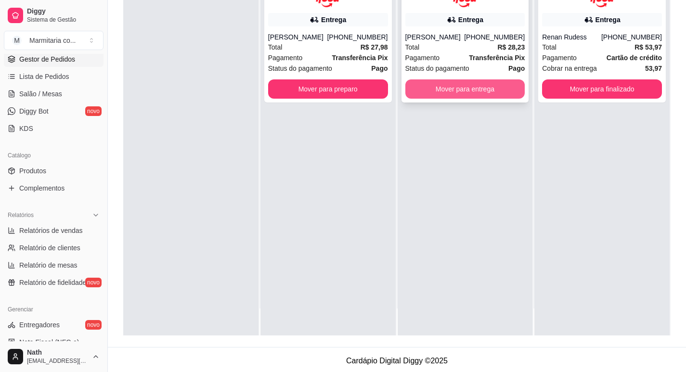
click at [506, 96] on button "Mover para entrega" at bounding box center [466, 88] width 120 height 19
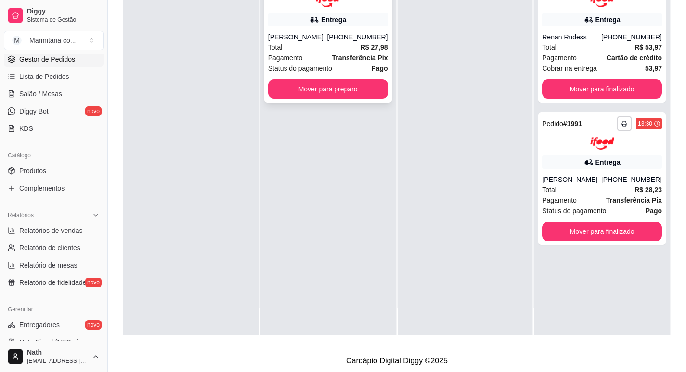
click at [341, 57] on strong "Transferência Pix" at bounding box center [360, 58] width 56 height 8
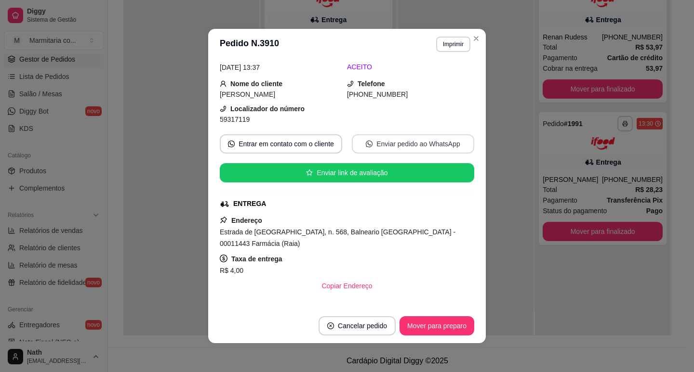
scroll to position [96, 0]
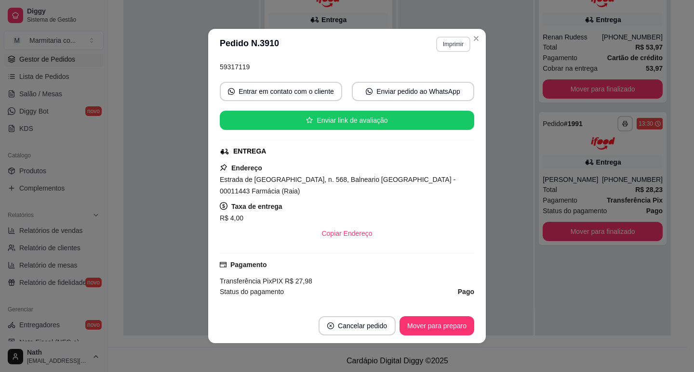
click at [447, 45] on button "Imprimir" at bounding box center [453, 44] width 34 height 15
click at [444, 72] on button "IMPRESSORA" at bounding box center [432, 77] width 67 height 15
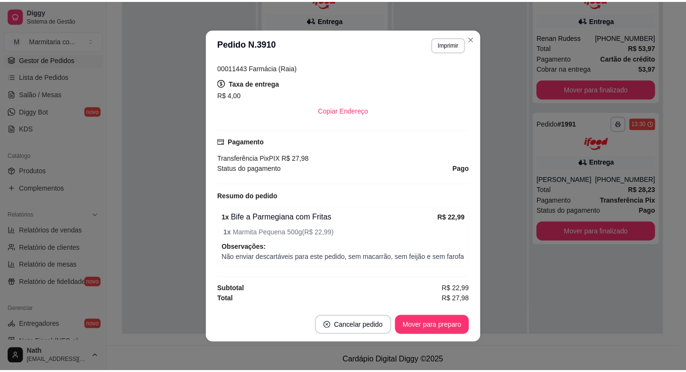
scroll to position [230, 0]
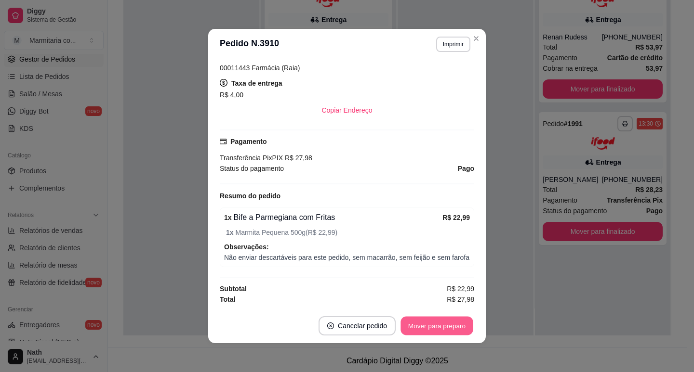
click at [459, 321] on button "Mover para preparo" at bounding box center [436, 326] width 72 height 19
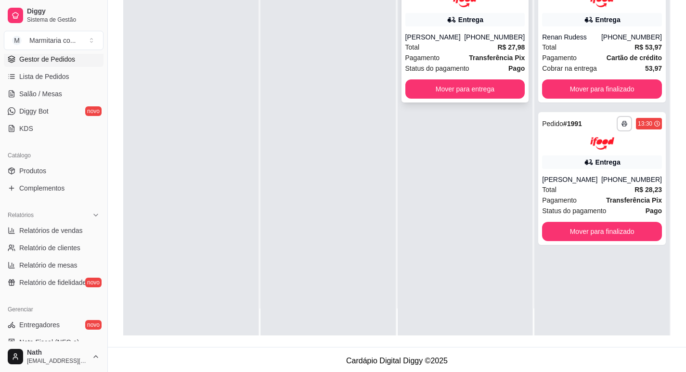
click at [478, 49] on div "Total R$ 27,98" at bounding box center [466, 47] width 120 height 11
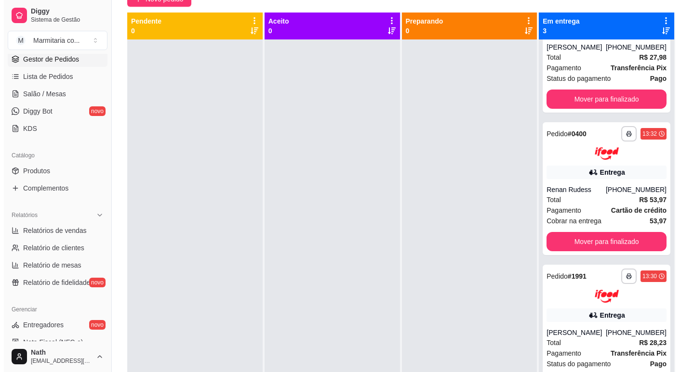
scroll to position [2, 0]
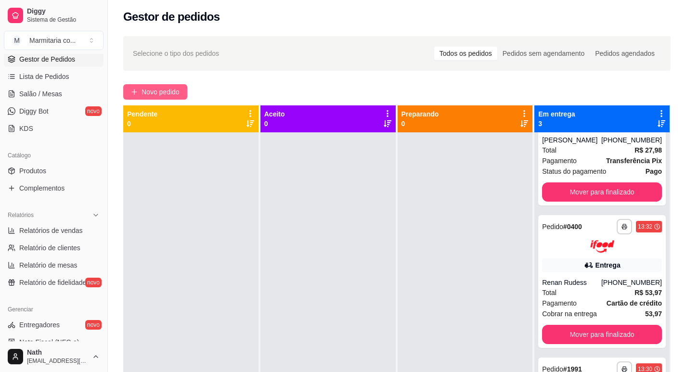
click at [184, 92] on button "Novo pedido" at bounding box center [155, 91] width 64 height 15
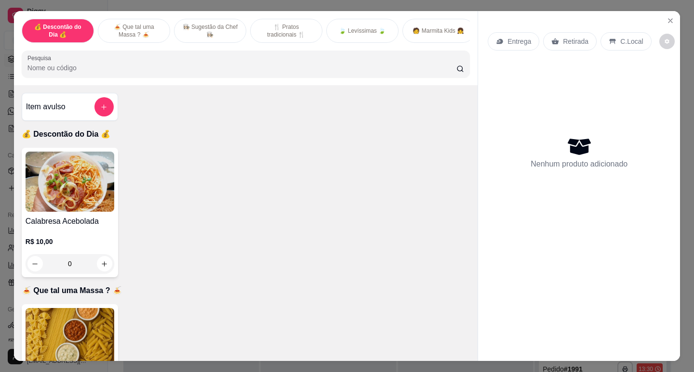
click at [53, 175] on img at bounding box center [70, 182] width 89 height 60
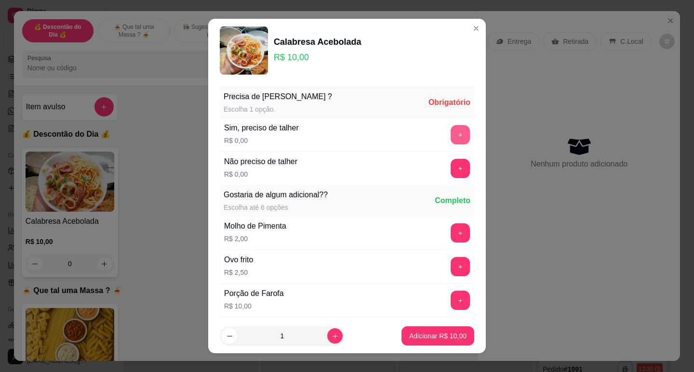
click at [450, 134] on button "+" at bounding box center [459, 134] width 19 height 19
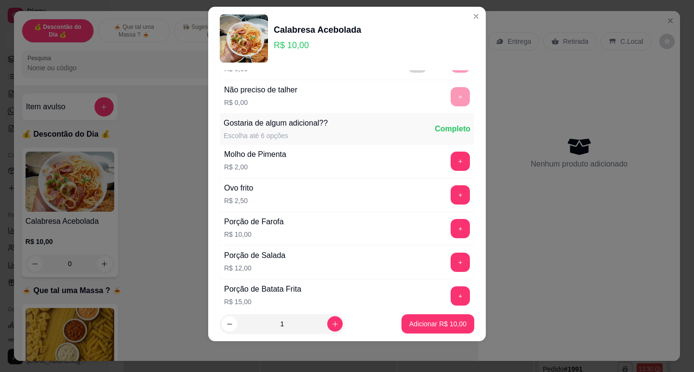
scroll to position [103, 0]
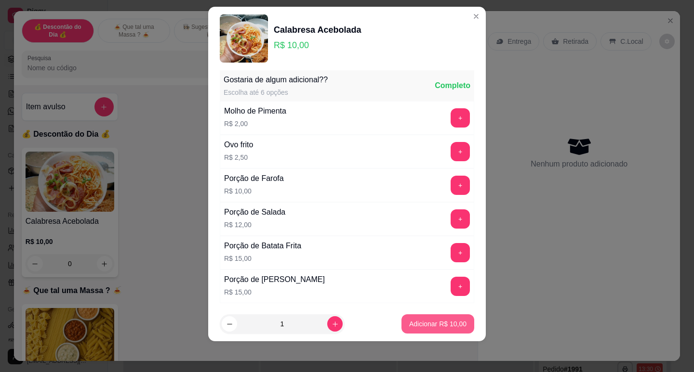
click at [442, 321] on p "Adicionar R$ 10,00" at bounding box center [437, 324] width 57 height 10
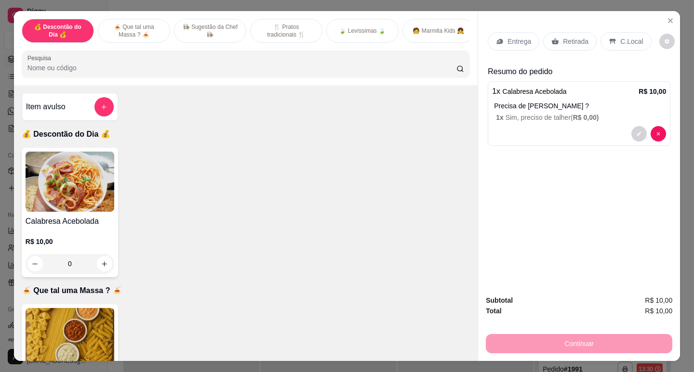
click at [552, 40] on icon at bounding box center [555, 42] width 7 height 6
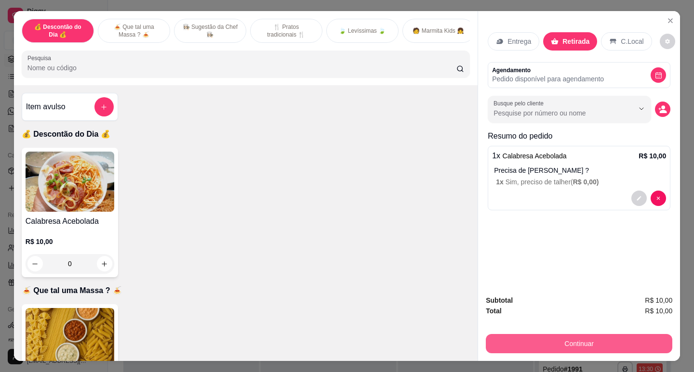
click at [585, 338] on button "Continuar" at bounding box center [579, 343] width 186 height 19
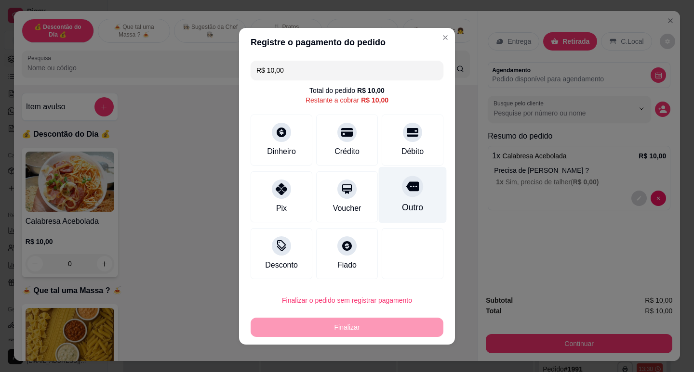
click at [408, 186] on icon at bounding box center [412, 187] width 13 height 10
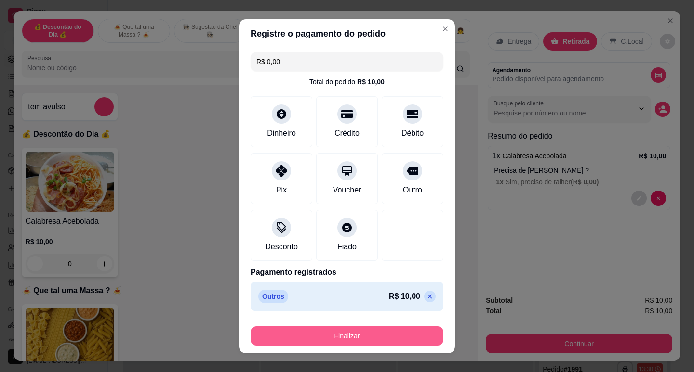
click at [393, 335] on button "Finalizar" at bounding box center [346, 336] width 193 height 19
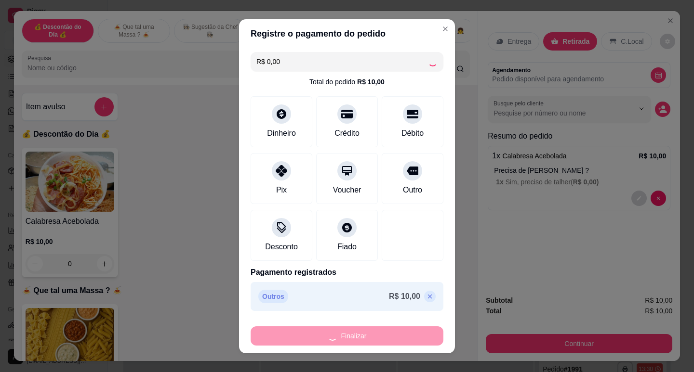
type input "-R$ 10,00"
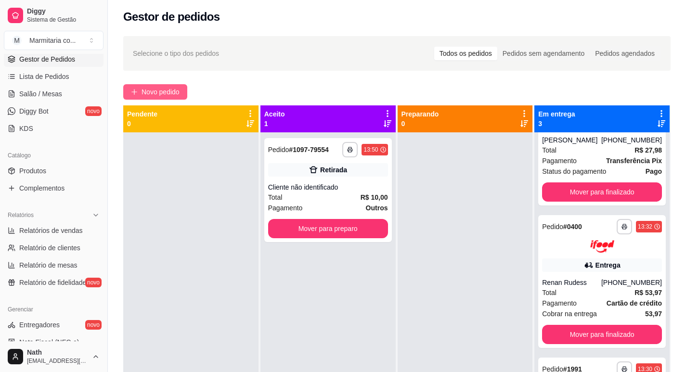
click at [172, 92] on span "Novo pedido" at bounding box center [161, 92] width 38 height 11
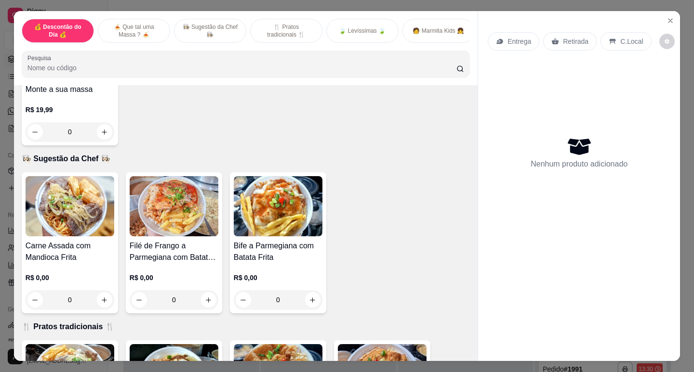
scroll to position [289, 0]
click at [102, 208] on img at bounding box center [70, 206] width 89 height 60
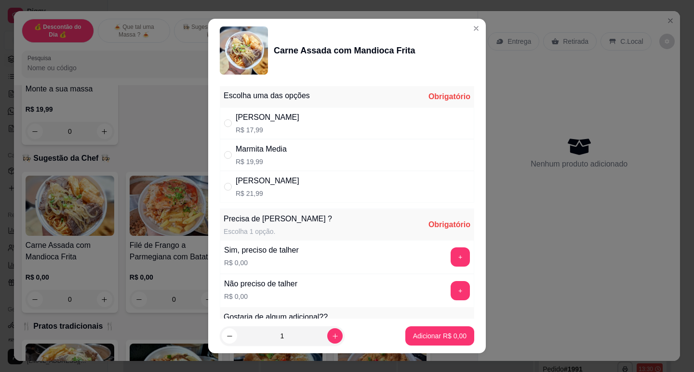
click at [270, 130] on p "R$ 17,99" at bounding box center [268, 130] width 64 height 10
radio input "true"
click at [450, 260] on button "+" at bounding box center [459, 257] width 19 height 19
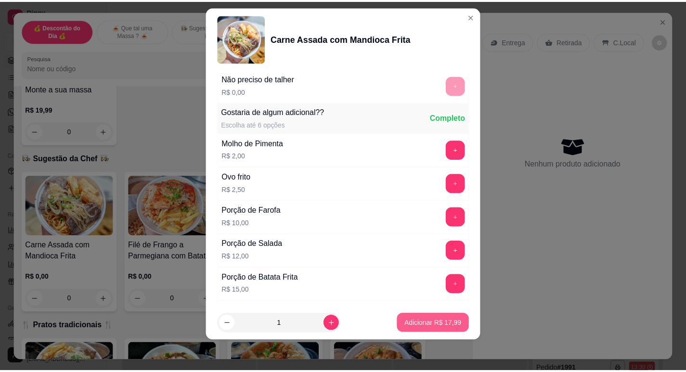
scroll to position [225, 0]
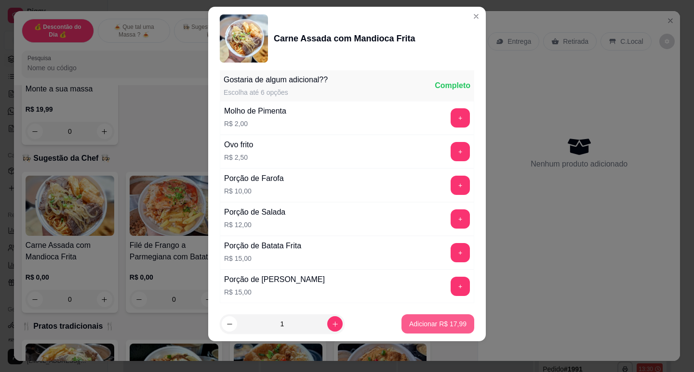
click at [440, 329] on p "Adicionar R$ 17,99" at bounding box center [437, 324] width 57 height 10
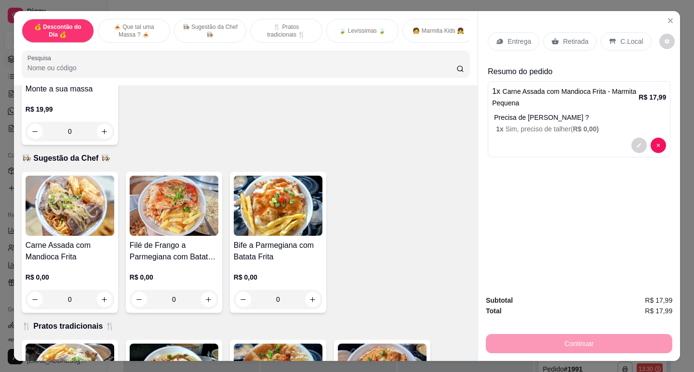
click at [565, 39] on p "Retirada" at bounding box center [576, 42] width 26 height 10
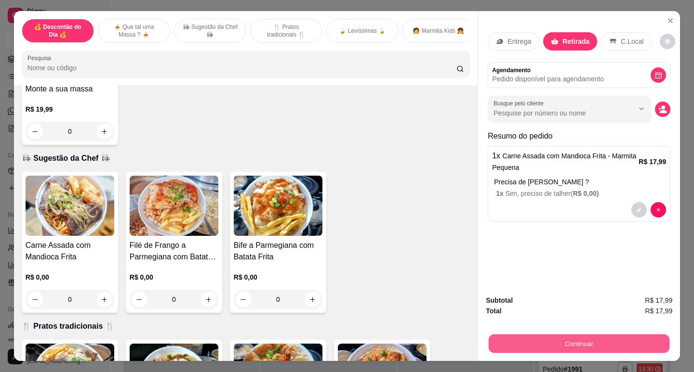
click at [561, 334] on button "Continuar" at bounding box center [578, 343] width 181 height 19
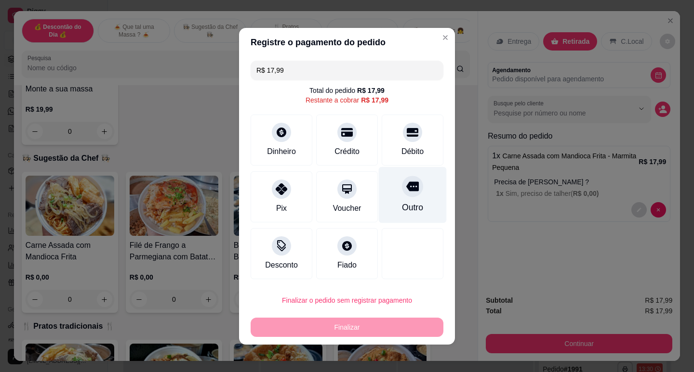
click at [393, 170] on div "Outro" at bounding box center [413, 195] width 68 height 56
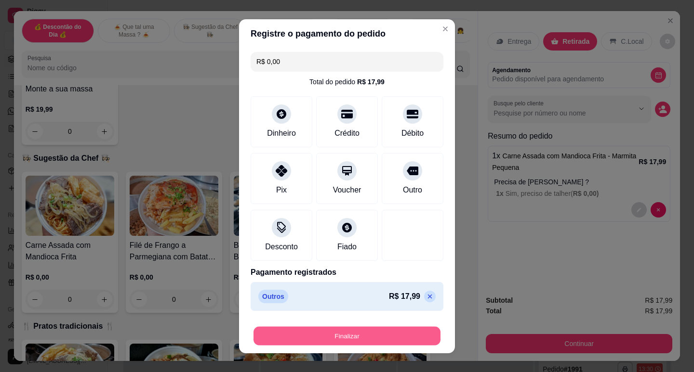
click at [389, 340] on button "Finalizar" at bounding box center [346, 336] width 187 height 19
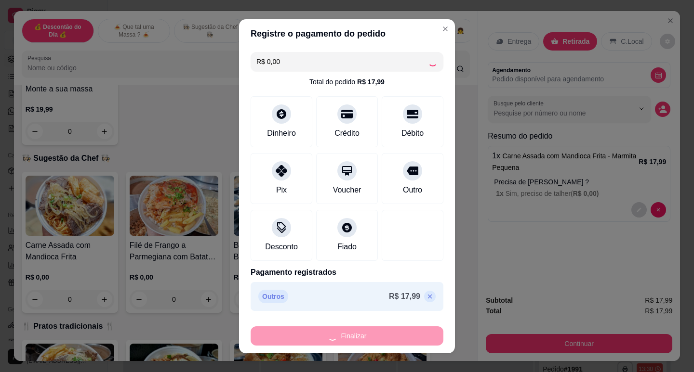
type input "-R$ 17,99"
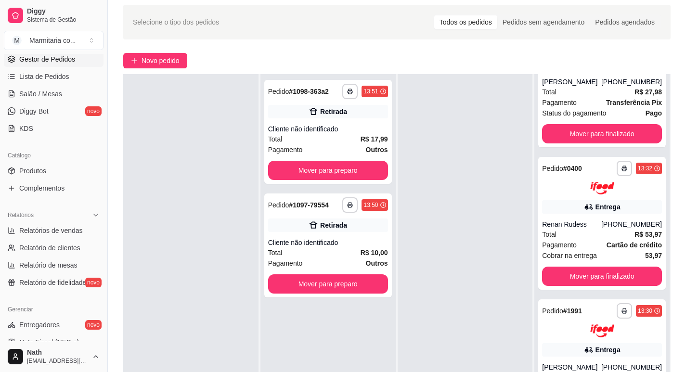
scroll to position [51, 0]
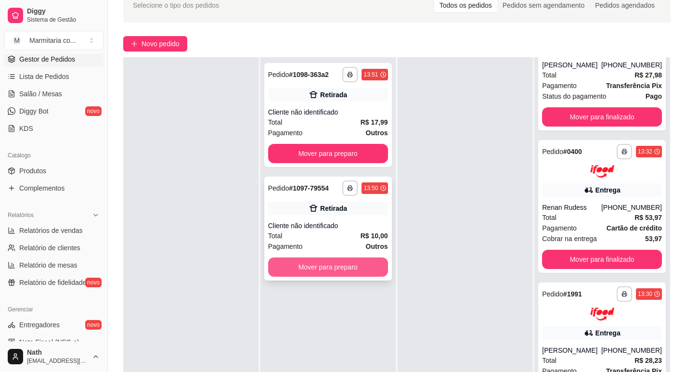
click at [369, 270] on button "Mover para preparo" at bounding box center [328, 267] width 120 height 19
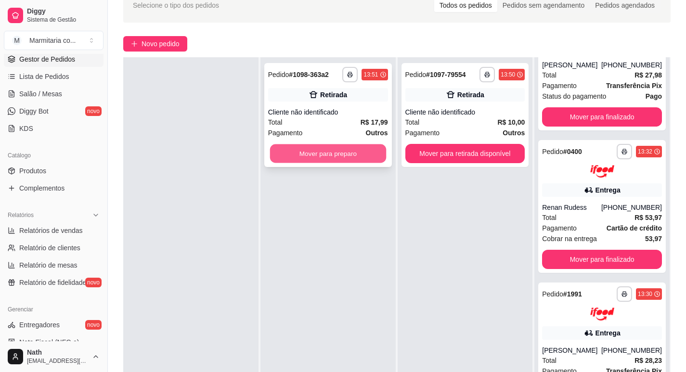
click at [329, 148] on button "Mover para preparo" at bounding box center [328, 154] width 116 height 19
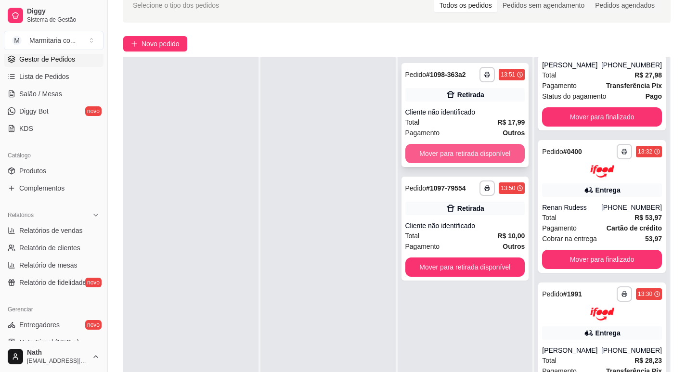
click at [489, 156] on button "Mover para retirada disponível" at bounding box center [466, 153] width 120 height 19
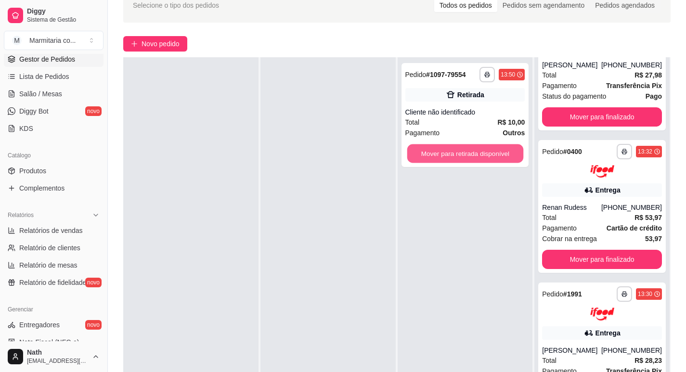
click at [489, 156] on button "Mover para retirada disponível" at bounding box center [465, 154] width 116 height 19
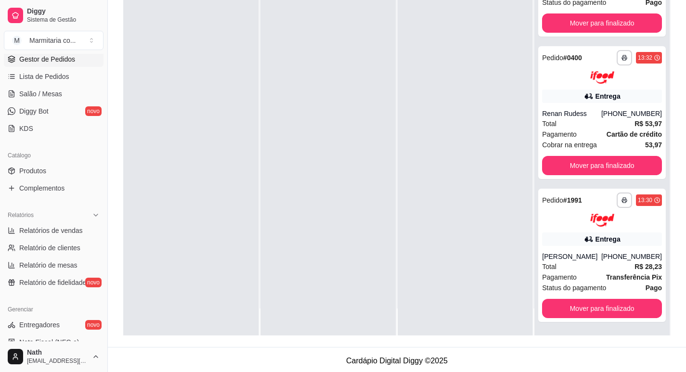
scroll to position [147, 0]
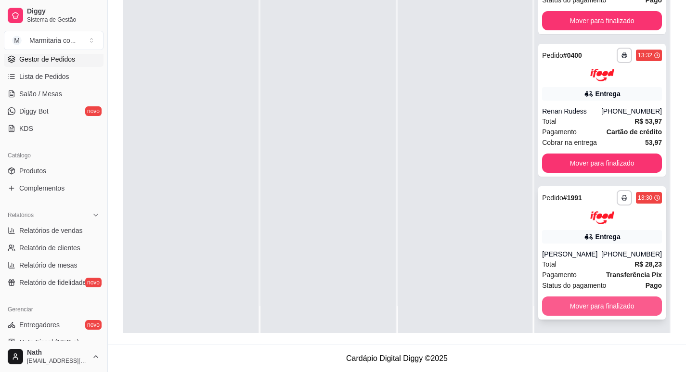
click at [625, 315] on button "Mover para finalizado" at bounding box center [602, 306] width 120 height 19
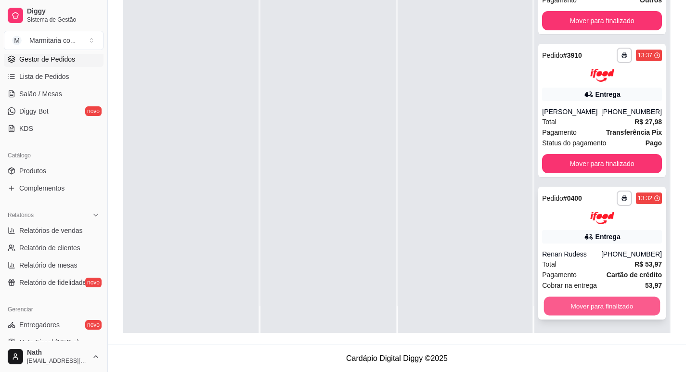
click at [623, 310] on button "Mover para finalizado" at bounding box center [602, 306] width 116 height 19
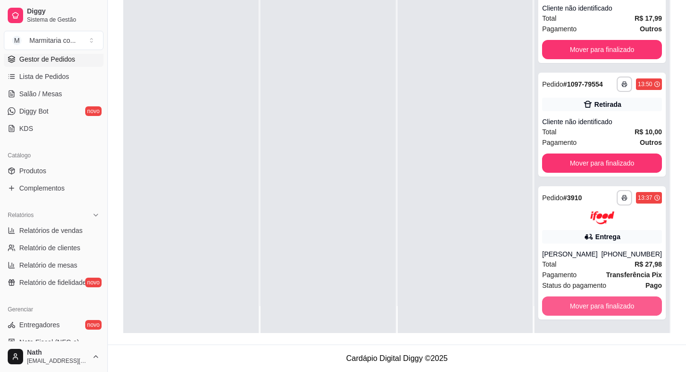
scroll to position [8, 0]
click at [623, 310] on button "Mover para finalizado" at bounding box center [602, 306] width 120 height 19
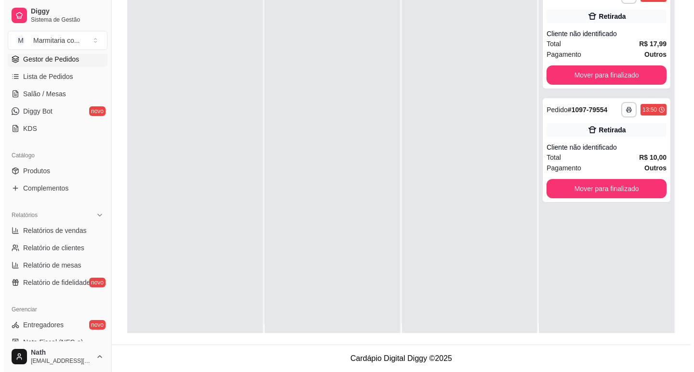
scroll to position [0, 0]
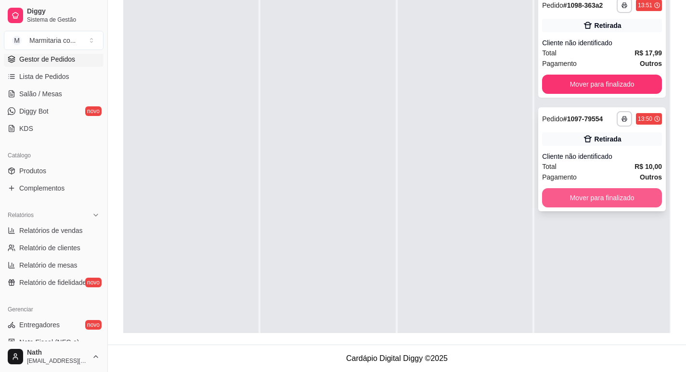
click at [614, 194] on button "Mover para finalizado" at bounding box center [602, 197] width 120 height 19
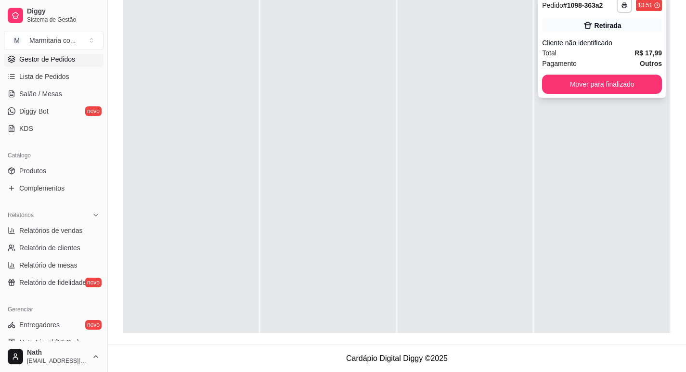
click at [579, 38] on div "**********" at bounding box center [603, 46] width 128 height 104
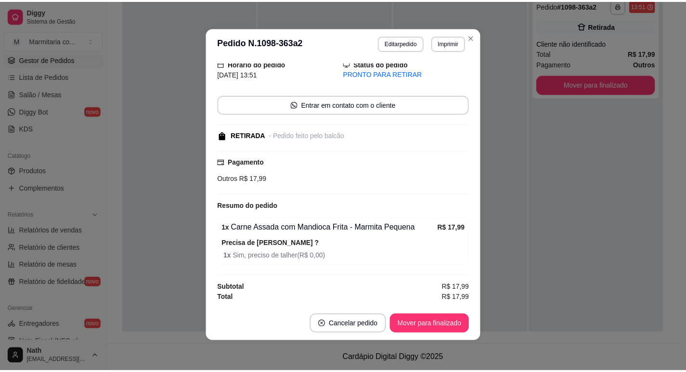
scroll to position [2, 0]
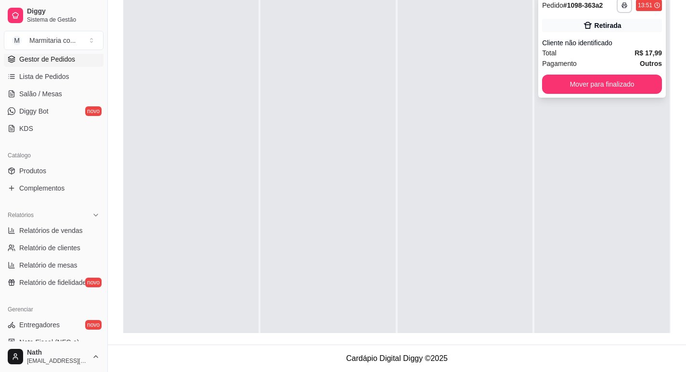
click at [577, 44] on div "Cliente não identificado" at bounding box center [602, 43] width 120 height 10
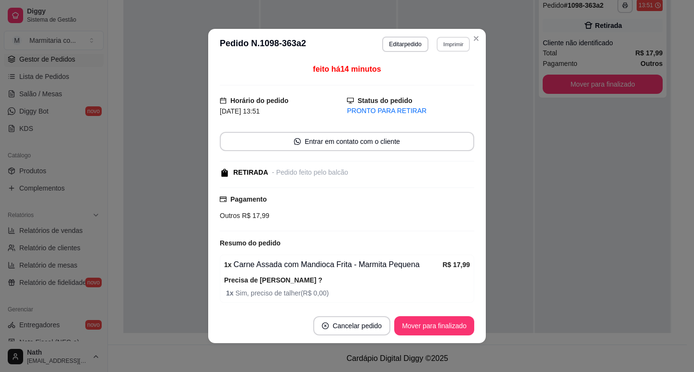
click at [448, 44] on button "Imprimir" at bounding box center [452, 44] width 33 height 15
click at [445, 66] on div "Escolha a impressora IMPRESSORA" at bounding box center [440, 68] width 64 height 26
click at [442, 78] on button "IMPRESSORA" at bounding box center [432, 77] width 70 height 15
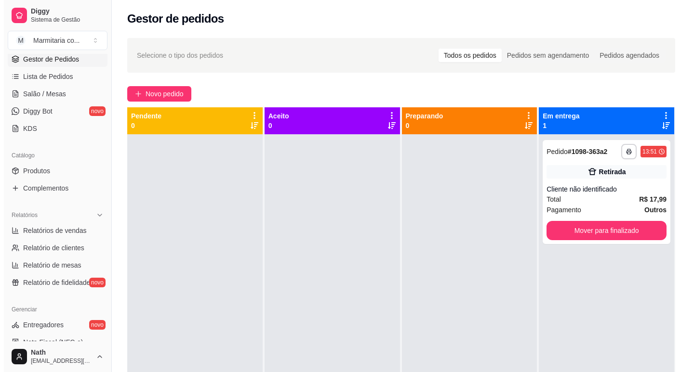
scroll to position [0, 0]
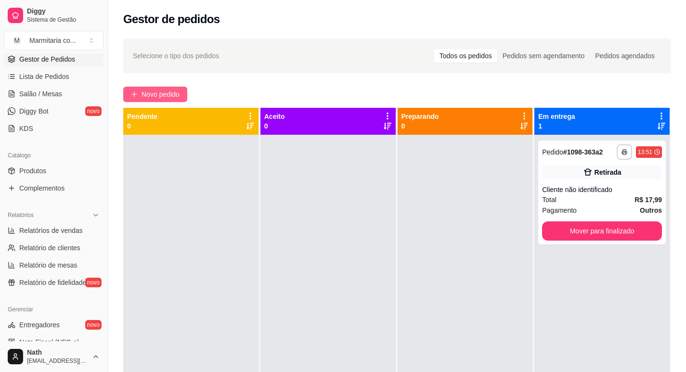
click at [151, 96] on span "Novo pedido" at bounding box center [161, 94] width 38 height 11
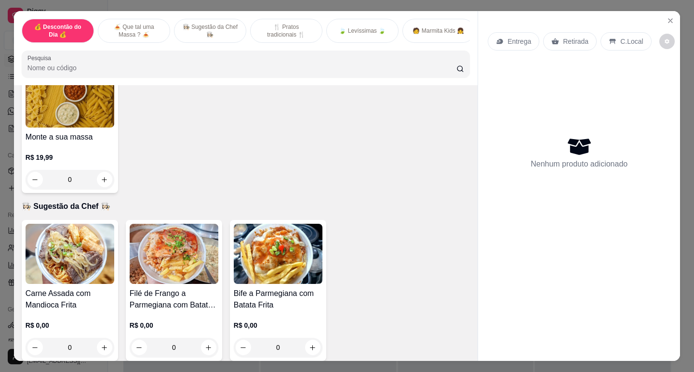
scroll to position [434, 0]
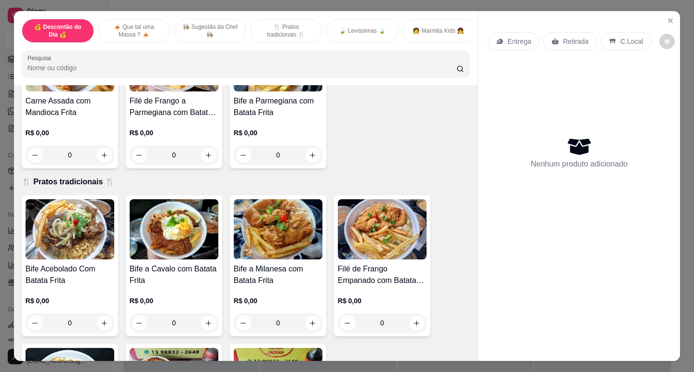
click at [77, 251] on img at bounding box center [70, 229] width 89 height 60
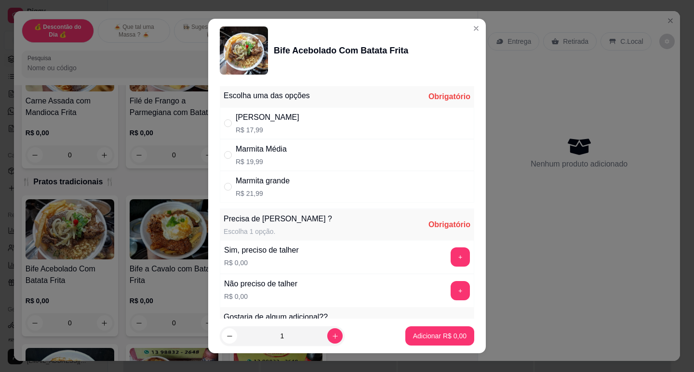
click at [271, 112] on div "[PERSON_NAME]" at bounding box center [268, 118] width 64 height 12
radio input "true"
click at [450, 262] on button "+" at bounding box center [459, 257] width 19 height 19
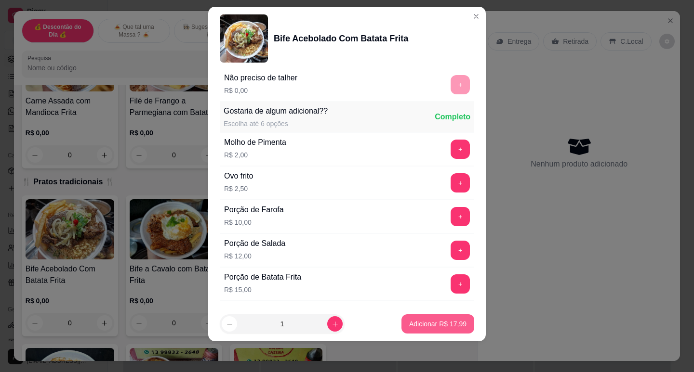
scroll to position [225, 0]
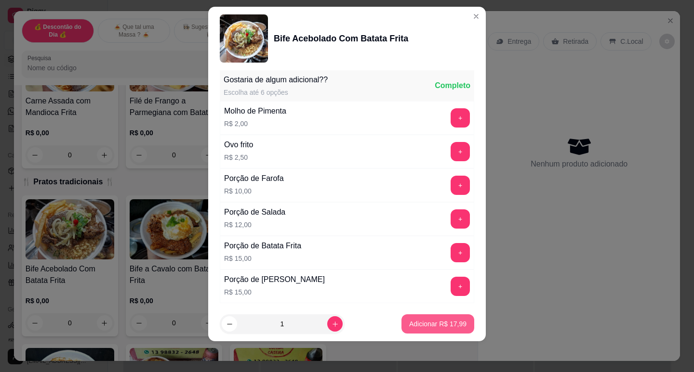
click at [454, 326] on p "Adicionar R$ 17,99" at bounding box center [437, 324] width 57 height 10
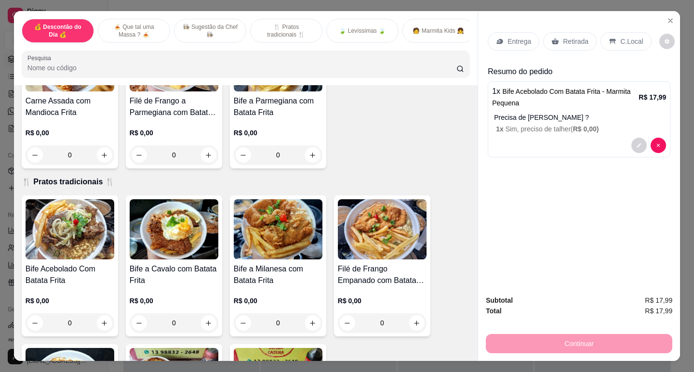
click at [580, 40] on p "Retirada" at bounding box center [576, 42] width 26 height 10
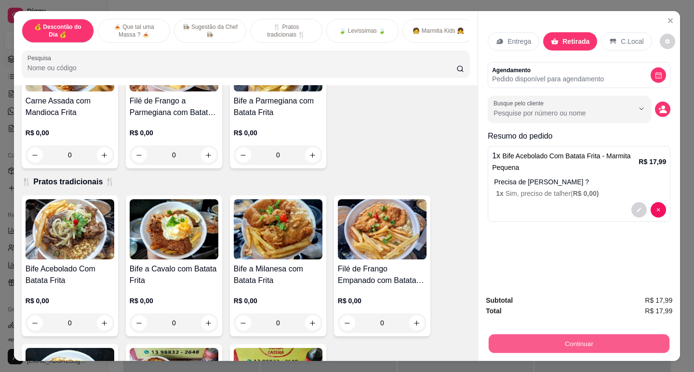
click at [587, 342] on button "Continuar" at bounding box center [578, 343] width 181 height 19
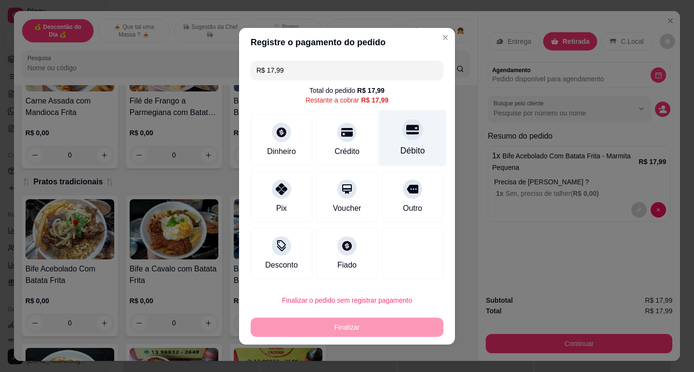
click at [401, 143] on div "Débito" at bounding box center [413, 138] width 68 height 56
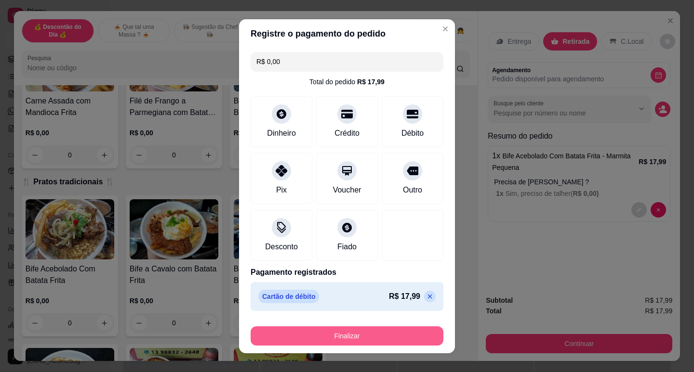
click at [385, 339] on button "Finalizar" at bounding box center [346, 336] width 193 height 19
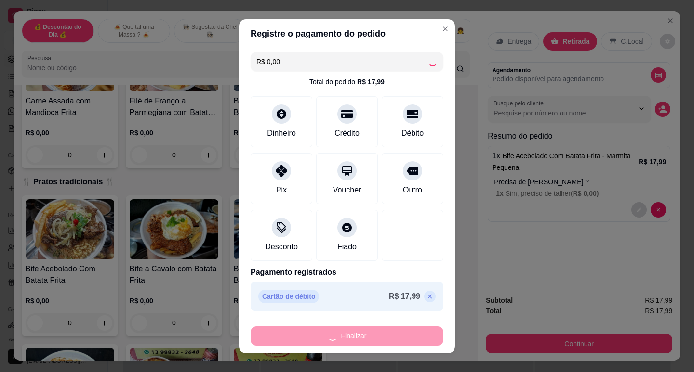
type input "-R$ 17,99"
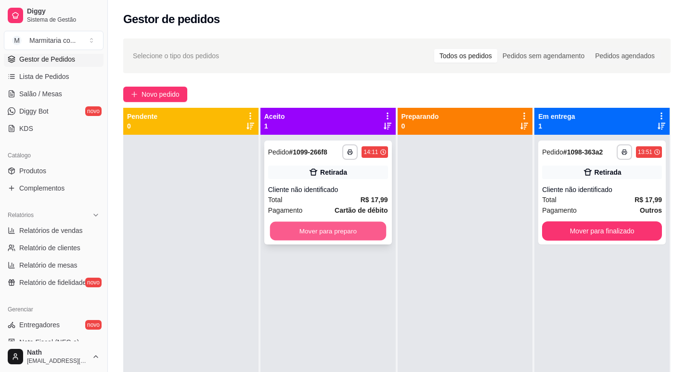
click at [292, 231] on button "Mover para preparo" at bounding box center [328, 231] width 116 height 19
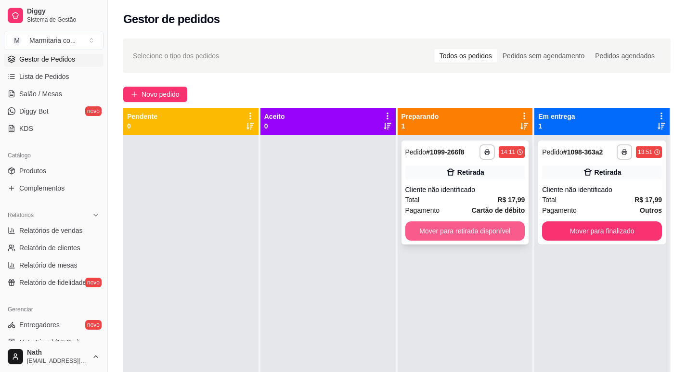
click at [475, 239] on button "Mover para retirada disponível" at bounding box center [466, 231] width 120 height 19
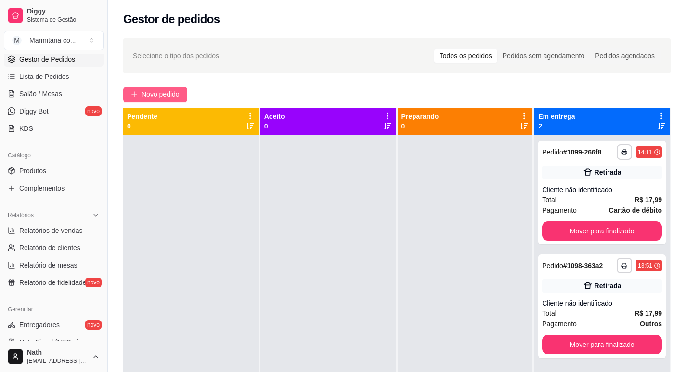
click at [180, 90] on span "Novo pedido" at bounding box center [161, 94] width 38 height 11
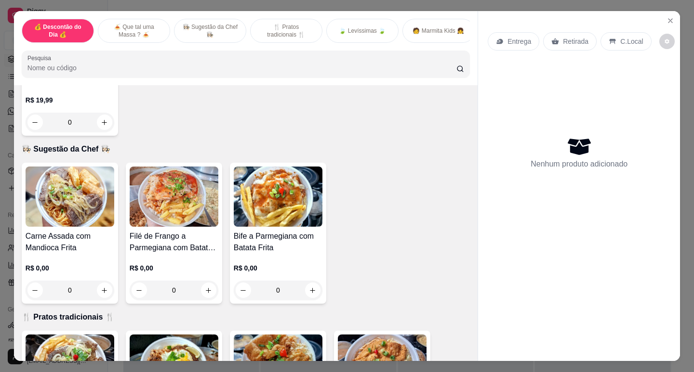
scroll to position [385, 0]
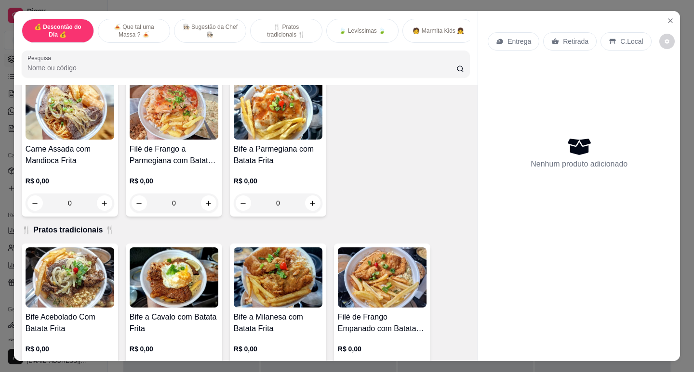
click at [88, 174] on div "R$ 0,00 0" at bounding box center [70, 190] width 89 height 46
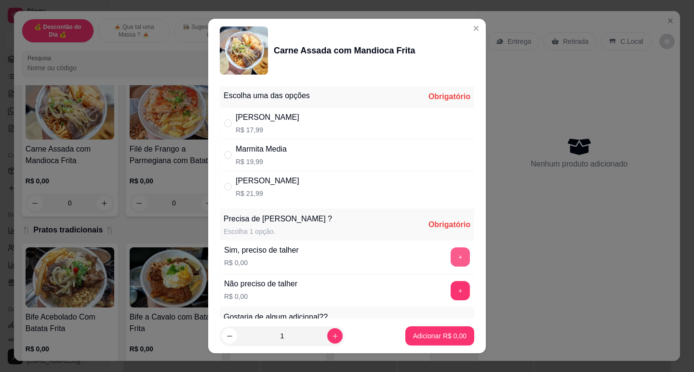
click at [450, 260] on button "+" at bounding box center [459, 257] width 19 height 19
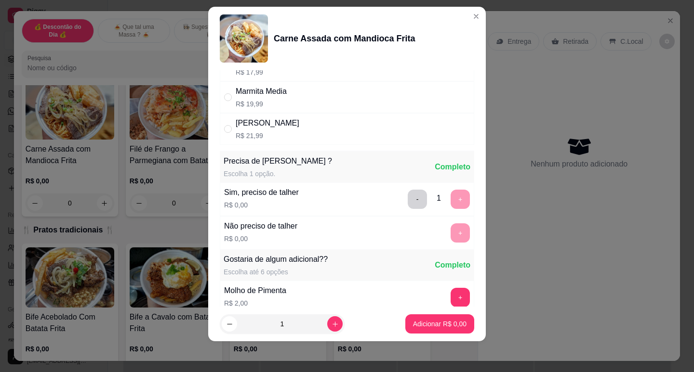
scroll to position [33, 0]
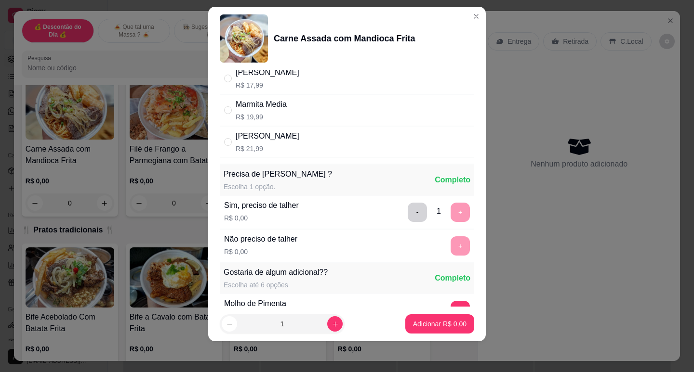
click at [278, 140] on div "[PERSON_NAME]" at bounding box center [268, 137] width 64 height 12
radio input "true"
click at [428, 330] on button "Adicionar R$ 21,99" at bounding box center [437, 324] width 71 height 19
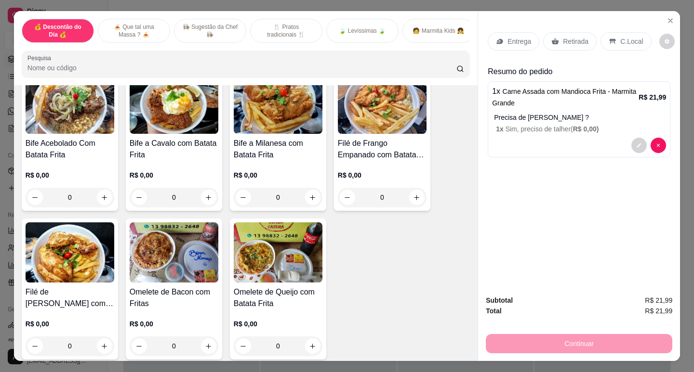
scroll to position [578, 0]
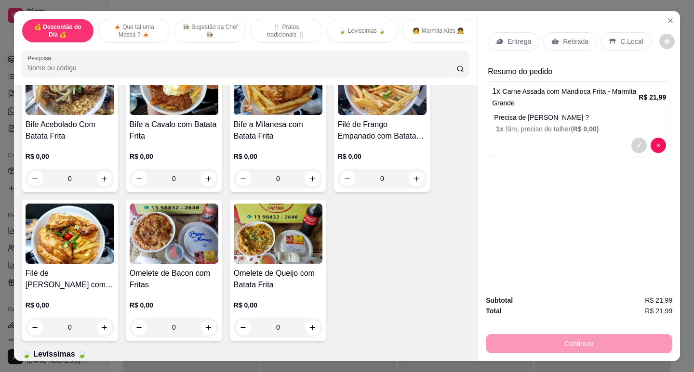
click at [77, 257] on img at bounding box center [70, 234] width 89 height 60
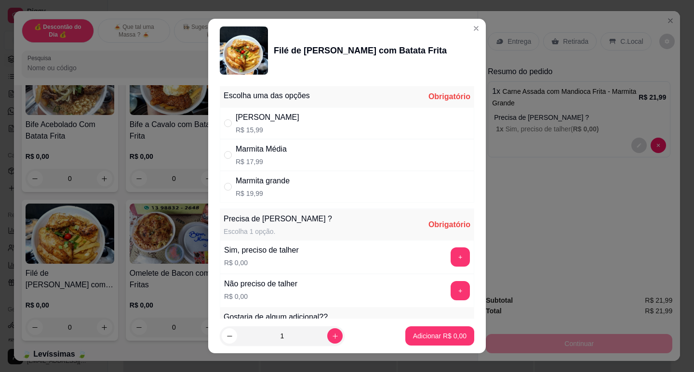
click at [265, 179] on div "Marmita grande" at bounding box center [263, 181] width 54 height 12
radio input "true"
click at [451, 255] on button "+" at bounding box center [460, 257] width 19 height 19
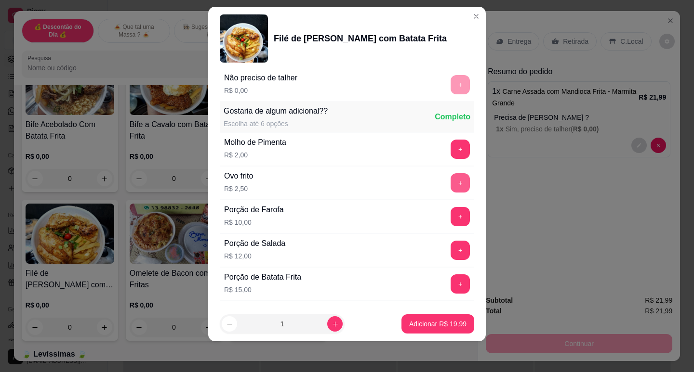
scroll to position [225, 0]
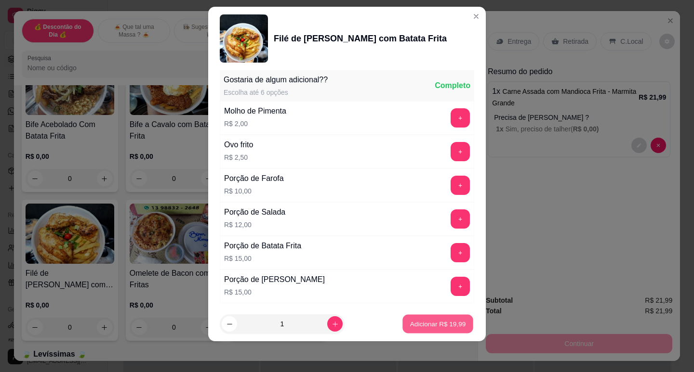
click at [446, 332] on button "Adicionar R$ 19,99" at bounding box center [437, 324] width 71 height 19
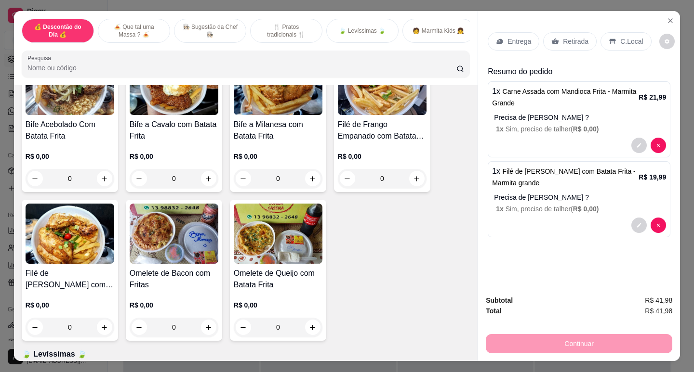
click at [516, 41] on p "Entrega" at bounding box center [519, 42] width 24 height 10
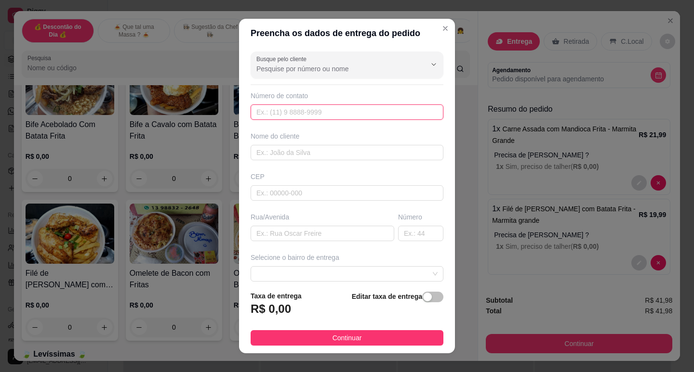
click at [299, 115] on input "text" at bounding box center [346, 112] width 193 height 15
type input "[PHONE_NUMBER]"
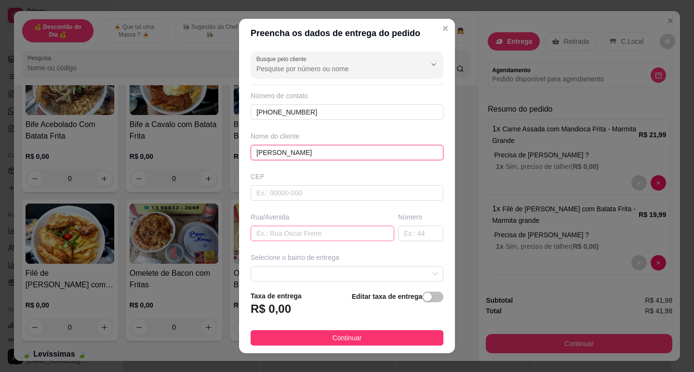
type input "[PERSON_NAME]"
click at [310, 227] on input "text" at bounding box center [322, 233] width 144 height 15
type input "Ru Araguaçu"
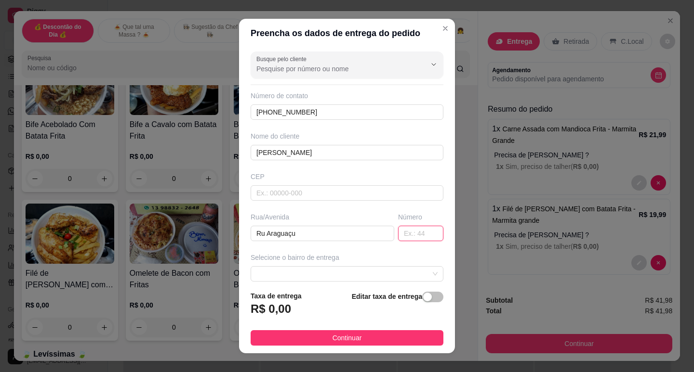
click at [412, 227] on input "text" at bounding box center [420, 233] width 45 height 15
drag, startPoint x: 342, startPoint y: 271, endPoint x: 338, endPoint y: 265, distance: 7.4
click at [342, 271] on span at bounding box center [346, 274] width 181 height 14
type input "388"
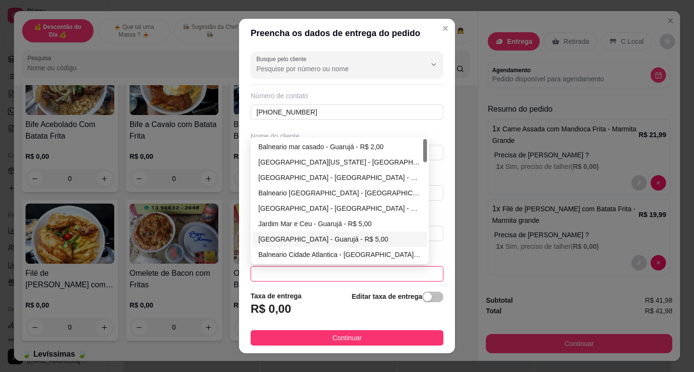
scroll to position [48, 0]
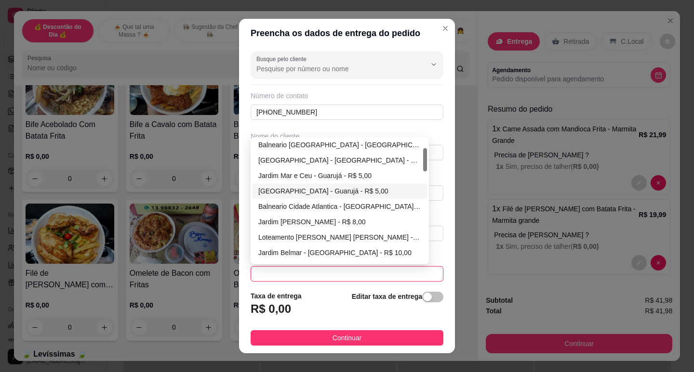
click at [297, 191] on div "[GEOGRAPHIC_DATA] - Guarujá - R$ 5,00" at bounding box center [339, 191] width 163 height 11
type input "Guarujá"
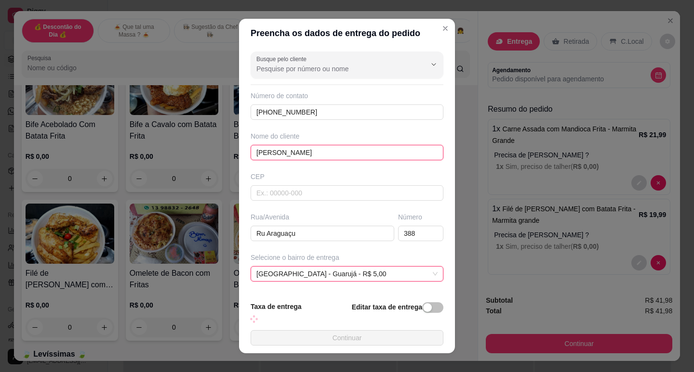
click at [255, 153] on input "[PERSON_NAME]" at bounding box center [346, 152] width 193 height 15
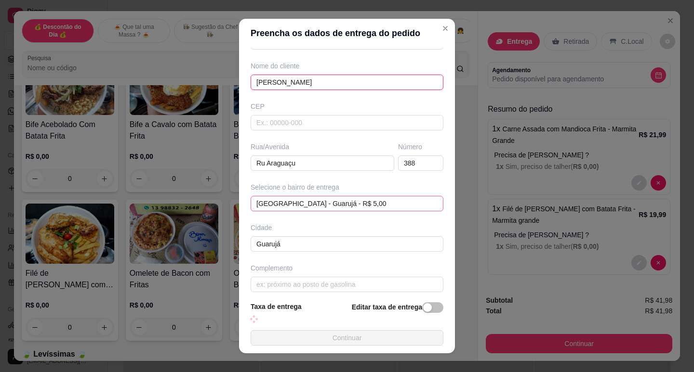
scroll to position [78, 0]
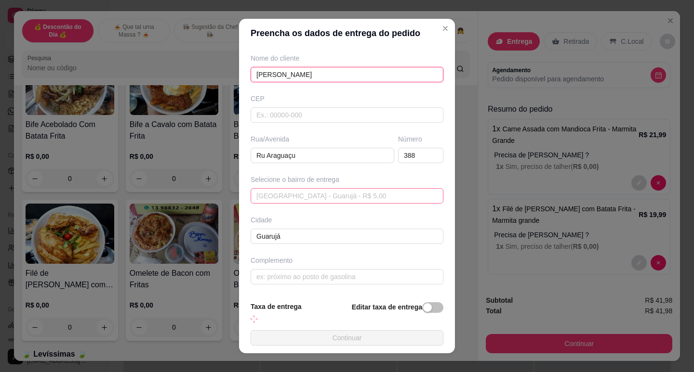
click at [321, 198] on span "[GEOGRAPHIC_DATA] - Guarujá - R$ 5,00" at bounding box center [346, 196] width 181 height 14
type input "[PERSON_NAME]"
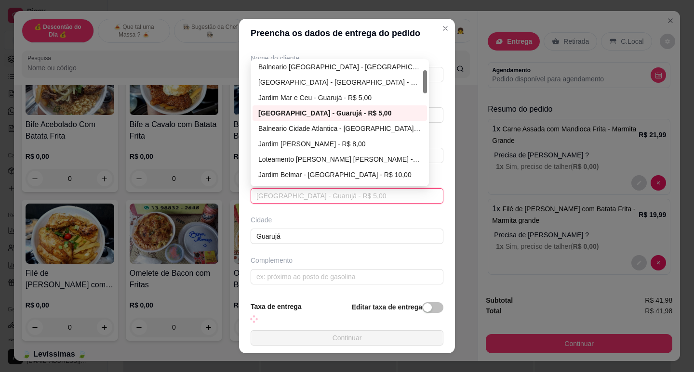
click at [294, 115] on div "[GEOGRAPHIC_DATA] - Guarujá - R$ 5,00" at bounding box center [339, 113] width 163 height 11
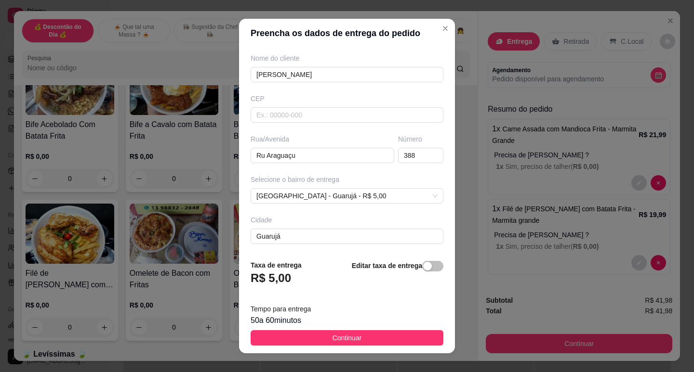
scroll to position [79, 0]
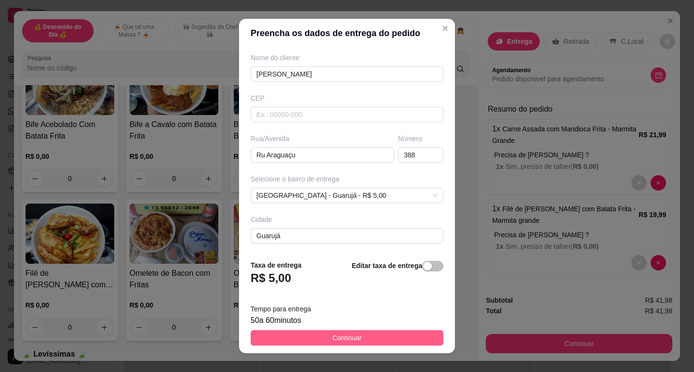
click at [351, 339] on span "Continuar" at bounding box center [346, 338] width 29 height 11
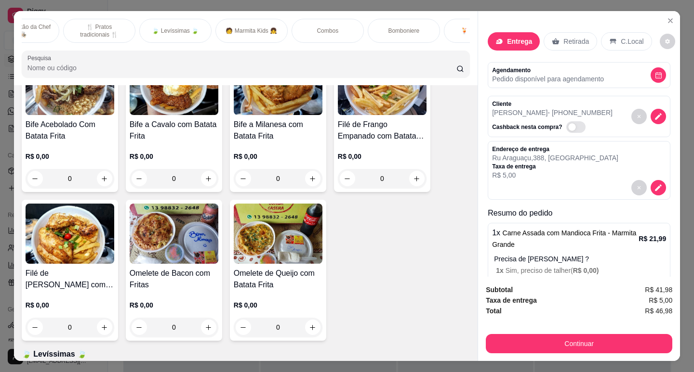
scroll to position [0, 233]
click at [438, 28] on p "🍹 Bebidas 🍹" at bounding box center [434, 31] width 39 height 8
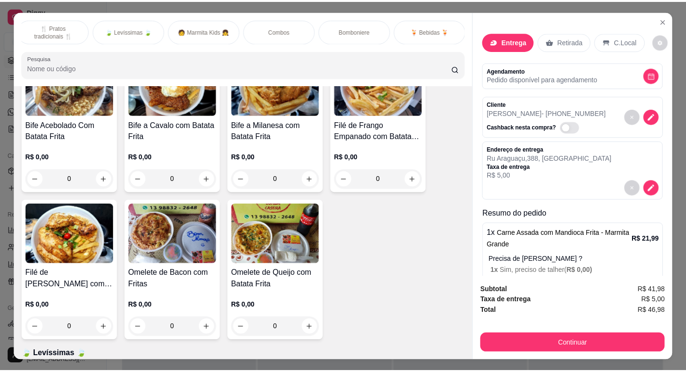
scroll to position [23, 0]
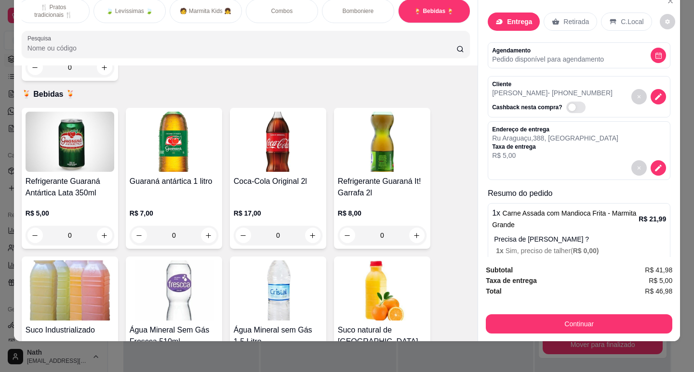
click at [304, 133] on img at bounding box center [278, 142] width 89 height 60
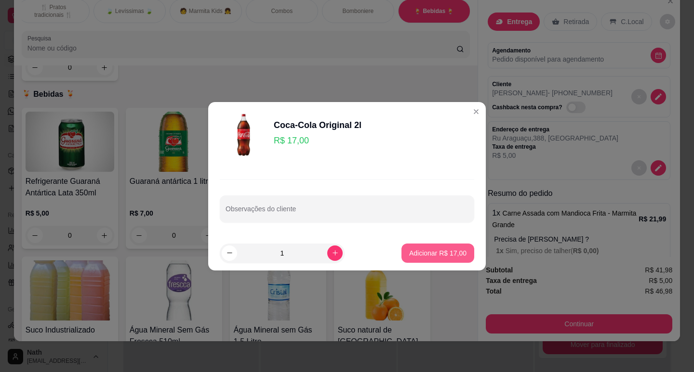
click at [440, 246] on button "Adicionar R$ 17,00" at bounding box center [437, 253] width 73 height 19
type input "1"
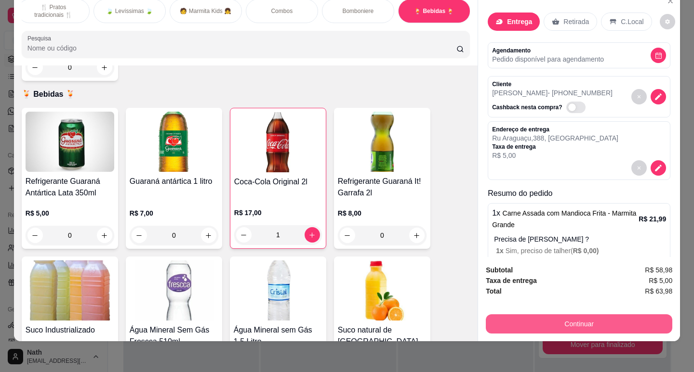
click at [559, 324] on button "Continuar" at bounding box center [579, 324] width 186 height 19
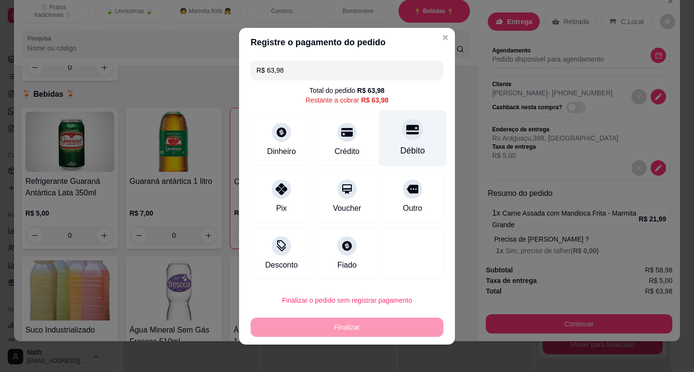
click at [408, 122] on div "Débito" at bounding box center [413, 138] width 68 height 56
type input "R$ 0,00"
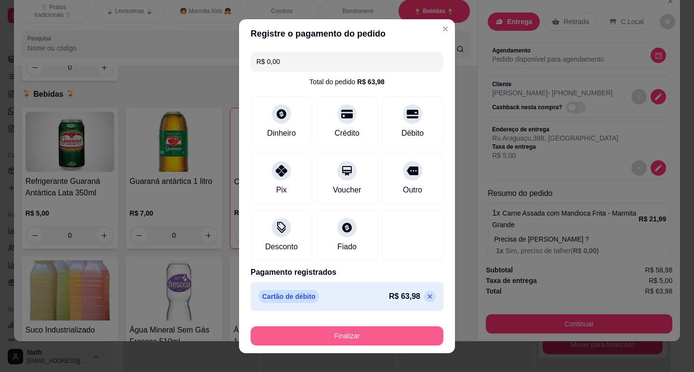
click at [376, 334] on button "Finalizar" at bounding box center [346, 336] width 193 height 19
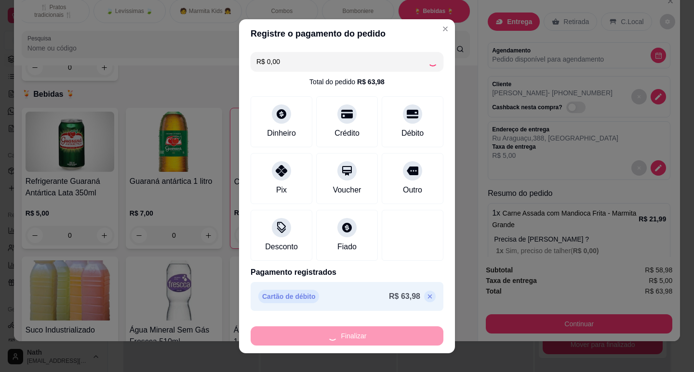
type input "0"
type input "-R$ 63,98"
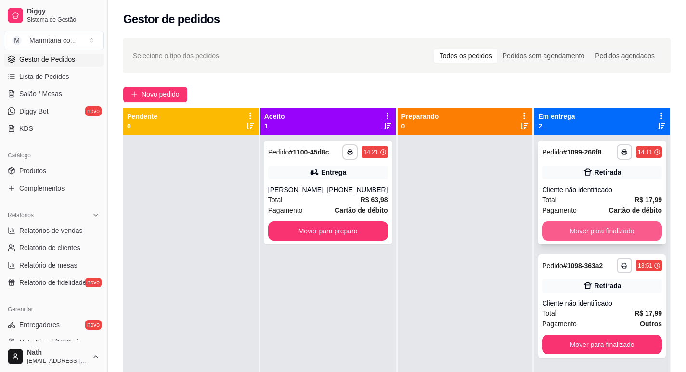
click at [598, 235] on button "Mover para finalizado" at bounding box center [602, 231] width 120 height 19
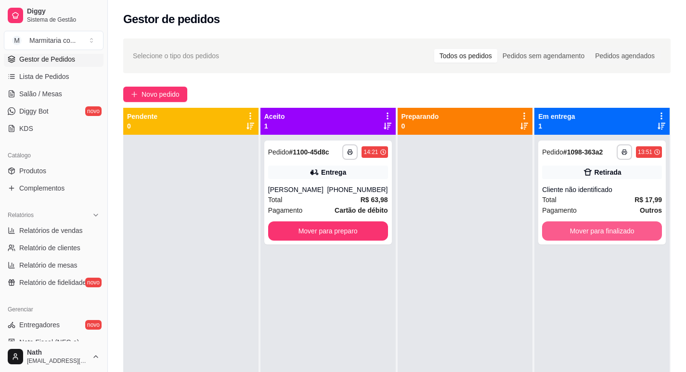
click at [598, 235] on button "Mover para finalizado" at bounding box center [602, 231] width 120 height 19
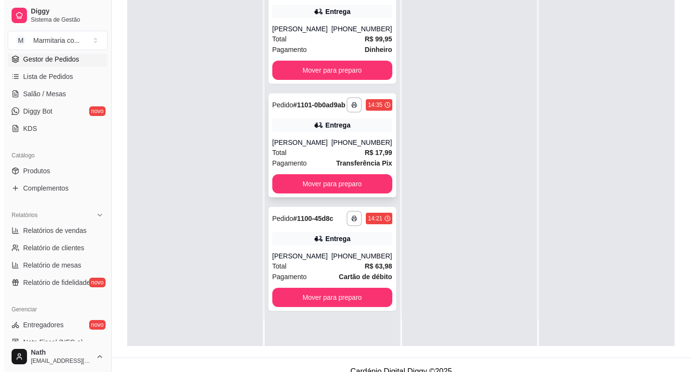
scroll to position [147, 0]
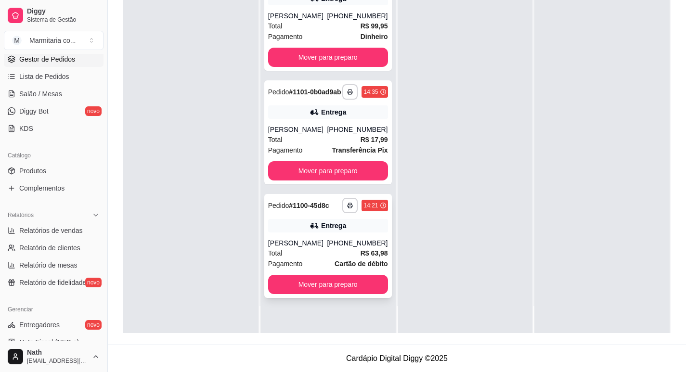
click at [318, 259] on div "Pagamento Cartão de débito" at bounding box center [328, 264] width 120 height 11
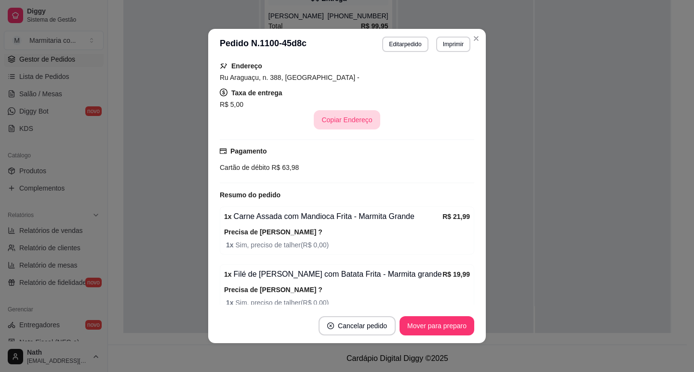
scroll to position [220, 0]
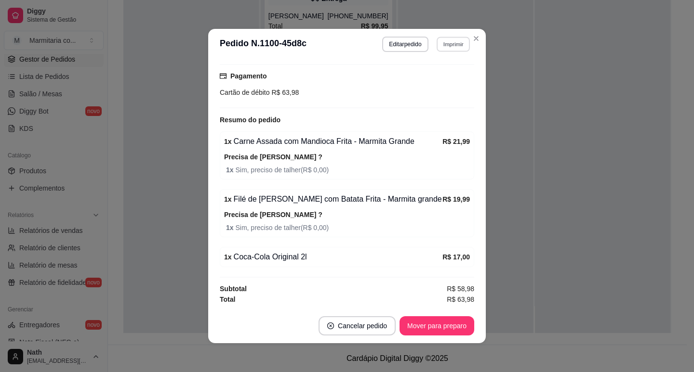
click at [455, 51] on button "Imprimir" at bounding box center [452, 44] width 33 height 15
click at [451, 80] on button "IMPRESSORA" at bounding box center [441, 73] width 56 height 13
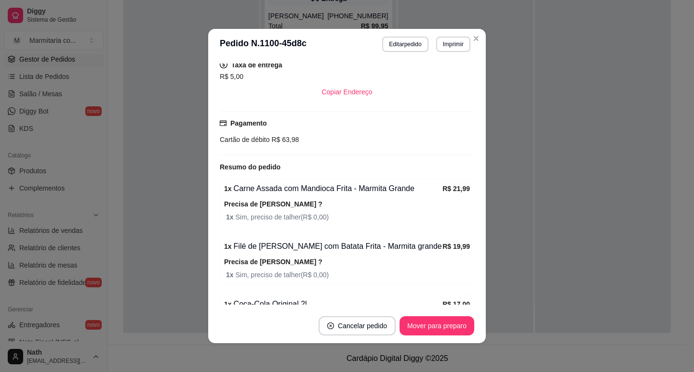
scroll to position [267, 0]
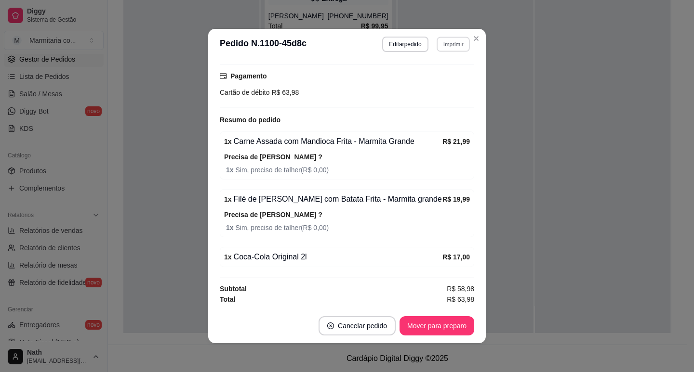
click at [459, 48] on button "Imprimir" at bounding box center [452, 44] width 33 height 15
click at [450, 75] on button "IMPRESSORA" at bounding box center [432, 77] width 67 height 15
click at [429, 317] on button "Mover para preparo" at bounding box center [436, 325] width 75 height 19
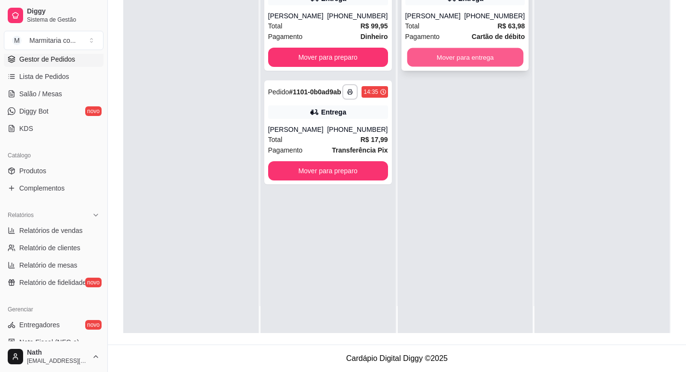
click at [499, 58] on button "Mover para entrega" at bounding box center [465, 57] width 116 height 19
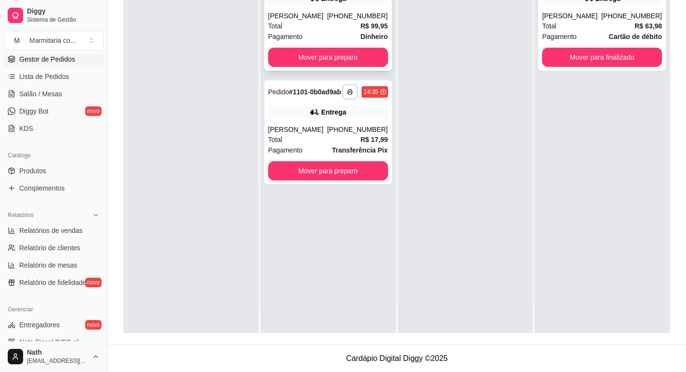
click at [366, 28] on strong "R$ 99,95" at bounding box center [374, 26] width 27 height 8
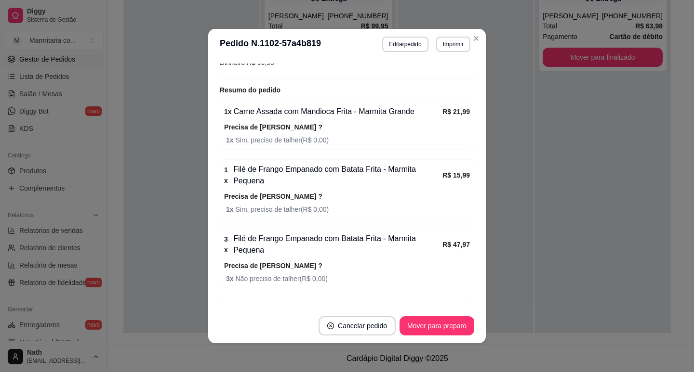
scroll to position [377, 0]
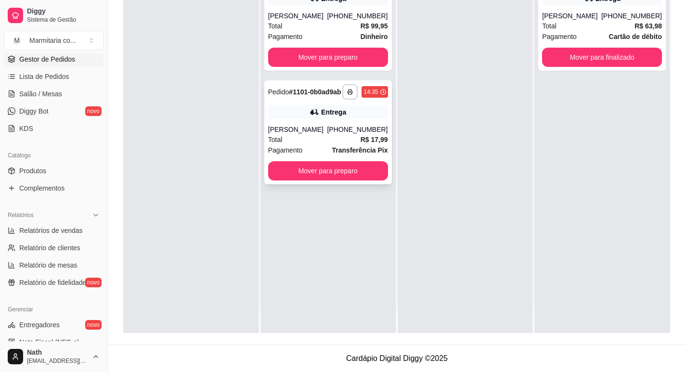
click at [358, 129] on div "[PHONE_NUMBER]" at bounding box center [357, 130] width 61 height 10
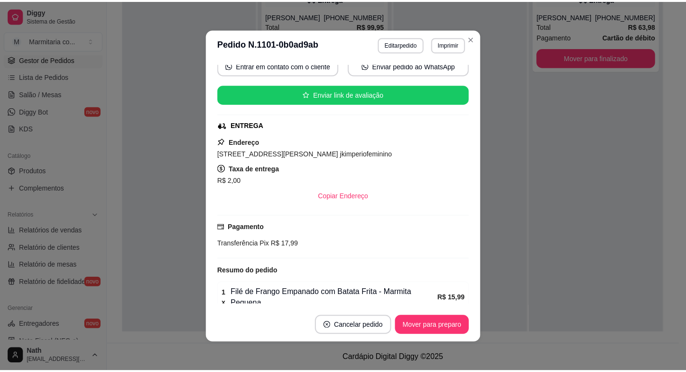
scroll to position [220, 0]
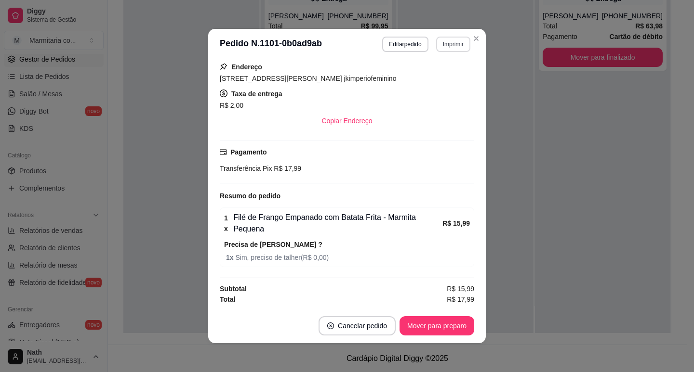
click at [453, 47] on button "Imprimir" at bounding box center [453, 44] width 34 height 15
click at [448, 64] on h4 "Escolha a impressora" at bounding box center [440, 60] width 56 height 8
click at [447, 68] on div "Escolha a impressora IMPRESSORA" at bounding box center [432, 71] width 79 height 33
click at [445, 79] on button "IMPRESSORA" at bounding box center [432, 77] width 70 height 15
click at [424, 333] on button "Mover para preparo" at bounding box center [436, 326] width 72 height 19
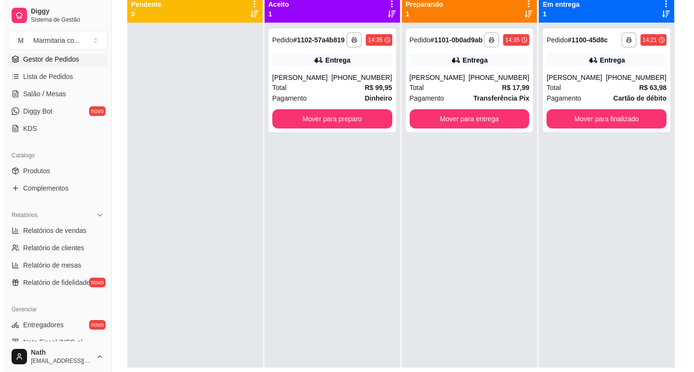
scroll to position [2, 0]
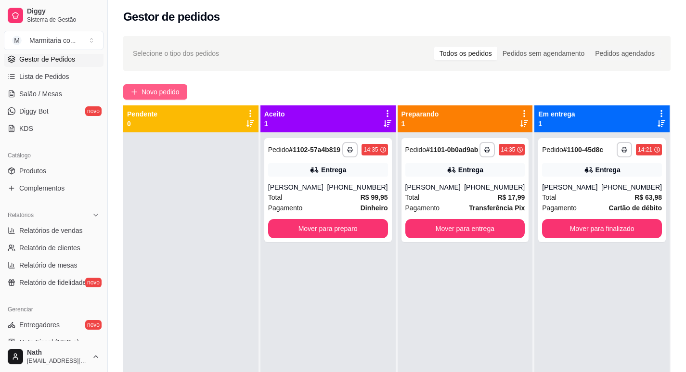
click at [159, 98] on button "Novo pedido" at bounding box center [155, 91] width 64 height 15
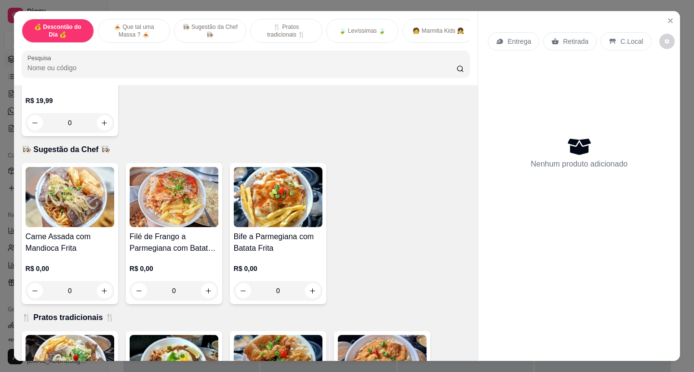
scroll to position [337, 0]
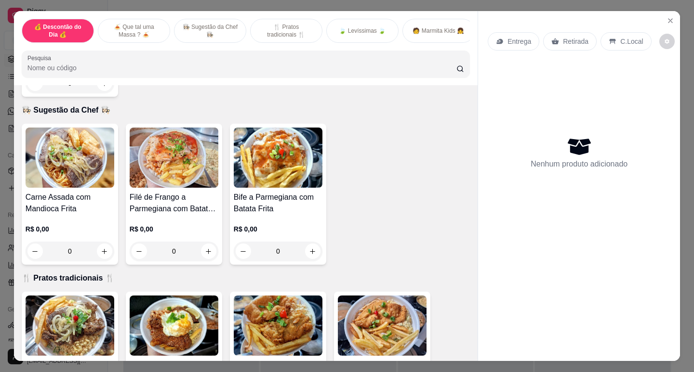
click at [95, 188] on img at bounding box center [70, 158] width 89 height 60
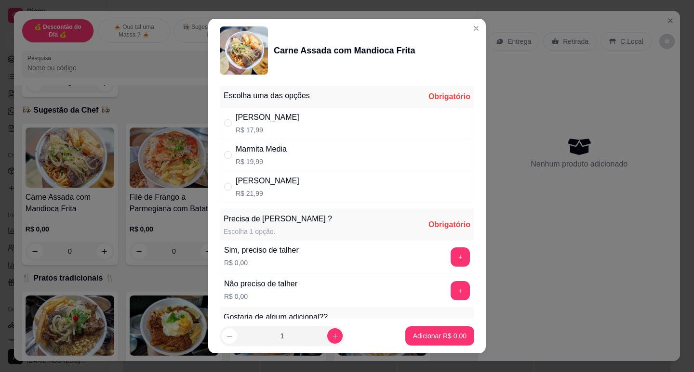
click at [257, 184] on div "[PERSON_NAME]" at bounding box center [268, 181] width 64 height 12
radio input "true"
click at [451, 263] on button "+" at bounding box center [460, 257] width 19 height 19
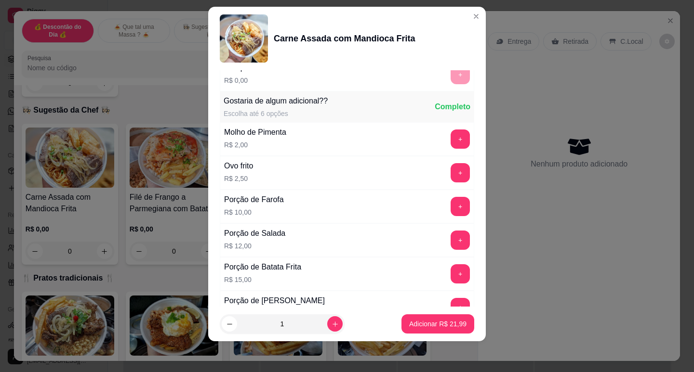
scroll to position [225, 0]
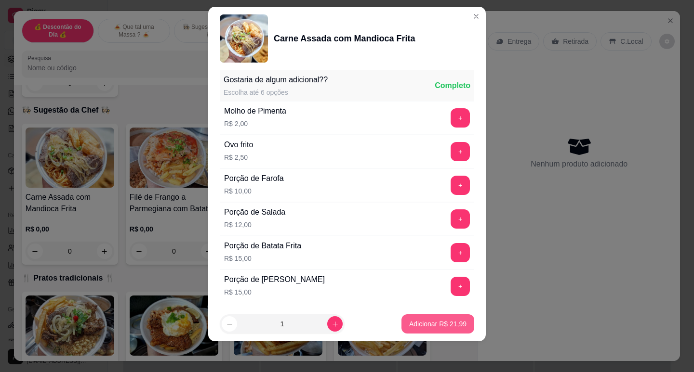
click at [441, 324] on p "Adicionar R$ 21,99" at bounding box center [437, 324] width 57 height 10
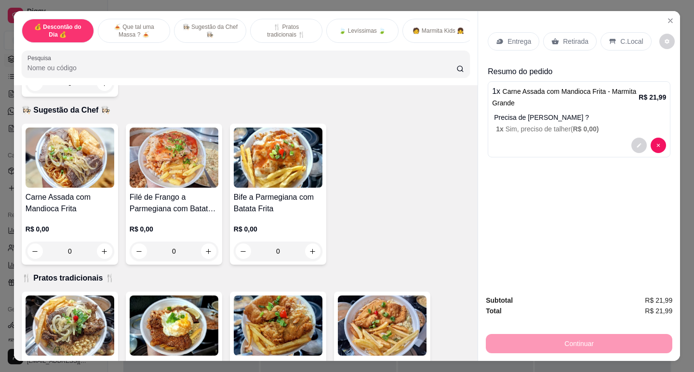
click at [573, 53] on div "Entrega Retirada C.Local" at bounding box center [578, 42] width 183 height 34
click at [571, 32] on div "Retirada" at bounding box center [569, 41] width 53 height 18
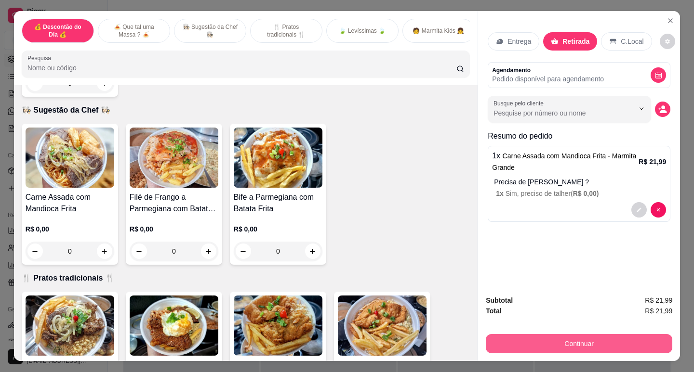
click at [578, 334] on button "Continuar" at bounding box center [579, 343] width 186 height 19
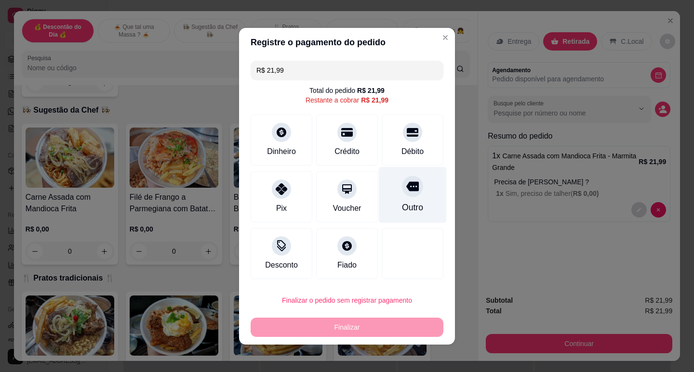
click at [417, 201] on div "Outro" at bounding box center [413, 195] width 68 height 56
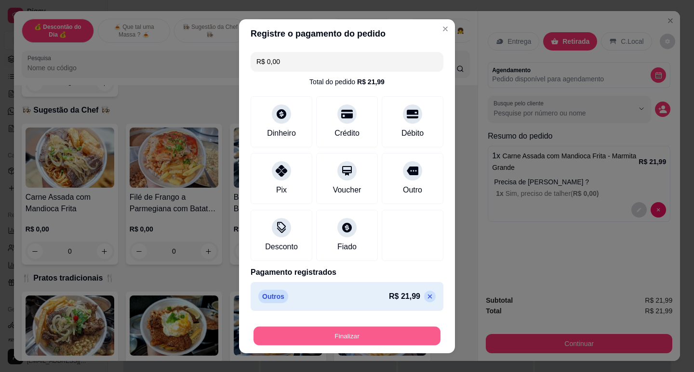
click at [384, 339] on button "Finalizar" at bounding box center [346, 336] width 187 height 19
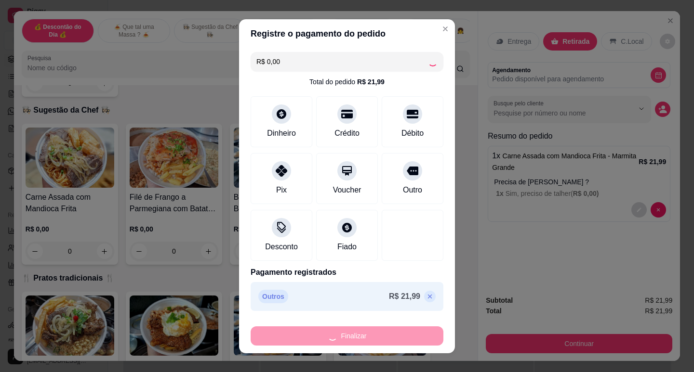
type input "-R$ 21,99"
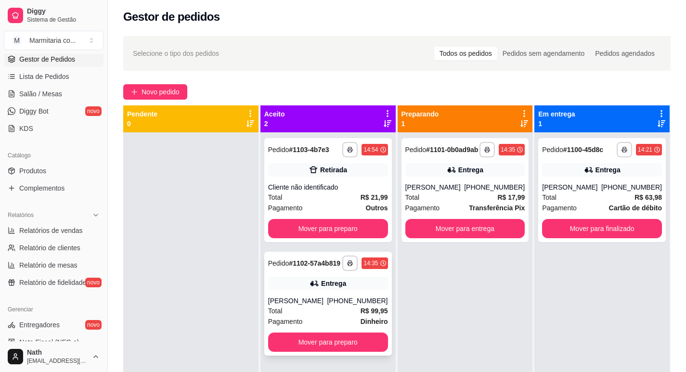
click at [316, 311] on div "Total R$ 99,95" at bounding box center [328, 311] width 120 height 11
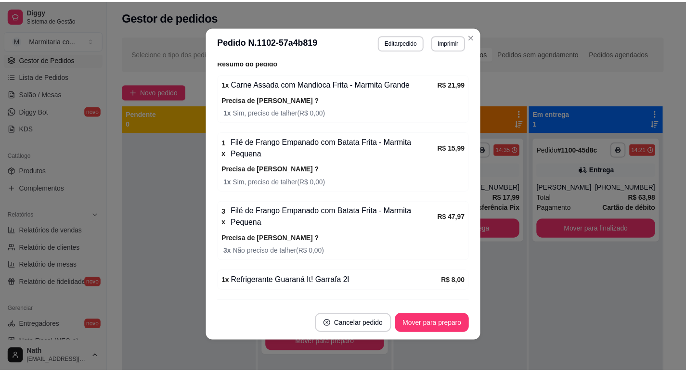
scroll to position [377, 0]
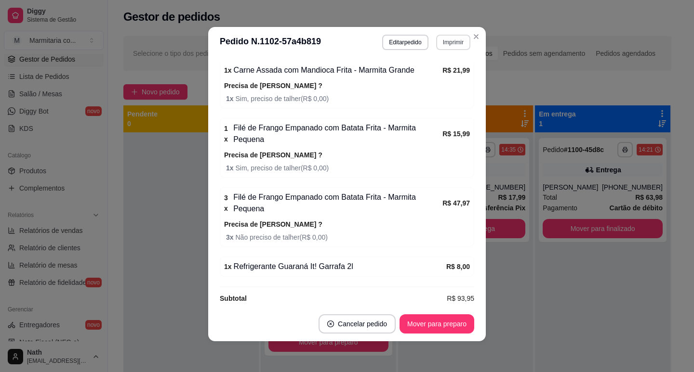
click at [465, 45] on button "Imprimir" at bounding box center [453, 42] width 34 height 15
click at [457, 85] on div "Escolha a impressora IMPRESSORA" at bounding box center [432, 69] width 79 height 33
click at [457, 80] on button "IMPRESSORA" at bounding box center [432, 75] width 67 height 15
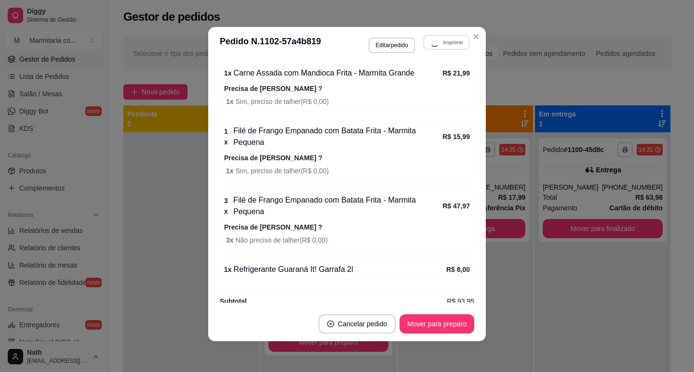
click at [461, 44] on div "**********" at bounding box center [420, 44] width 102 height 18
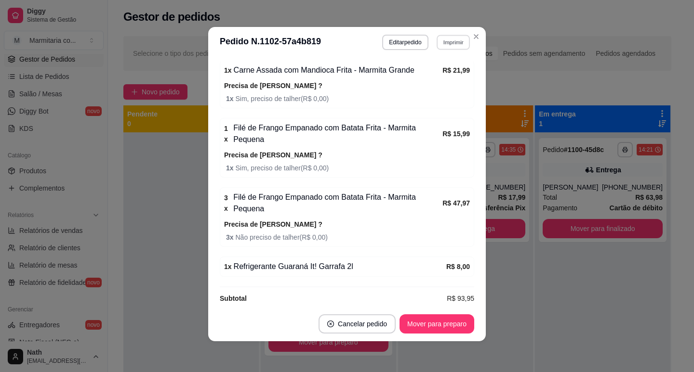
click at [448, 46] on button "Imprimir" at bounding box center [452, 42] width 33 height 15
click at [442, 74] on button "IMPRESSORA" at bounding box center [441, 72] width 56 height 13
click at [440, 328] on button "Mover para preparo" at bounding box center [436, 324] width 75 height 19
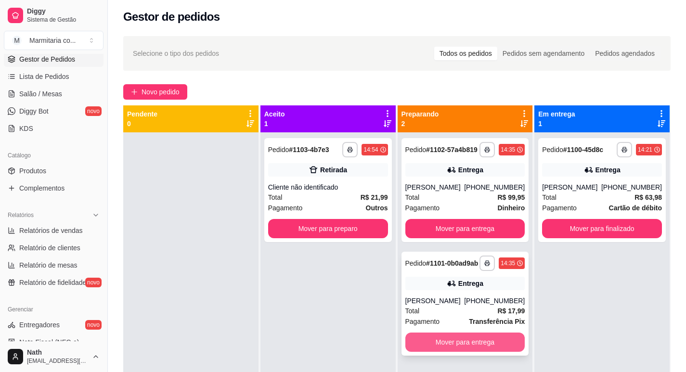
click at [452, 338] on button "Mover para entrega" at bounding box center [466, 342] width 120 height 19
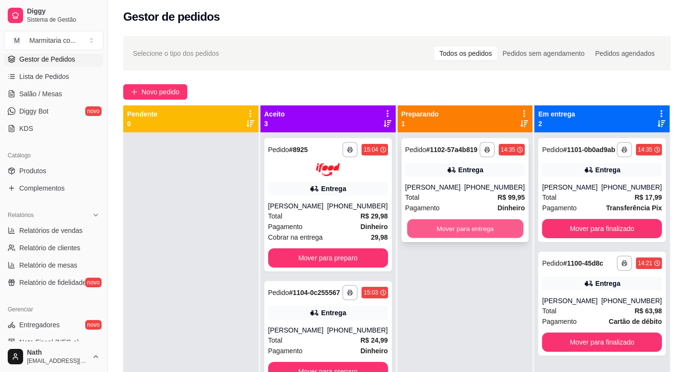
click at [463, 235] on button "Mover para entrega" at bounding box center [465, 229] width 116 height 19
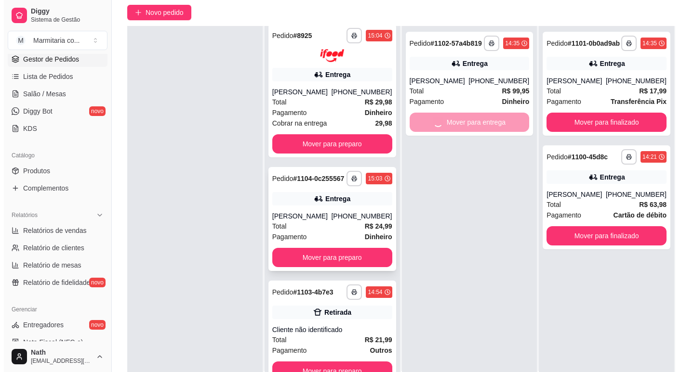
scroll to position [99, 0]
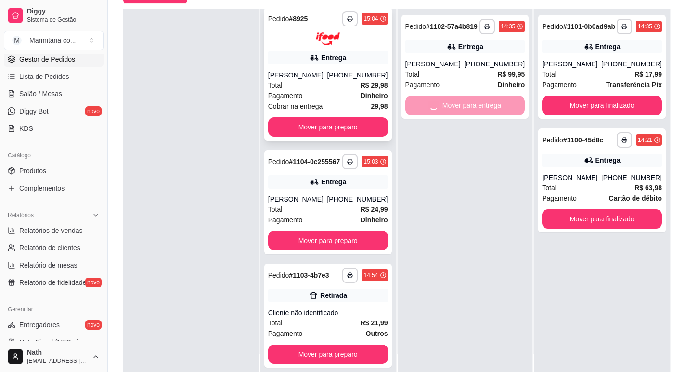
click at [311, 70] on div "[PERSON_NAME]" at bounding box center [297, 75] width 59 height 10
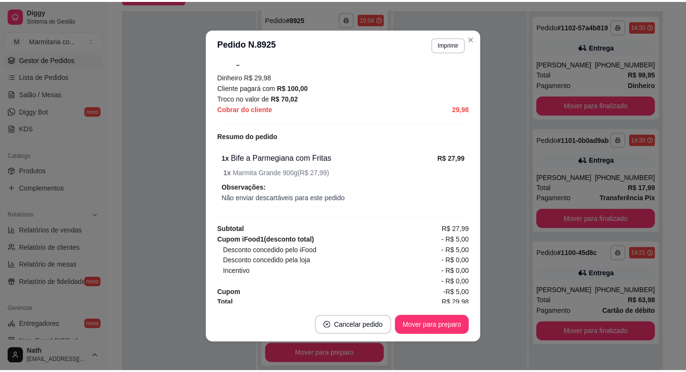
scroll to position [293, 0]
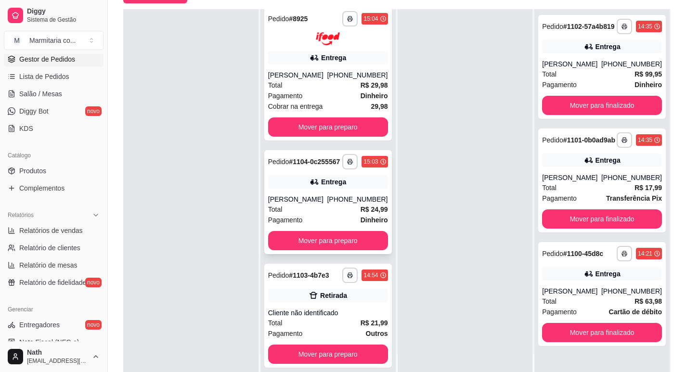
click at [355, 202] on div "[PHONE_NUMBER]" at bounding box center [357, 200] width 61 height 10
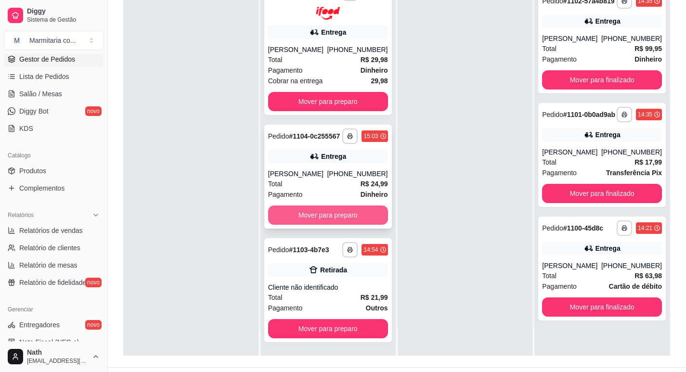
scroll to position [147, 0]
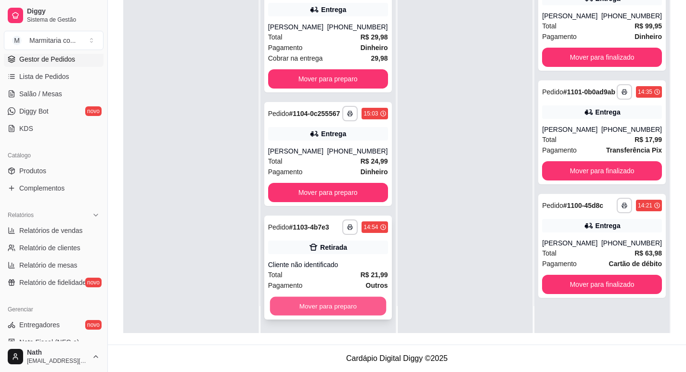
click at [344, 309] on button "Mover para preparo" at bounding box center [328, 306] width 116 height 19
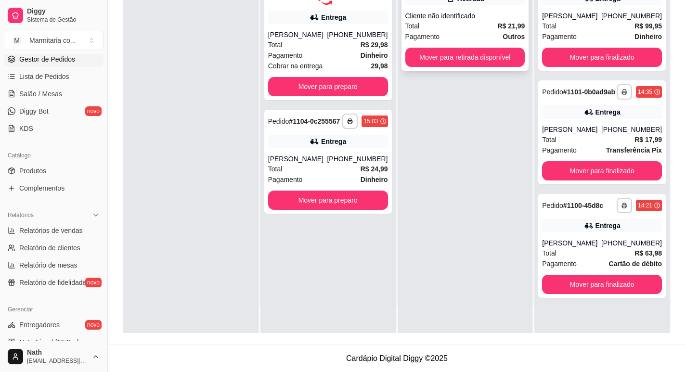
scroll to position [0, 0]
click at [472, 28] on div "Total R$ 21,99" at bounding box center [466, 26] width 120 height 11
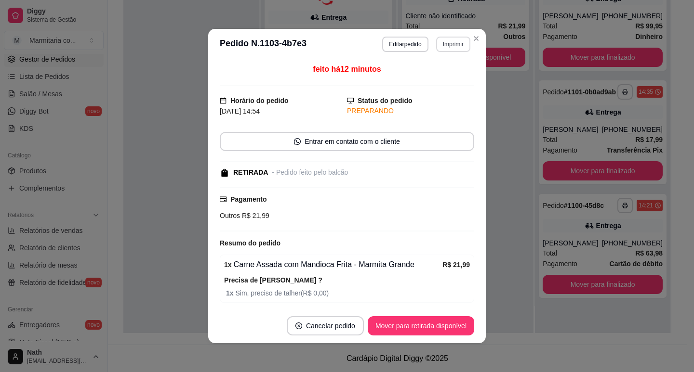
click at [443, 43] on button "Imprimir" at bounding box center [453, 44] width 34 height 15
click at [434, 83] on button "IMPRESSORA" at bounding box center [433, 77] width 70 height 15
click at [424, 326] on button "Mover para retirada disponível" at bounding box center [420, 326] width 103 height 19
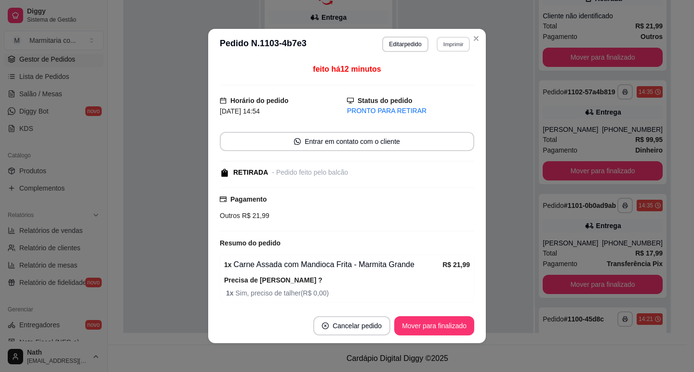
click at [446, 38] on button "Imprimir" at bounding box center [452, 44] width 33 height 15
click at [435, 88] on div "feito há 12 minutos Horário do pedido [DATE] 14:54 Status do pedido PRONTO PARA…" at bounding box center [347, 184] width 254 height 241
click at [434, 75] on div "feito há 12 minutos" at bounding box center [347, 75] width 254 height 22
click at [444, 44] on button "Imprimir" at bounding box center [453, 44] width 34 height 15
click at [438, 77] on button "IMPRESSORA" at bounding box center [432, 77] width 67 height 15
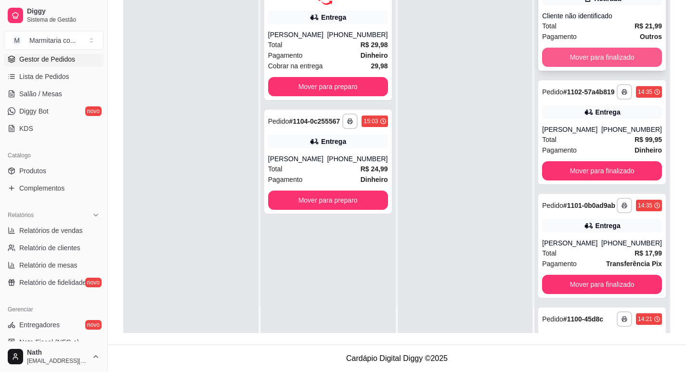
click at [591, 57] on button "Mover para finalizado" at bounding box center [602, 57] width 120 height 19
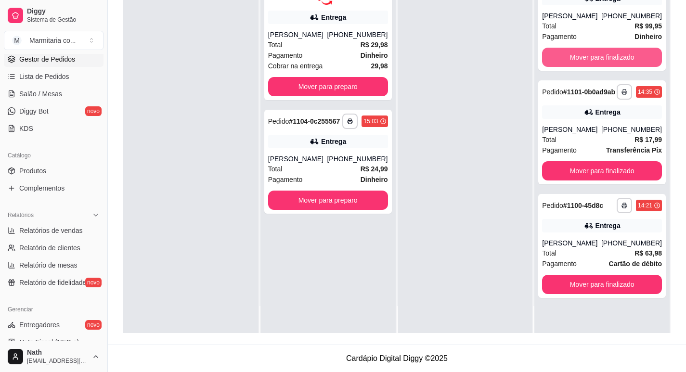
click at [591, 57] on button "Mover para finalizado" at bounding box center [602, 57] width 120 height 19
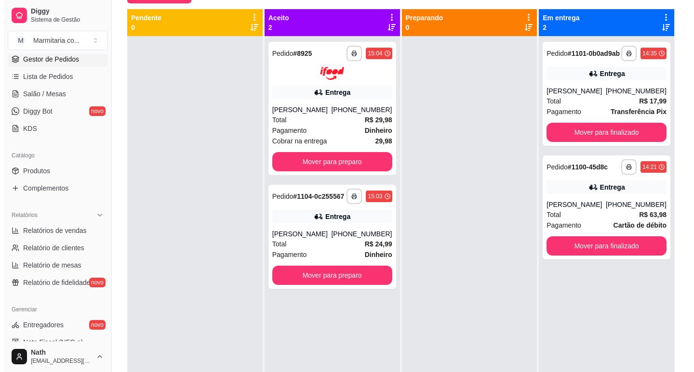
scroll to position [51, 0]
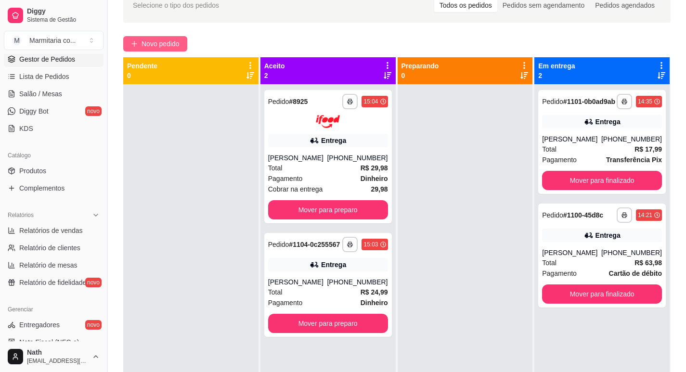
click at [172, 50] on button "Novo pedido" at bounding box center [155, 43] width 64 height 15
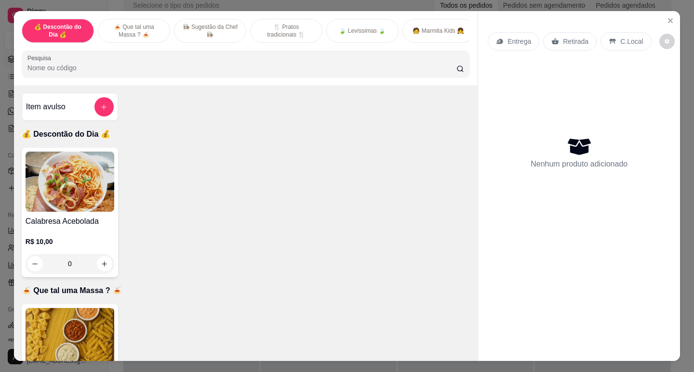
click at [487, 35] on div "Entrega" at bounding box center [513, 41] width 52 height 18
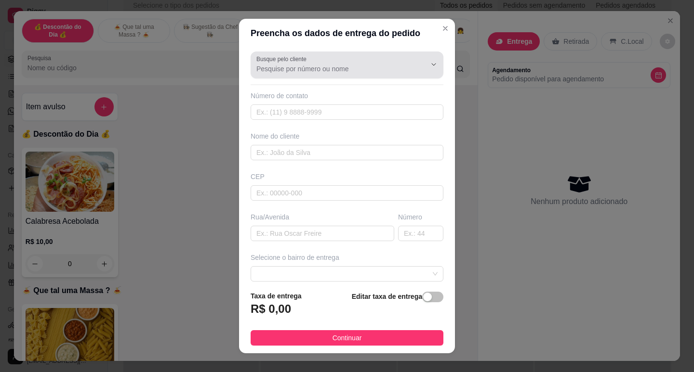
click at [291, 74] on div at bounding box center [346, 64] width 181 height 19
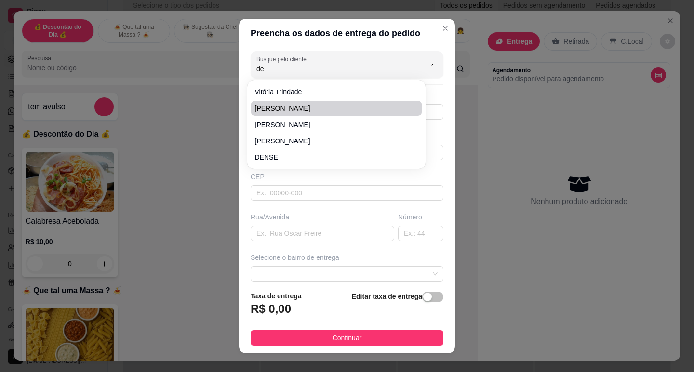
type input "d"
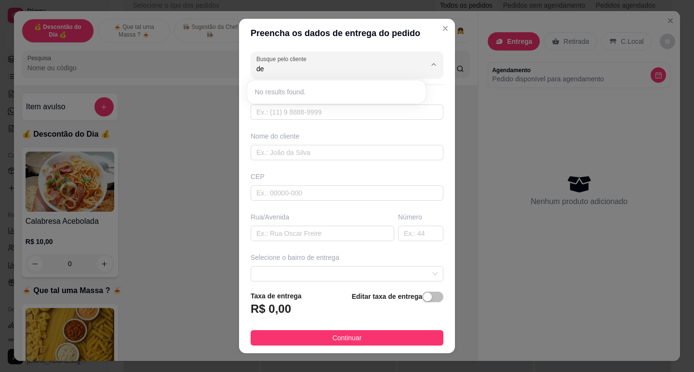
type input "d"
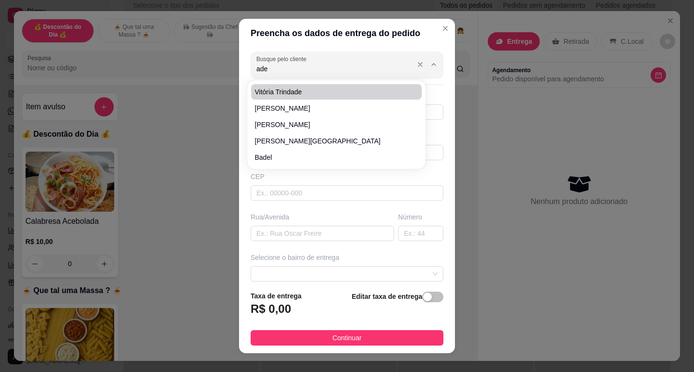
click at [301, 72] on input "ade" at bounding box center [333, 69] width 154 height 10
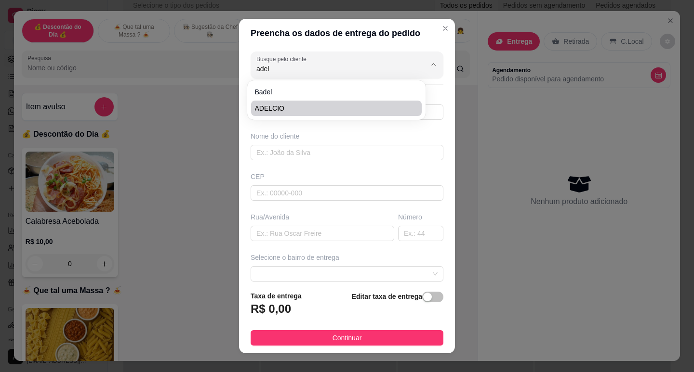
click at [292, 108] on span "ADELCIO" at bounding box center [331, 109] width 153 height 10
type input "ADELCIO"
type input "13991949251"
type input "ADELCIO"
type input "[GEOGRAPHIC_DATA]"
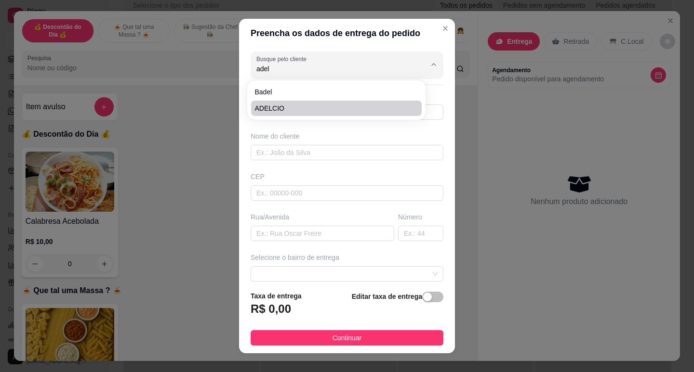
type input "826"
type input "Guaruja"
type input "Adega, em frente ao Bifão"
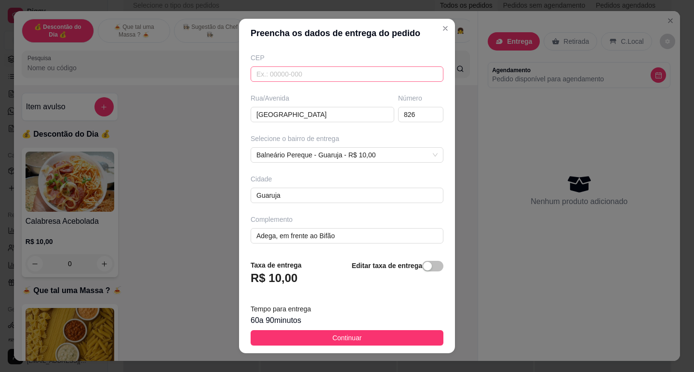
scroll to position [119, 0]
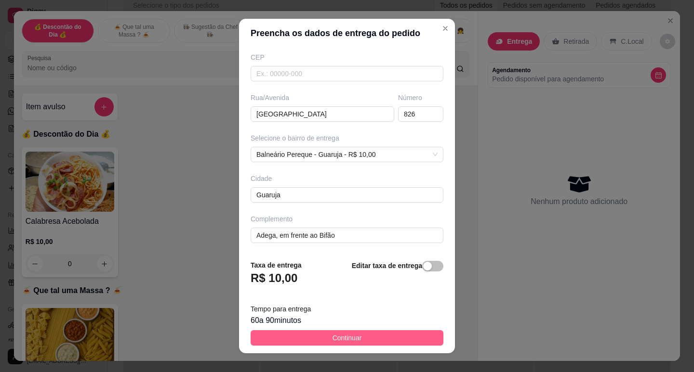
type input "ADELCIO"
click at [356, 340] on button "Continuar" at bounding box center [346, 337] width 193 height 15
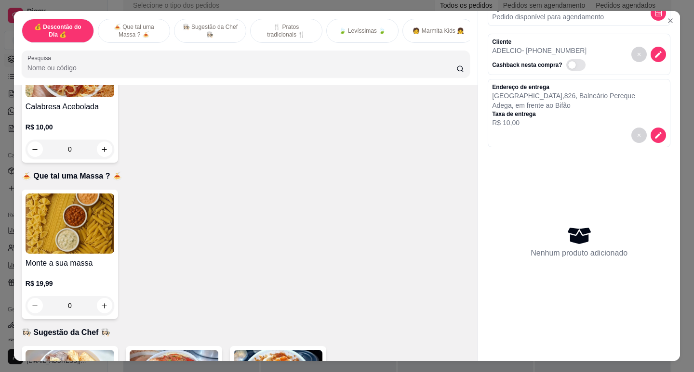
scroll to position [193, 0]
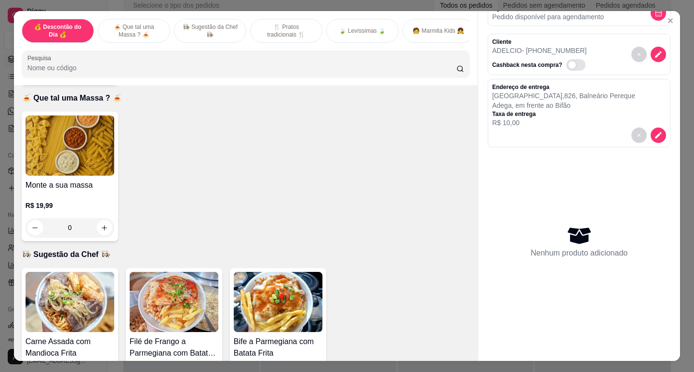
click at [105, 299] on img at bounding box center [70, 302] width 89 height 60
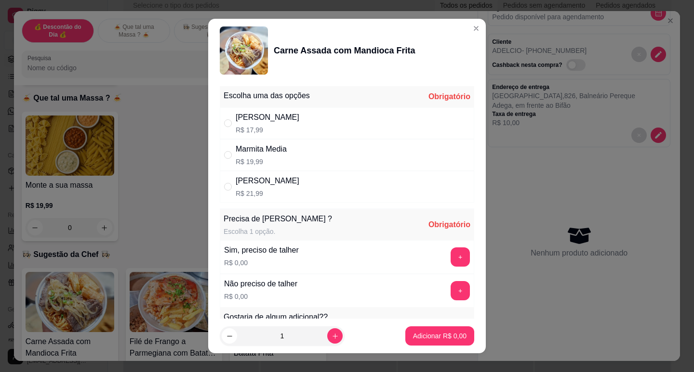
click at [272, 143] on div "Marmita Media R$ 19,99" at bounding box center [347, 155] width 254 height 32
radio input "true"
click at [451, 255] on button "+" at bounding box center [460, 257] width 19 height 19
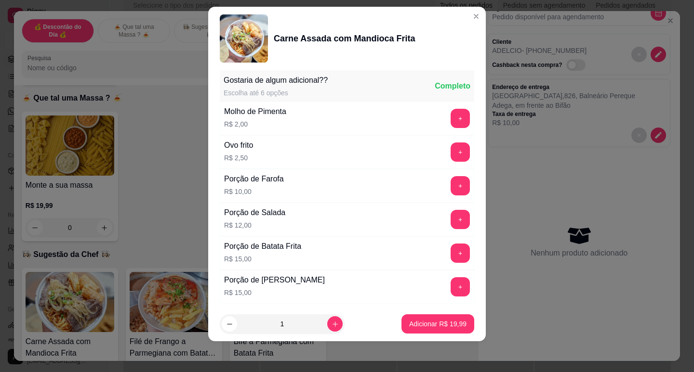
scroll to position [225, 0]
click at [436, 329] on button "Adicionar R$ 19,99" at bounding box center [437, 324] width 71 height 19
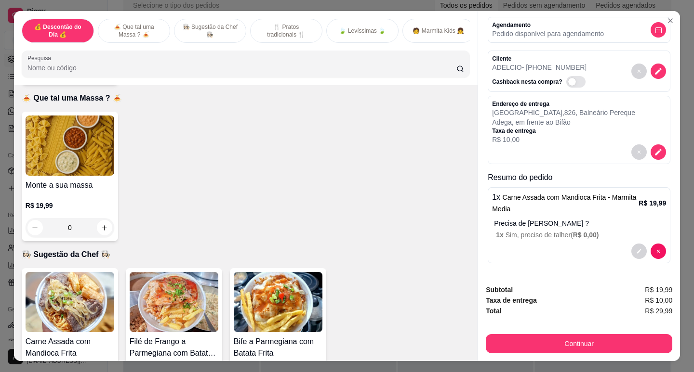
scroll to position [45, 0]
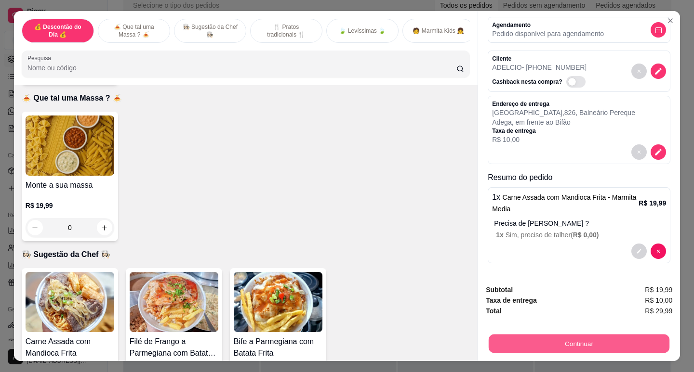
click at [570, 345] on button "Continuar" at bounding box center [578, 343] width 181 height 19
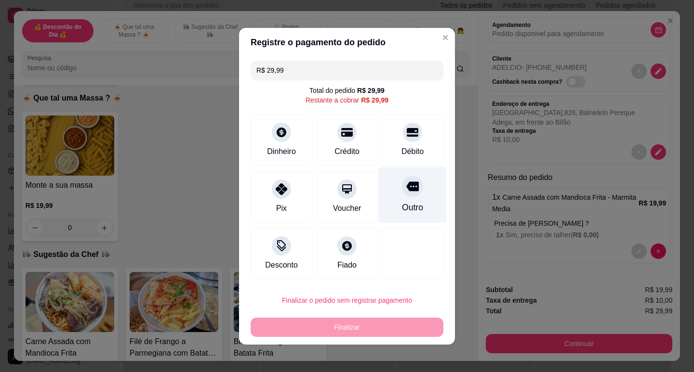
click at [406, 186] on icon at bounding box center [412, 186] width 13 height 13
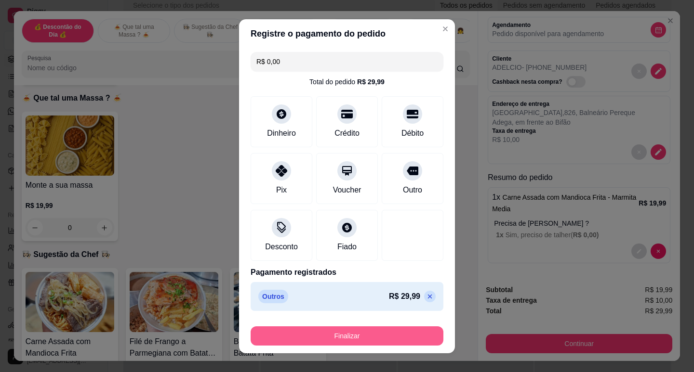
click at [358, 334] on button "Finalizar" at bounding box center [346, 336] width 193 height 19
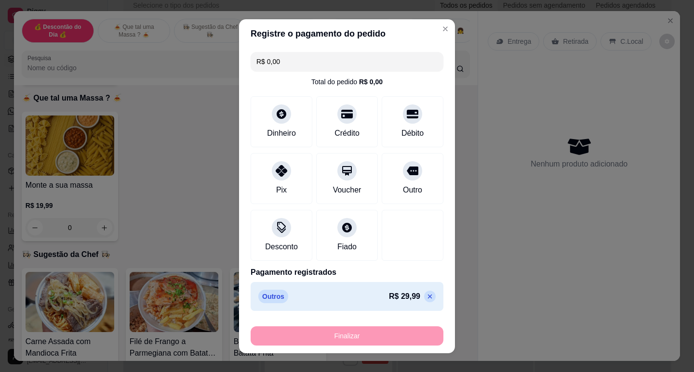
type input "-R$ 29,99"
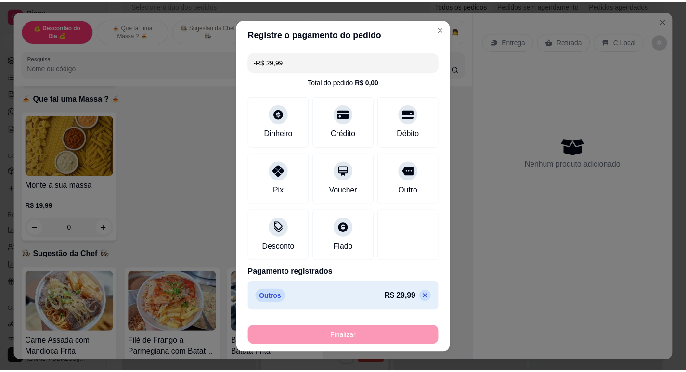
scroll to position [0, 0]
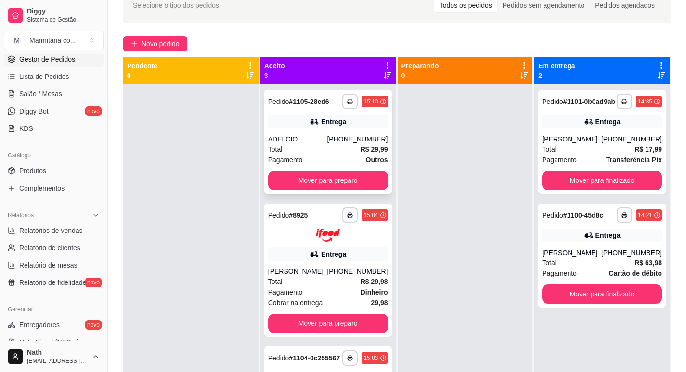
click at [285, 123] on div "Entrega" at bounding box center [328, 121] width 120 height 13
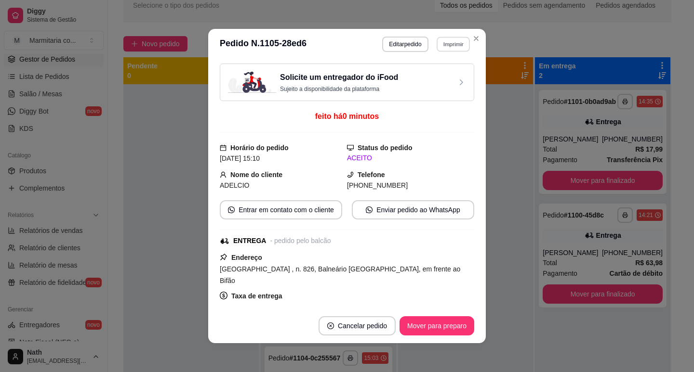
click at [447, 43] on button "Imprimir" at bounding box center [452, 44] width 33 height 15
click at [454, 89] on div "Solicite um entregador do iFood Sujeito a disponibilidade da plataforma" at bounding box center [347, 82] width 238 height 21
click at [461, 44] on button "Imprimir" at bounding box center [453, 44] width 34 height 15
click at [447, 71] on button "IMPRESSORA" at bounding box center [433, 77] width 70 height 15
click at [457, 331] on button "Mover para preparo" at bounding box center [436, 325] width 75 height 19
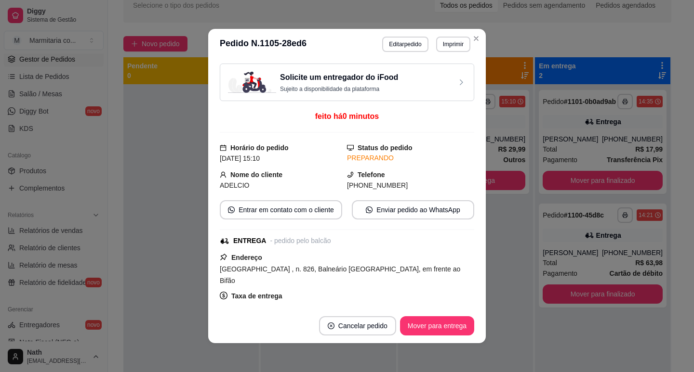
click at [477, 291] on div "Solicite um entregador do iFood Sujeito a disponibilidade da plataforma feito h…" at bounding box center [346, 184] width 277 height 249
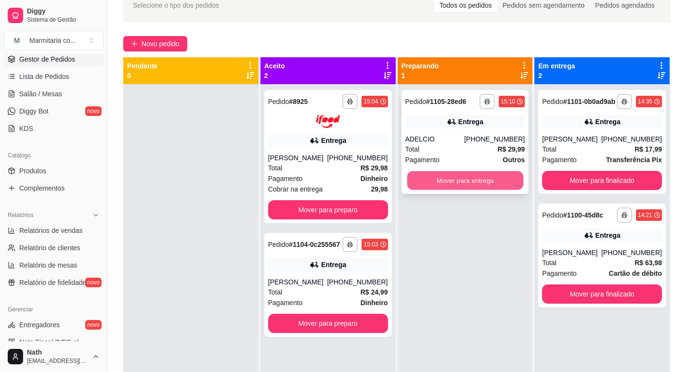
click at [492, 185] on button "Mover para entrega" at bounding box center [465, 180] width 116 height 19
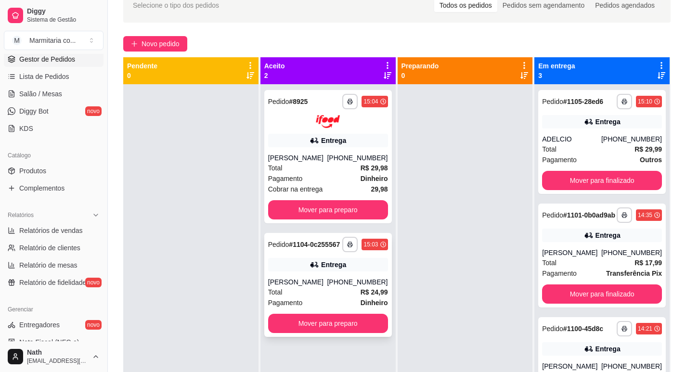
click at [340, 285] on div "[PHONE_NUMBER]" at bounding box center [357, 282] width 61 height 10
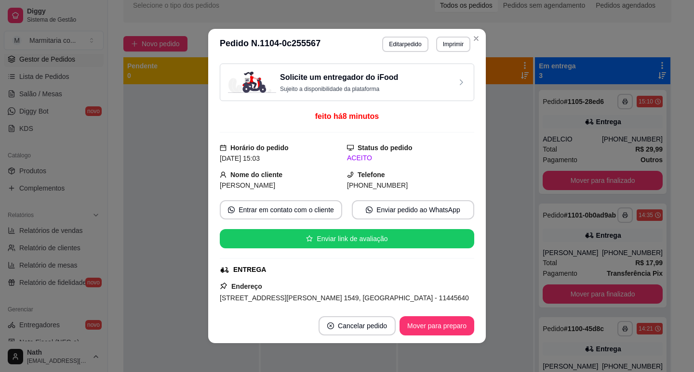
click at [446, 51] on button "Imprimir" at bounding box center [453, 44] width 34 height 15
click at [441, 79] on button "IMPRESSORA" at bounding box center [441, 73] width 56 height 13
click at [449, 45] on button "Imprimir" at bounding box center [453, 44] width 34 height 15
click at [445, 71] on button "IMPRESSORA" at bounding box center [432, 77] width 67 height 15
click at [461, 330] on button "Mover para preparo" at bounding box center [436, 326] width 72 height 19
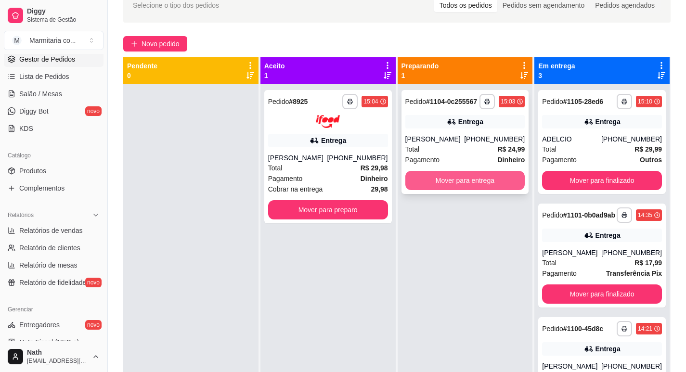
click at [458, 176] on button "Mover para entrega" at bounding box center [466, 180] width 120 height 19
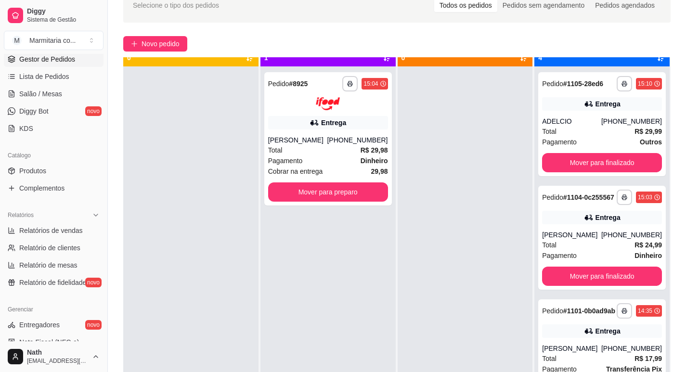
scroll to position [27, 0]
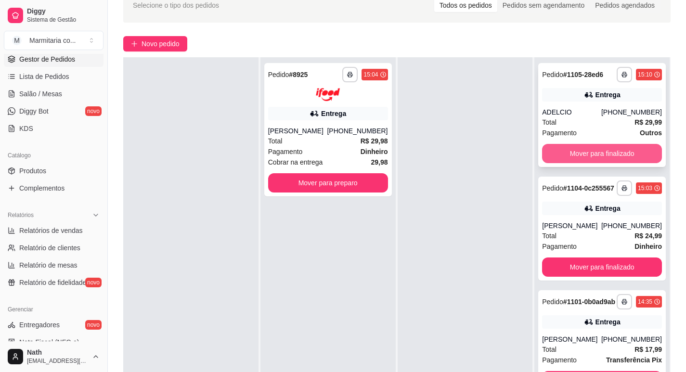
click at [594, 159] on button "Mover para finalizado" at bounding box center [602, 153] width 120 height 19
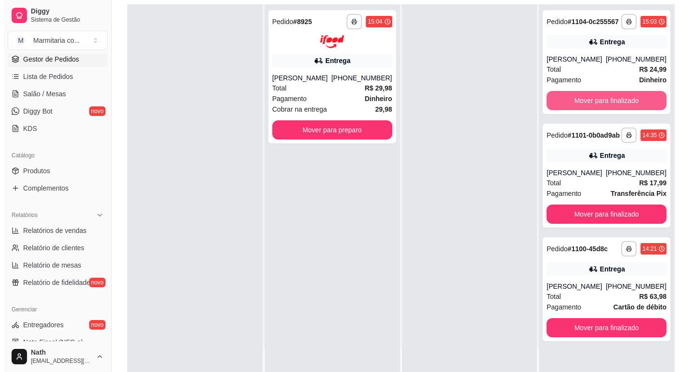
scroll to position [147, 0]
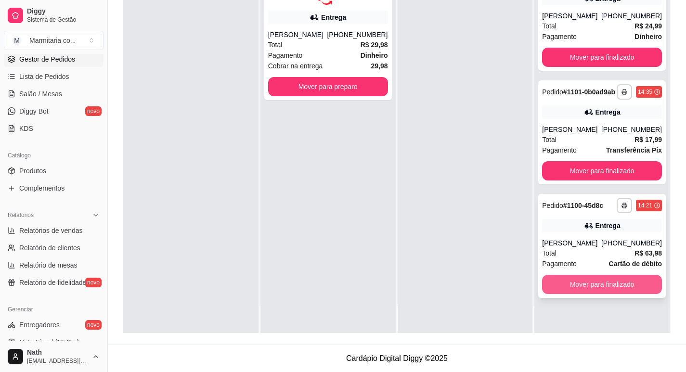
click at [612, 287] on button "Mover para finalizado" at bounding box center [602, 284] width 120 height 19
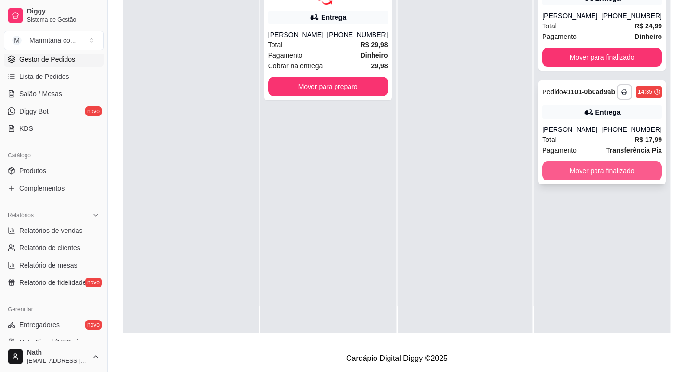
click at [636, 163] on button "Mover para finalizado" at bounding box center [602, 170] width 120 height 19
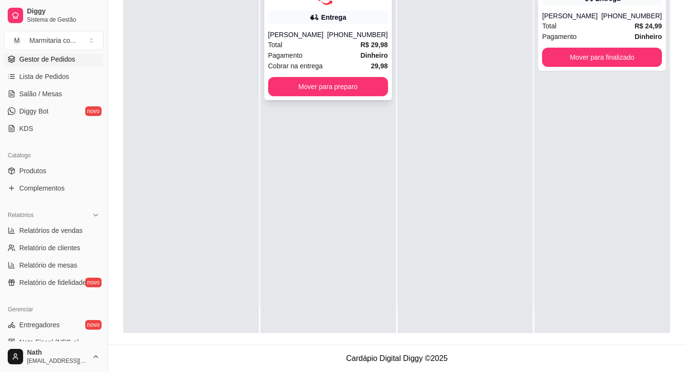
click at [312, 27] on div "**********" at bounding box center [328, 33] width 128 height 133
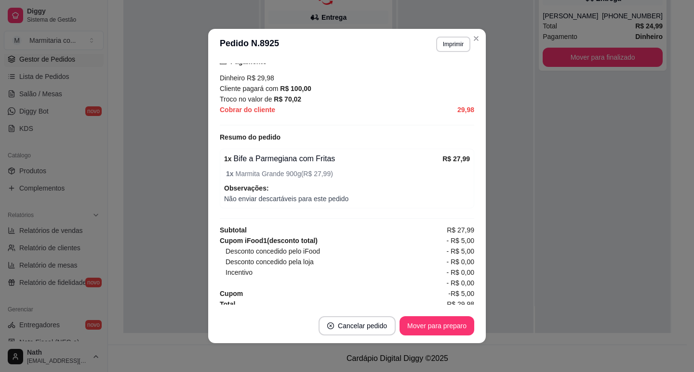
scroll to position [293, 0]
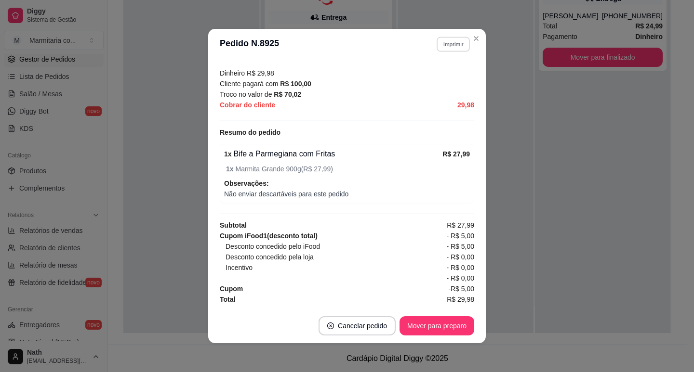
click at [461, 49] on button "Imprimir" at bounding box center [452, 44] width 33 height 15
click at [453, 77] on button "IMPRESSORA" at bounding box center [441, 73] width 56 height 13
click at [454, 43] on button "Imprimir" at bounding box center [453, 44] width 34 height 15
click at [443, 82] on button "IMPRESSORA" at bounding box center [432, 77] width 70 height 15
click at [435, 327] on button "Mover para preparo" at bounding box center [436, 325] width 75 height 19
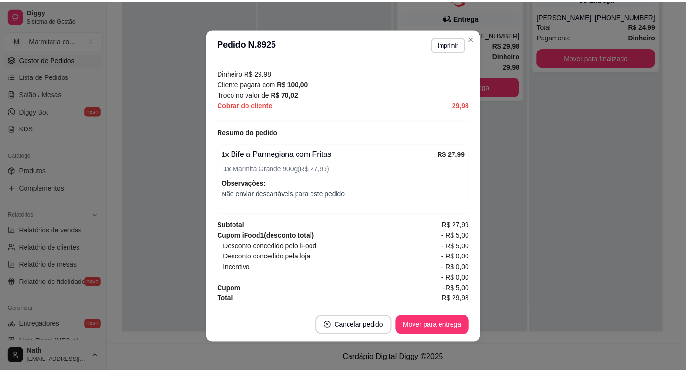
scroll to position [2, 0]
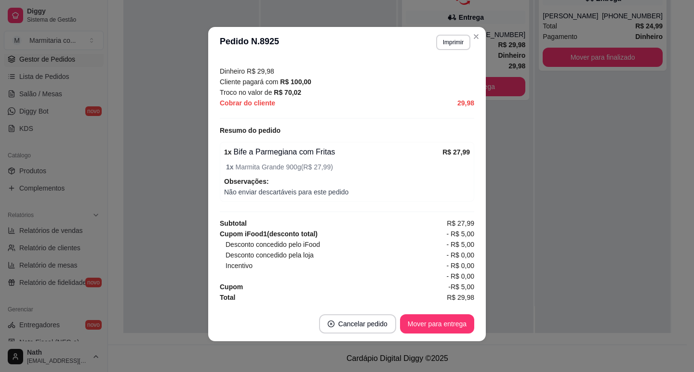
click at [478, 193] on div "feito há 9 minutos Horário do pedido [DATE] 15:04 Status do pedido PREPARANDO N…" at bounding box center [346, 182] width 277 height 249
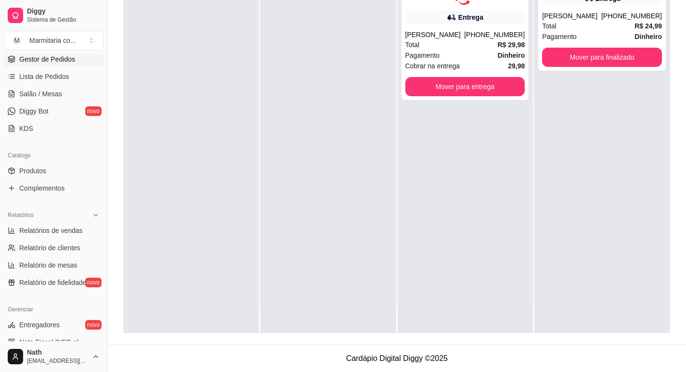
click at [486, 186] on div "**********" at bounding box center [465, 147] width 135 height 372
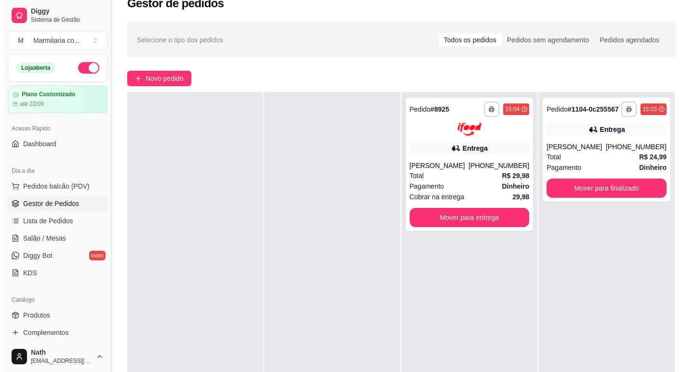
scroll to position [2, 0]
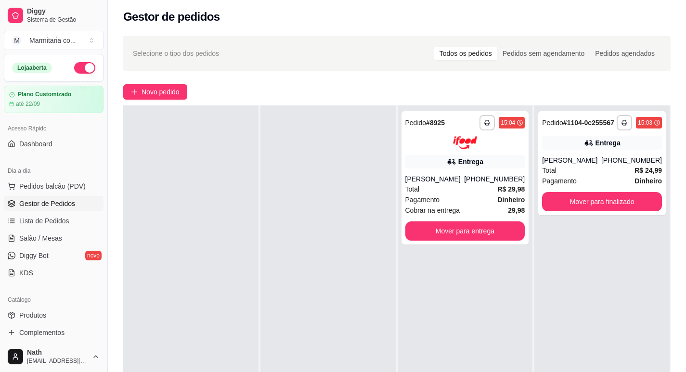
click at [79, 69] on button "button" at bounding box center [84, 68] width 21 height 12
click at [472, 173] on div "**********" at bounding box center [466, 177] width 128 height 133
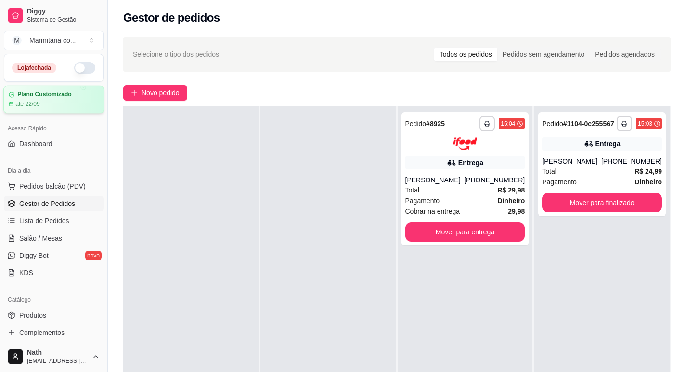
scroll to position [0, 0]
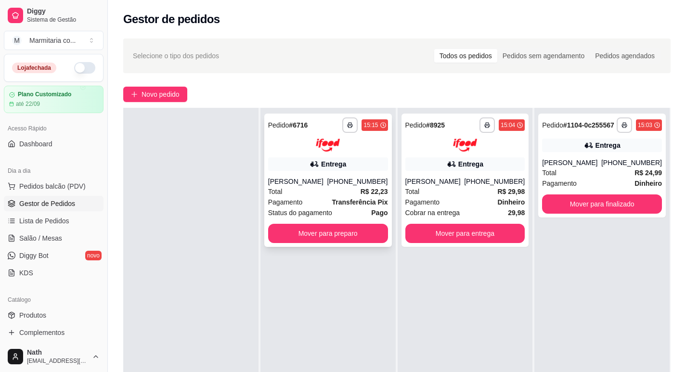
click at [354, 168] on div "Entrega" at bounding box center [328, 164] width 120 height 13
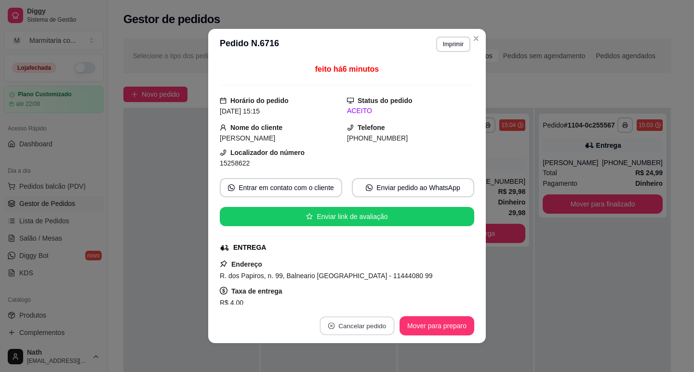
click at [372, 333] on button "Cancelar pedido" at bounding box center [356, 326] width 75 height 19
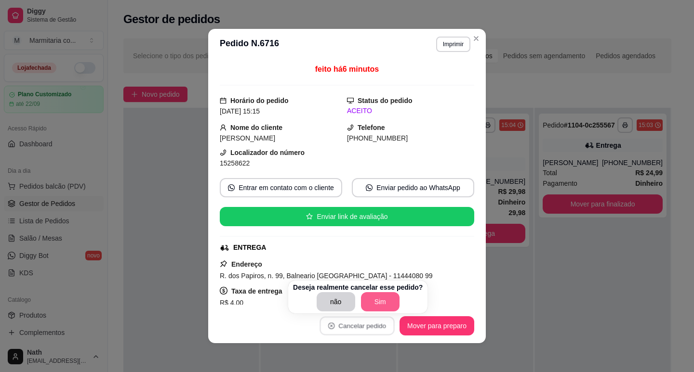
click at [372, 299] on button "Sim" at bounding box center [380, 301] width 39 height 19
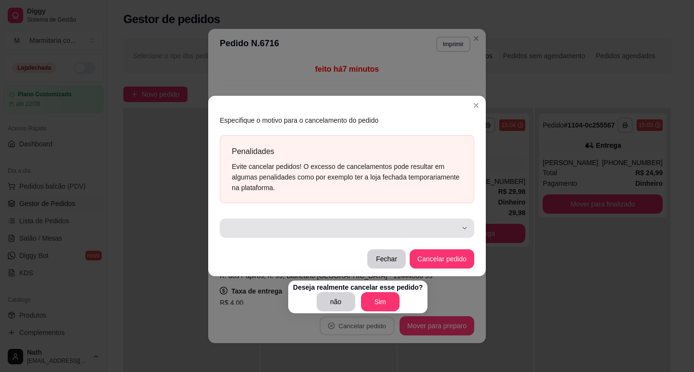
click at [465, 227] on icon "button" at bounding box center [465, 228] width 8 height 8
click at [391, 197] on span "Suspeita de golpe ou trote" at bounding box center [342, 200] width 220 height 9
type input "507"
select select "507"
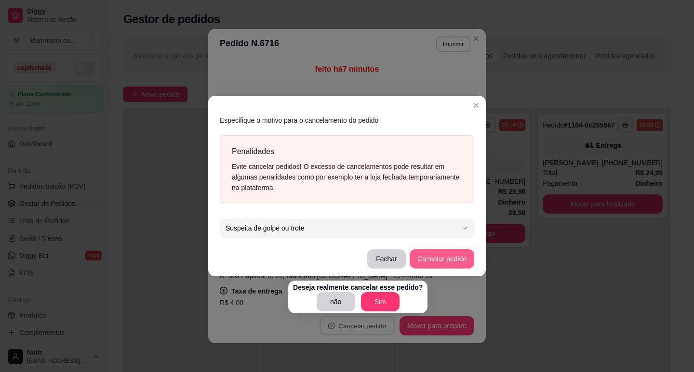
click at [436, 265] on button "Cancelar pedido" at bounding box center [441, 259] width 65 height 19
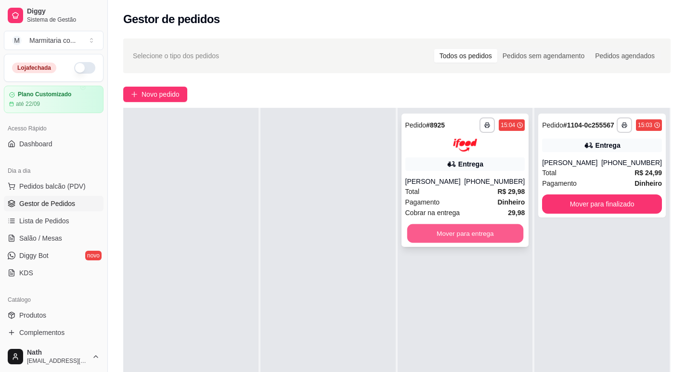
click at [451, 229] on button "Mover para entrega" at bounding box center [465, 233] width 116 height 19
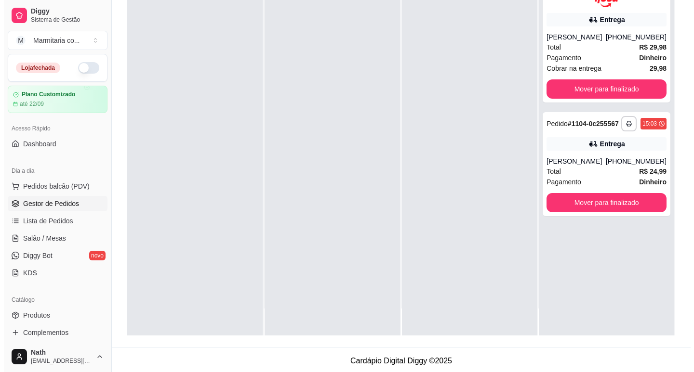
scroll to position [147, 0]
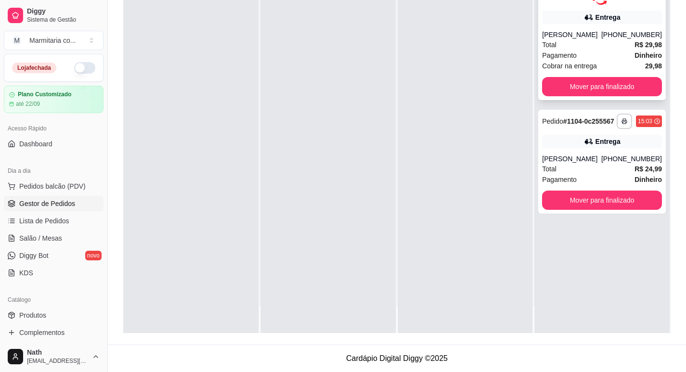
click at [615, 67] on div "Cobrar na entrega 29,98" at bounding box center [602, 66] width 120 height 11
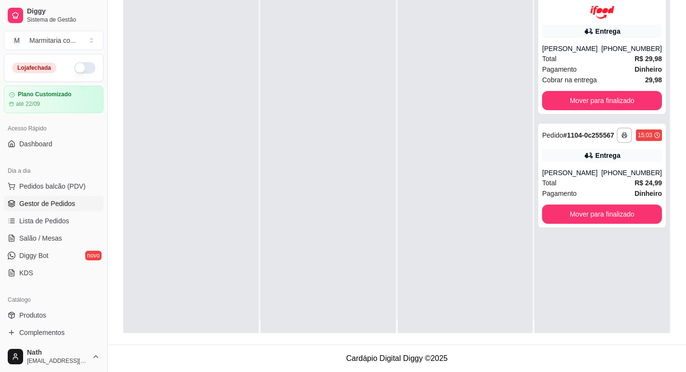
scroll to position [0, 0]
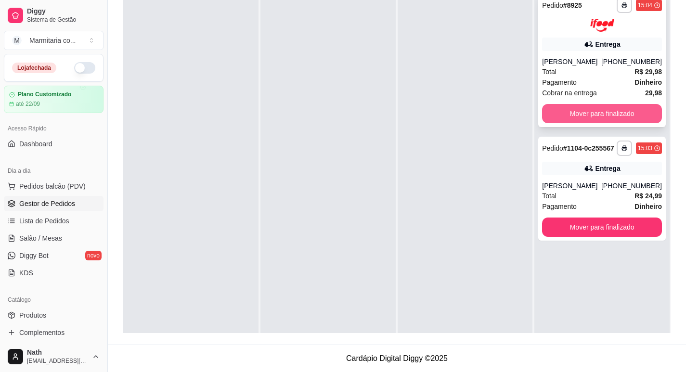
click at [628, 114] on button "Mover para finalizado" at bounding box center [602, 113] width 120 height 19
click at [628, 114] on div "Mover para finalizado" at bounding box center [602, 113] width 120 height 19
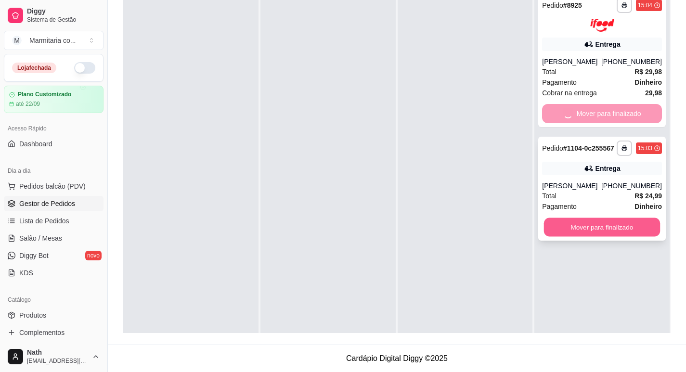
click at [604, 229] on button "Mover para finalizado" at bounding box center [602, 227] width 116 height 19
